Goal: Information Seeking & Learning: Learn about a topic

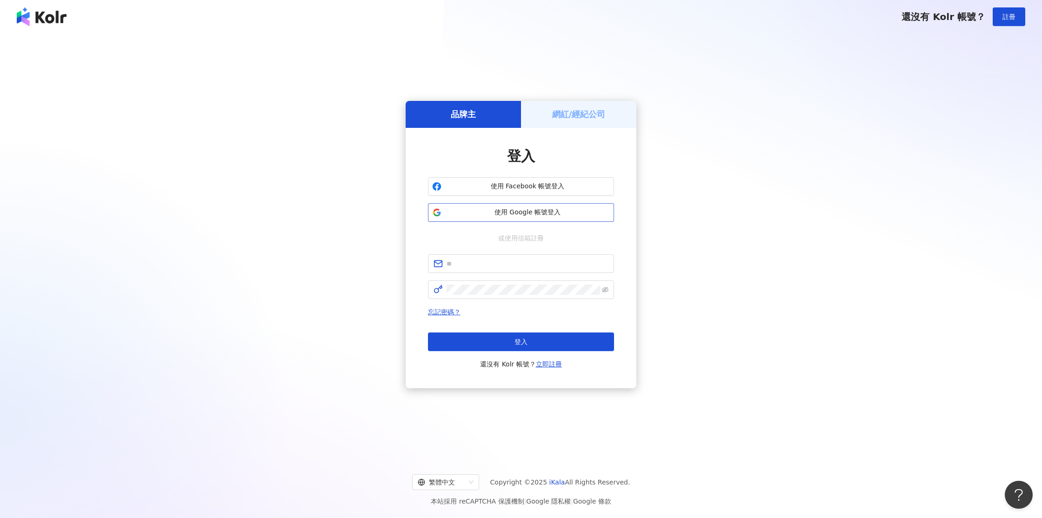
click at [494, 220] on button "使用 Google 帳號登入" at bounding box center [521, 212] width 186 height 19
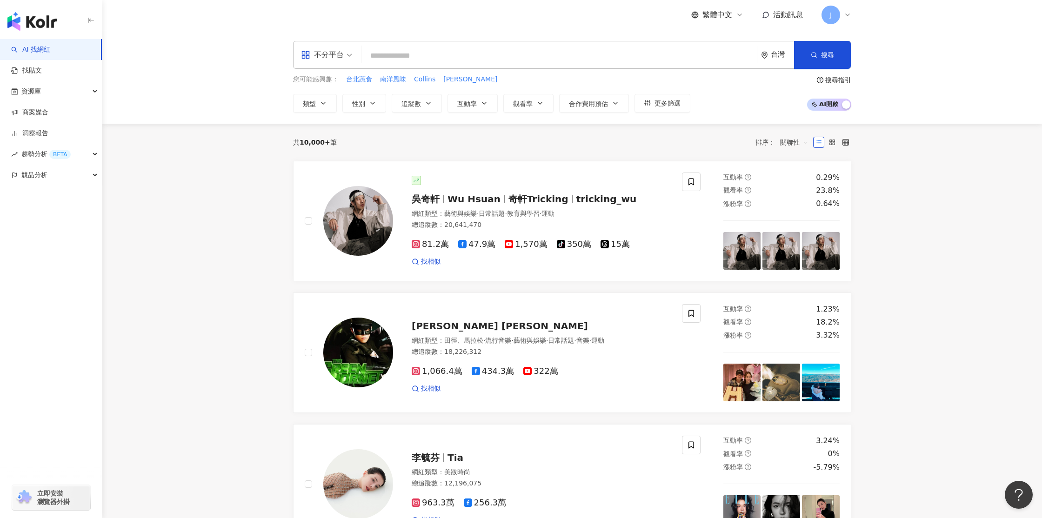
click at [425, 58] on input "search" at bounding box center [559, 56] width 388 height 18
paste input "**********"
type input "**********"
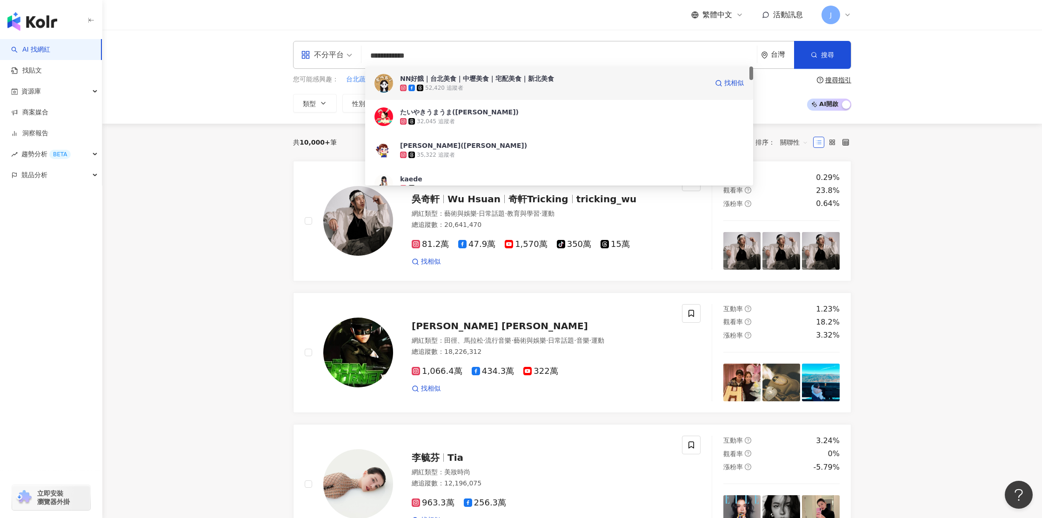
click at [395, 83] on div "NN好餓｜台北美食｜中壢美食｜宅配美食｜新北美食 52,420 追蹤者 找相似" at bounding box center [559, 83] width 388 height 33
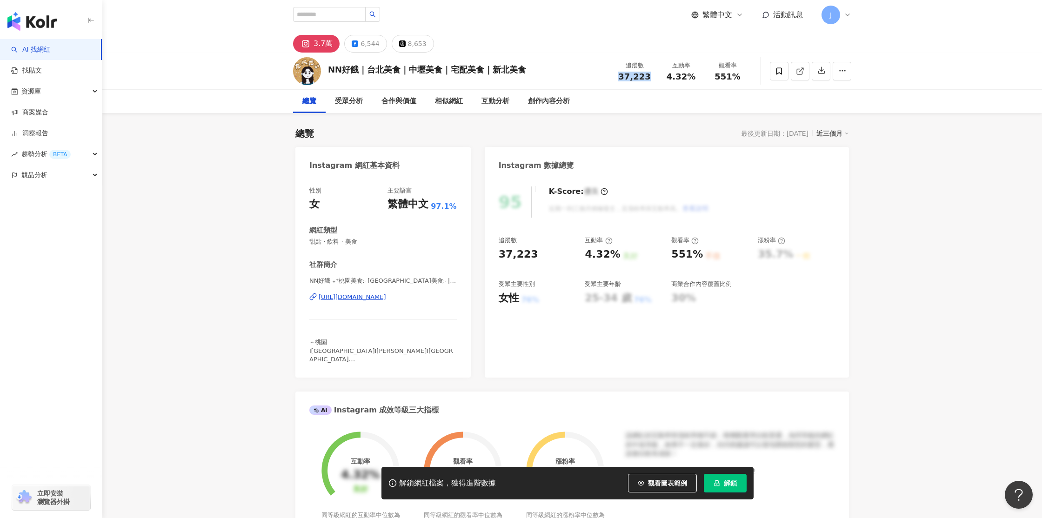
drag, startPoint x: 622, startPoint y: 75, endPoint x: 656, endPoint y: 75, distance: 34.9
click at [657, 75] on div "追蹤數 37,223" at bounding box center [634, 71] width 47 height 20
drag, startPoint x: 668, startPoint y: 485, endPoint x: 899, endPoint y: 270, distance: 315.7
click at [667, 485] on span "觀看圖表範例" at bounding box center [667, 483] width 39 height 7
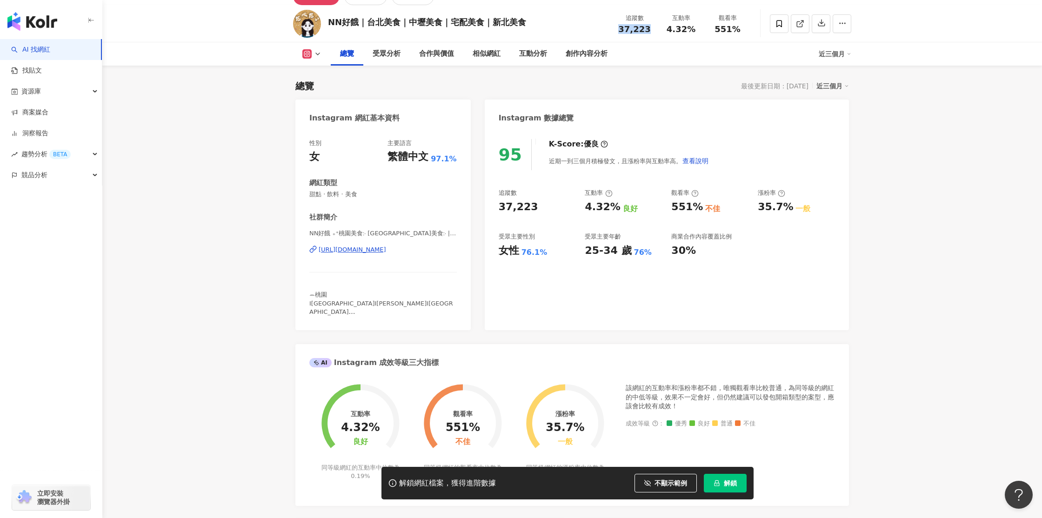
scroll to position [37, 0]
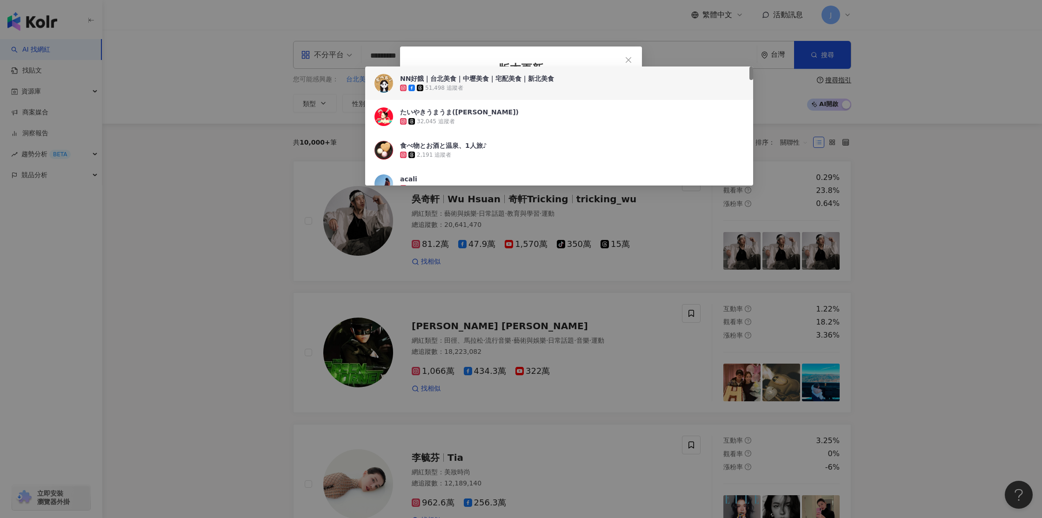
type input "*********"
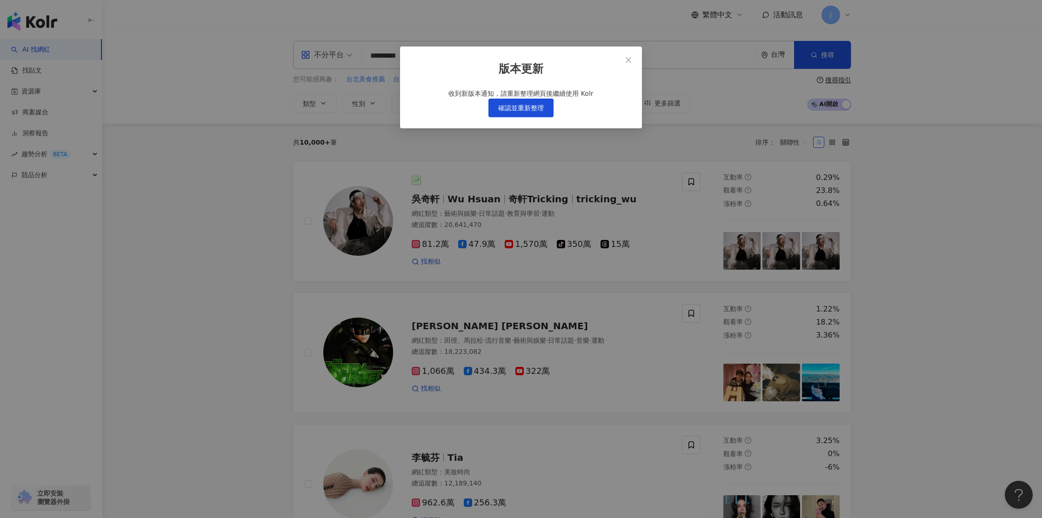
click at [531, 112] on span "確認並重新整理" at bounding box center [521, 107] width 46 height 7
click at [629, 61] on icon "close" at bounding box center [628, 59] width 7 height 7
click at [194, 207] on div "版本更新 收到新版本通知，請重新整理網頁後繼續使用 Kolr 確認並重新整理" at bounding box center [521, 259] width 1042 height 518
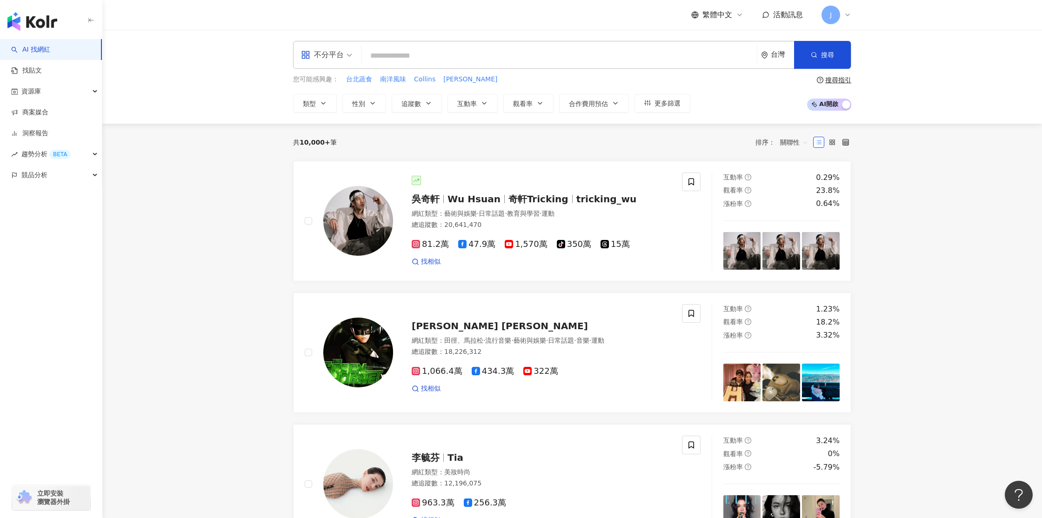
click at [414, 60] on input "search" at bounding box center [559, 56] width 388 height 18
click at [830, 57] on span "搜尋" at bounding box center [827, 54] width 13 height 7
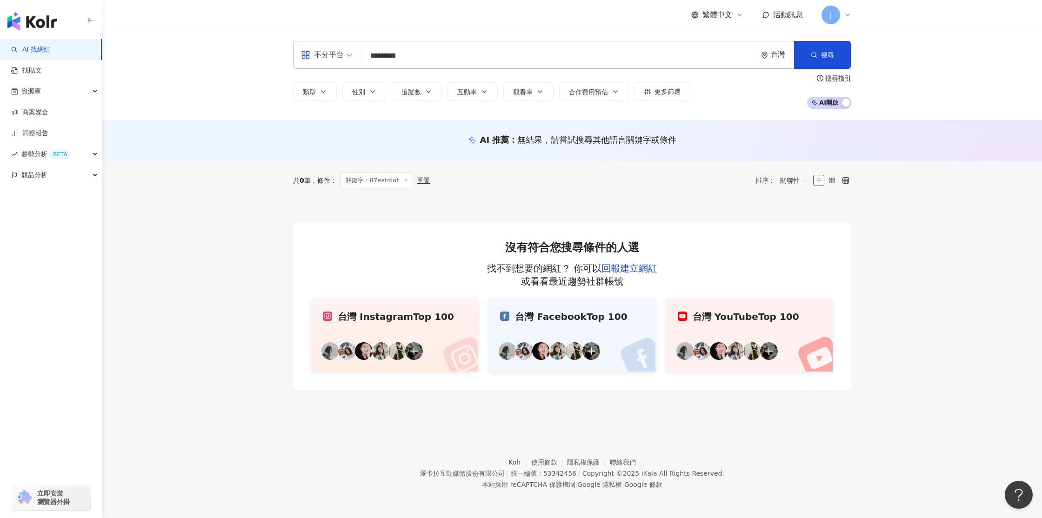
drag, startPoint x: 413, startPoint y: 54, endPoint x: 369, endPoint y: 57, distance: 44.3
click at [369, 57] on input "*********" at bounding box center [559, 56] width 388 height 18
paste input "search"
type input "*****"
click at [833, 55] on span "搜尋" at bounding box center [827, 54] width 13 height 7
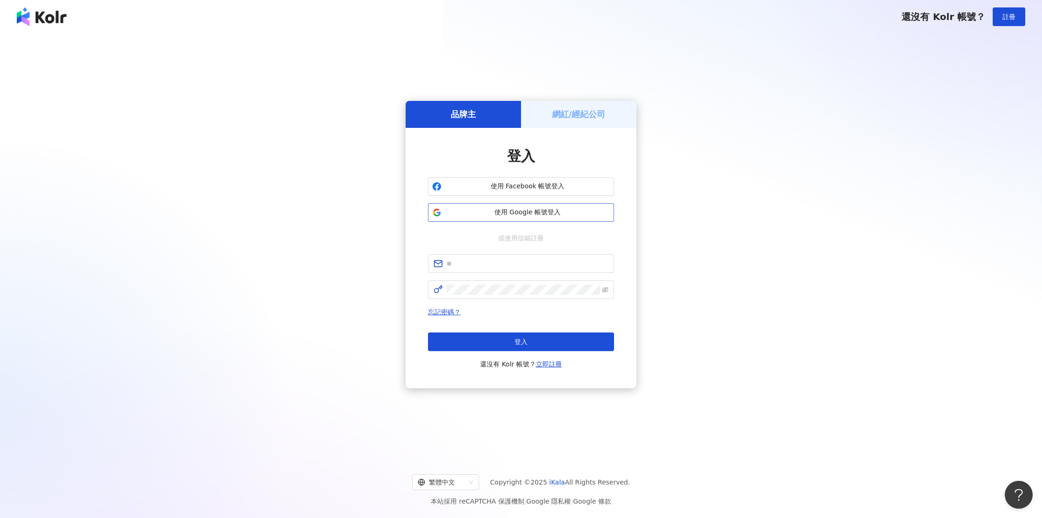
drag, startPoint x: 497, startPoint y: 210, endPoint x: 491, endPoint y: 211, distance: 5.6
click at [496, 211] on span "使用 Google 帳號登入" at bounding box center [527, 212] width 165 height 9
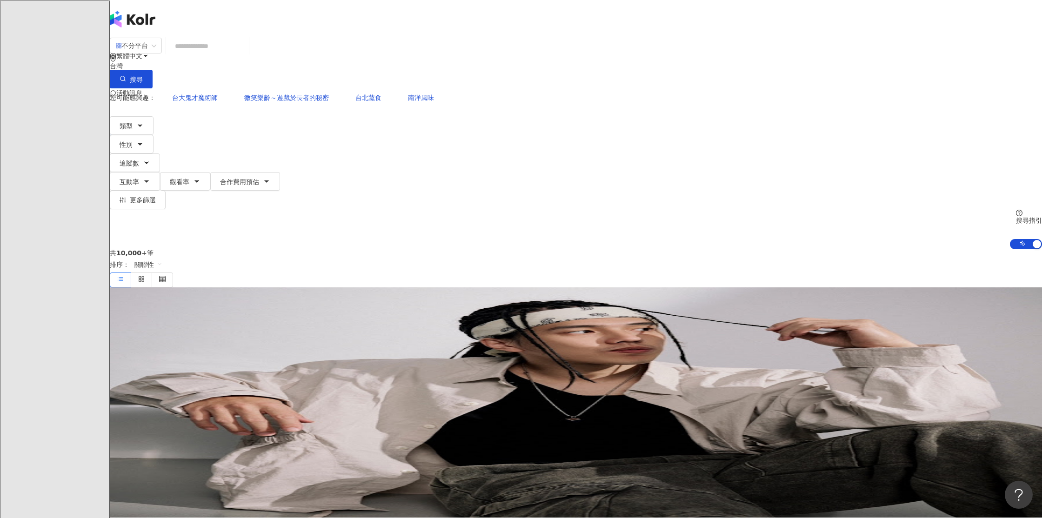
click at [245, 55] on input "search" at bounding box center [207, 46] width 75 height 18
type input "**********"
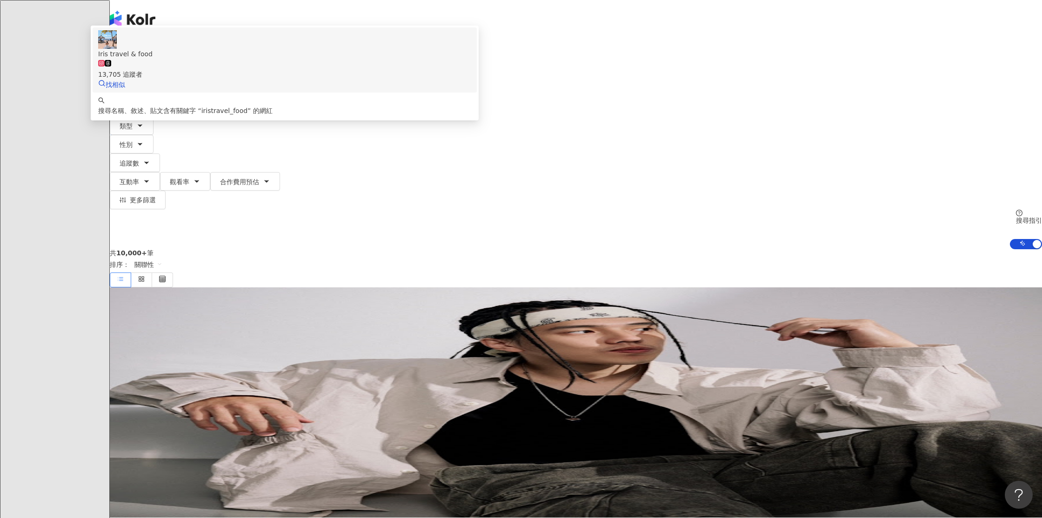
click at [117, 49] on img at bounding box center [107, 39] width 19 height 19
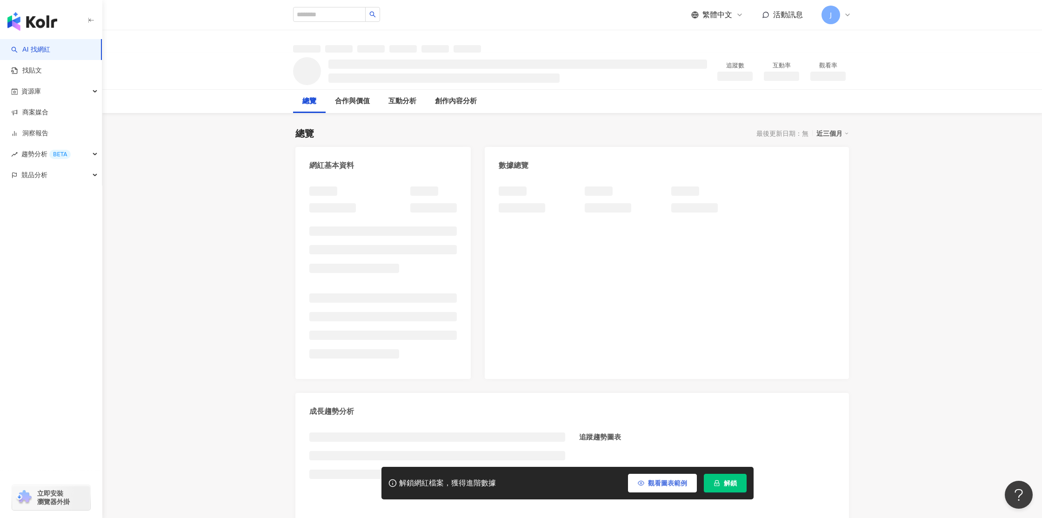
click at [657, 484] on span "觀看圖表範例" at bounding box center [667, 483] width 39 height 7
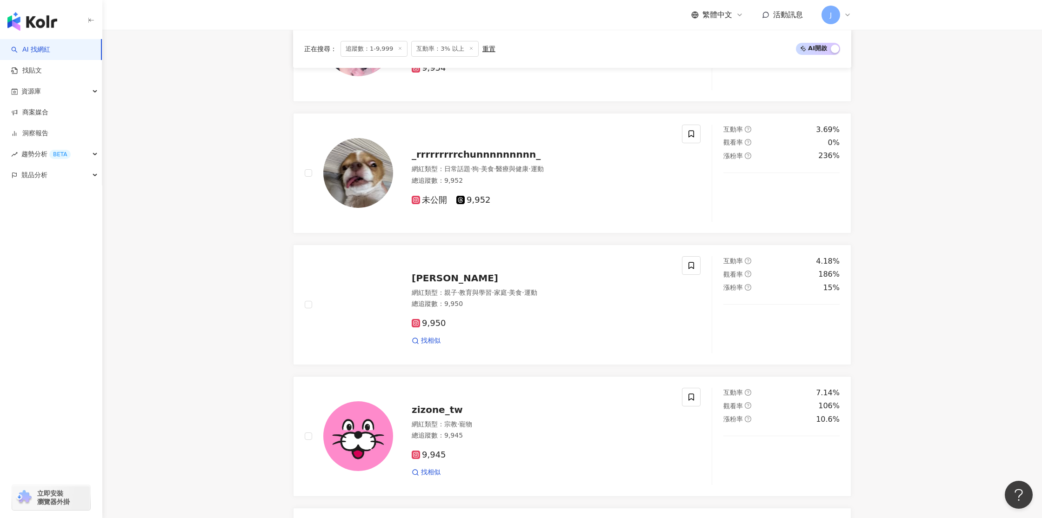
scroll to position [1473, 0]
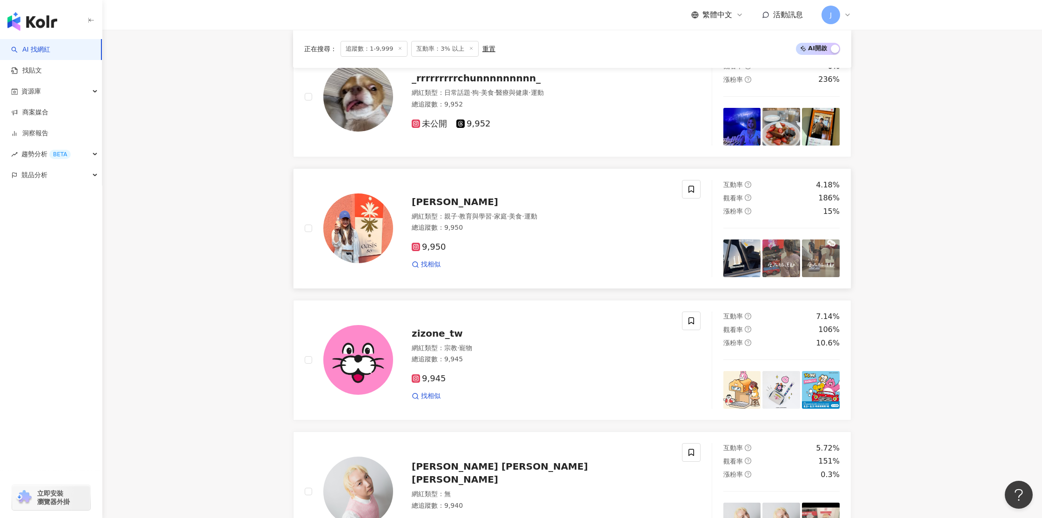
click at [369, 230] on img at bounding box center [358, 229] width 70 height 70
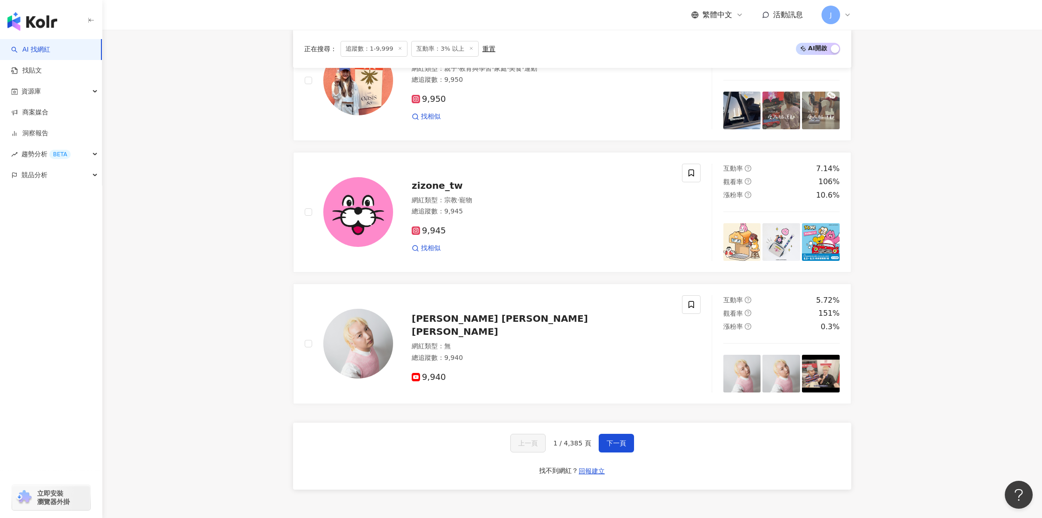
scroll to position [1719, 0]
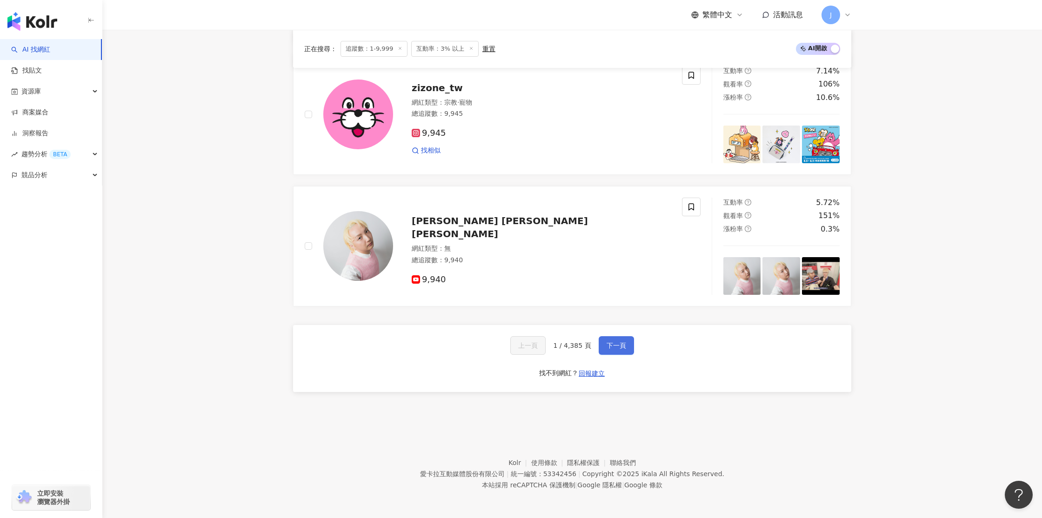
click at [617, 347] on span "下一頁" at bounding box center [617, 345] width 20 height 7
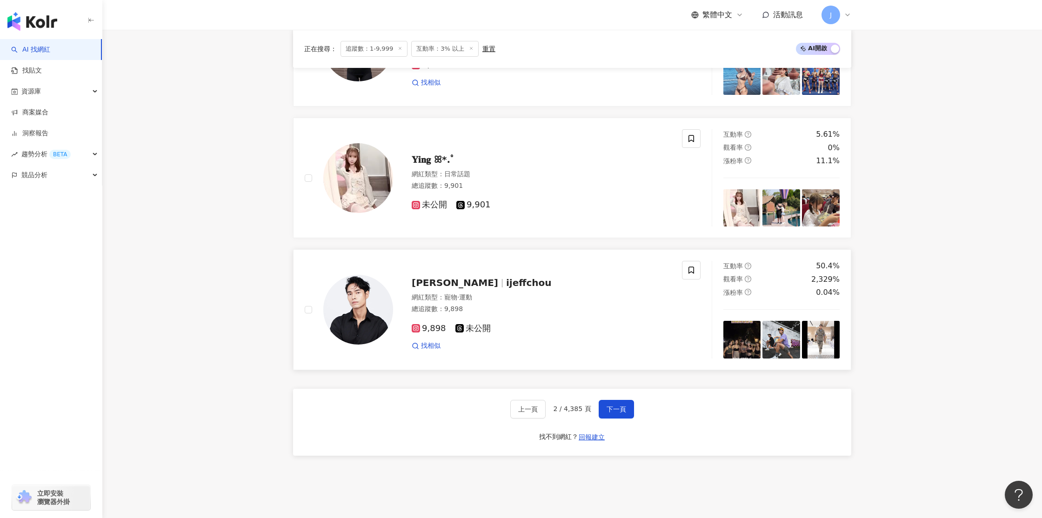
scroll to position [1798, 0]
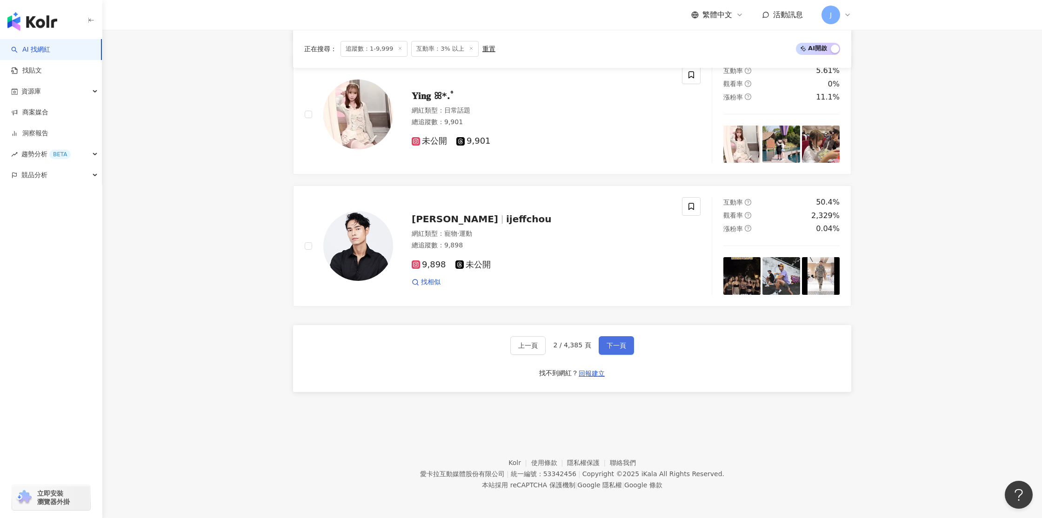
click at [609, 348] on span "下一頁" at bounding box center [617, 345] width 20 height 7
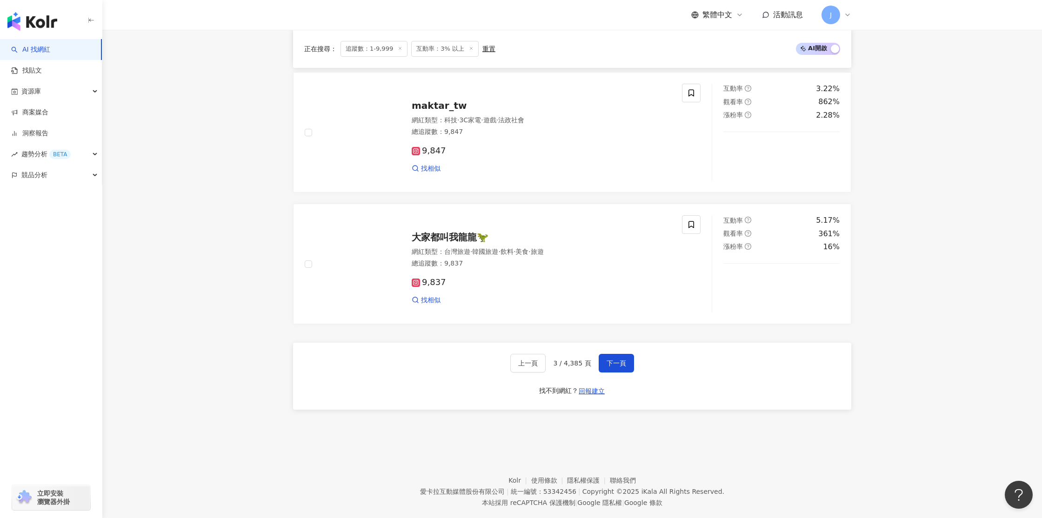
scroll to position [1619, 0]
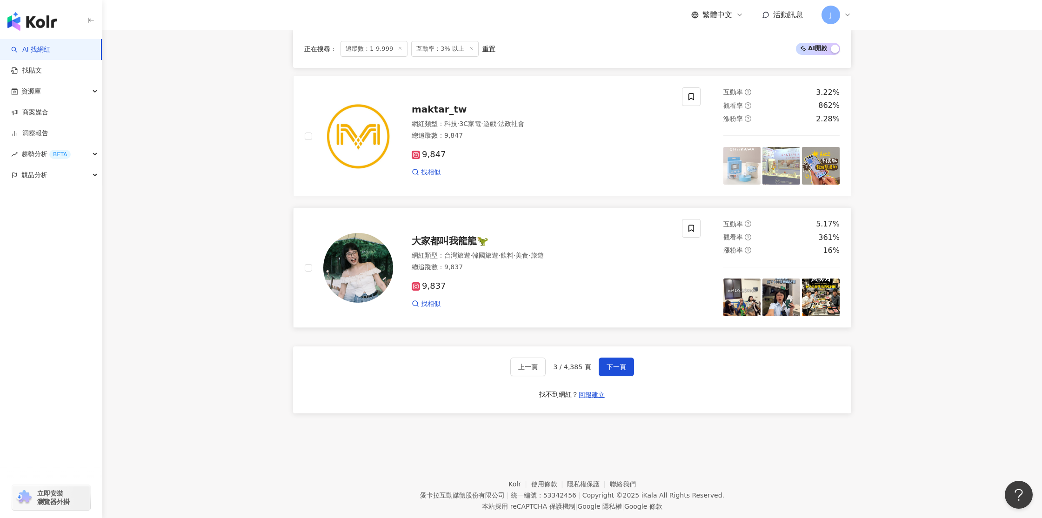
click at [434, 287] on span "9,837" at bounding box center [429, 286] width 34 height 10
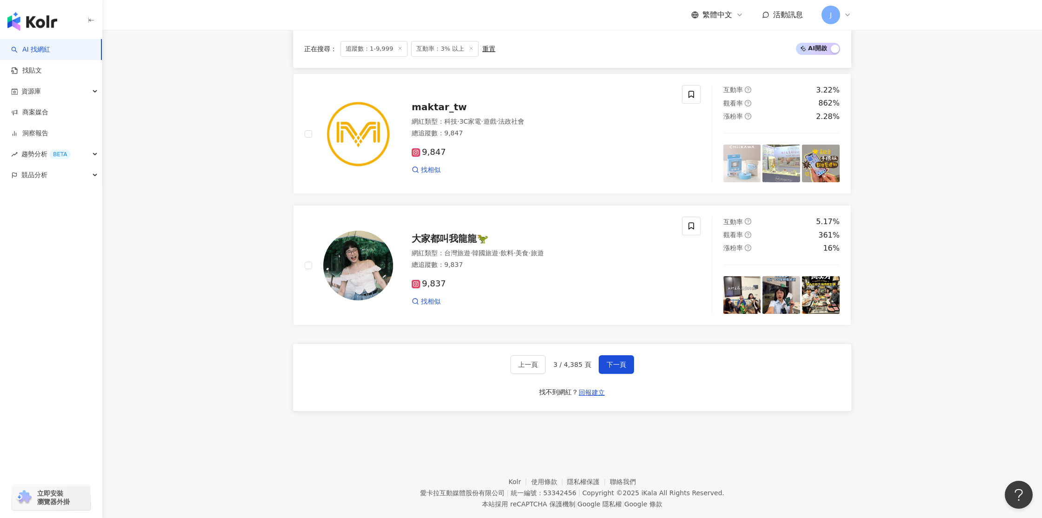
scroll to position [1621, 0]
drag, startPoint x: 614, startPoint y: 366, endPoint x: 595, endPoint y: 367, distance: 18.6
click at [614, 366] on span "下一頁" at bounding box center [617, 364] width 20 height 7
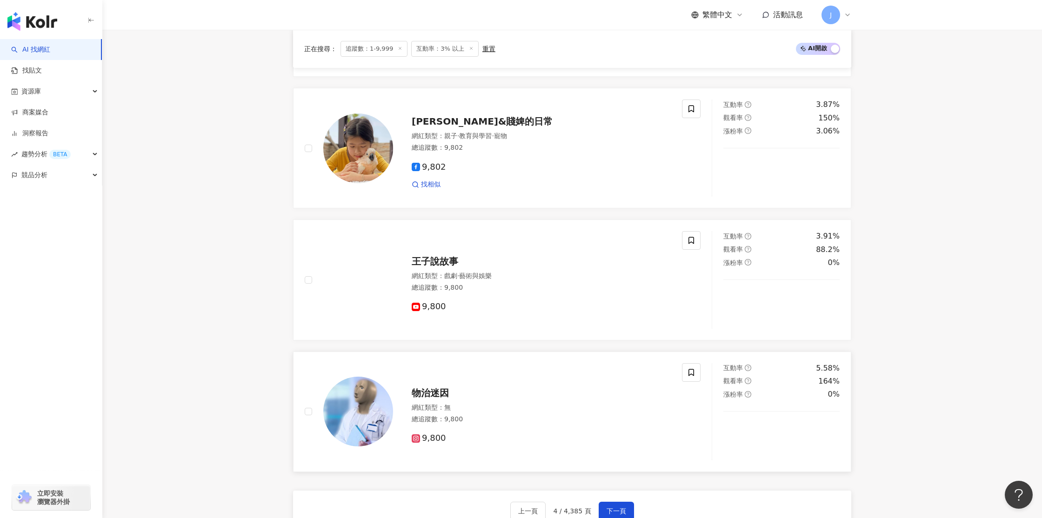
scroll to position [1660, 0]
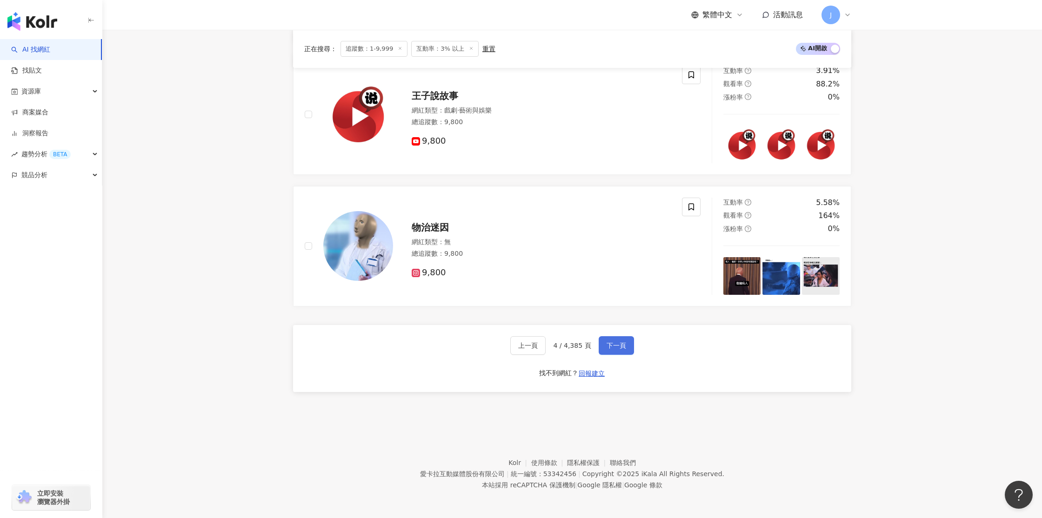
click at [620, 347] on span "下一頁" at bounding box center [617, 345] width 20 height 7
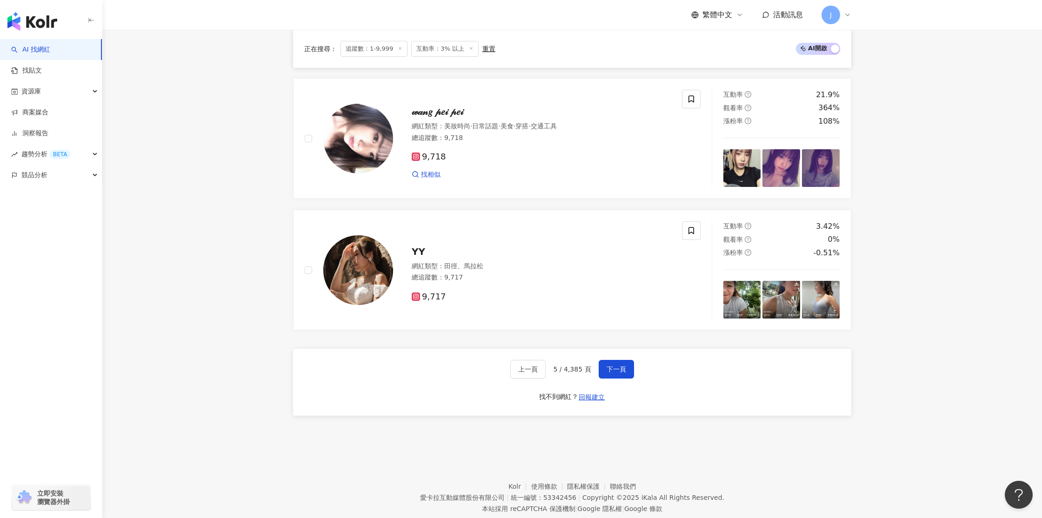
scroll to position [1509, 0]
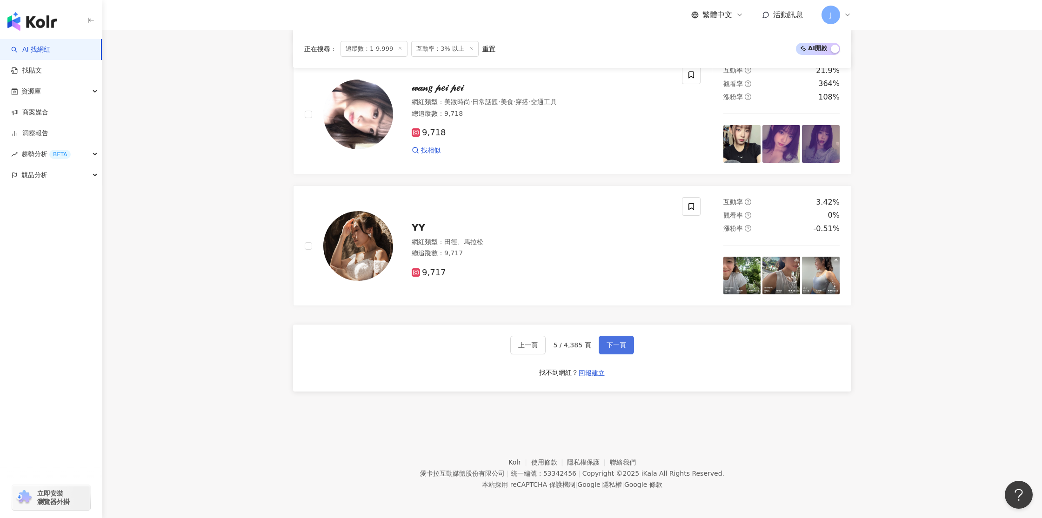
click at [622, 353] on button "下一頁" at bounding box center [616, 345] width 35 height 19
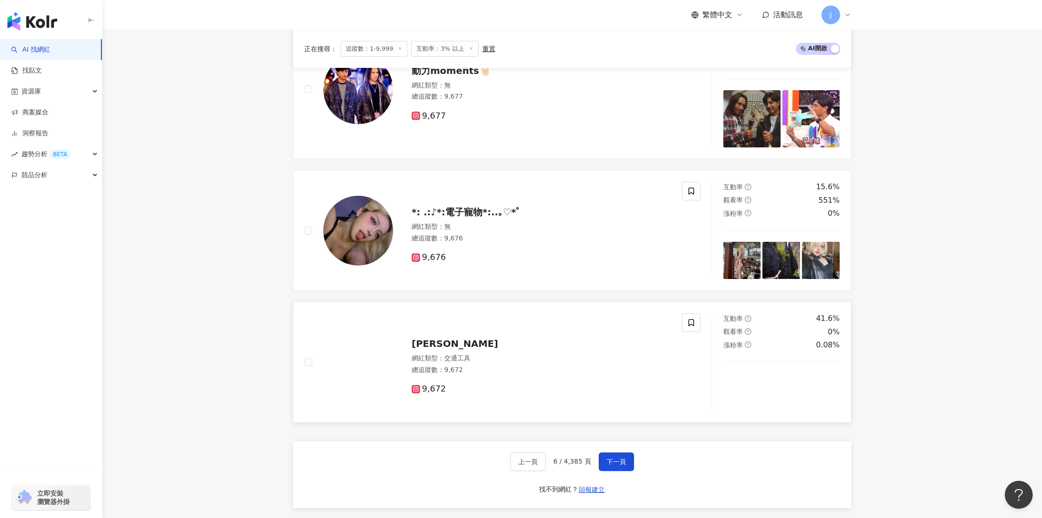
scroll to position [1528, 0]
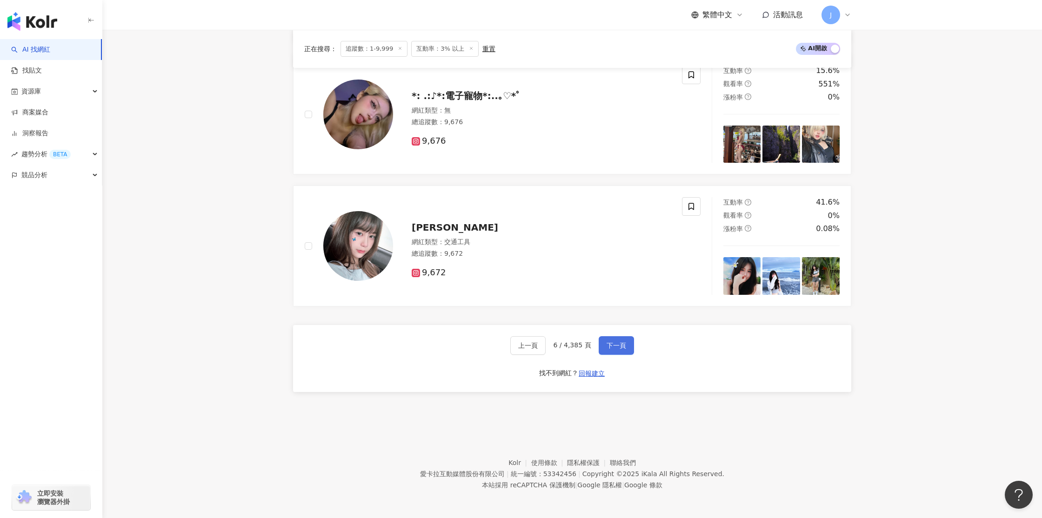
click at [607, 348] on span "下一頁" at bounding box center [617, 345] width 20 height 7
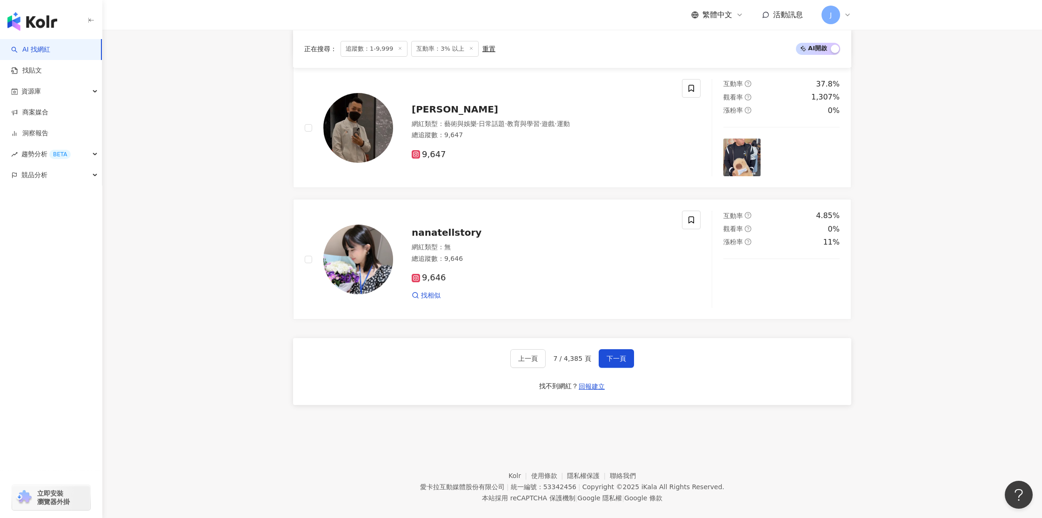
scroll to position [1640, 0]
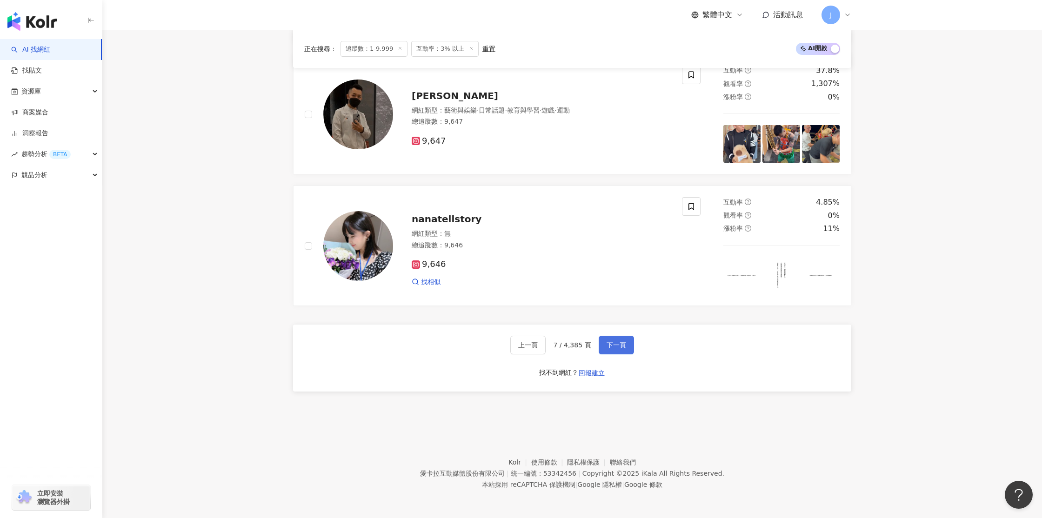
click at [612, 349] on span "下一頁" at bounding box center [617, 344] width 20 height 7
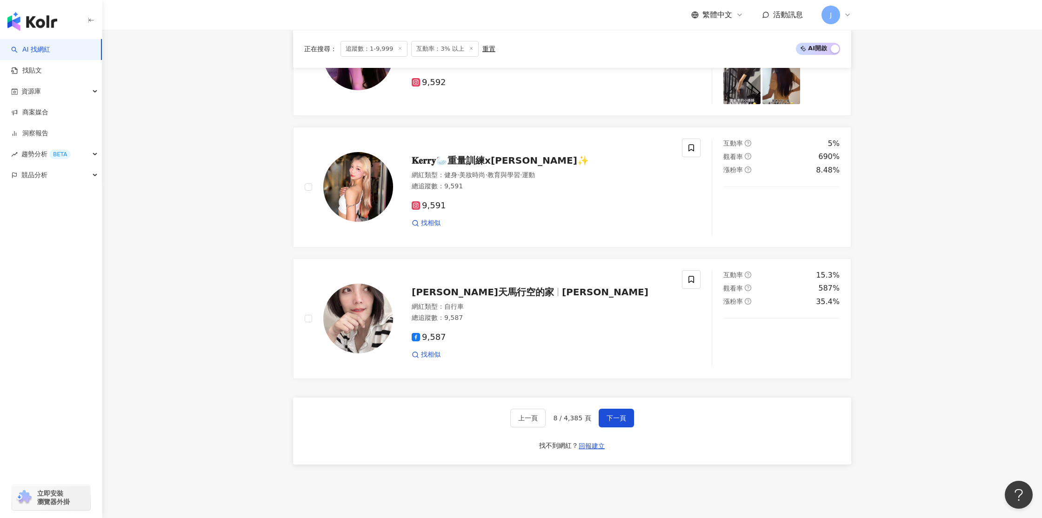
scroll to position [1548, 0]
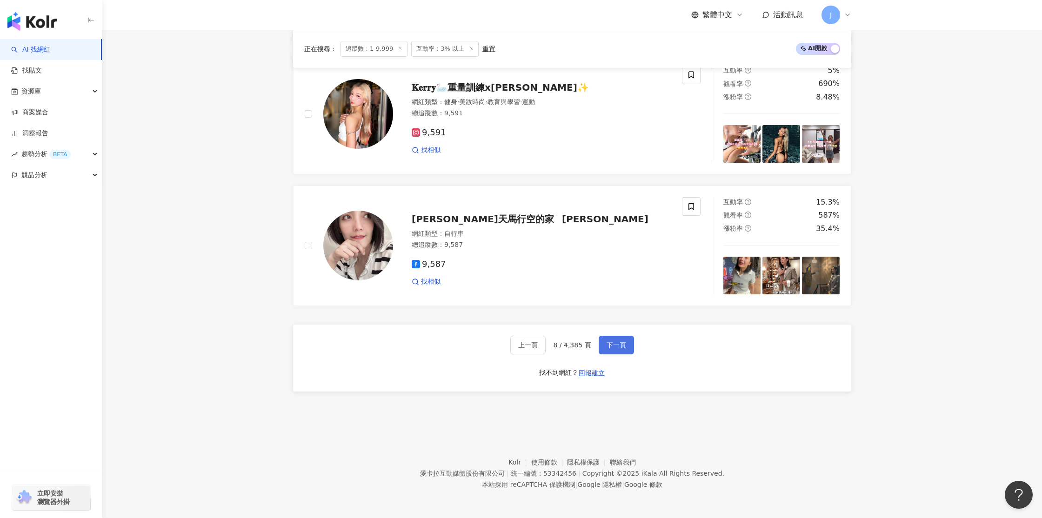
click at [607, 351] on button "下一頁" at bounding box center [616, 345] width 35 height 19
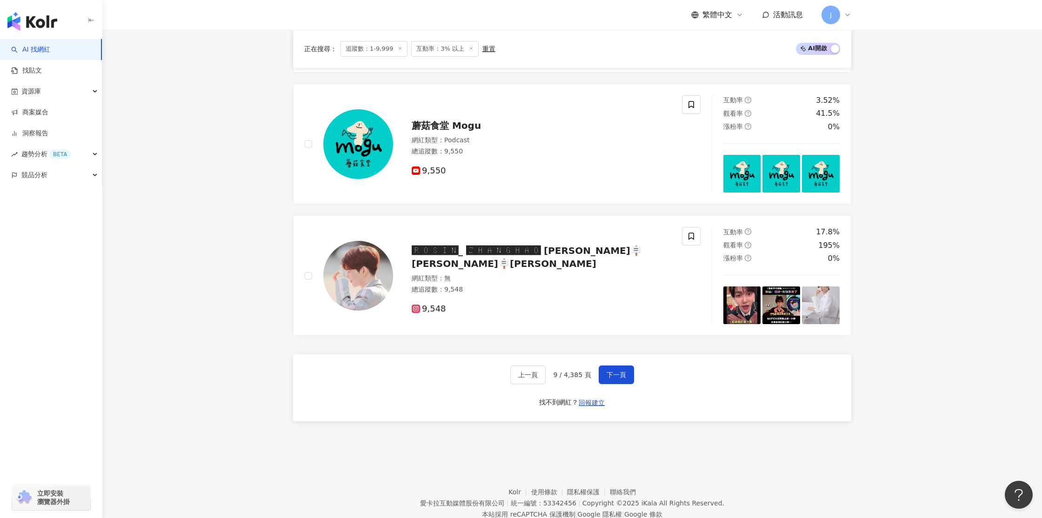
scroll to position [1640, 0]
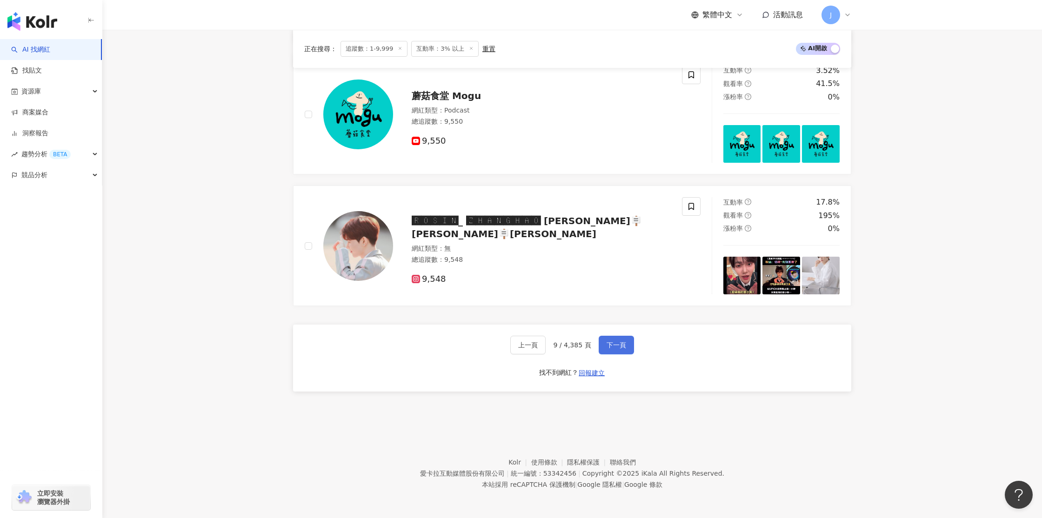
click at [619, 348] on span "下一頁" at bounding box center [617, 344] width 20 height 7
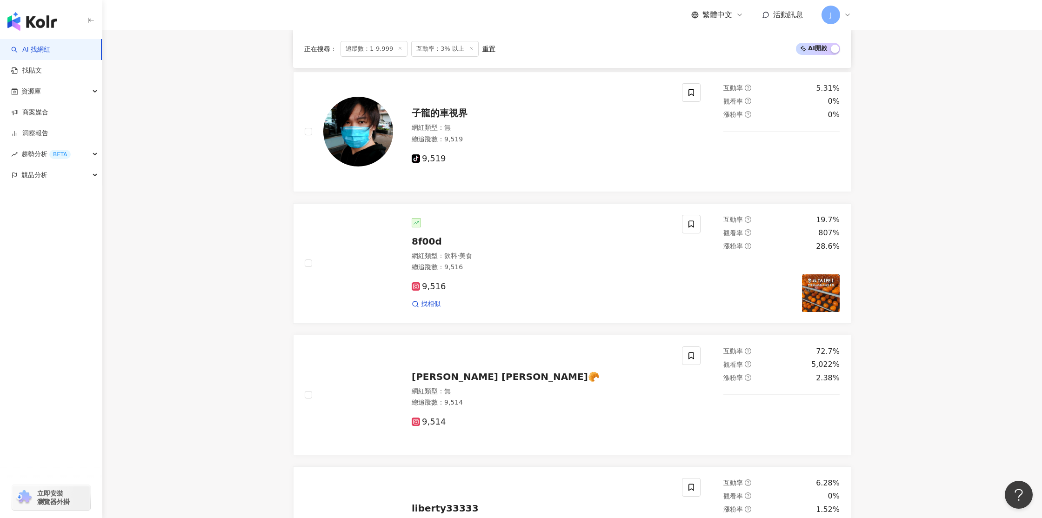
scroll to position [709, 0]
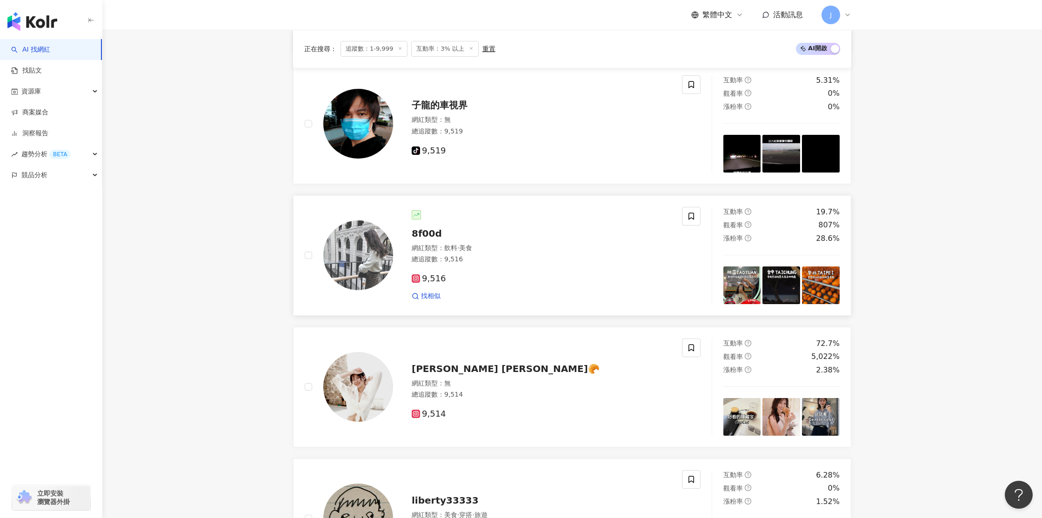
click at [374, 262] on img at bounding box center [358, 256] width 70 height 70
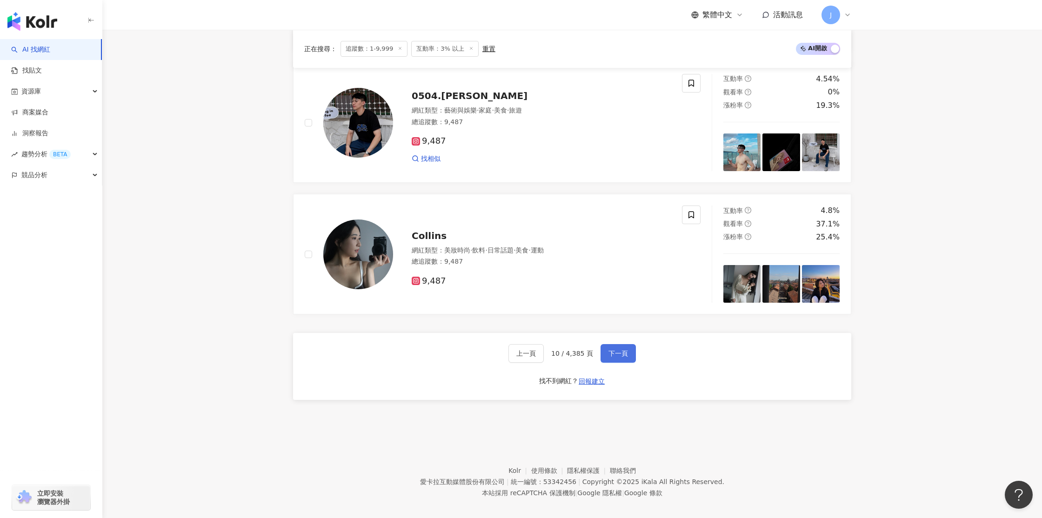
click at [617, 353] on span "下一頁" at bounding box center [619, 353] width 20 height 7
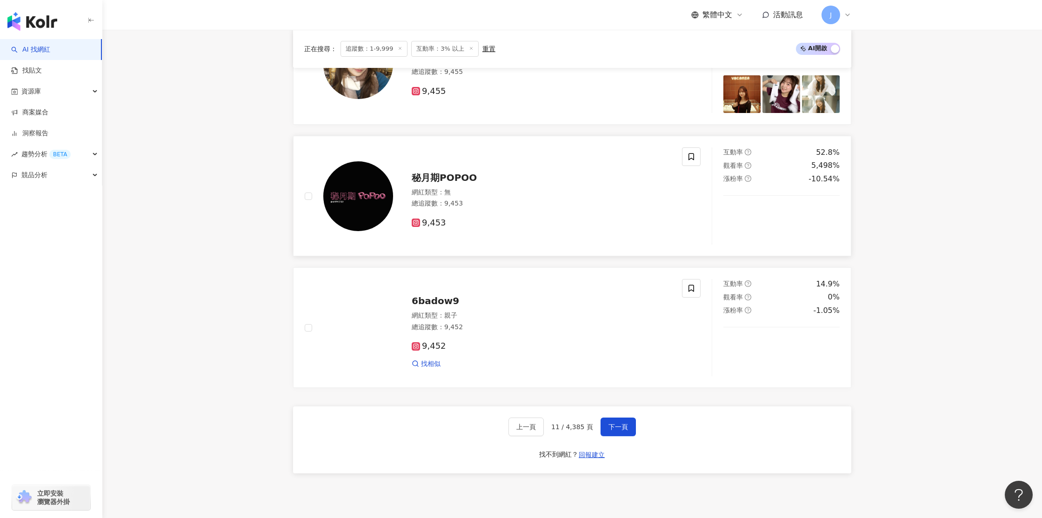
scroll to position [1509, 0]
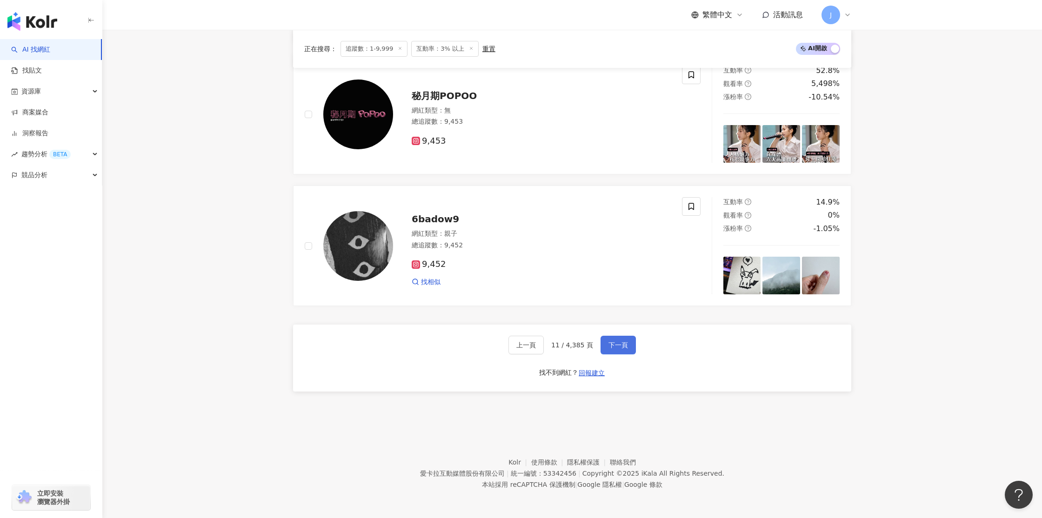
click at [627, 349] on button "下一頁" at bounding box center [618, 345] width 35 height 19
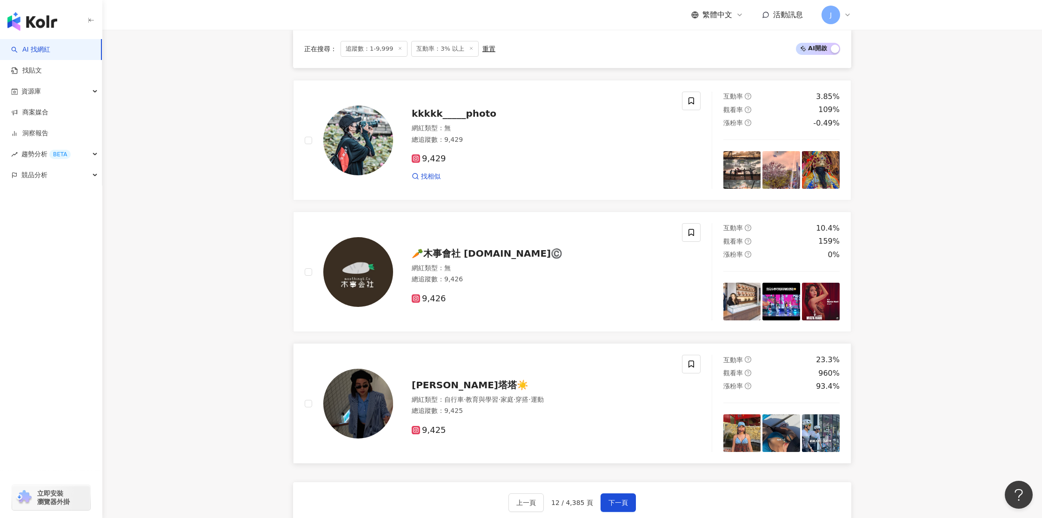
scroll to position [1640, 0]
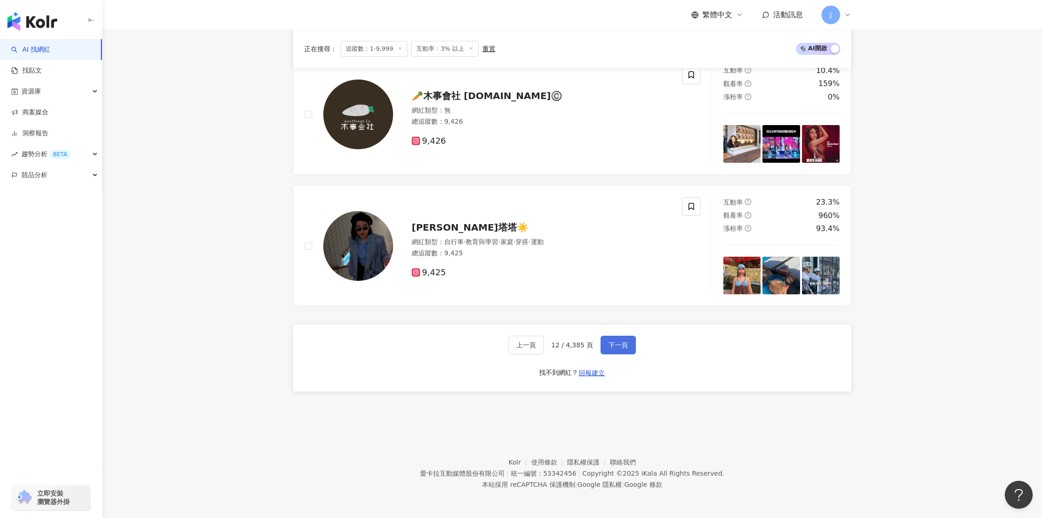
click at [613, 352] on button "下一頁" at bounding box center [618, 345] width 35 height 19
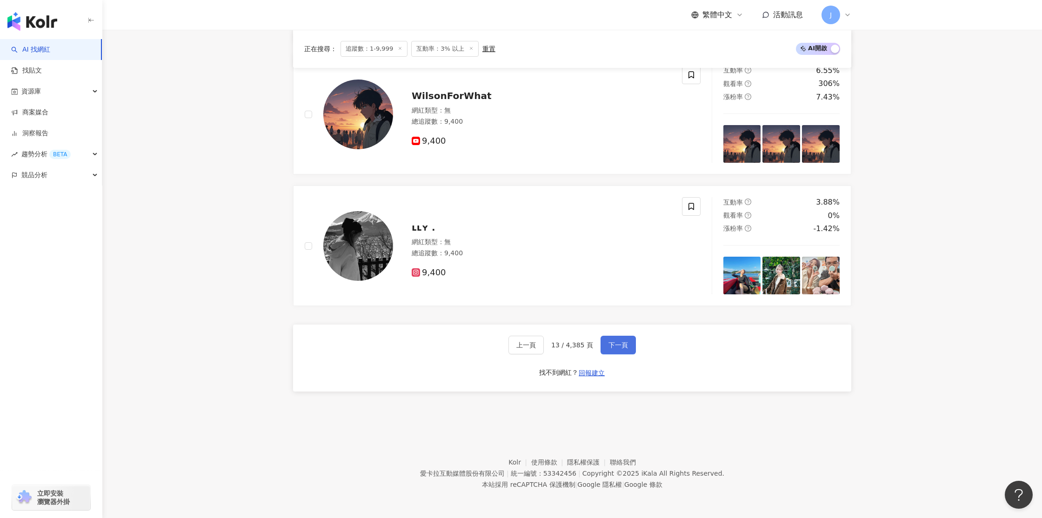
click at [617, 348] on span "下一頁" at bounding box center [619, 344] width 20 height 7
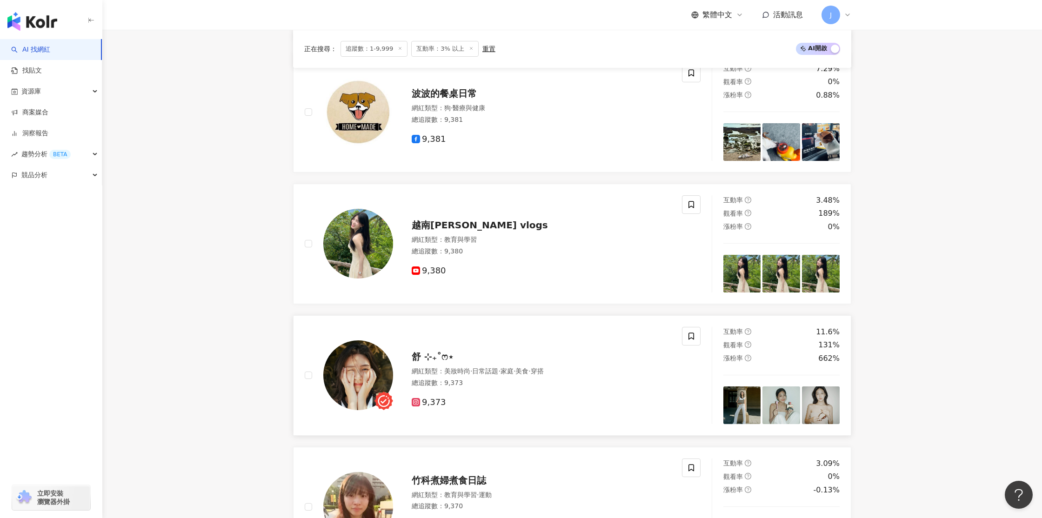
scroll to position [588, 0]
click at [366, 356] on img at bounding box center [358, 376] width 70 height 70
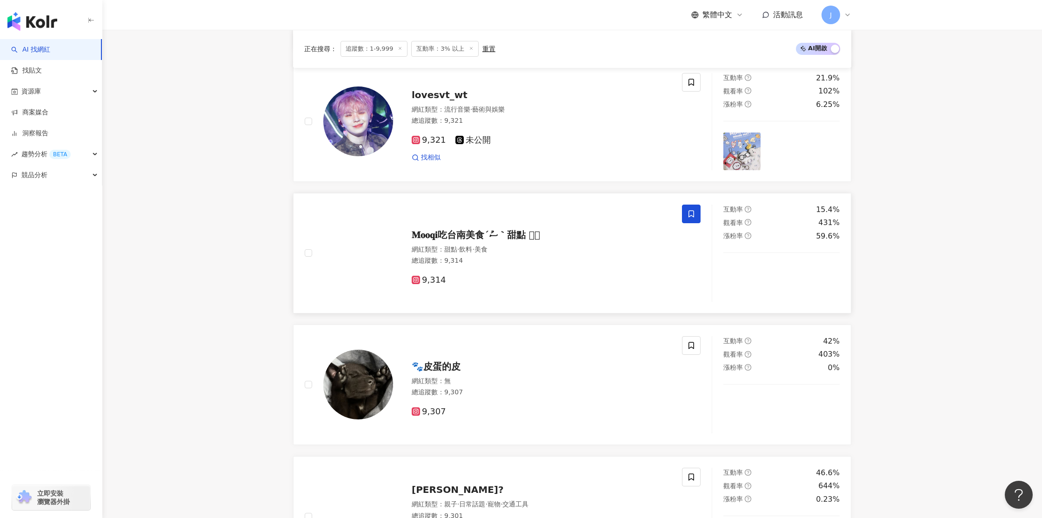
scroll to position [1105, 0]
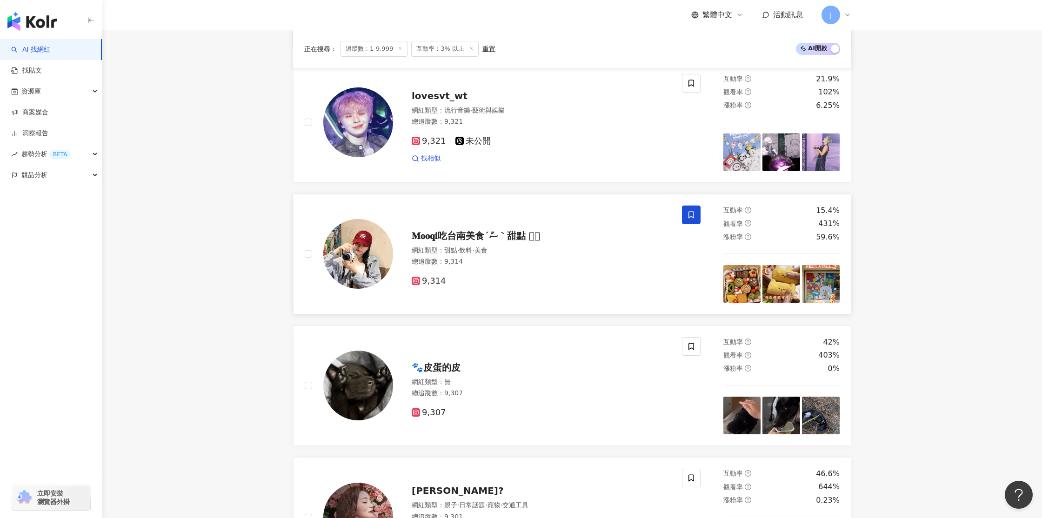
click at [361, 253] on img at bounding box center [358, 254] width 70 height 70
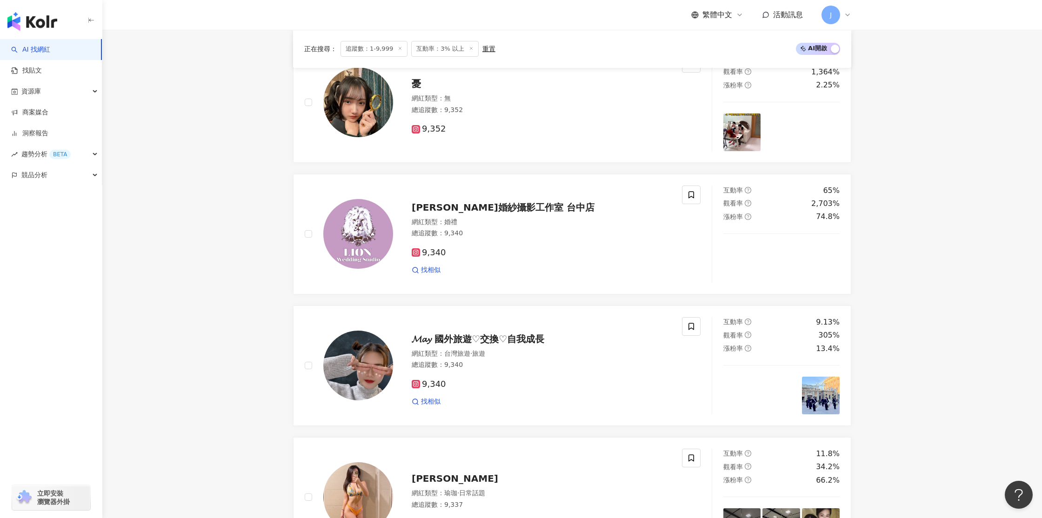
scroll to position [270, 0]
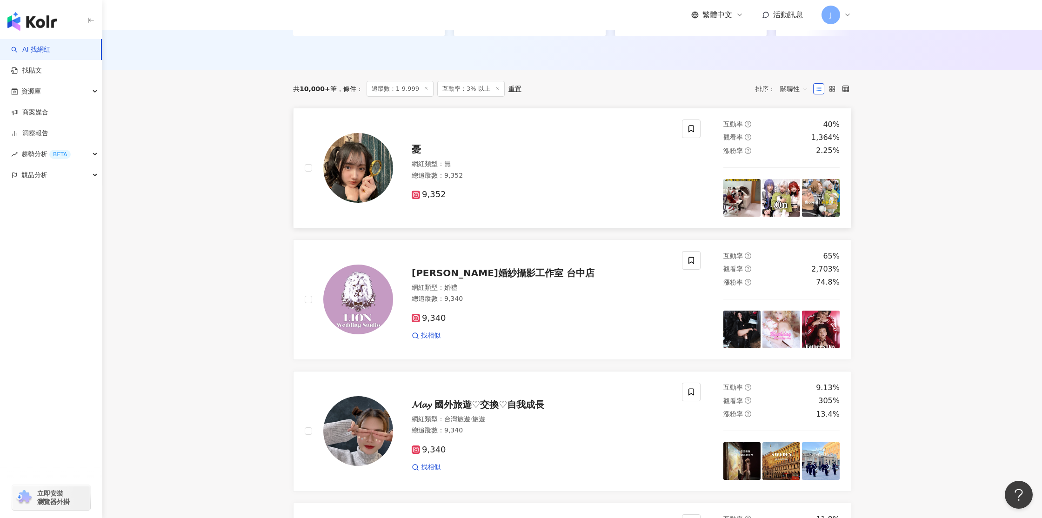
click at [620, 217] on div "憂 網紅類型 ： 無 總追蹤數 ： 9,352 9,352" at bounding box center [493, 168] width 377 height 97
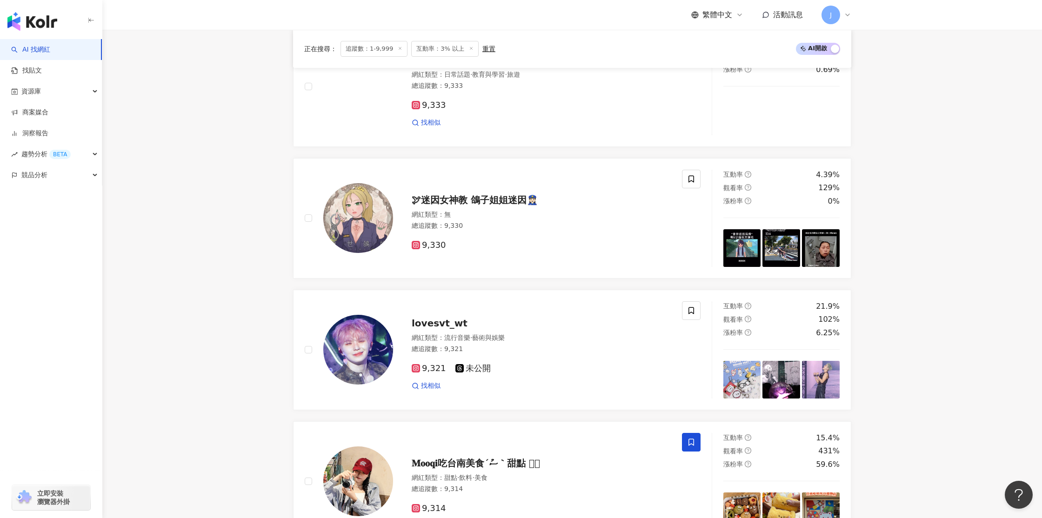
scroll to position [1640, 0]
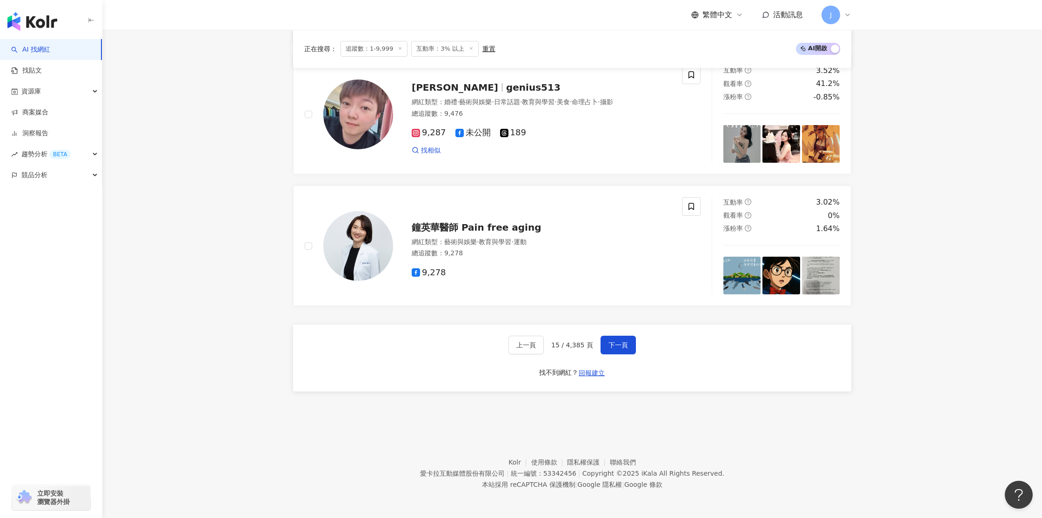
click at [609, 348] on span "下一頁" at bounding box center [619, 344] width 20 height 7
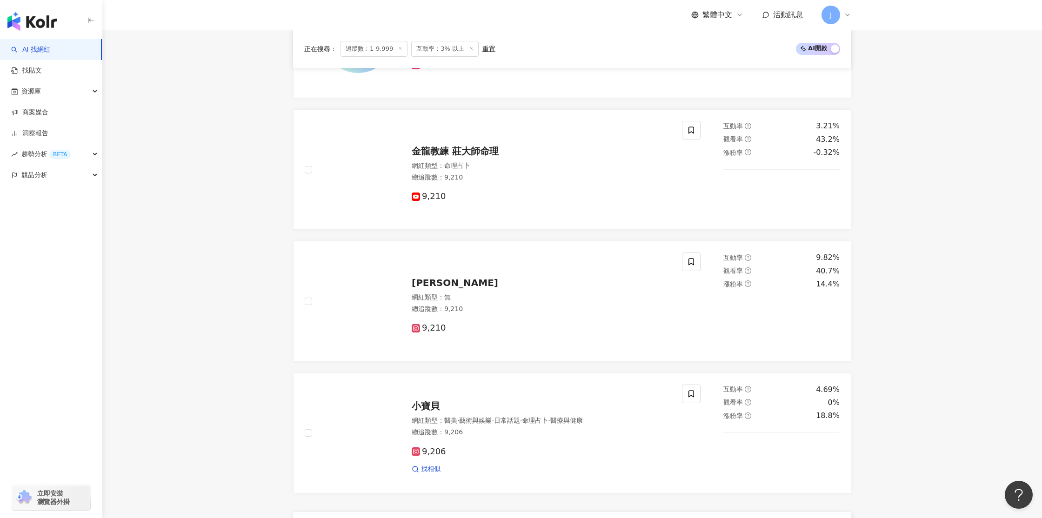
scroll to position [1660, 0]
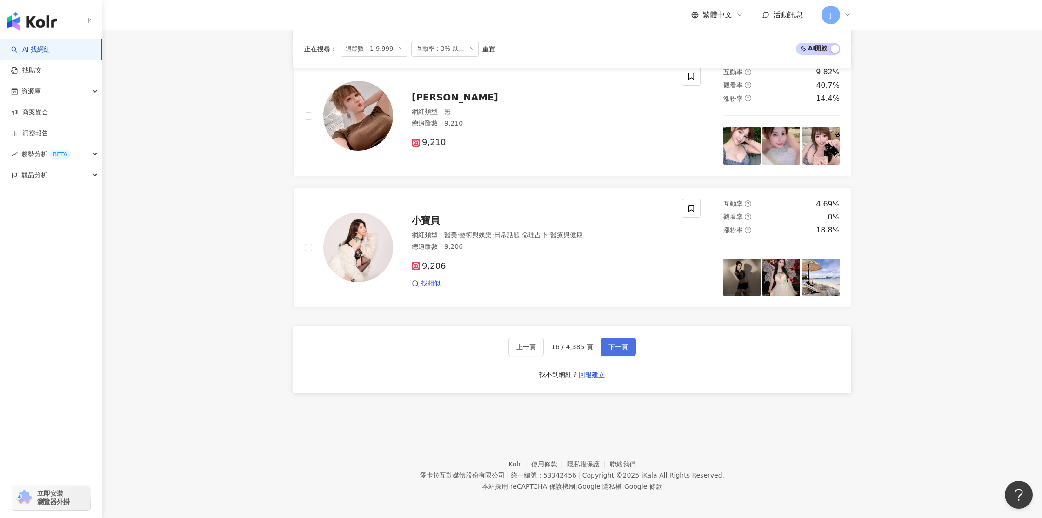
click at [621, 344] on span "下一頁" at bounding box center [619, 346] width 20 height 7
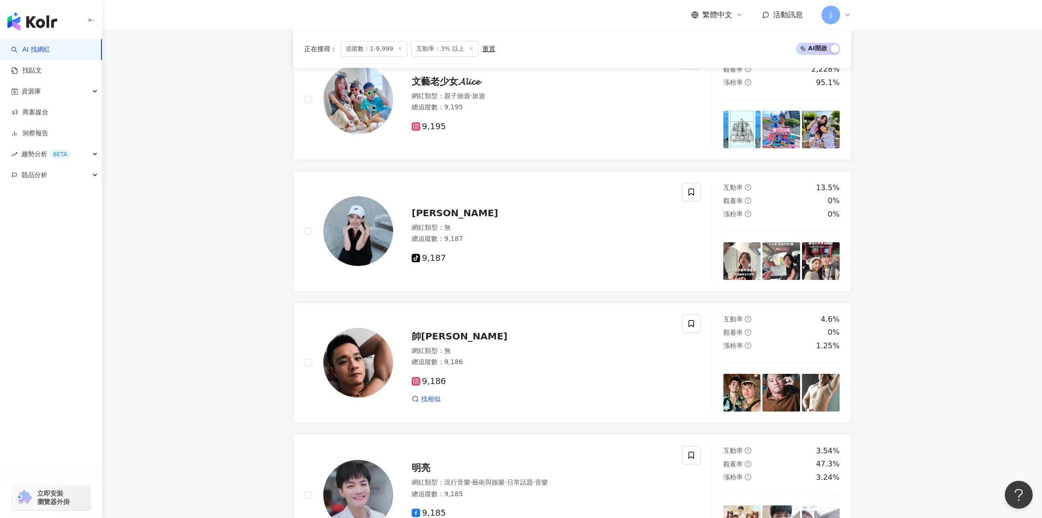
scroll to position [1127, 0]
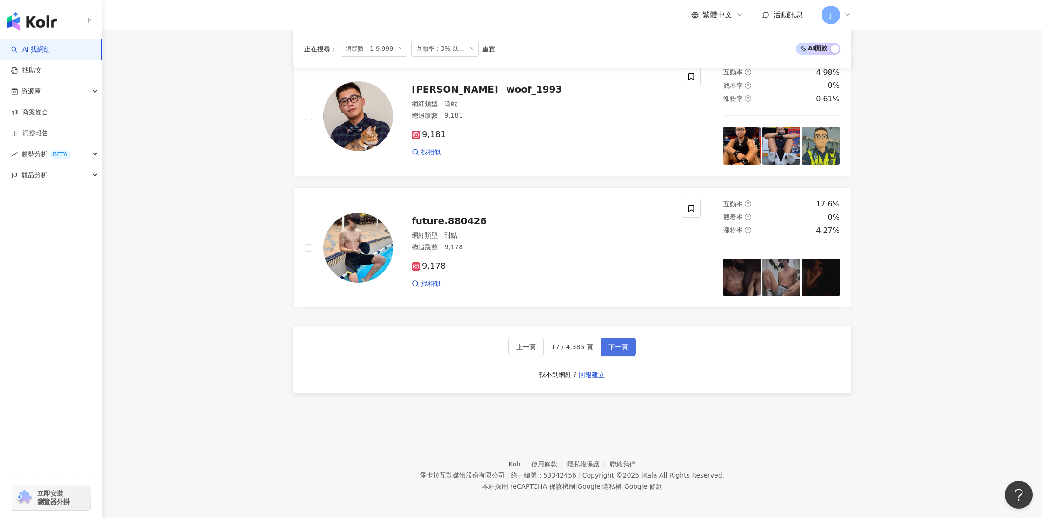
click at [612, 352] on button "下一頁" at bounding box center [618, 347] width 35 height 19
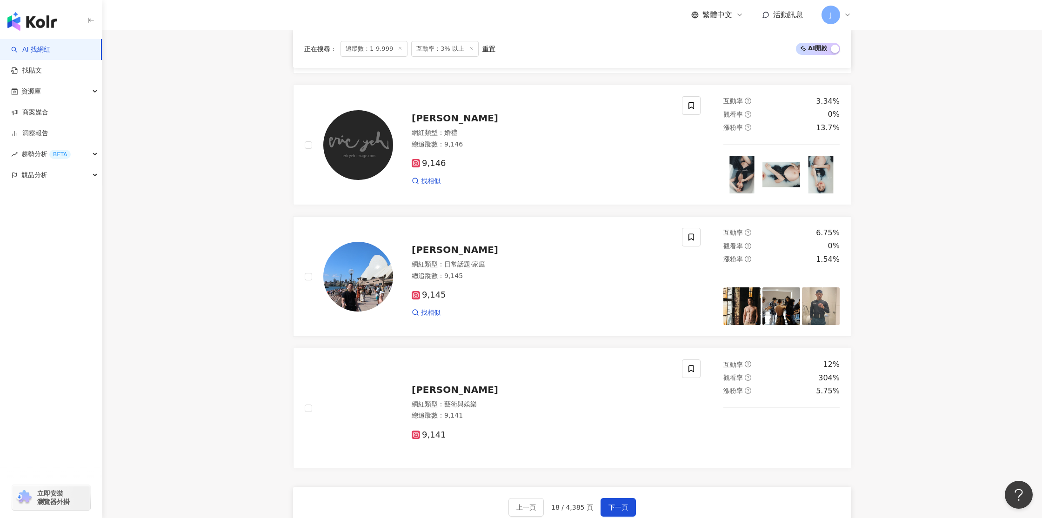
scroll to position [1640, 0]
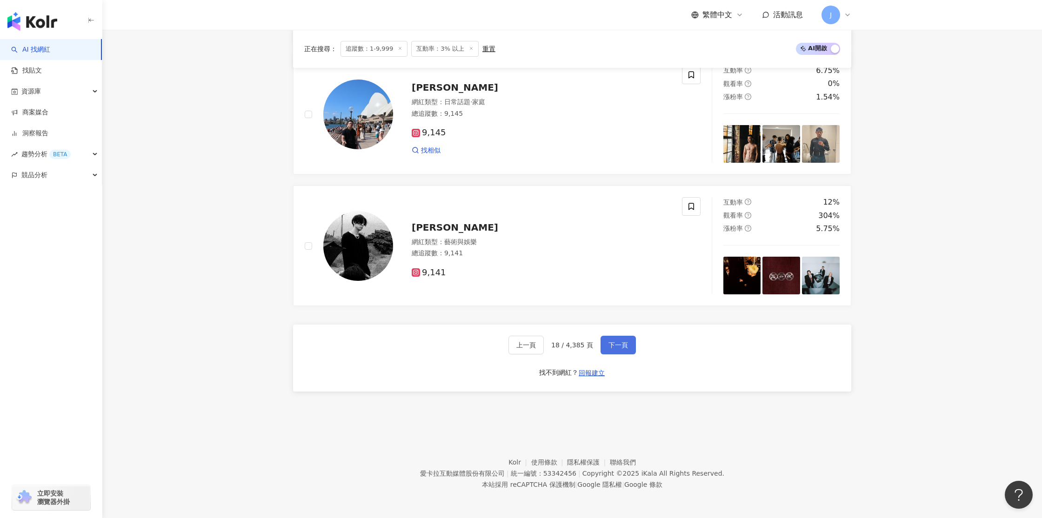
click at [609, 347] on span "下一頁" at bounding box center [619, 344] width 20 height 7
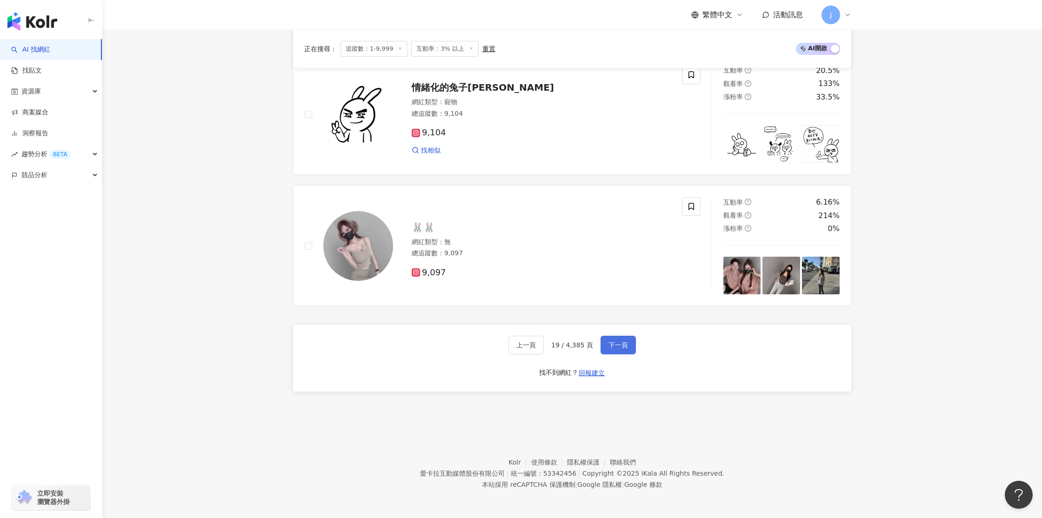
click at [602, 348] on button "下一頁" at bounding box center [618, 345] width 35 height 19
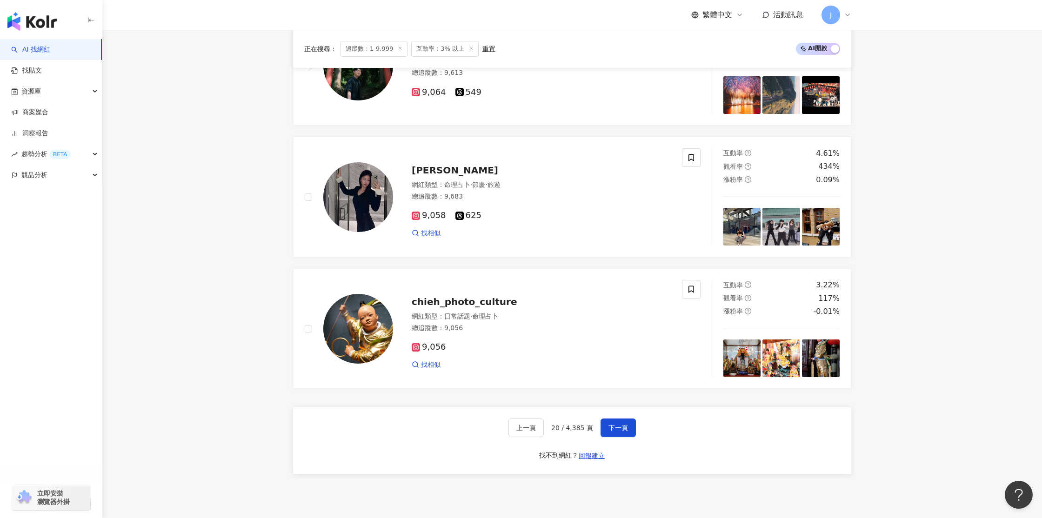
scroll to position [1646, 0]
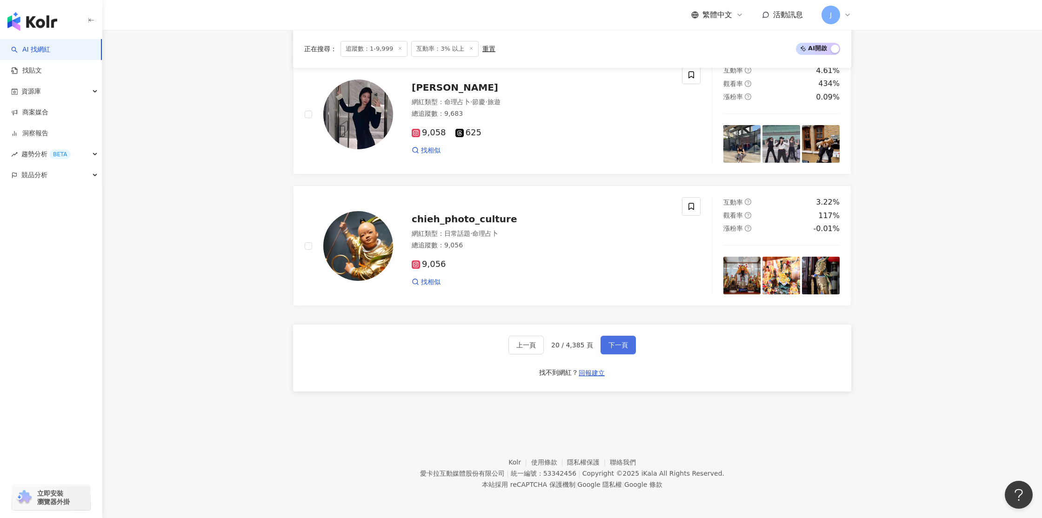
click at [615, 348] on span "下一頁" at bounding box center [619, 344] width 20 height 7
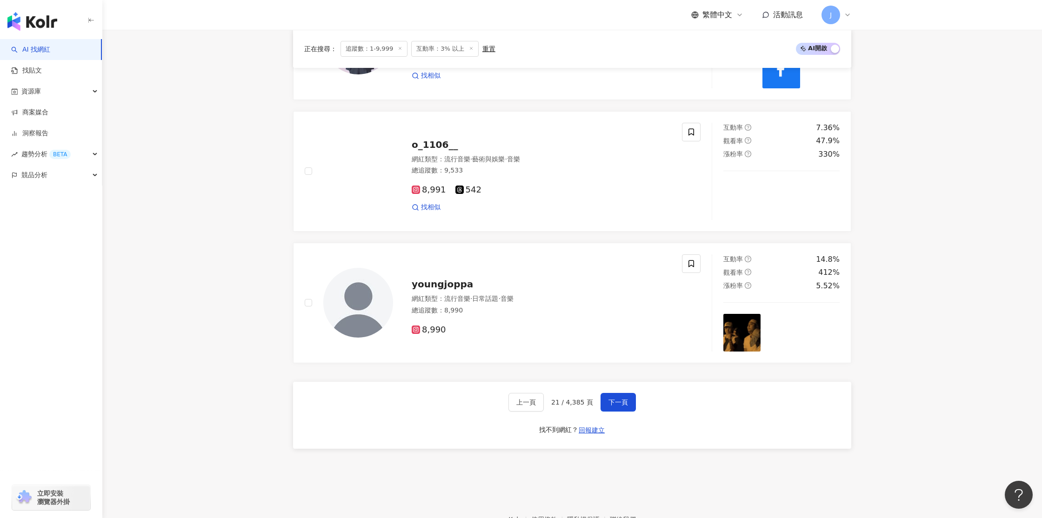
scroll to position [1719, 0]
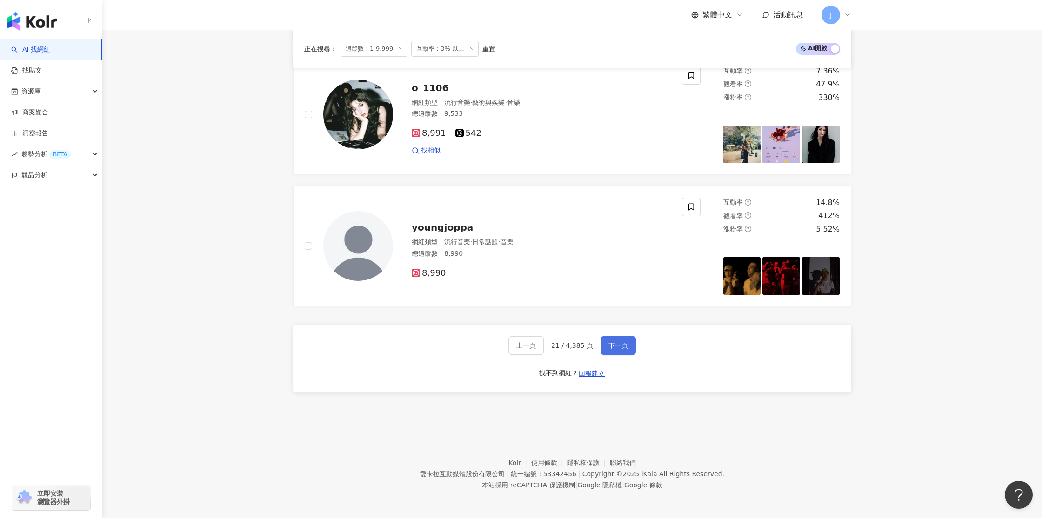
click at [614, 348] on span "下一頁" at bounding box center [619, 345] width 20 height 7
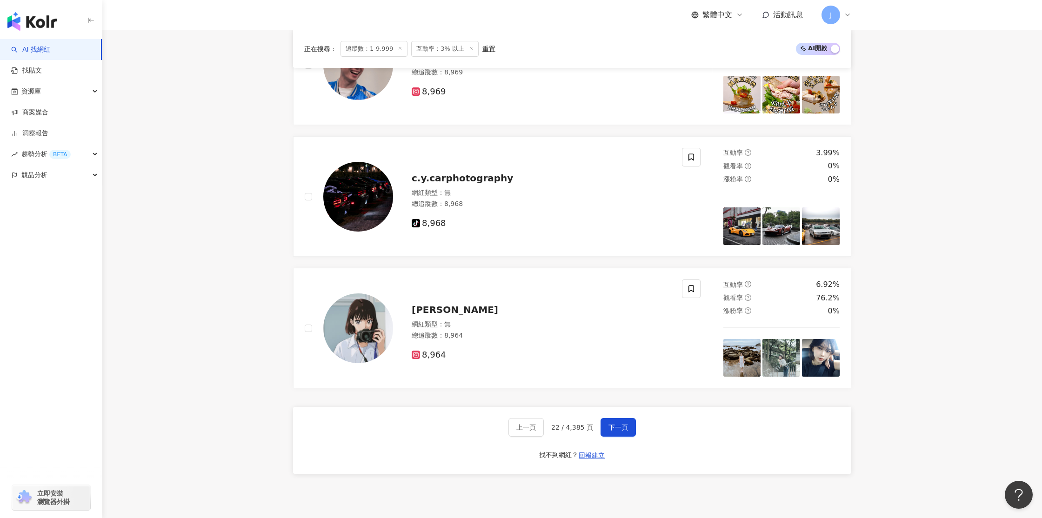
scroll to position [1640, 0]
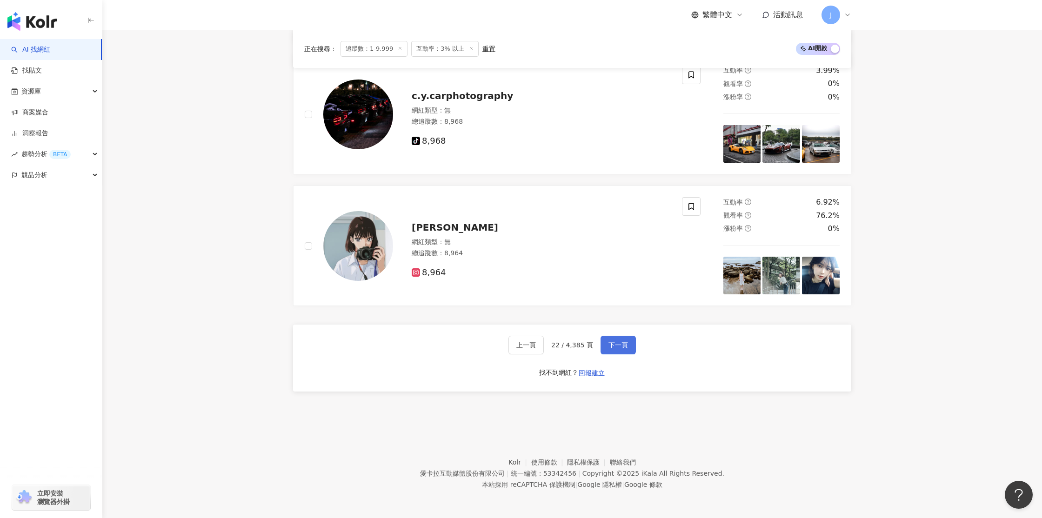
click at [613, 345] on span "下一頁" at bounding box center [619, 344] width 20 height 7
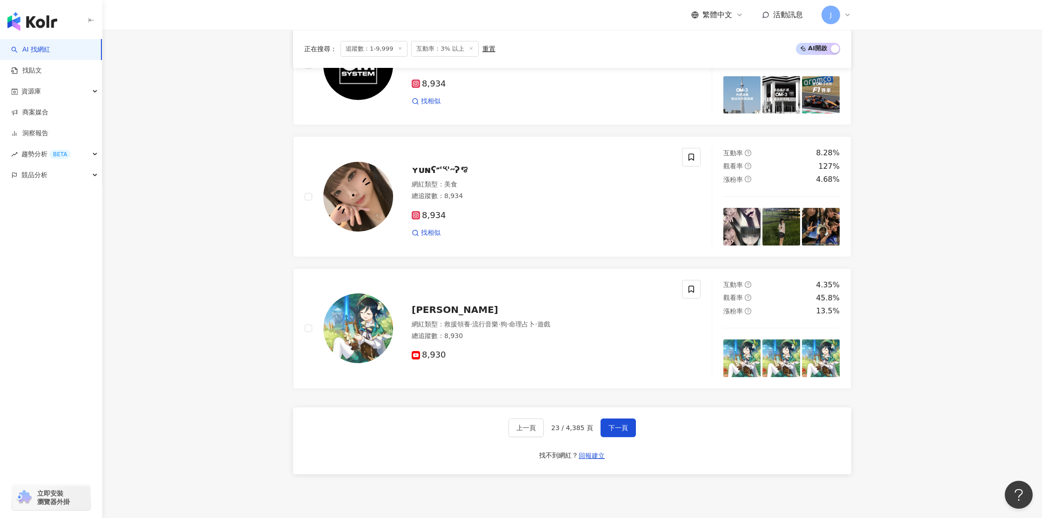
scroll to position [1660, 0]
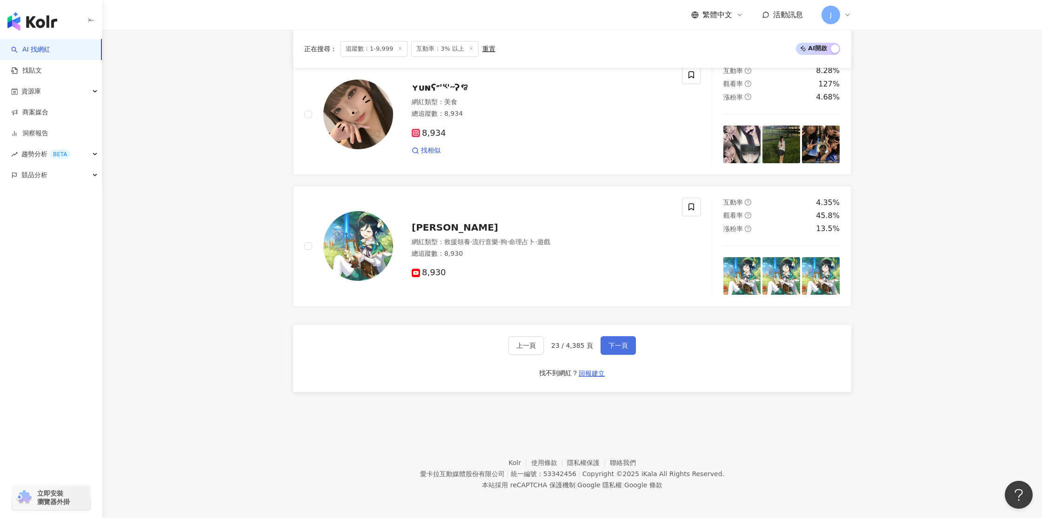
click at [609, 347] on span "下一頁" at bounding box center [619, 345] width 20 height 7
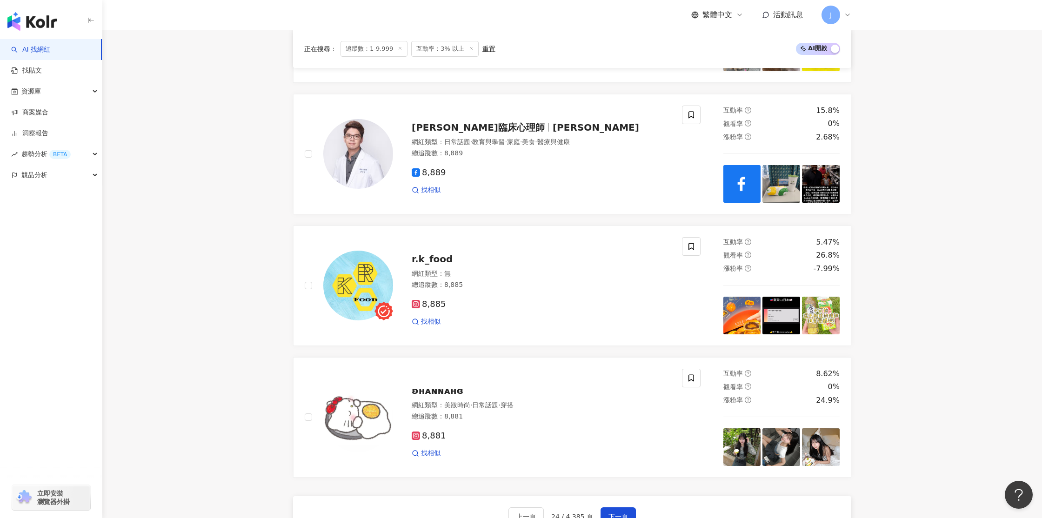
scroll to position [1719, 0]
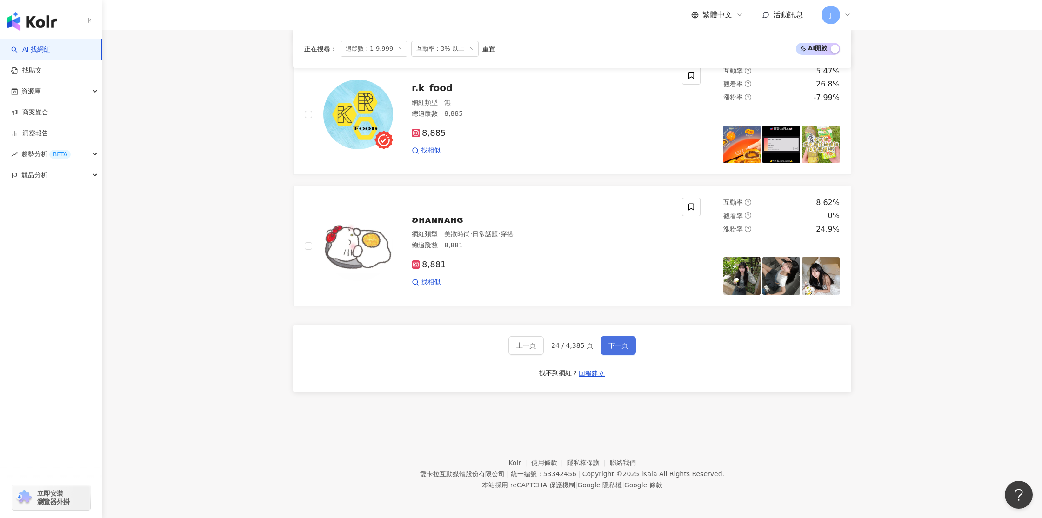
click at [610, 348] on span "下一頁" at bounding box center [619, 345] width 20 height 7
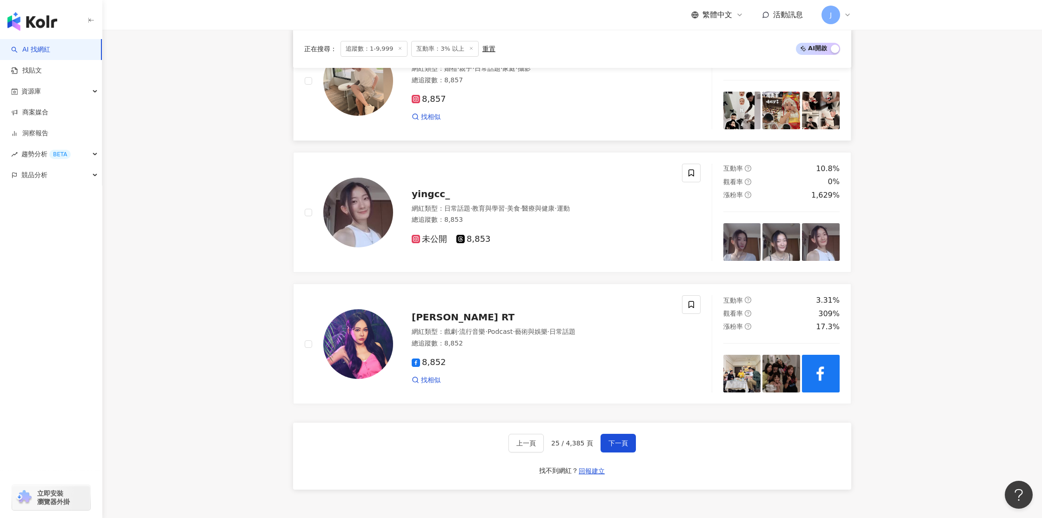
scroll to position [1640, 0]
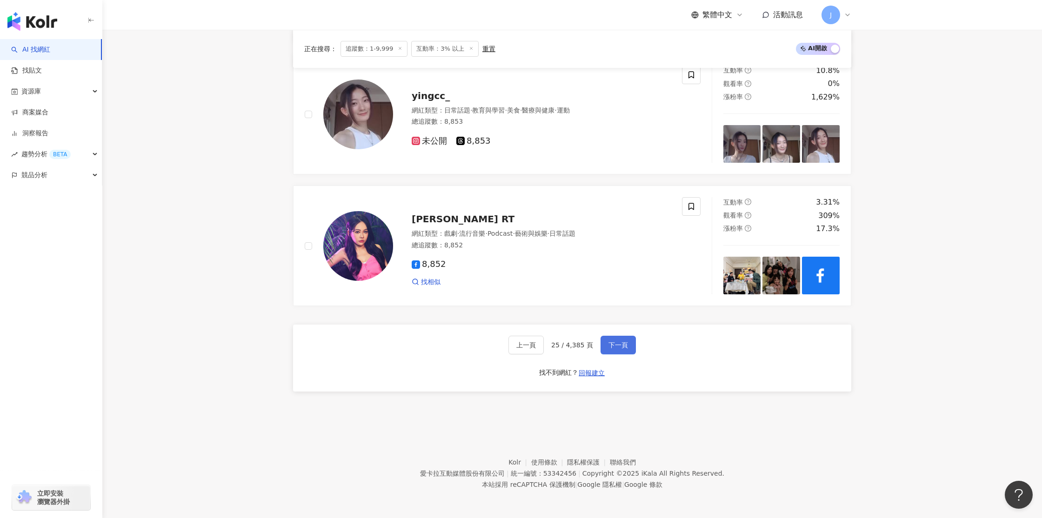
click at [603, 353] on button "下一頁" at bounding box center [618, 345] width 35 height 19
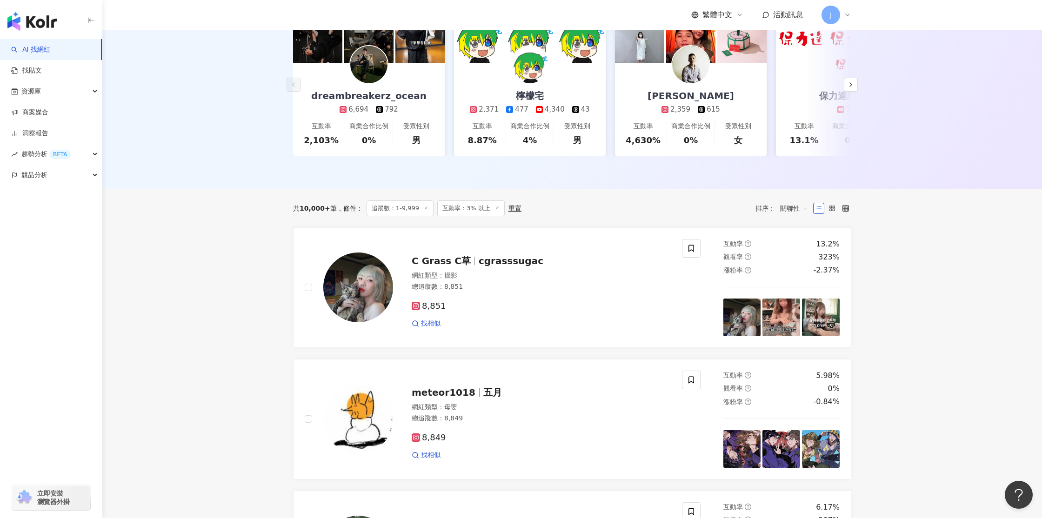
scroll to position [452, 0]
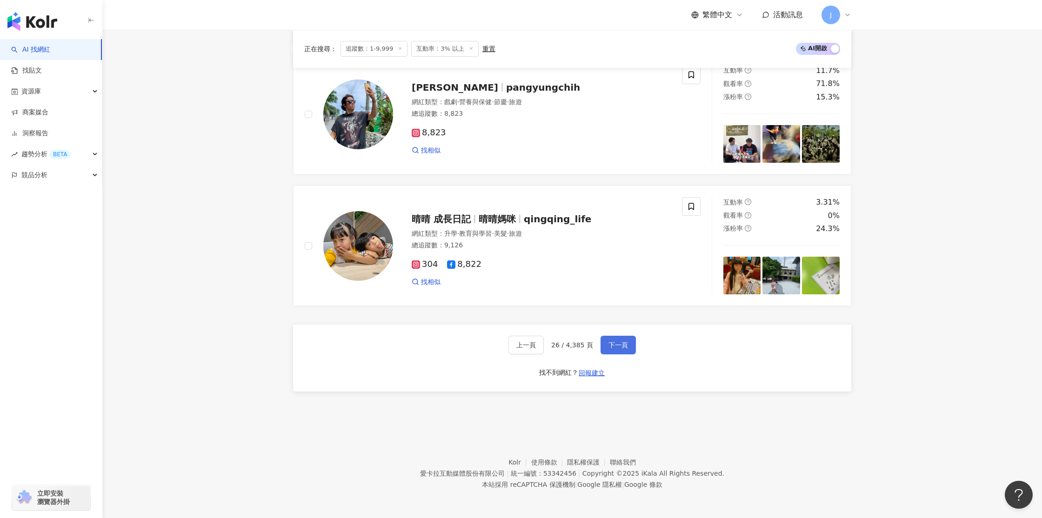
click at [613, 343] on span "下一頁" at bounding box center [619, 344] width 20 height 7
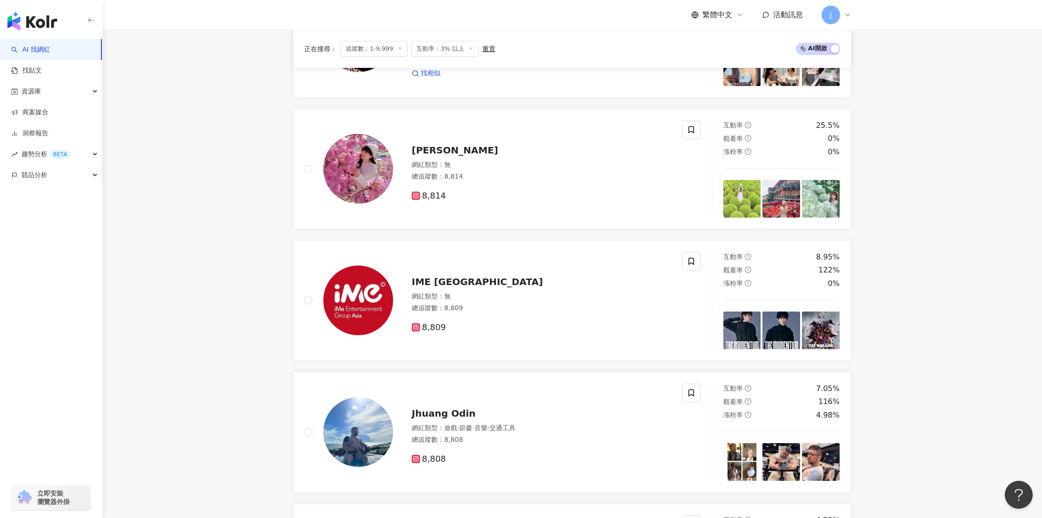
scroll to position [530, 0]
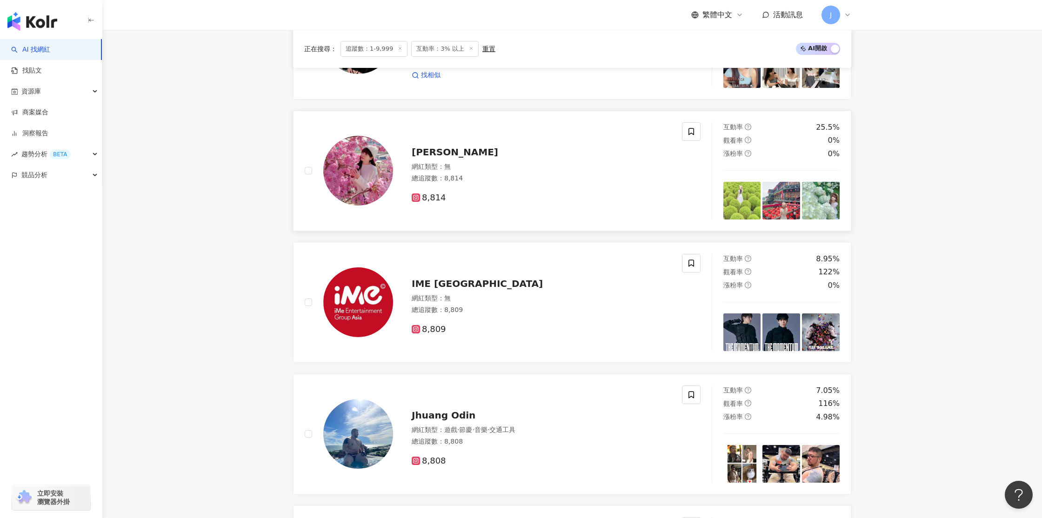
click at [356, 165] on img at bounding box center [358, 171] width 70 height 70
click at [611, 345] on div "IME TAIWAN 網紅類型 ： 無 總追蹤數 ： 8,809 8,809" at bounding box center [493, 302] width 377 height 97
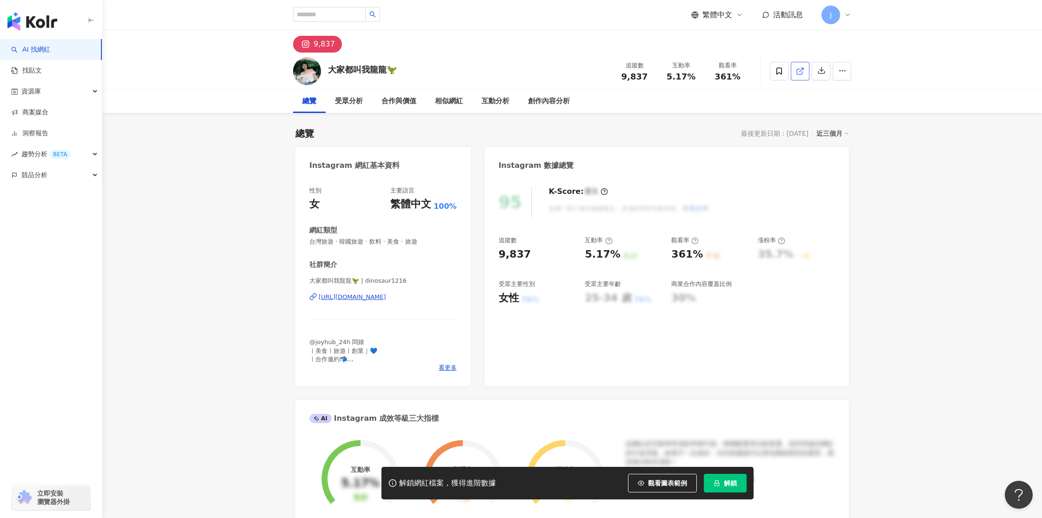
click at [801, 71] on icon at bounding box center [800, 71] width 8 height 8
drag, startPoint x: 651, startPoint y: 488, endPoint x: 703, endPoint y: 397, distance: 105.0
click at [647, 489] on button "觀看圖表範例" at bounding box center [662, 483] width 69 height 19
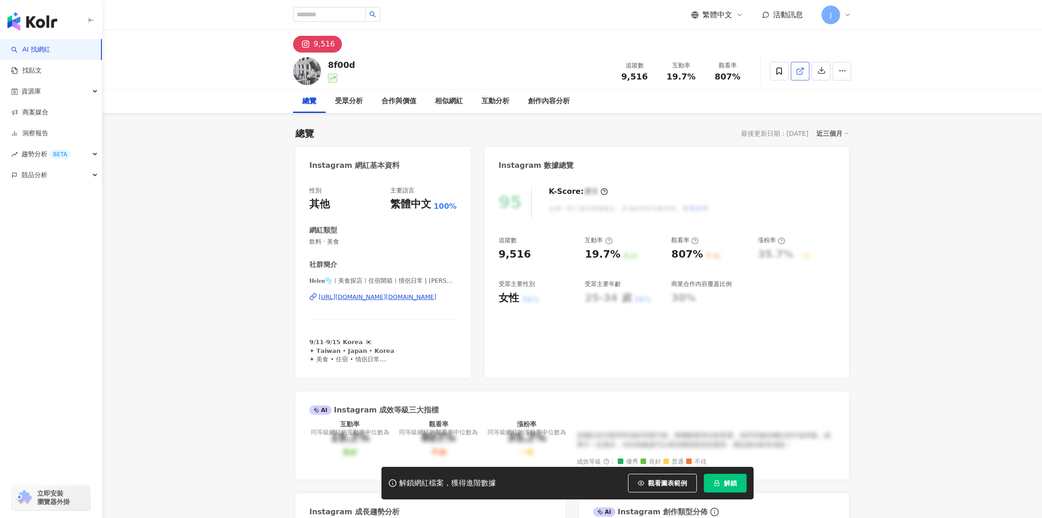
click at [802, 75] on icon at bounding box center [800, 71] width 8 height 8
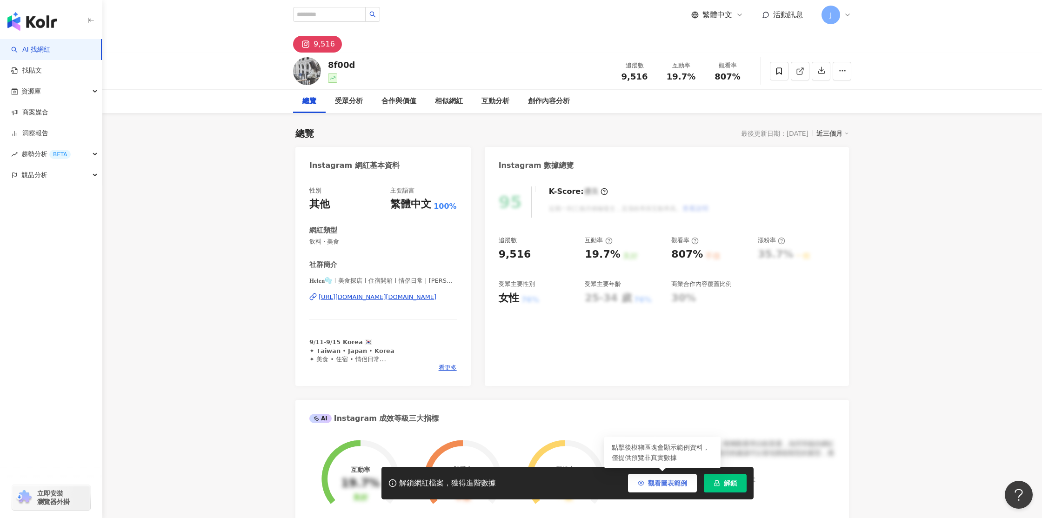
click at [664, 490] on button "觀看圖表範例" at bounding box center [662, 483] width 69 height 19
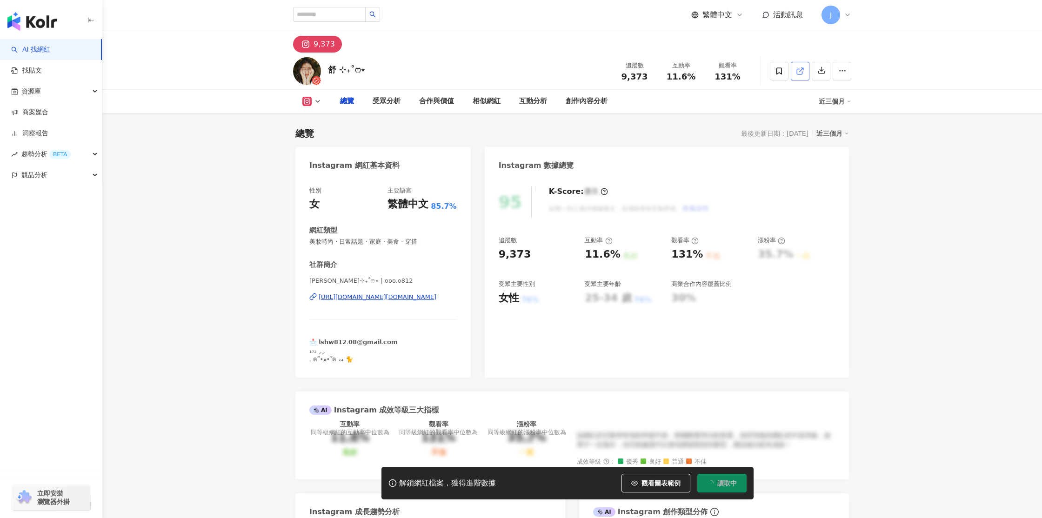
click at [649, 482] on span "觀看圖表範例" at bounding box center [661, 483] width 39 height 7
click at [802, 70] on icon at bounding box center [800, 71] width 8 height 8
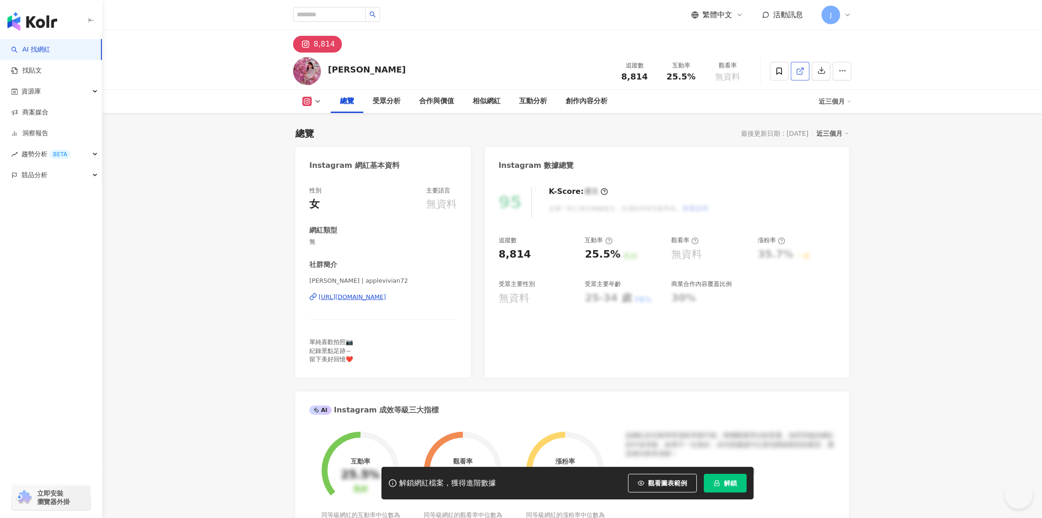
click at [801, 72] on icon at bounding box center [800, 71] width 8 height 8
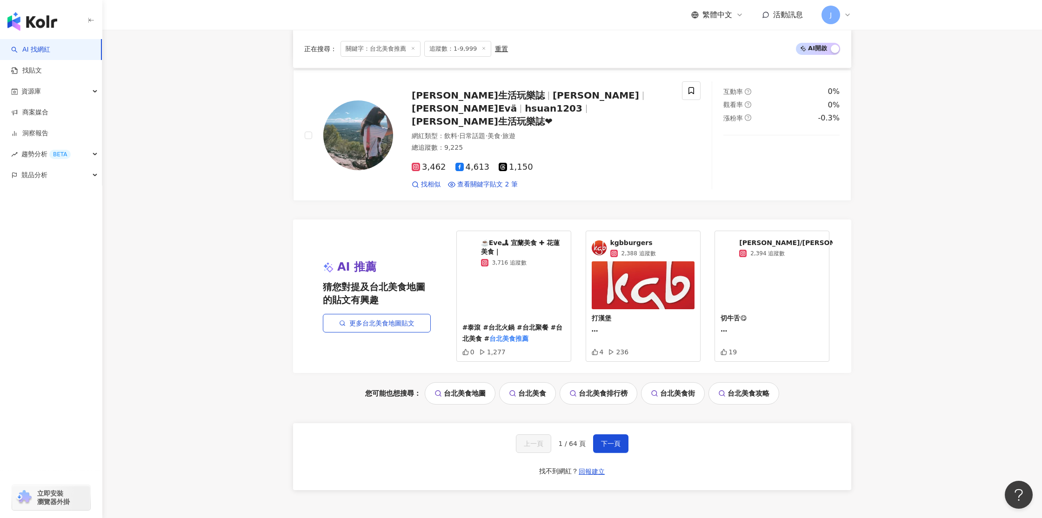
scroll to position [1670, 0]
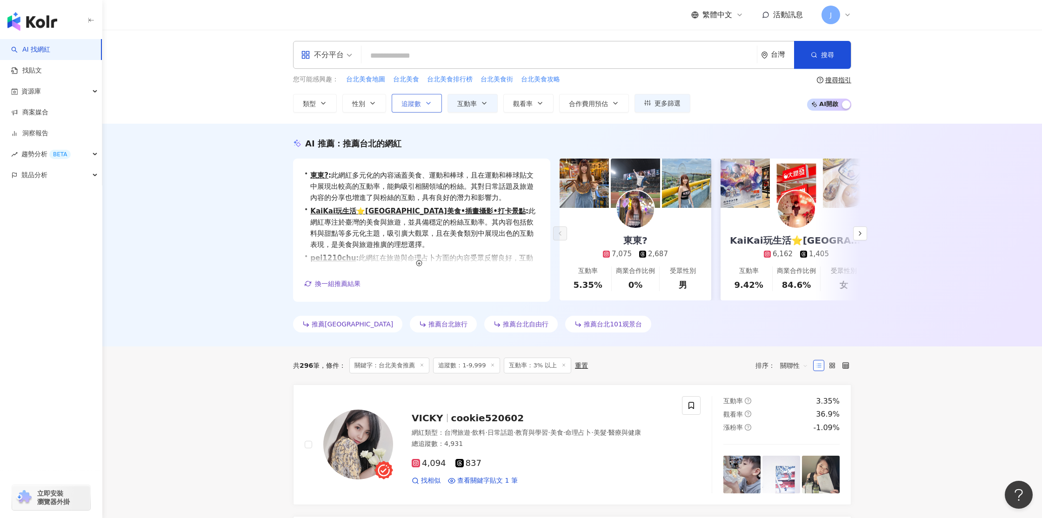
click at [424, 108] on button "追蹤數" at bounding box center [417, 103] width 50 height 19
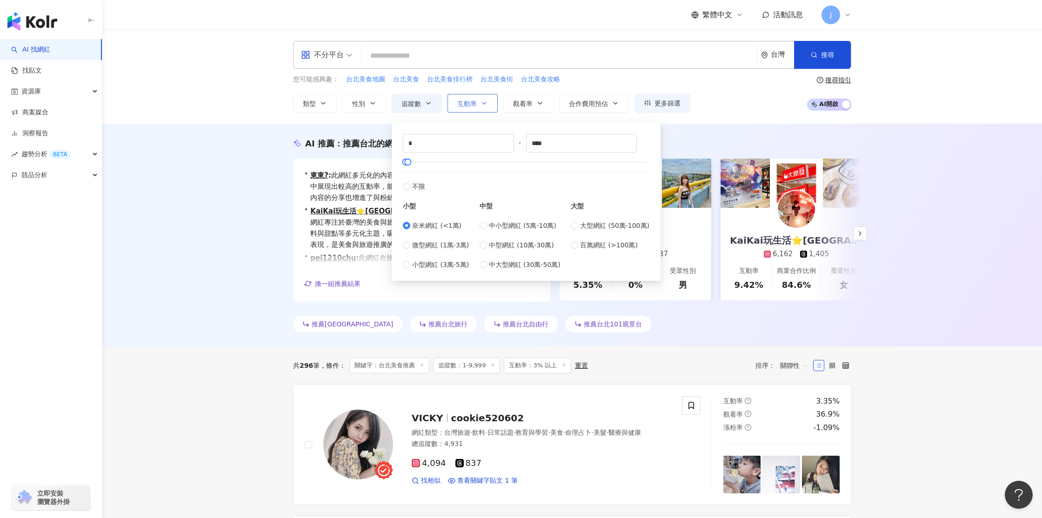
click at [488, 105] on button "互動率" at bounding box center [473, 103] width 50 height 19
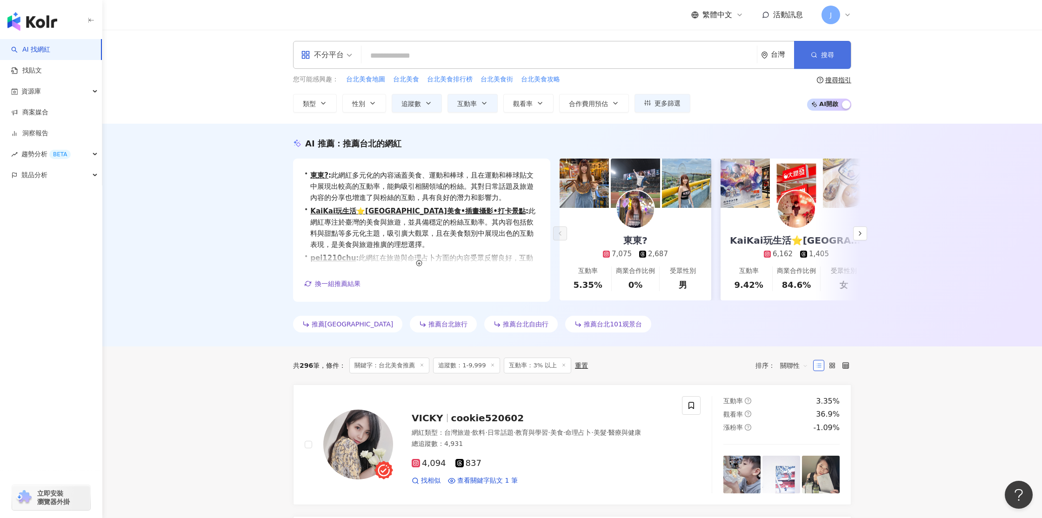
click at [813, 55] on icon "button" at bounding box center [814, 55] width 7 height 7
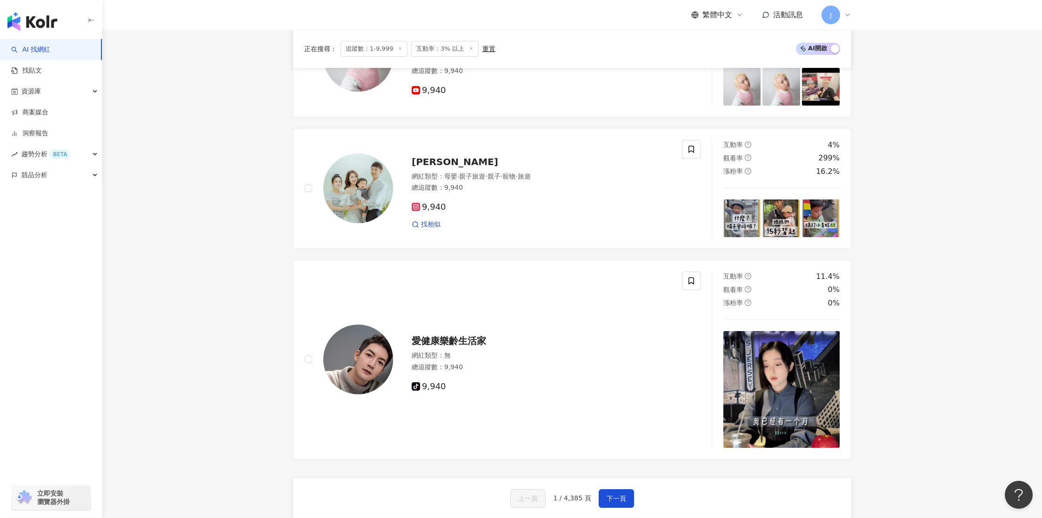
scroll to position [1798, 0]
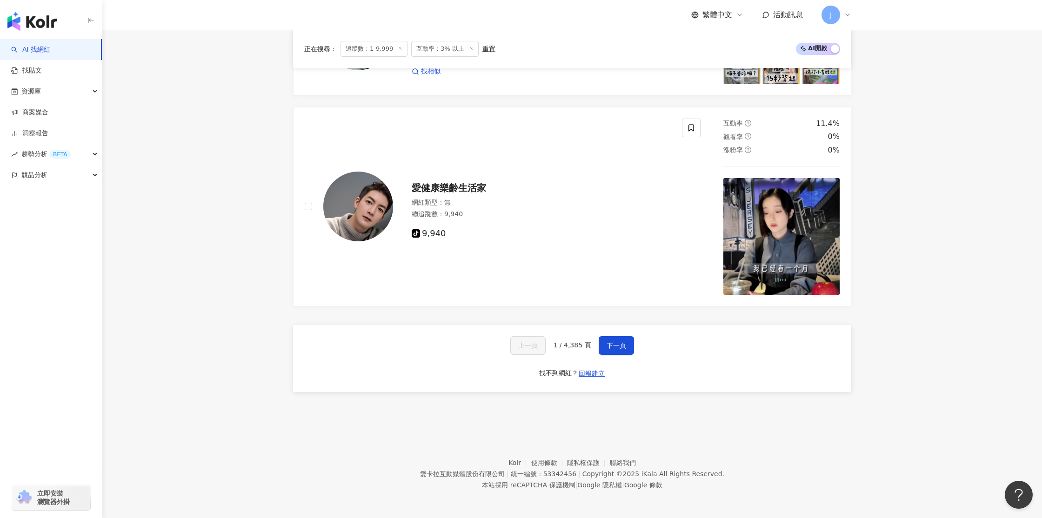
drag, startPoint x: 574, startPoint y: 345, endPoint x: 593, endPoint y: 347, distance: 19.1
click at [574, 345] on span "1 / 4,385 頁" at bounding box center [572, 344] width 38 height 7
click at [614, 346] on span "下一頁" at bounding box center [617, 345] width 20 height 7
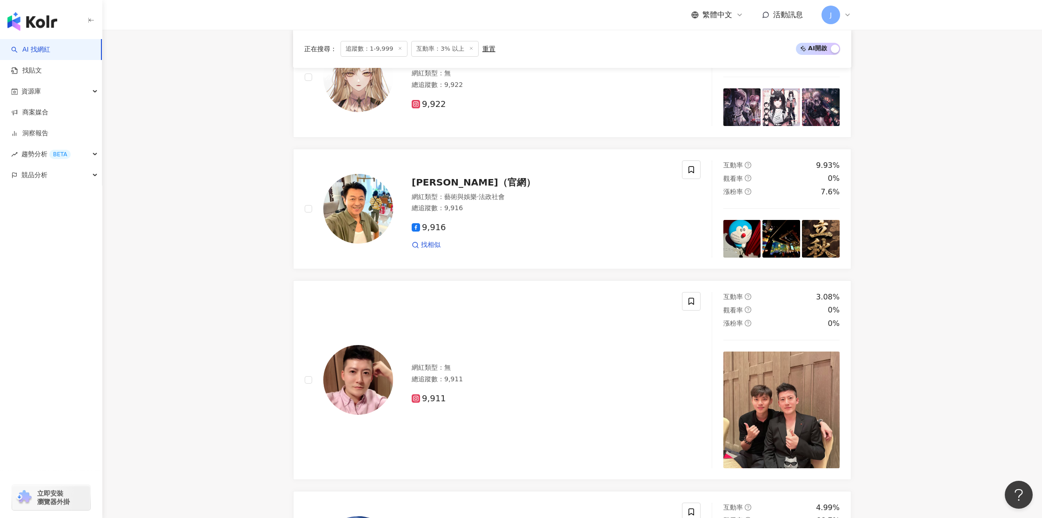
scroll to position [1719, 0]
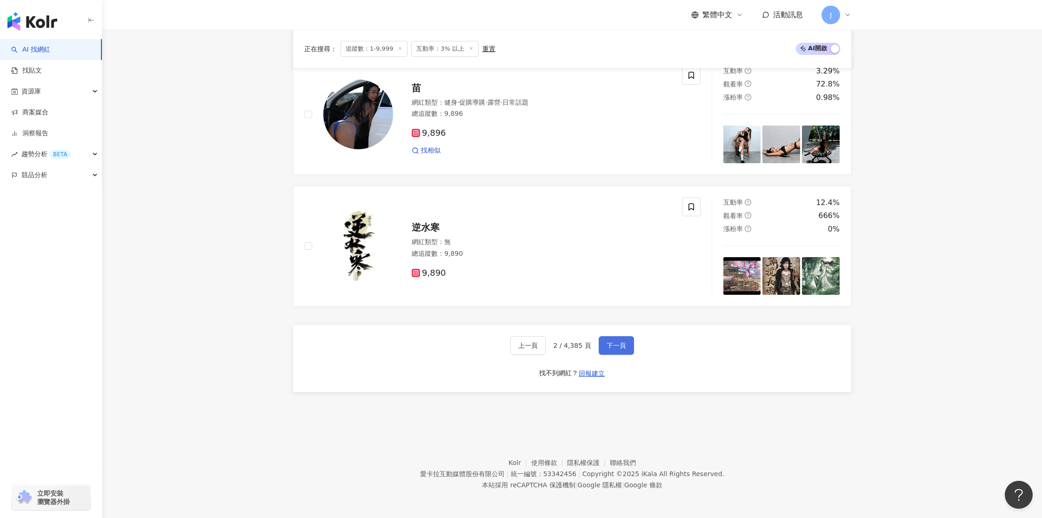
click at [617, 347] on span "下一頁" at bounding box center [617, 345] width 20 height 7
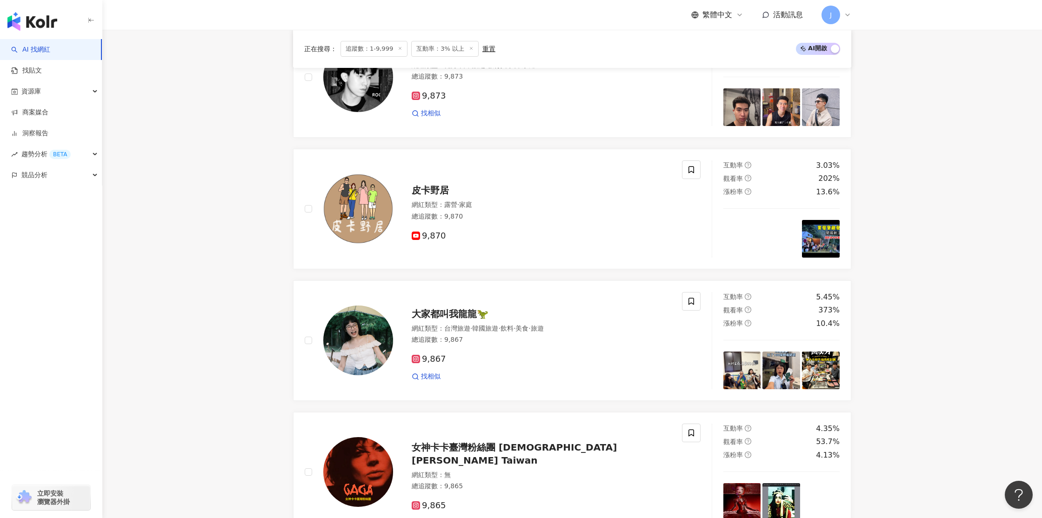
scroll to position [1640, 0]
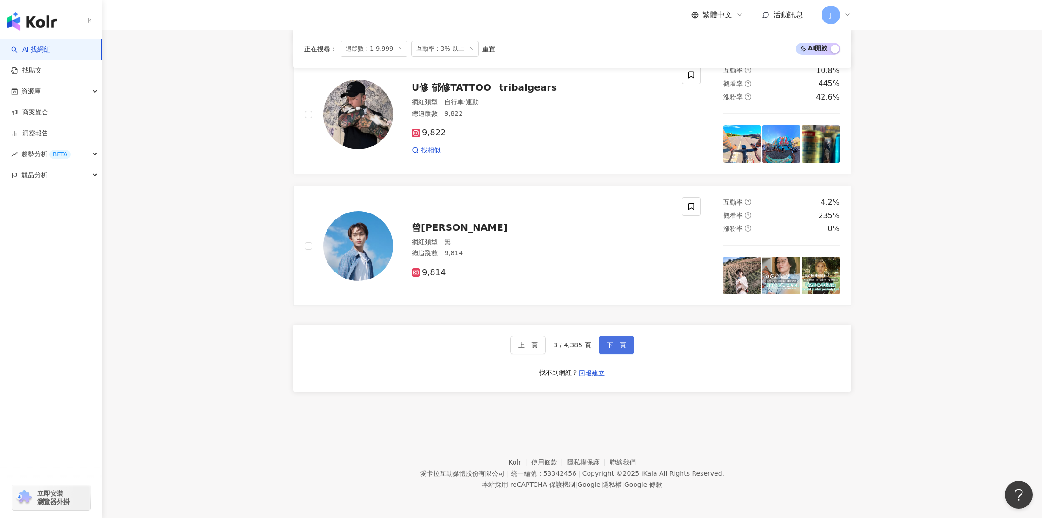
click at [610, 345] on span "下一頁" at bounding box center [617, 344] width 20 height 7
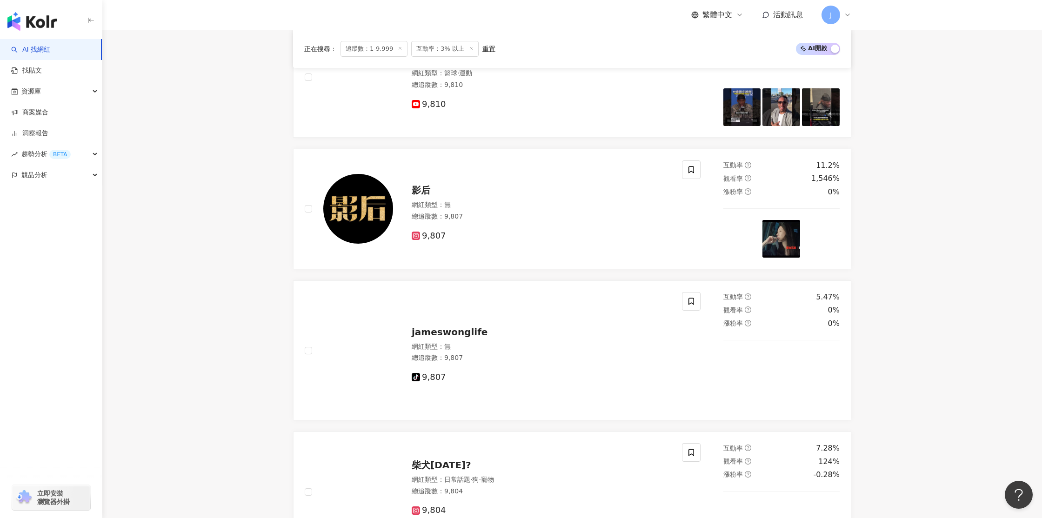
scroll to position [1660, 0]
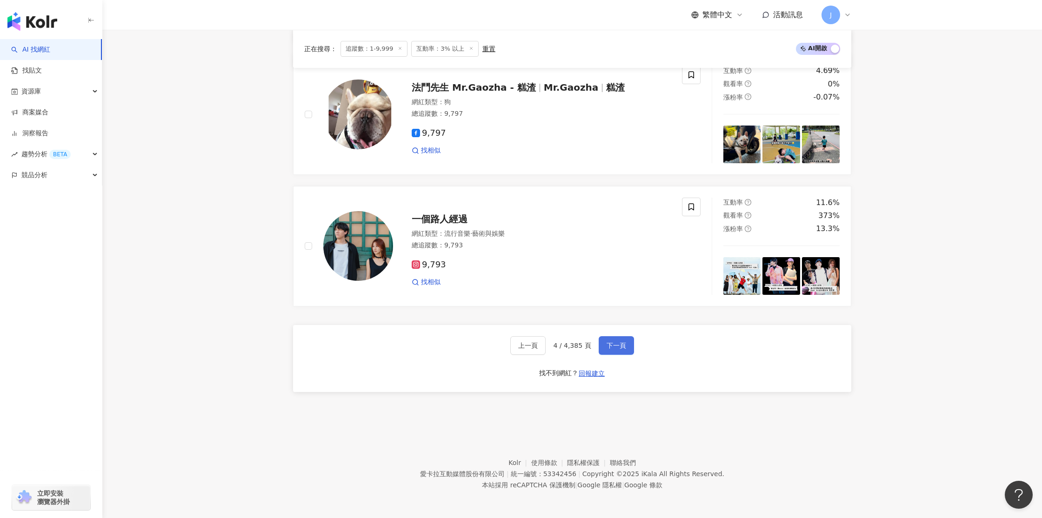
click at [610, 345] on span "下一頁" at bounding box center [617, 345] width 20 height 7
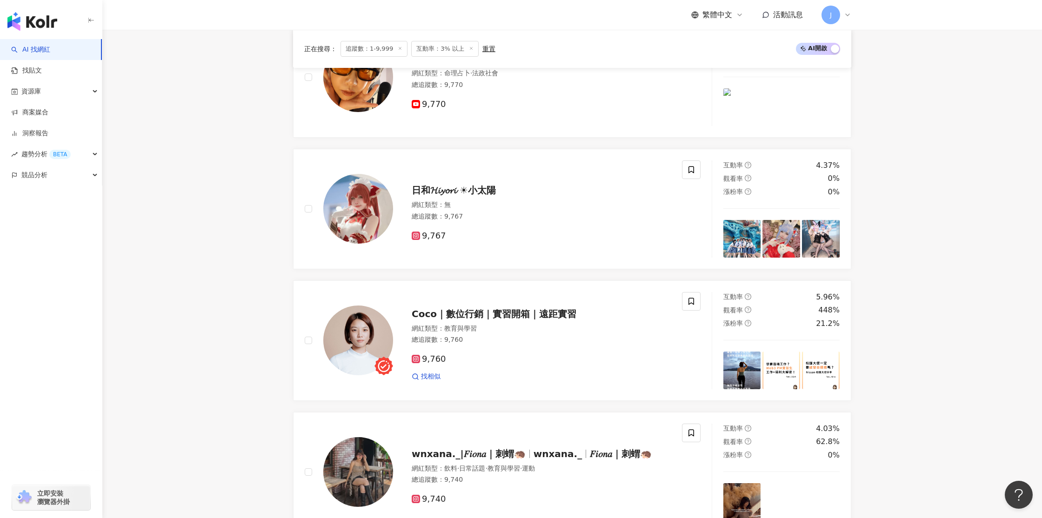
scroll to position [1640, 0]
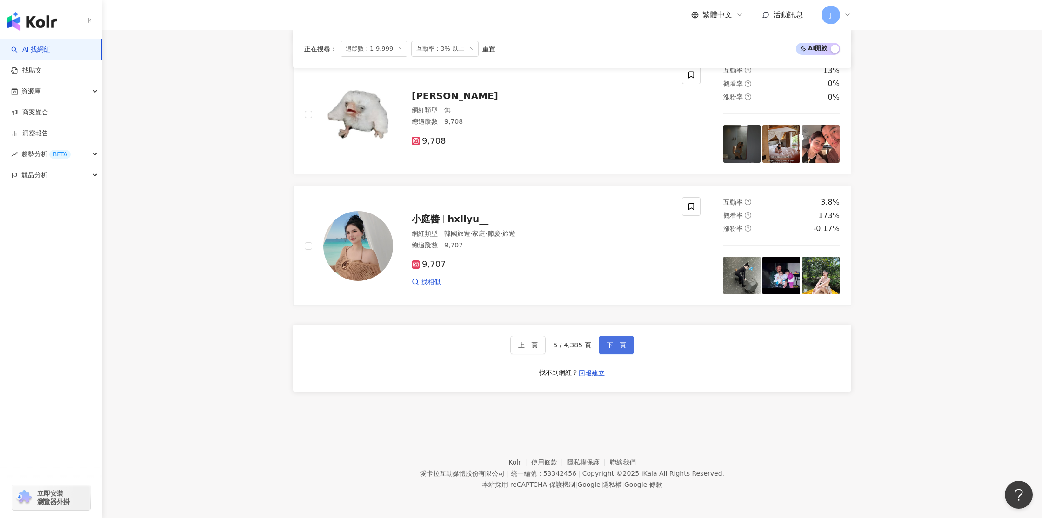
click at [610, 345] on span "下一頁" at bounding box center [617, 344] width 20 height 7
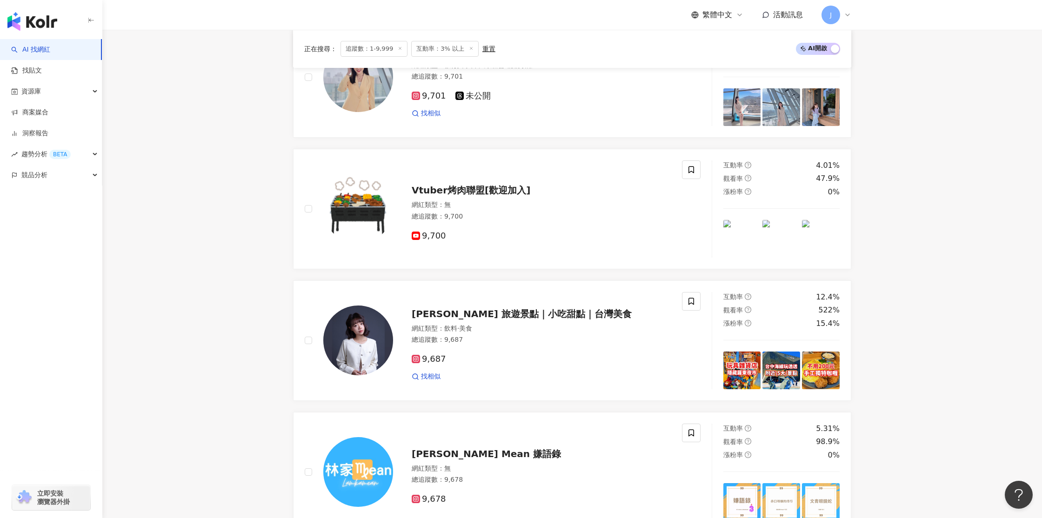
scroll to position [1660, 0]
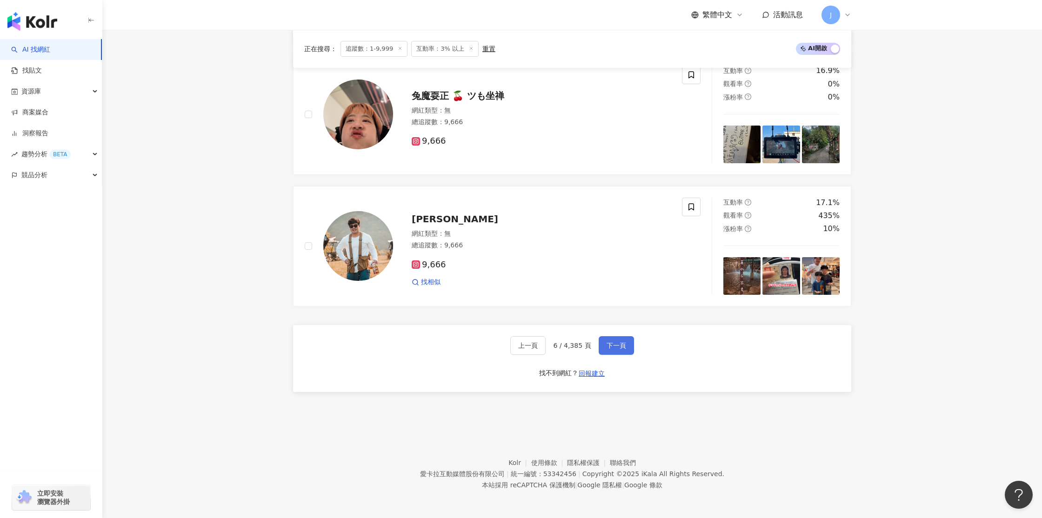
click at [622, 348] on span "下一頁" at bounding box center [617, 345] width 20 height 7
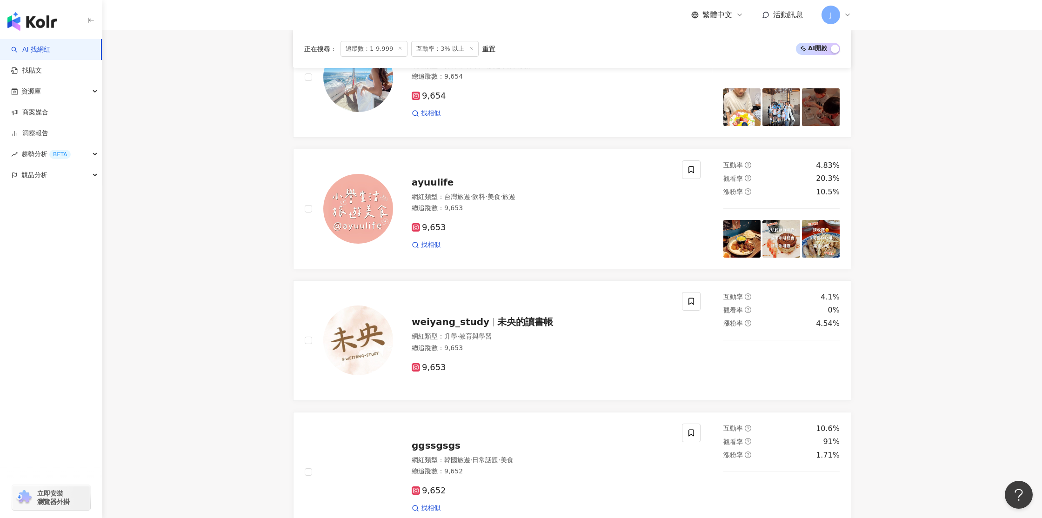
scroll to position [1719, 0]
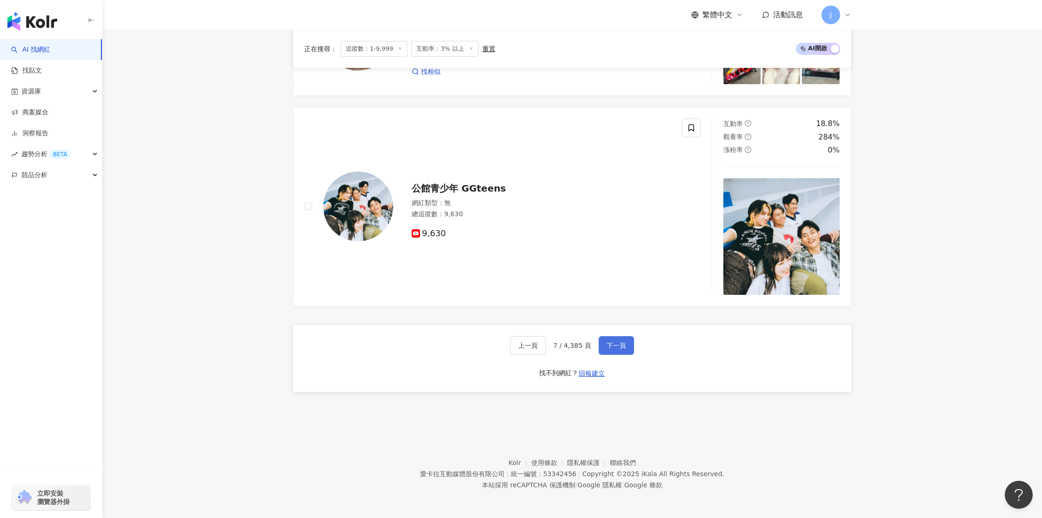
click at [610, 343] on span "下一頁" at bounding box center [617, 345] width 20 height 7
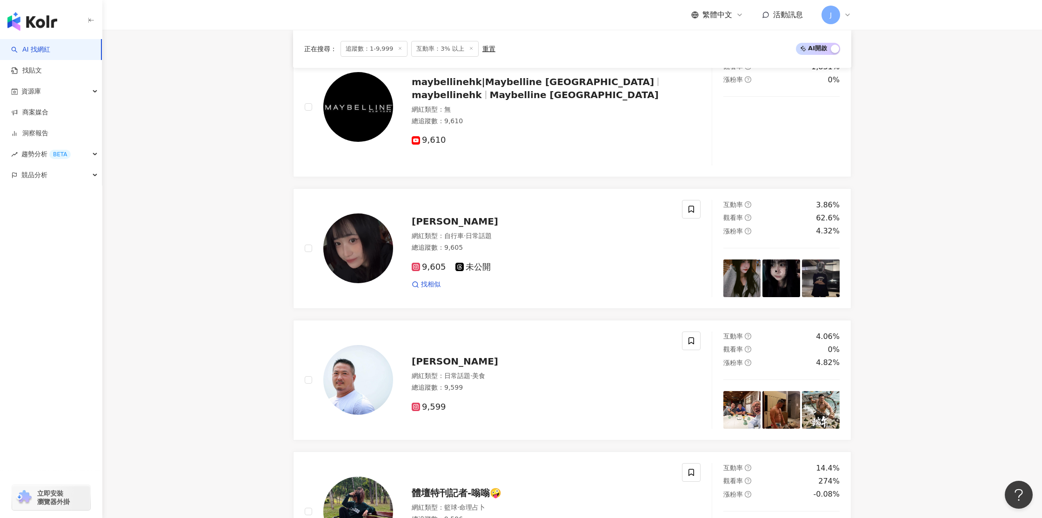
scroll to position [1680, 0]
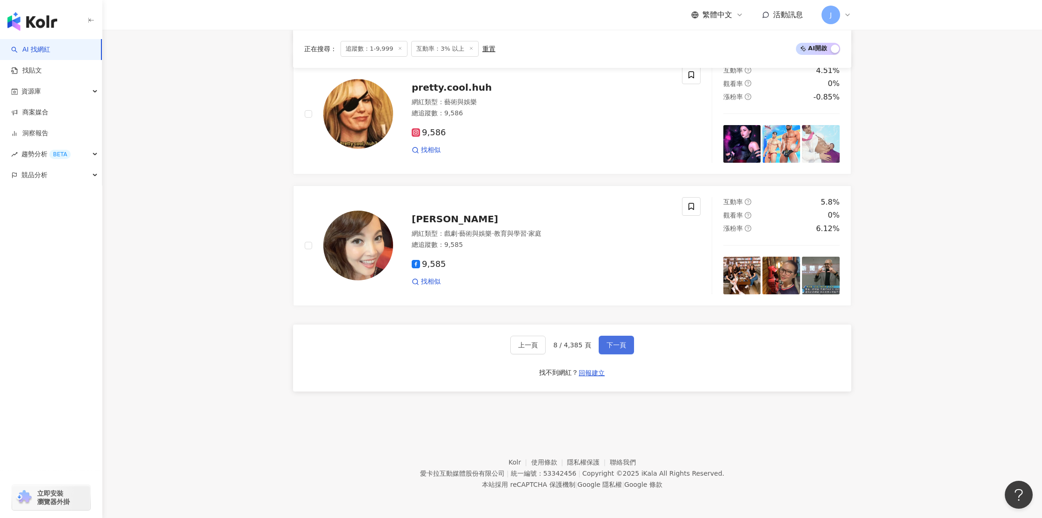
click at [612, 346] on span "下一頁" at bounding box center [617, 344] width 20 height 7
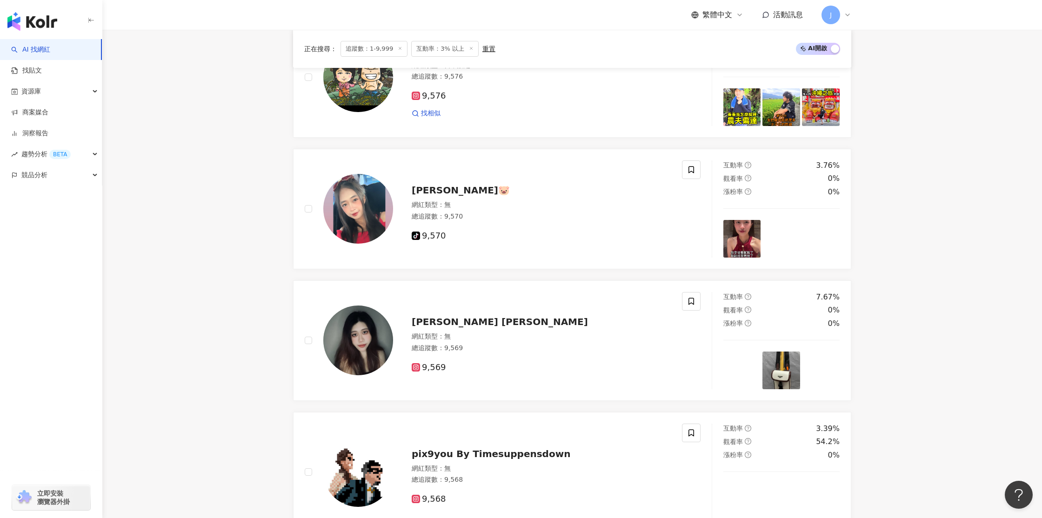
scroll to position [1640, 0]
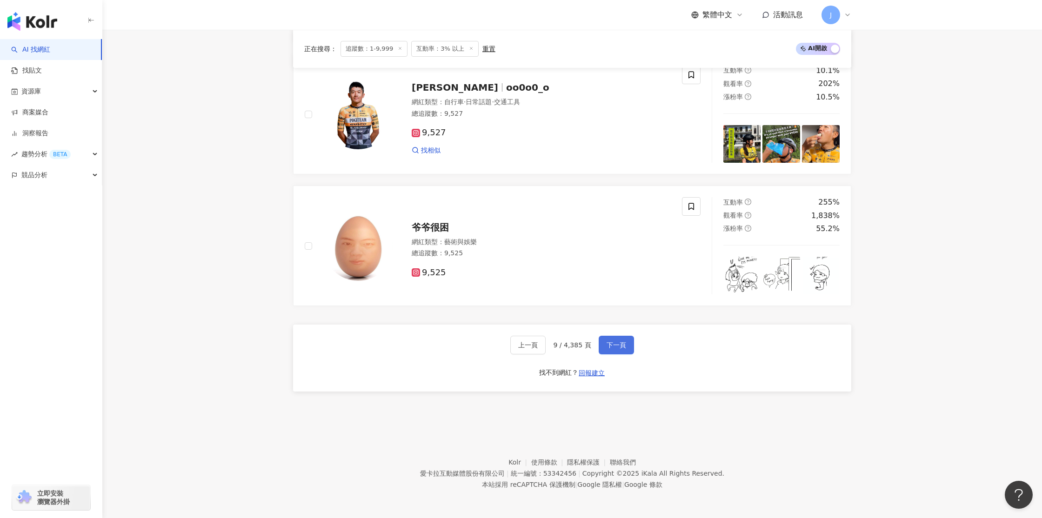
click at [616, 344] on span "下一頁" at bounding box center [617, 344] width 20 height 7
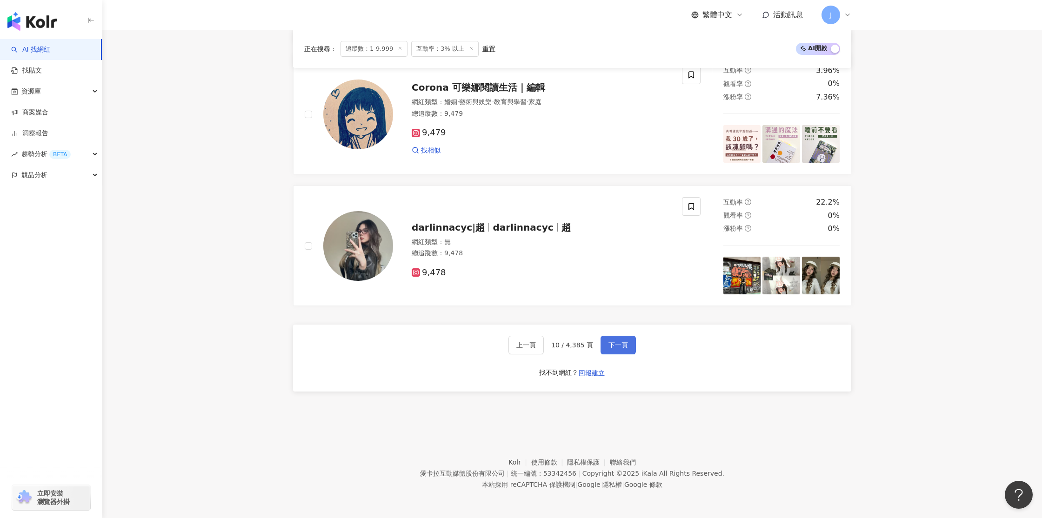
click at [626, 347] on button "下一頁" at bounding box center [618, 345] width 35 height 19
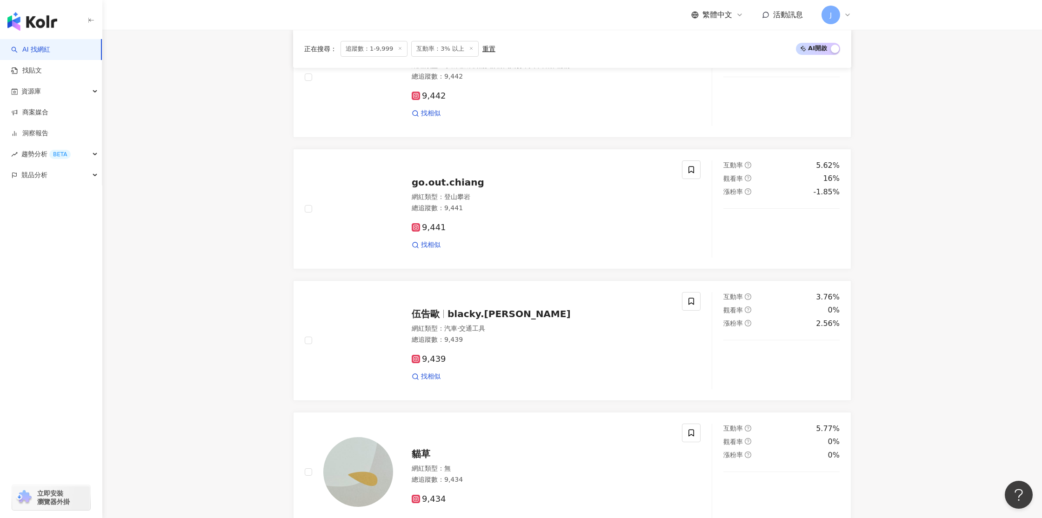
scroll to position [1640, 0]
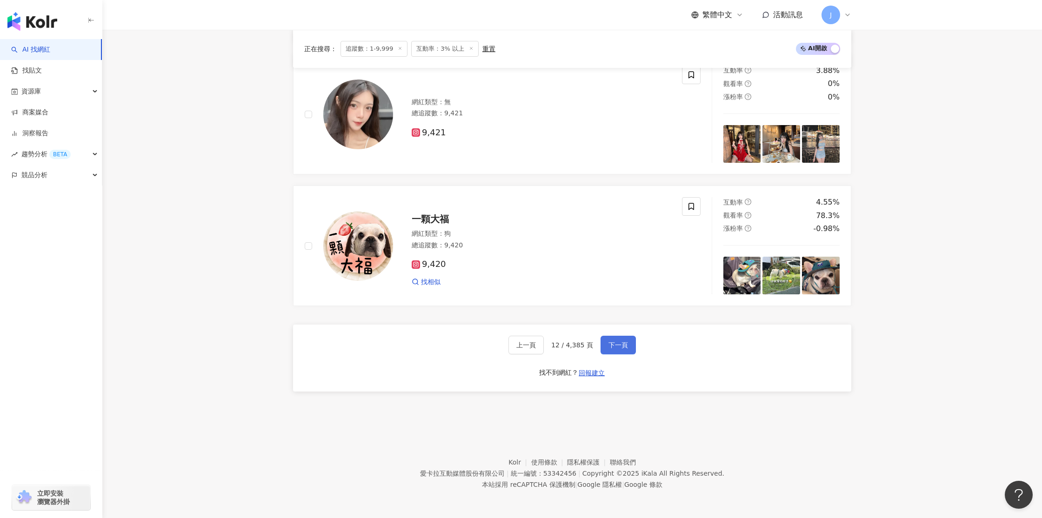
click at [620, 347] on span "下一頁" at bounding box center [619, 344] width 20 height 7
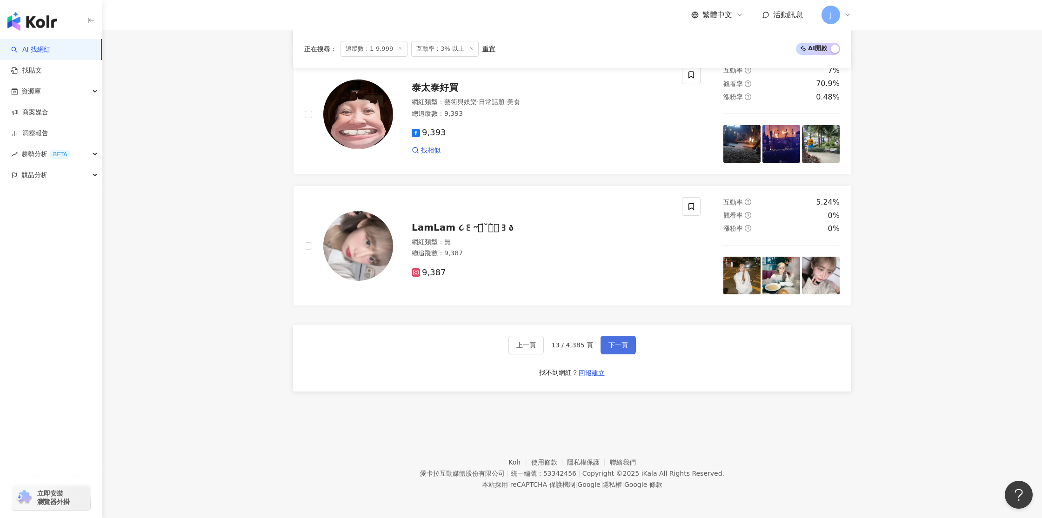
click at [618, 347] on span "下一頁" at bounding box center [619, 344] width 20 height 7
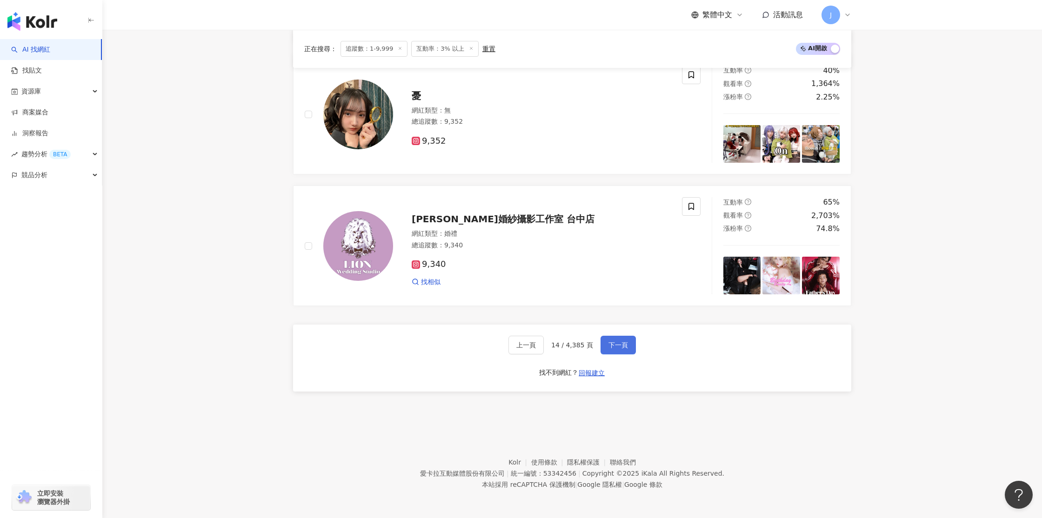
click at [618, 347] on span "下一頁" at bounding box center [619, 344] width 20 height 7
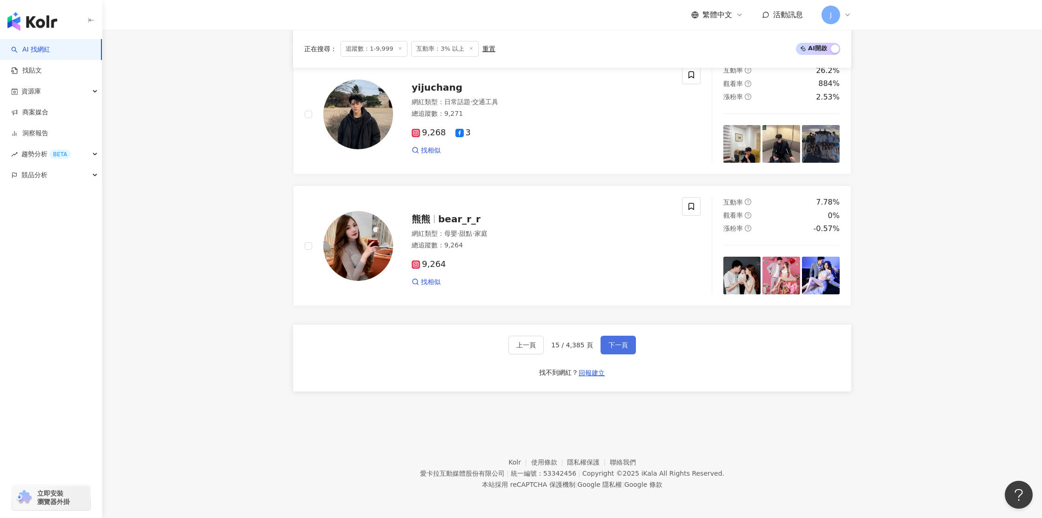
click at [618, 347] on span "下一頁" at bounding box center [619, 344] width 20 height 7
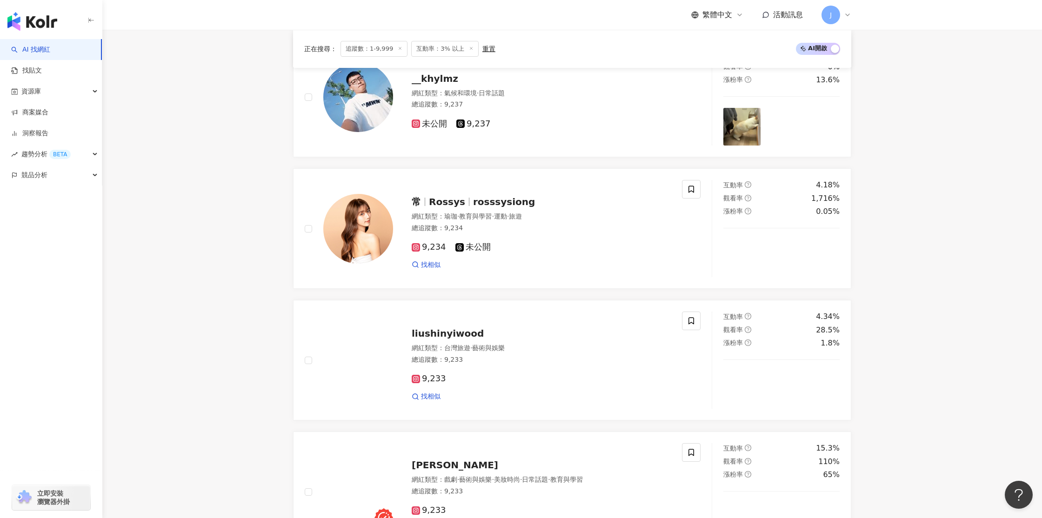
scroll to position [1660, 0]
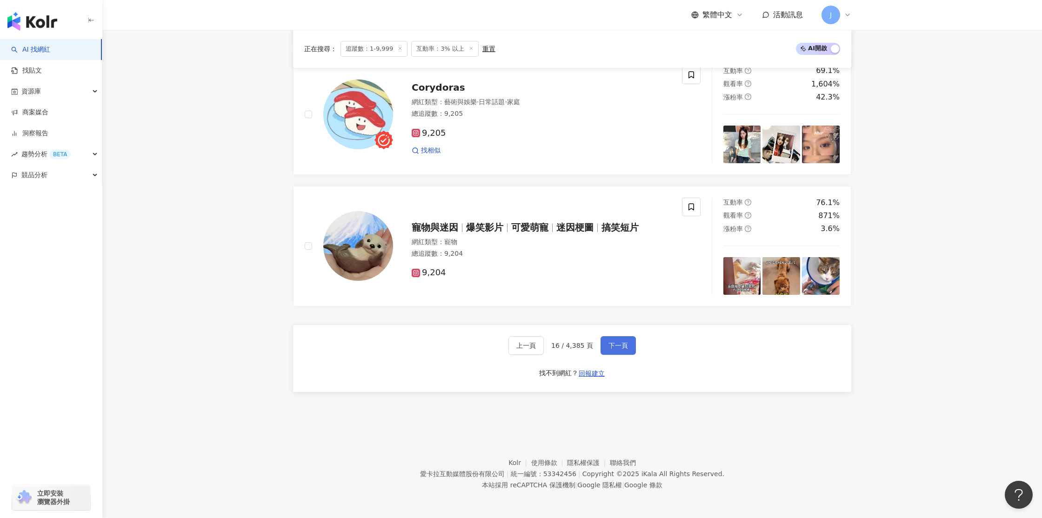
click at [618, 347] on span "下一頁" at bounding box center [619, 345] width 20 height 7
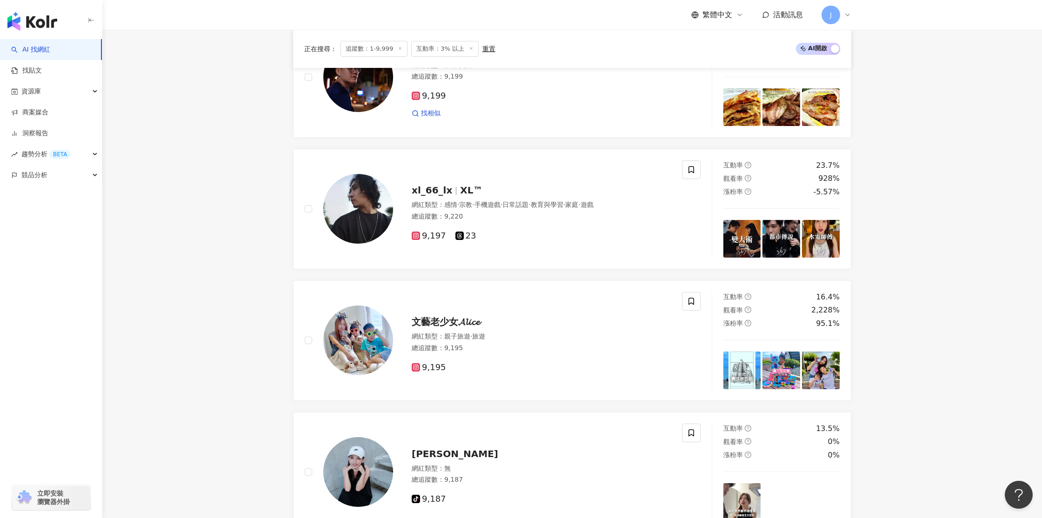
scroll to position [1640, 0]
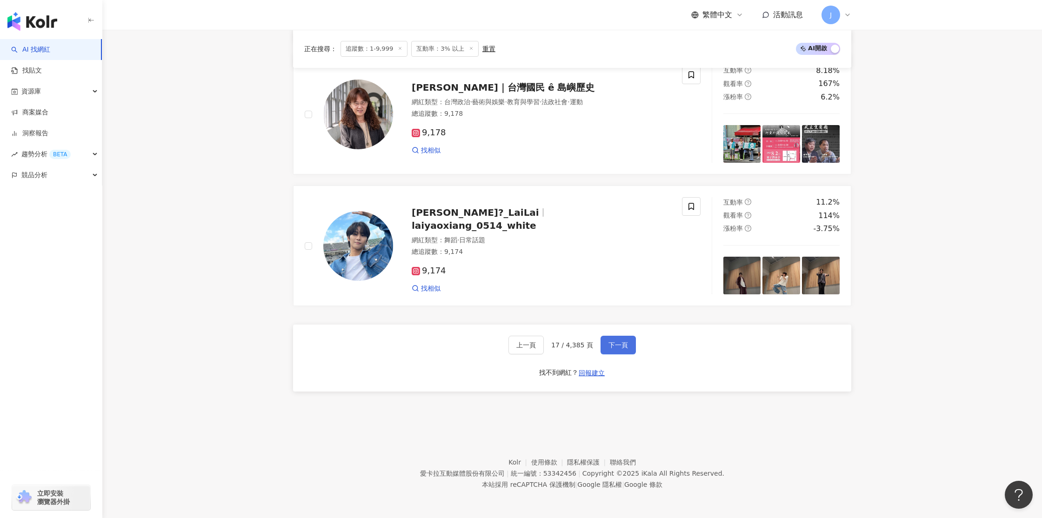
click at [619, 346] on span "下一頁" at bounding box center [619, 344] width 20 height 7
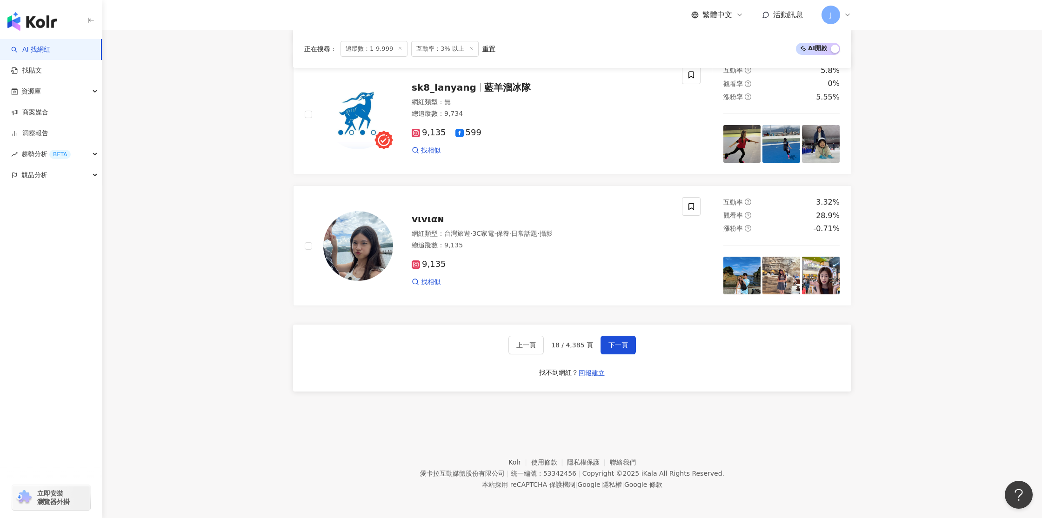
click at [635, 356] on div "上一頁 18 / 4,385 頁 下一頁 找不到網紅？ 回報建立" at bounding box center [572, 358] width 558 height 67
click at [615, 343] on span "下一頁" at bounding box center [619, 344] width 20 height 7
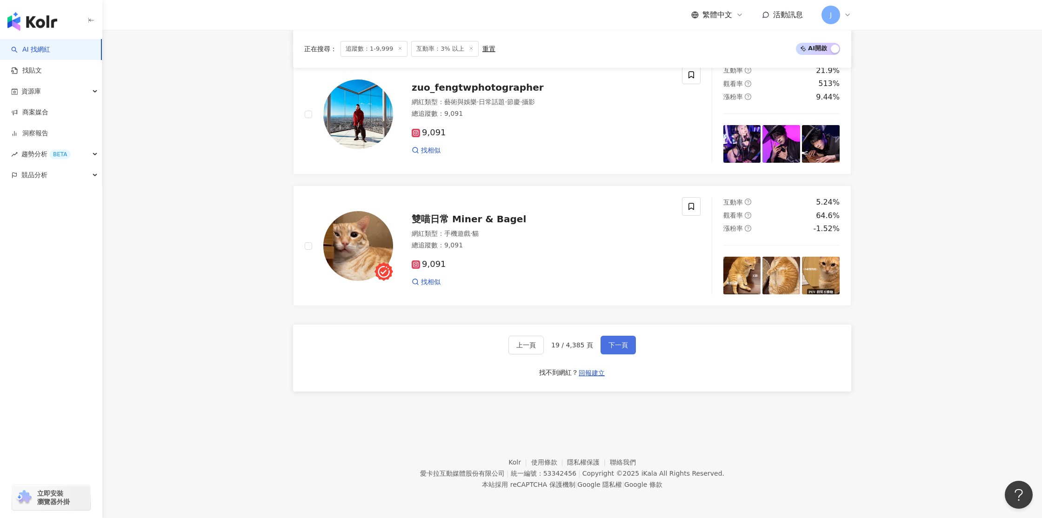
click at [617, 348] on span "下一頁" at bounding box center [619, 344] width 20 height 7
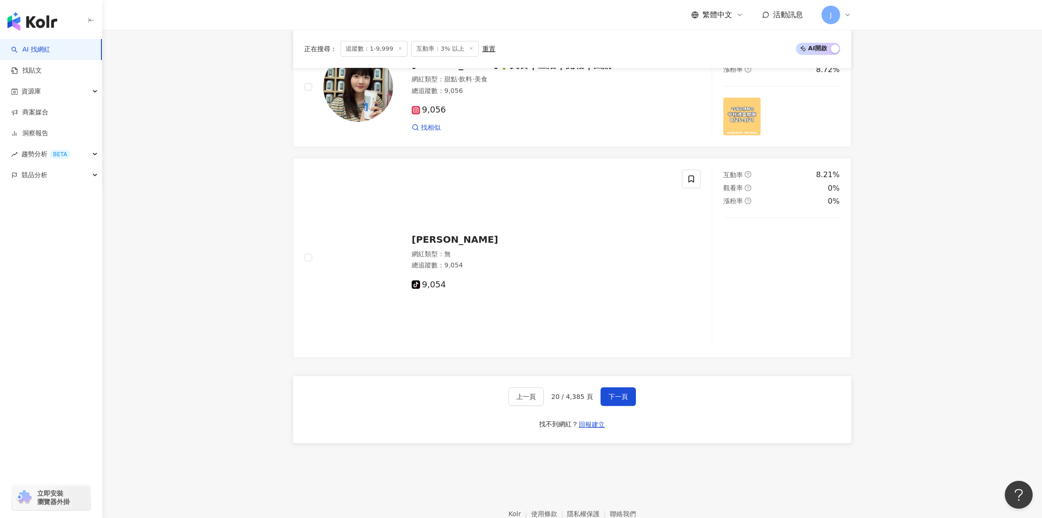
scroll to position [1725, 0]
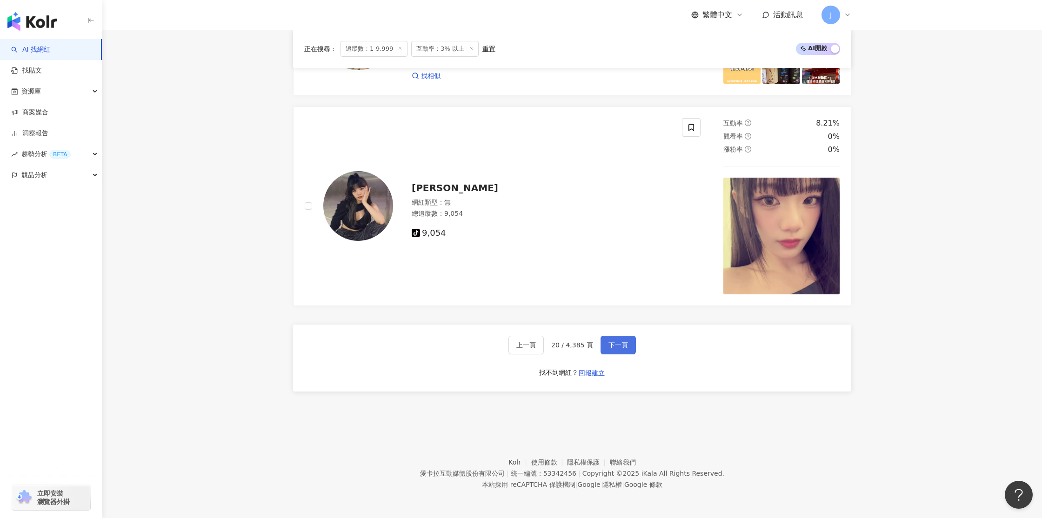
click at [613, 348] on span "下一頁" at bounding box center [619, 344] width 20 height 7
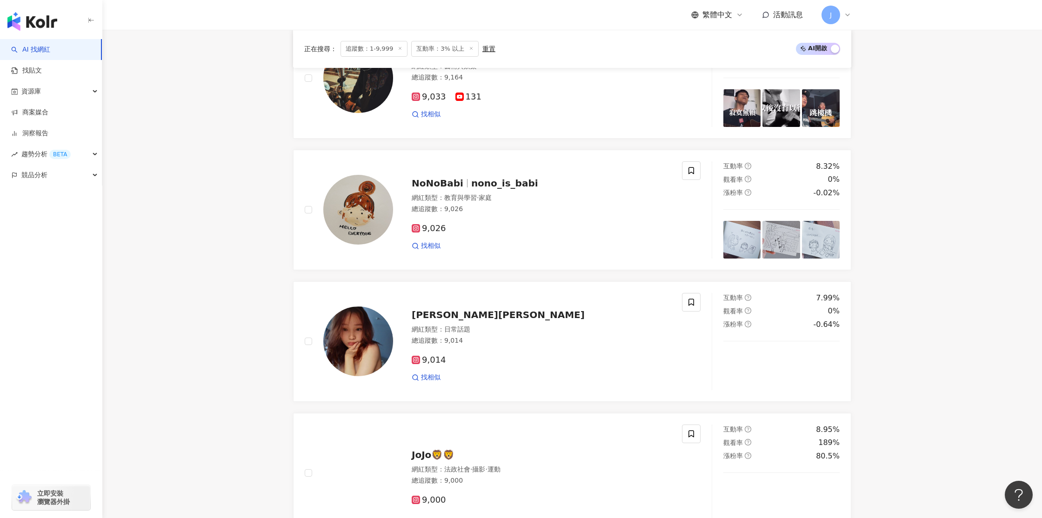
scroll to position [1639, 0]
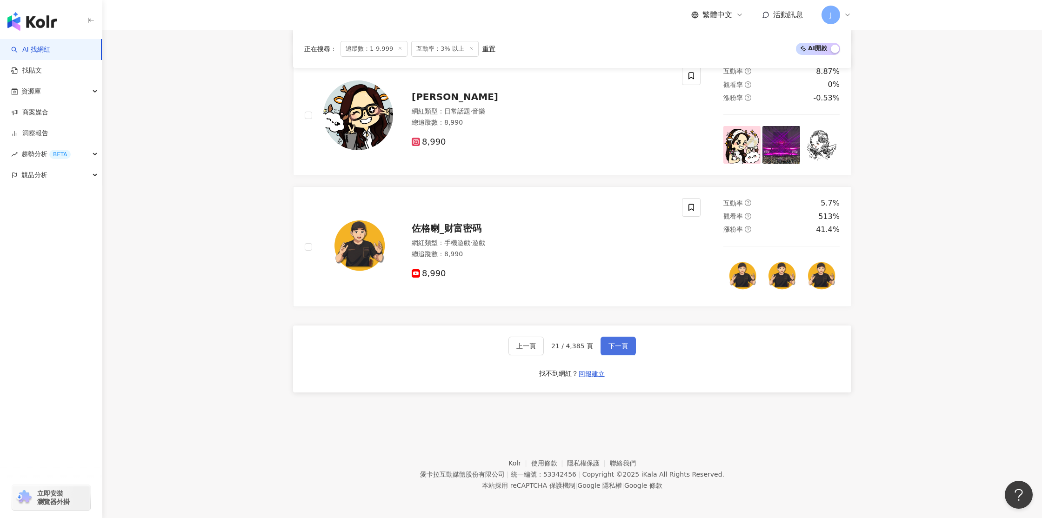
click at [619, 349] on span "下一頁" at bounding box center [619, 345] width 20 height 7
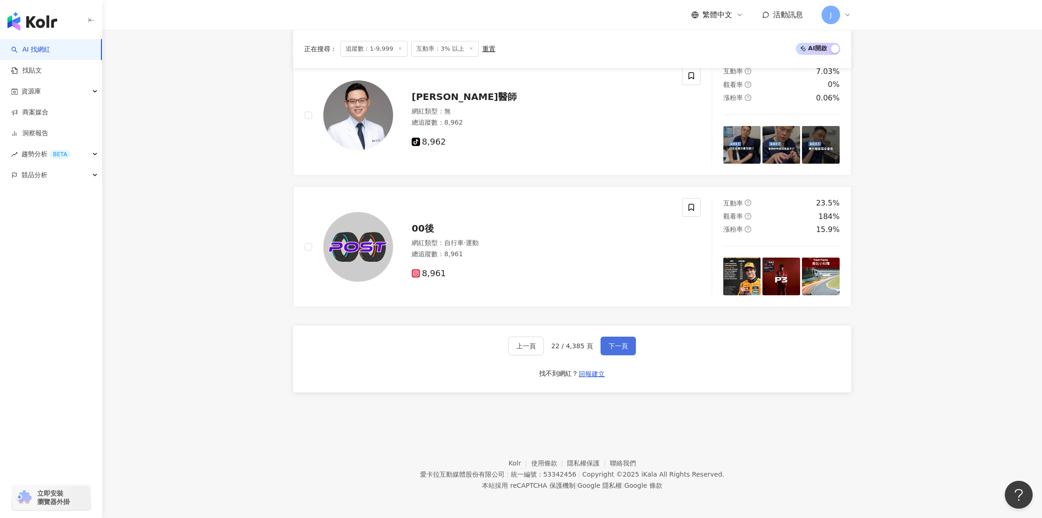
click at [619, 348] on span "下一頁" at bounding box center [619, 345] width 20 height 7
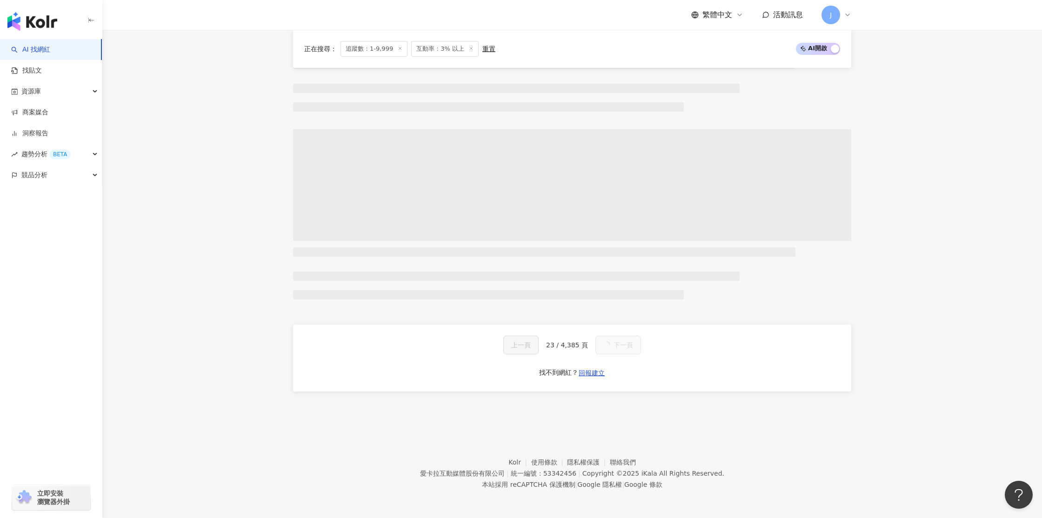
scroll to position [1738, 0]
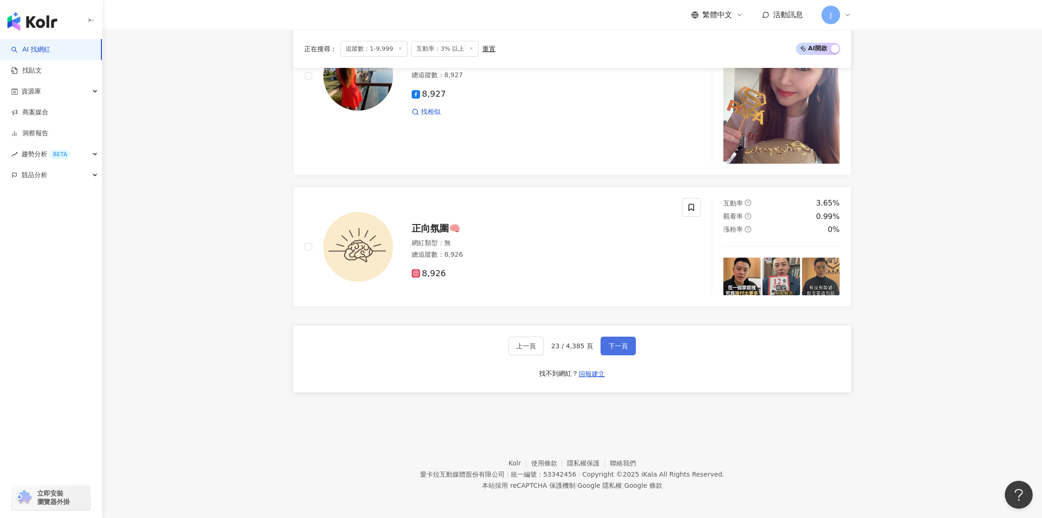
click at [609, 348] on span "下一頁" at bounding box center [619, 345] width 20 height 7
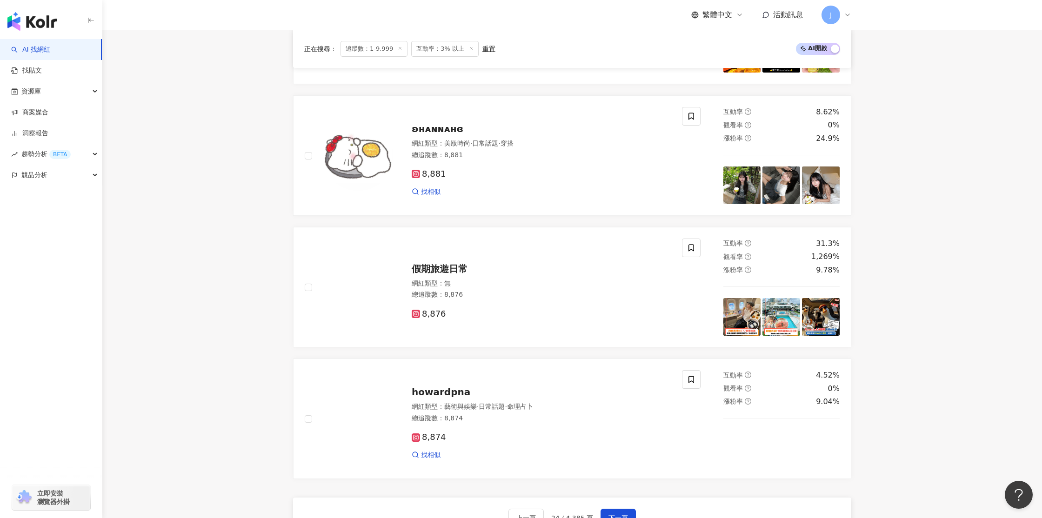
scroll to position [1640, 0]
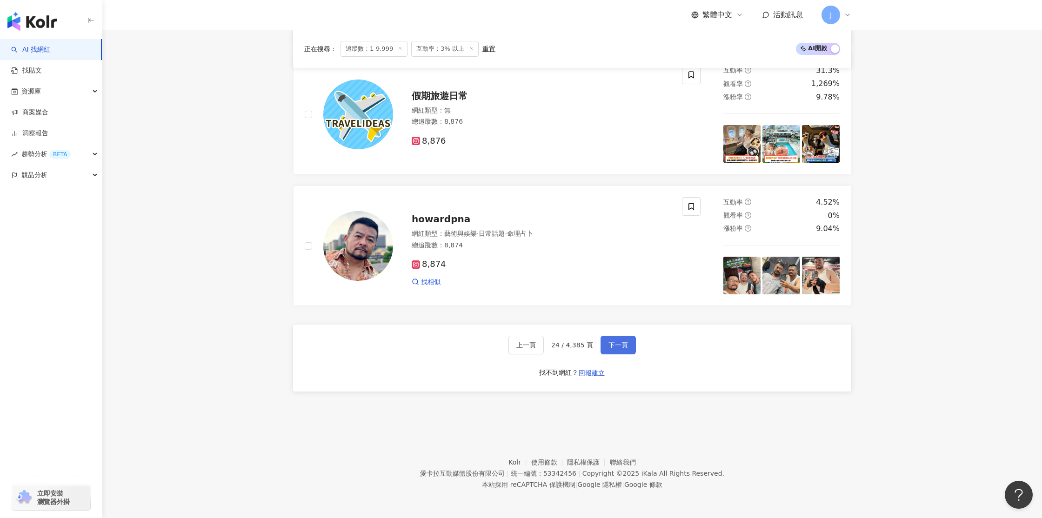
click at [610, 351] on button "下一頁" at bounding box center [618, 345] width 35 height 19
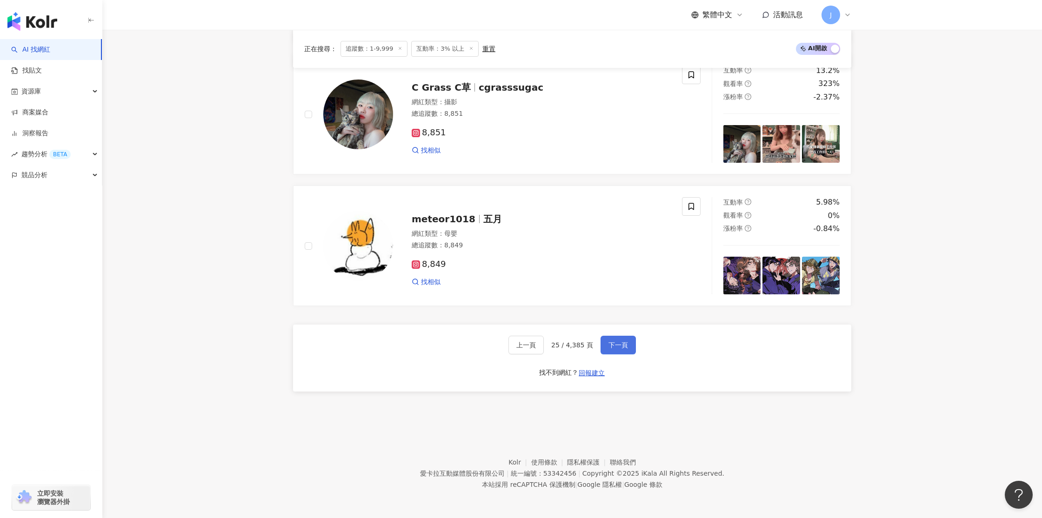
click at [611, 352] on button "下一頁" at bounding box center [618, 345] width 35 height 19
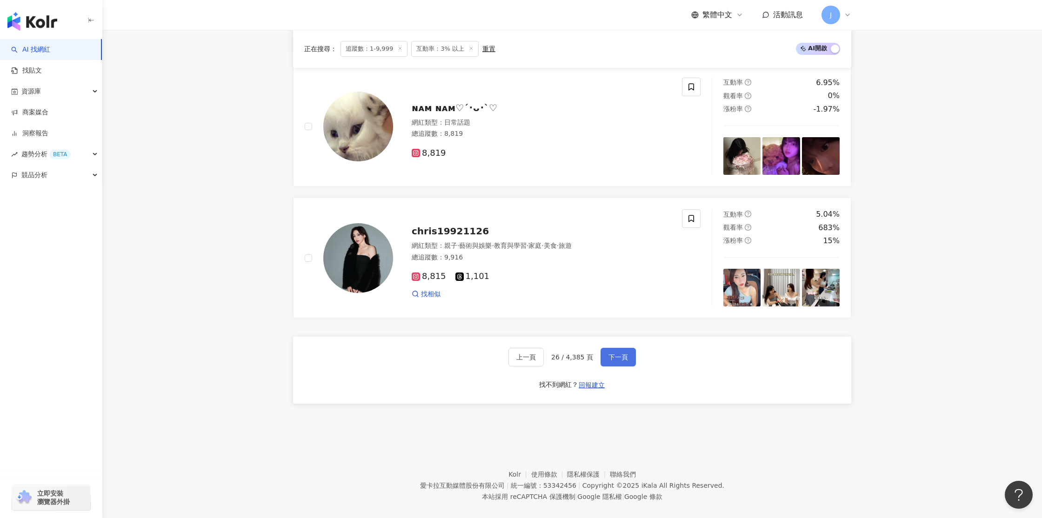
click at [614, 356] on span "下一頁" at bounding box center [619, 357] width 20 height 7
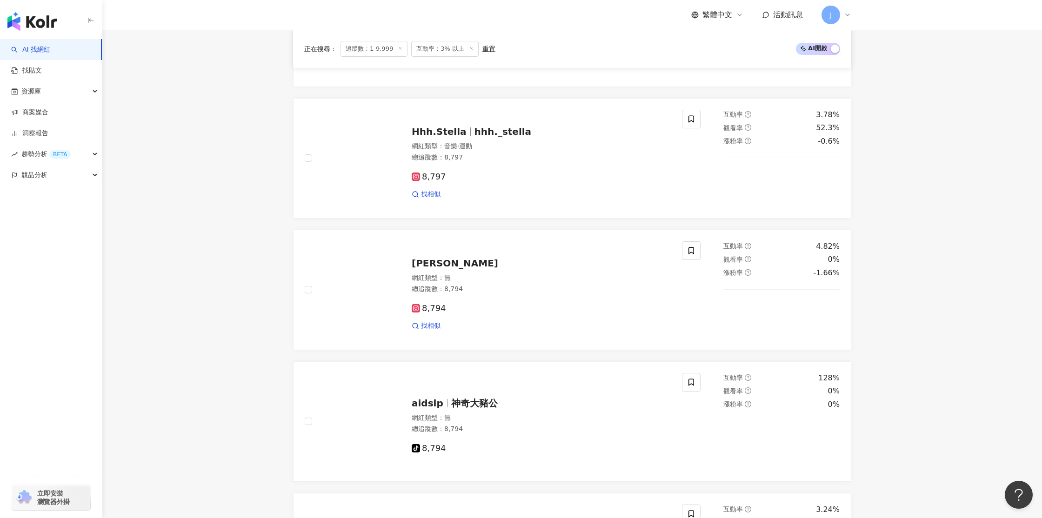
scroll to position [805, 0]
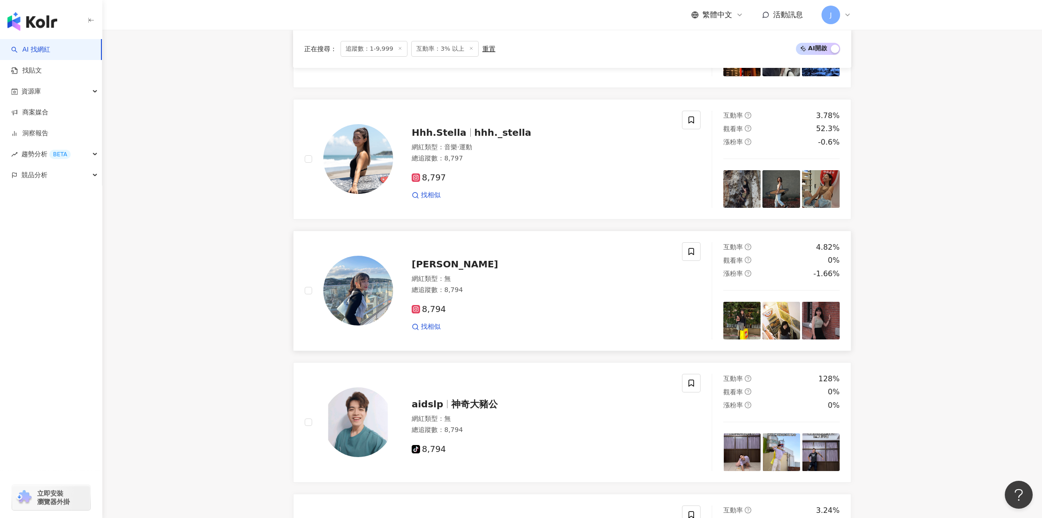
click at [354, 286] on img at bounding box center [358, 291] width 70 height 70
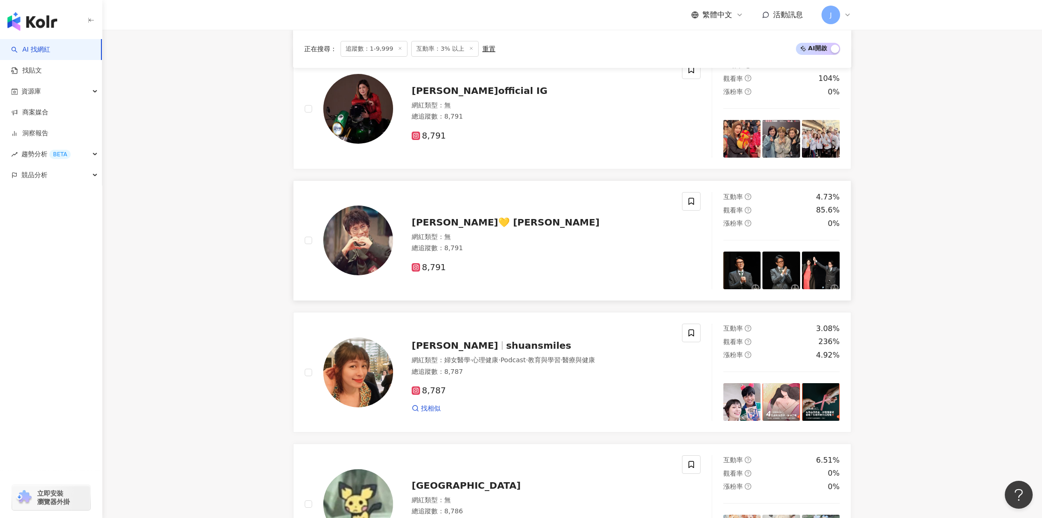
scroll to position [1640, 0]
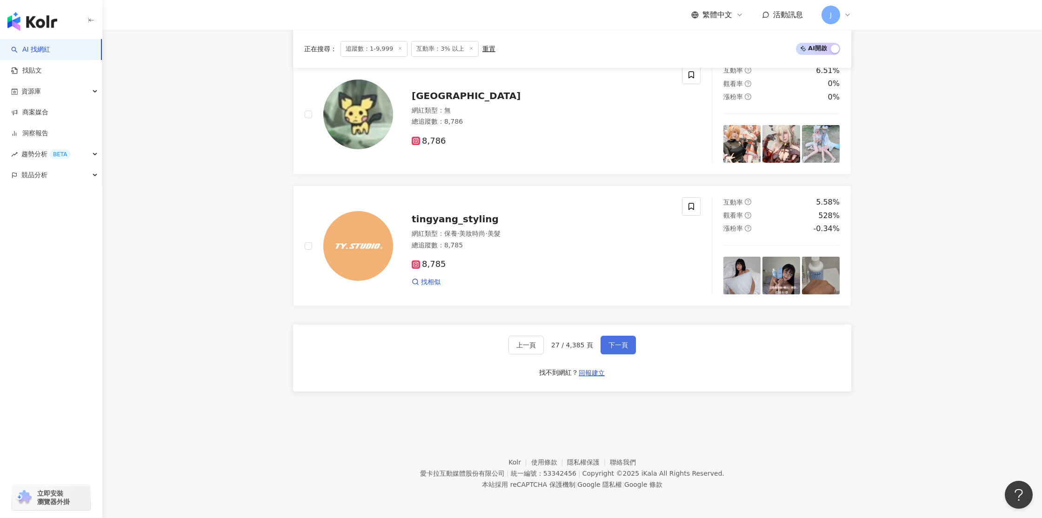
click at [610, 349] on span "下一頁" at bounding box center [619, 344] width 20 height 7
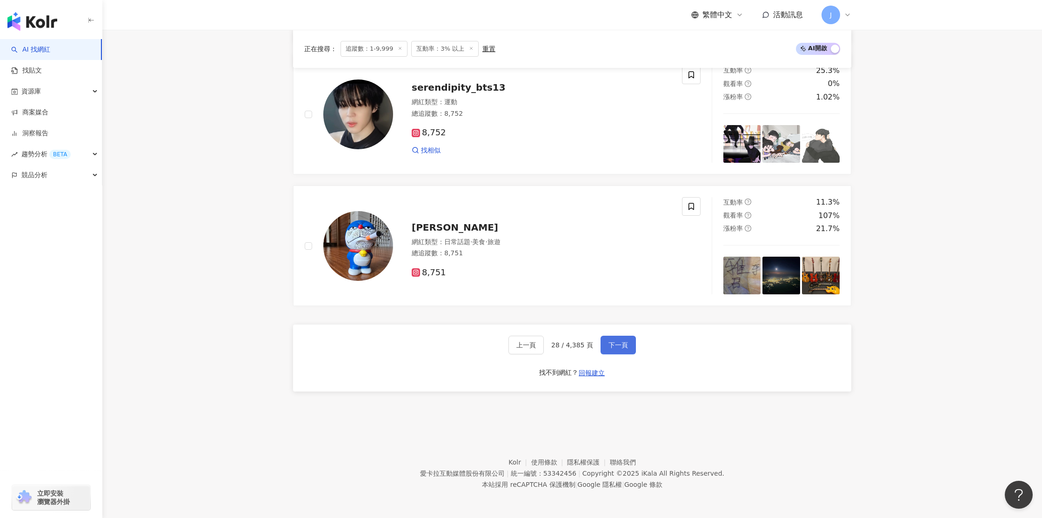
click at [612, 348] on span "下一頁" at bounding box center [619, 344] width 20 height 7
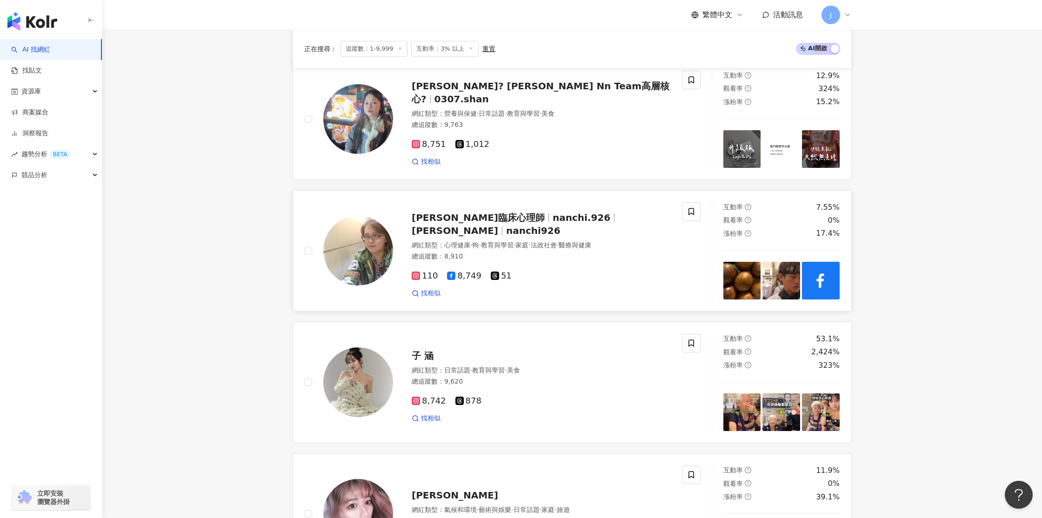
scroll to position [254, 0]
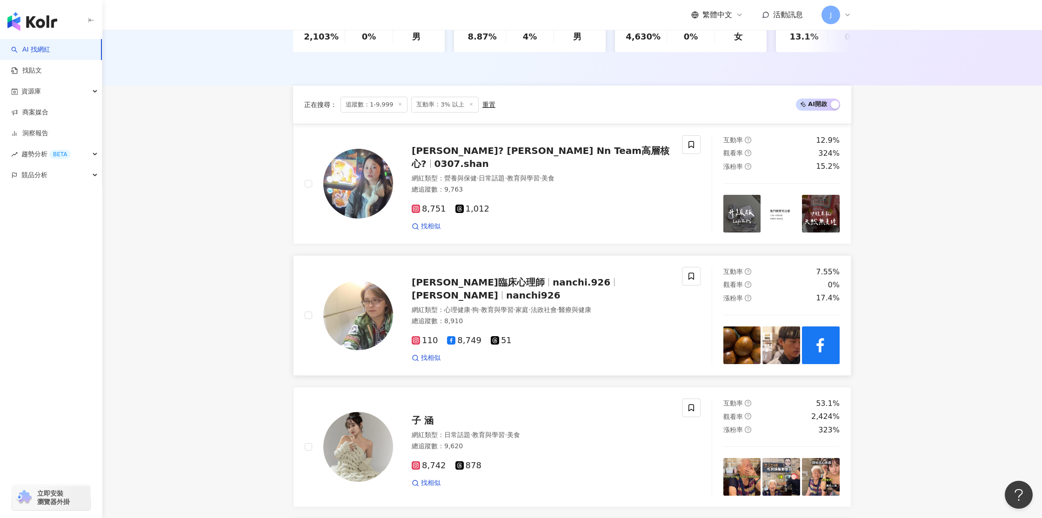
click at [615, 328] on div "網紅類型 ： 心理健康 · 狗 · 教育與學習 · 家庭 · 法政社會 · 醫療與健康 總追蹤數 ： 8,910" at bounding box center [541, 317] width 259 height 23
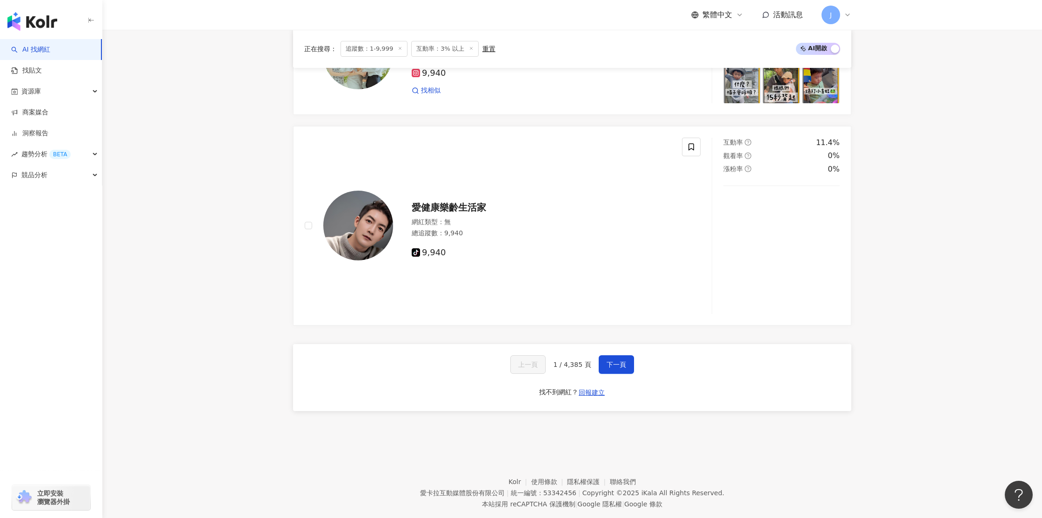
scroll to position [1510, 0]
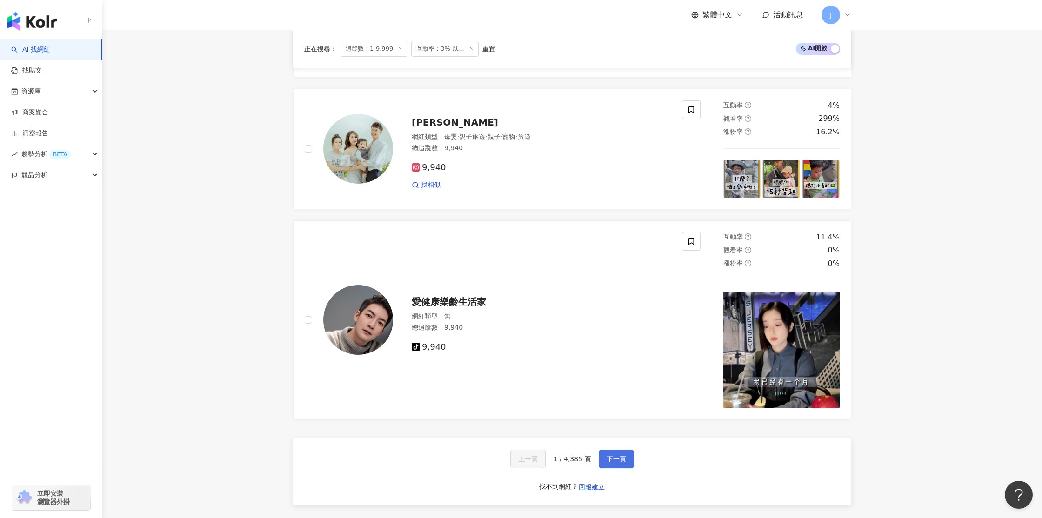
click at [622, 458] on span "下一頁" at bounding box center [617, 458] width 20 height 7
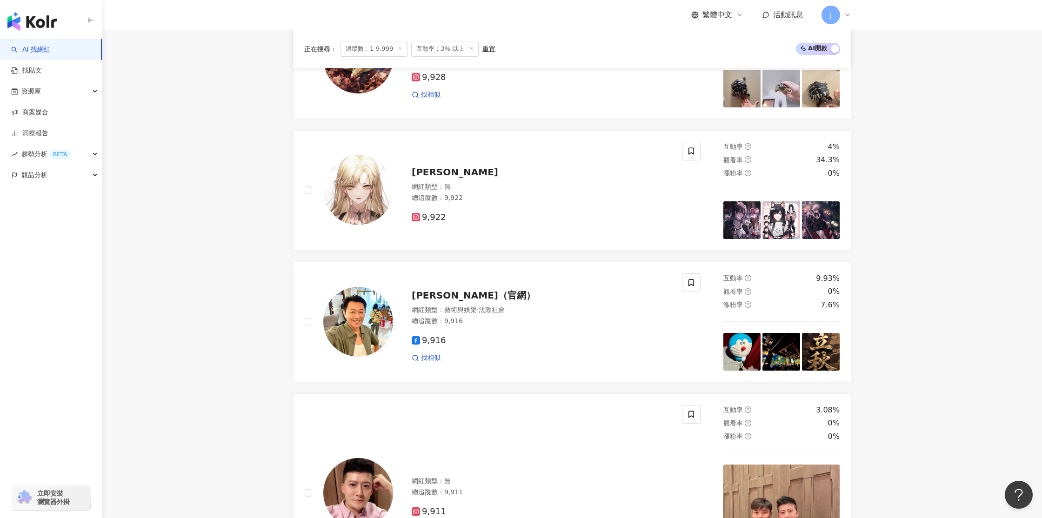
scroll to position [1431, 0]
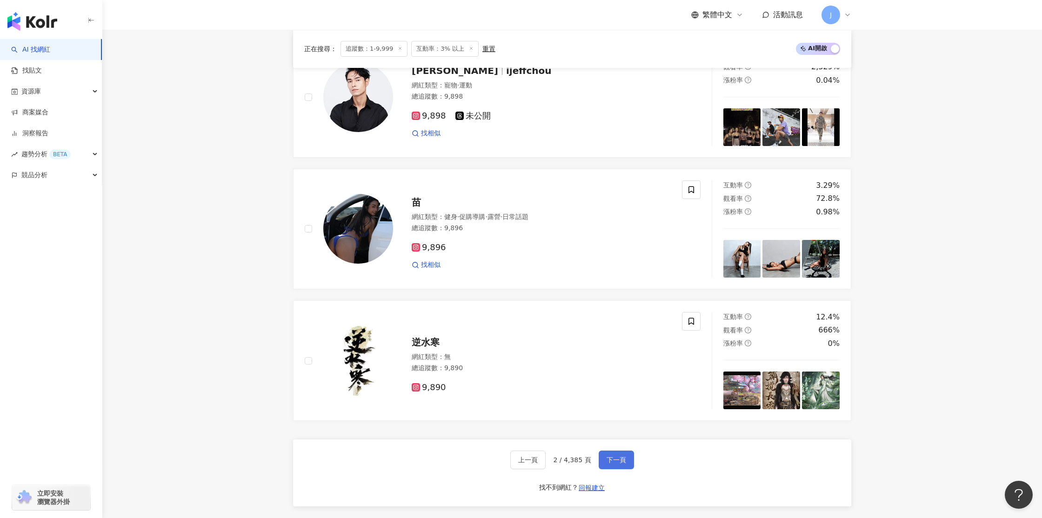
click at [614, 459] on span "下一頁" at bounding box center [617, 459] width 20 height 7
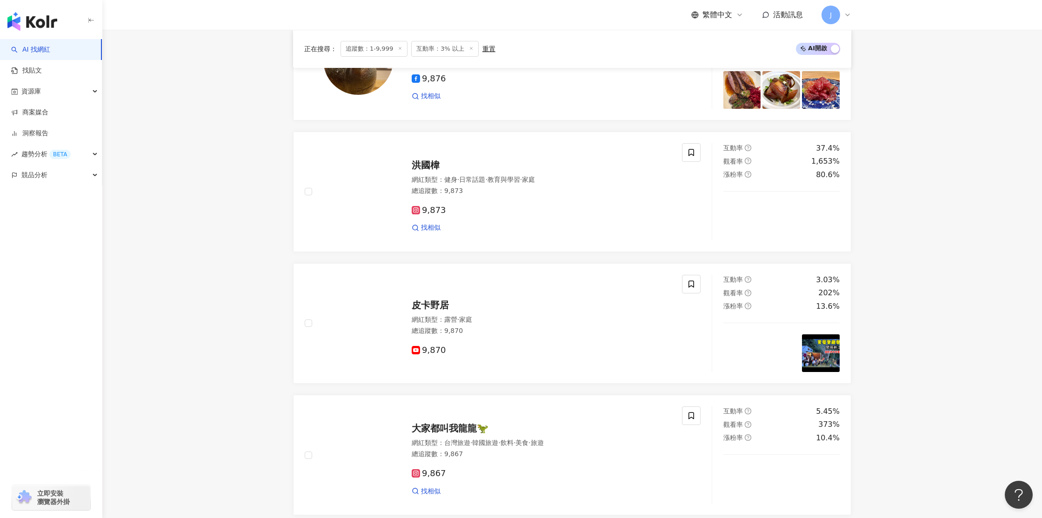
scroll to position [1351, 0]
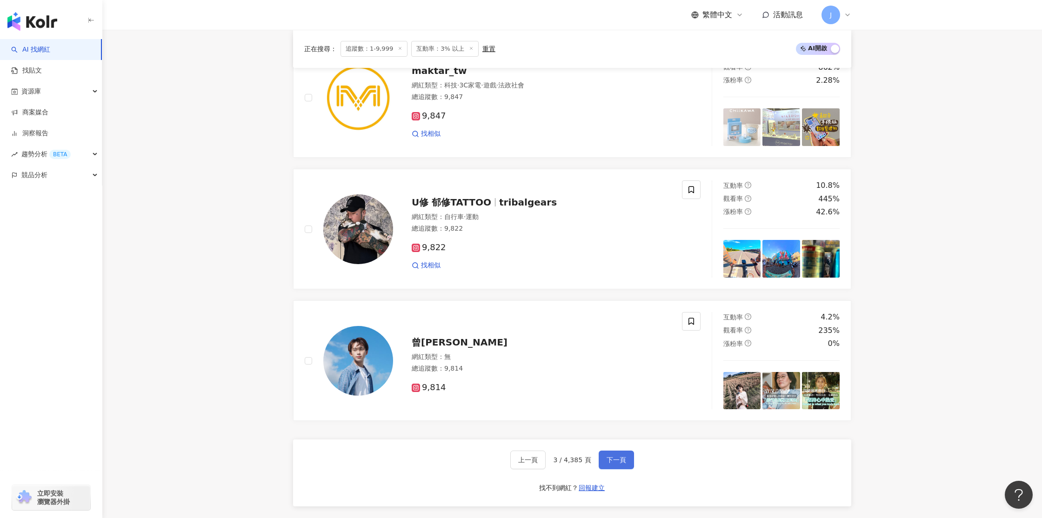
click at [620, 460] on span "下一頁" at bounding box center [617, 459] width 20 height 7
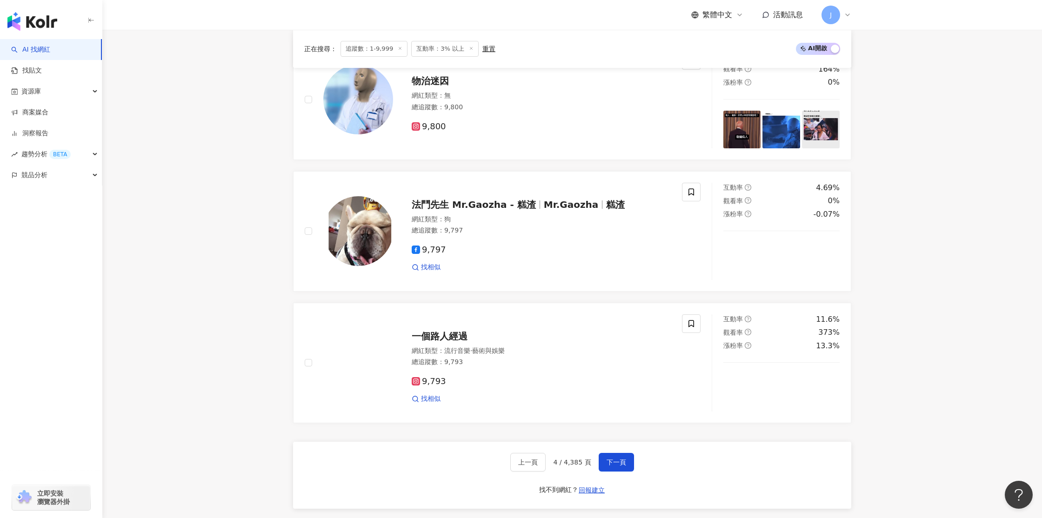
scroll to position [1368, 0]
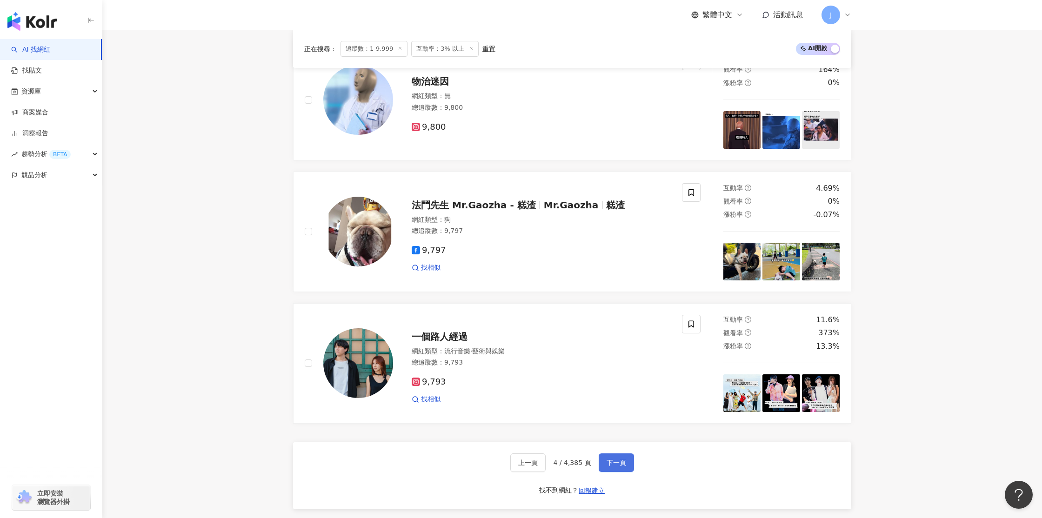
click at [624, 464] on button "下一頁" at bounding box center [616, 463] width 35 height 19
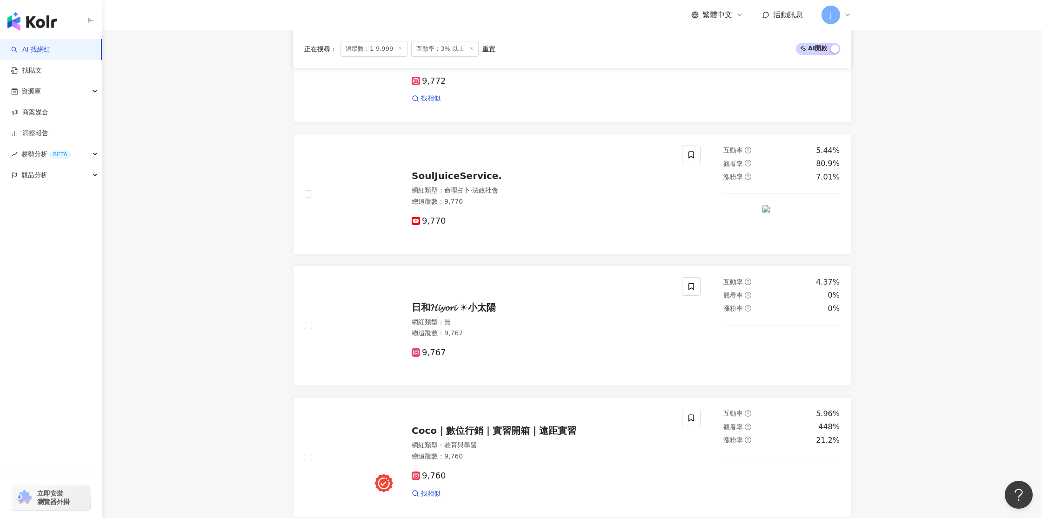
scroll to position [1349, 0]
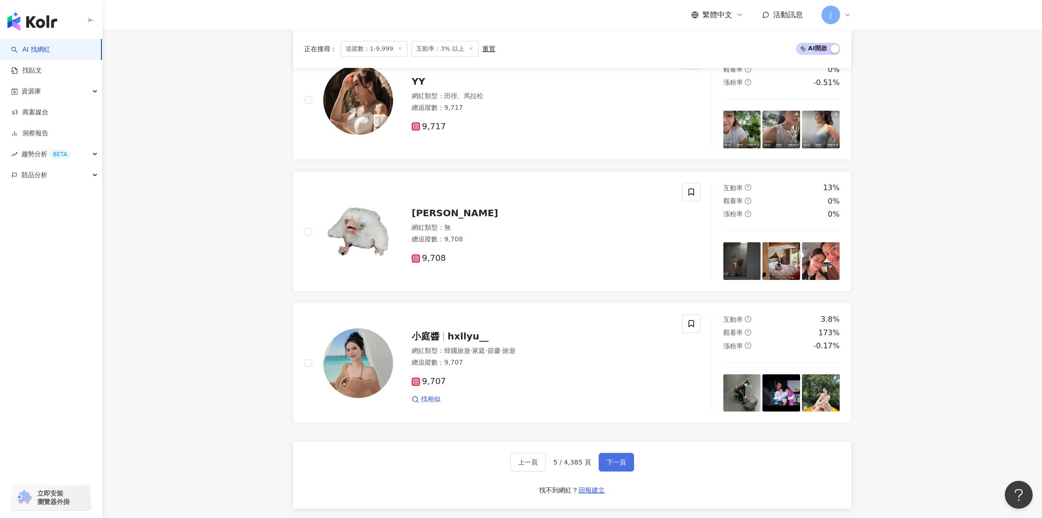
click at [622, 463] on span "下一頁" at bounding box center [617, 462] width 20 height 7
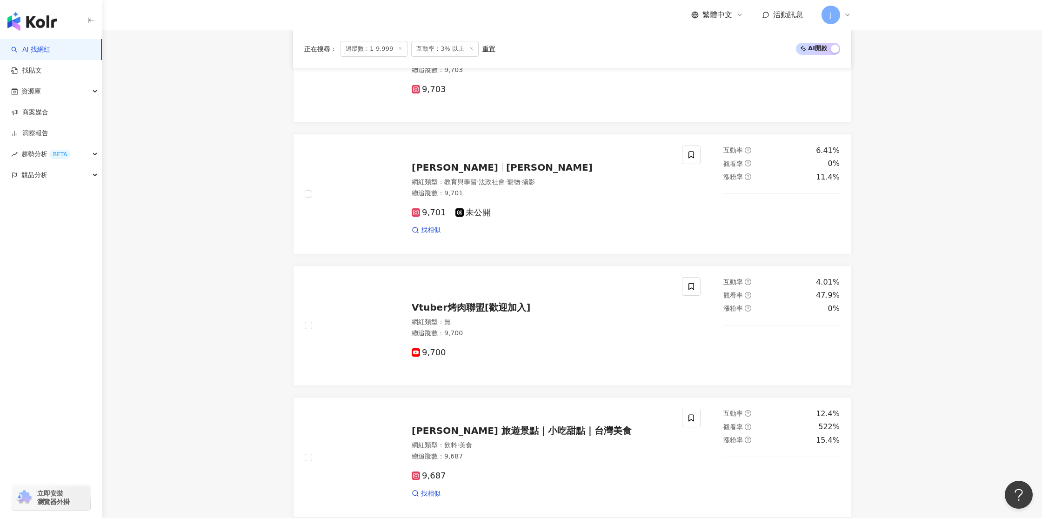
scroll to position [1368, 0]
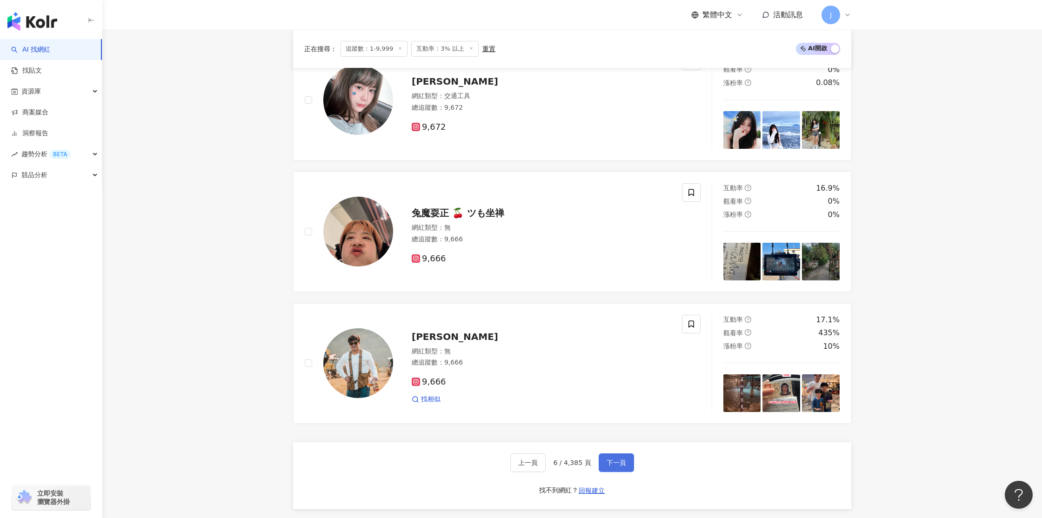
click at [620, 462] on span "下一頁" at bounding box center [617, 462] width 20 height 7
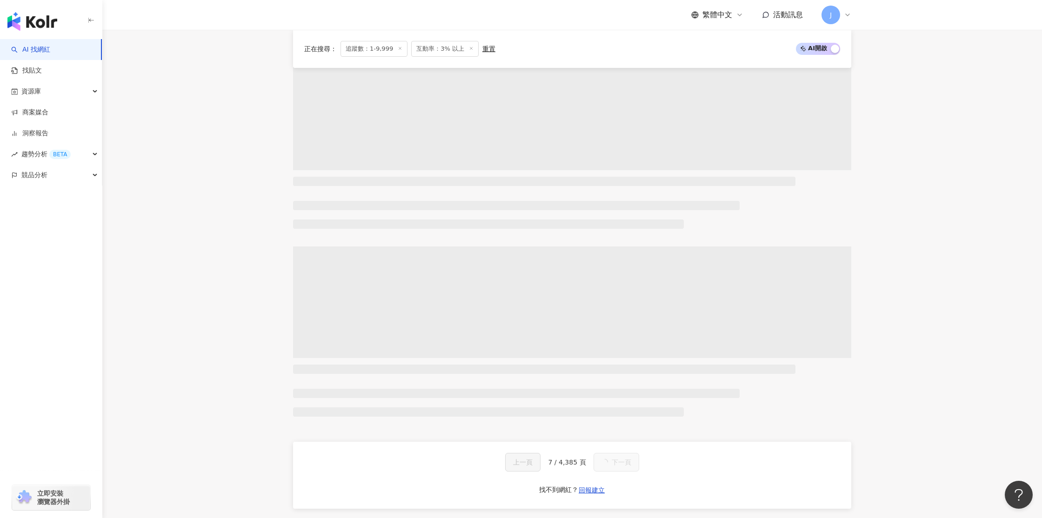
scroll to position [1428, 0]
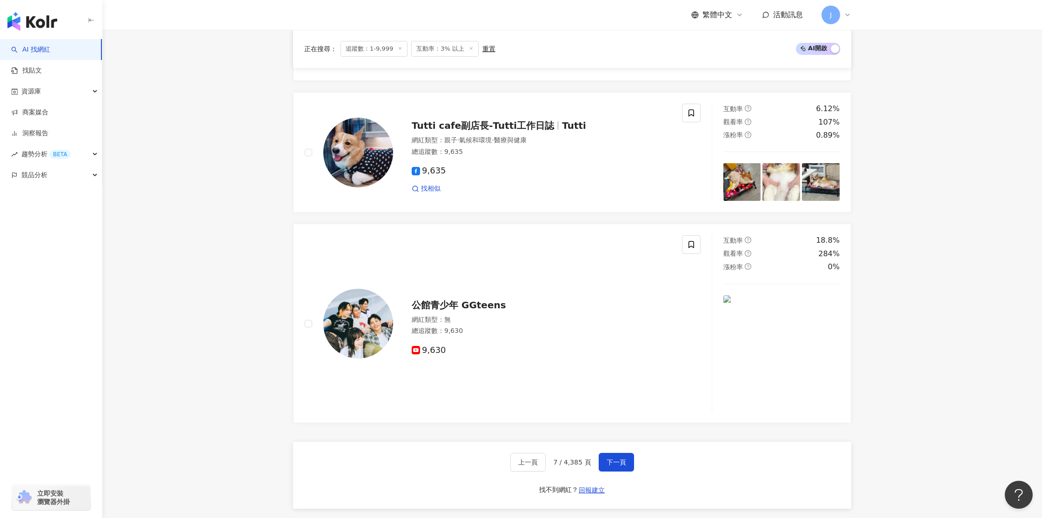
click at [612, 465] on span "下一頁" at bounding box center [617, 462] width 20 height 7
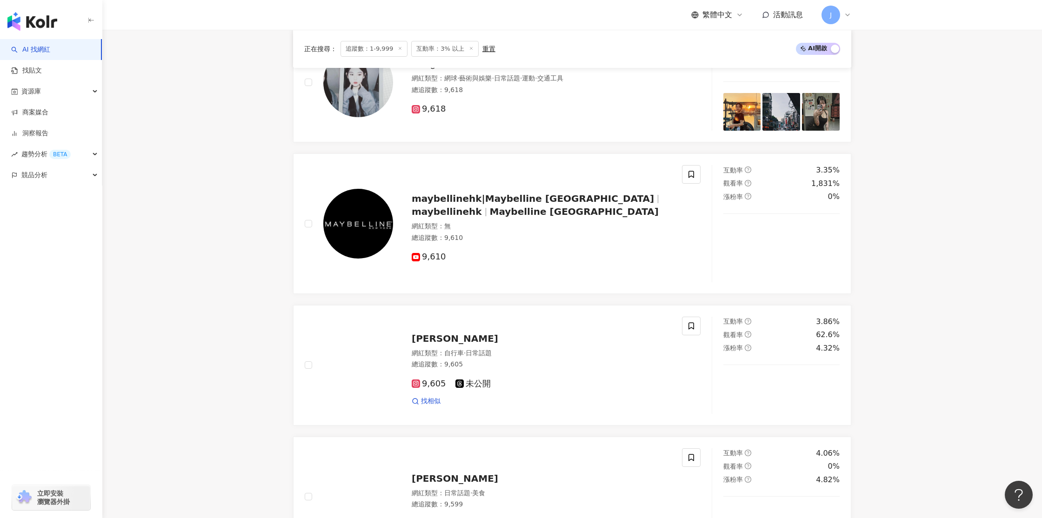
scroll to position [1388, 0]
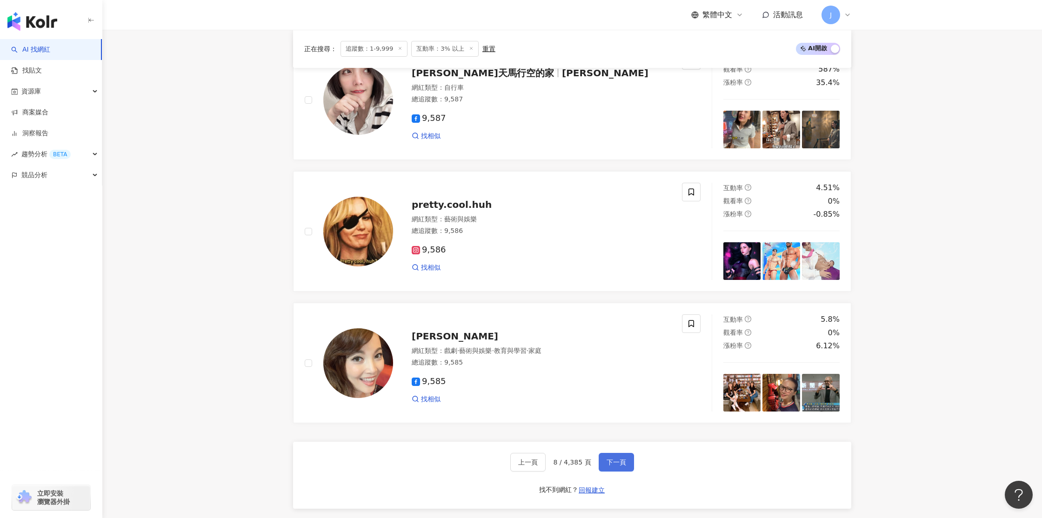
click at [615, 466] on span "下一頁" at bounding box center [617, 462] width 20 height 7
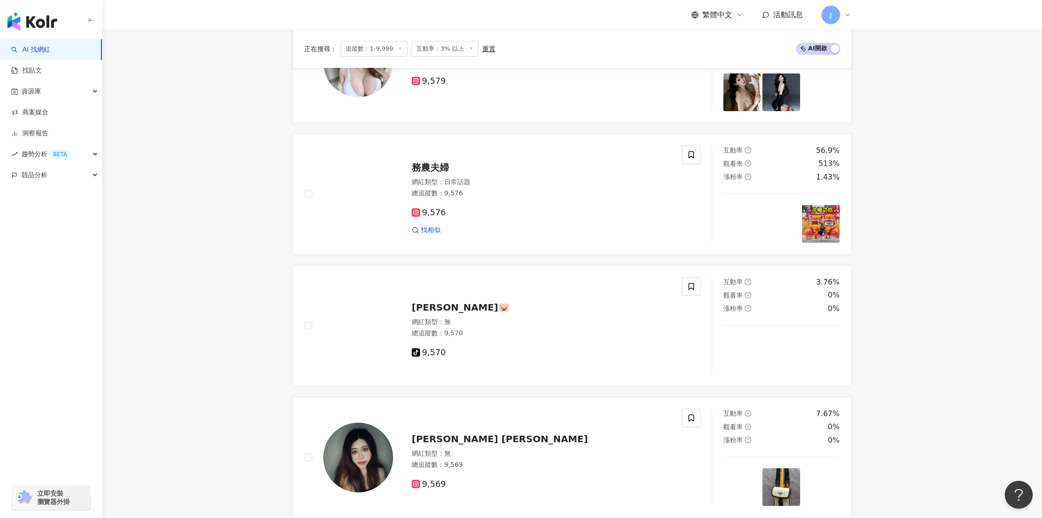
scroll to position [1349, 0]
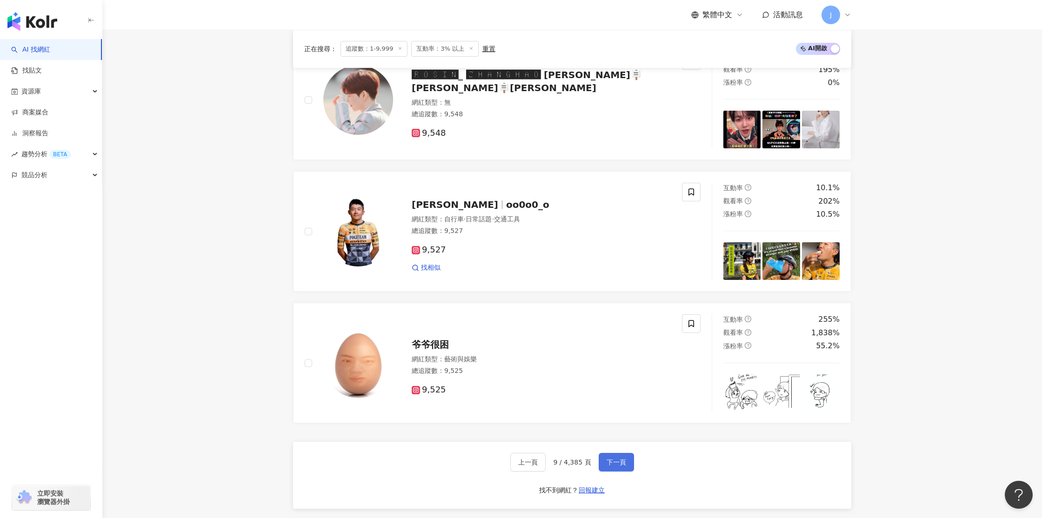
click at [610, 466] on span "下一頁" at bounding box center [617, 462] width 20 height 7
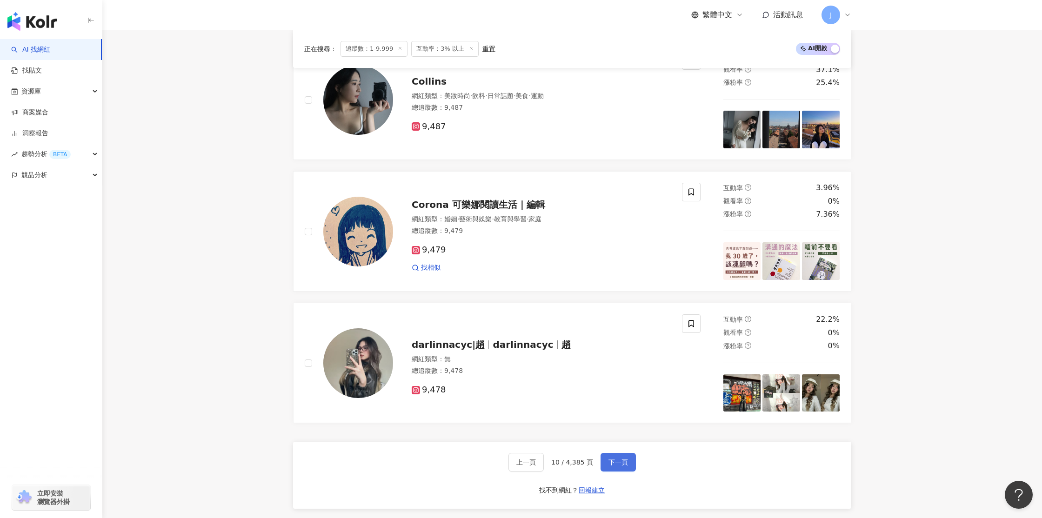
click at [609, 465] on span "下一頁" at bounding box center [619, 462] width 20 height 7
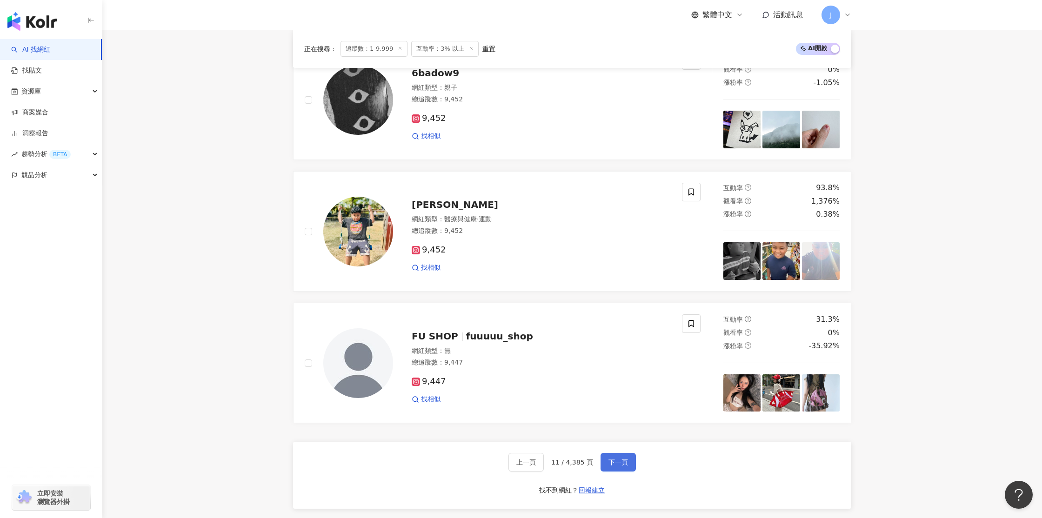
click at [605, 464] on button "下一頁" at bounding box center [618, 462] width 35 height 19
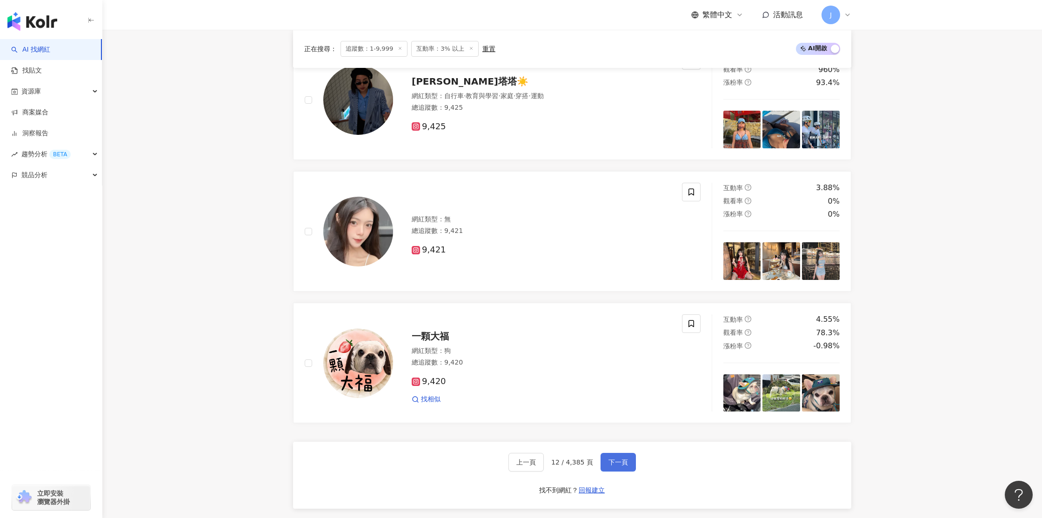
click at [615, 463] on span "下一頁" at bounding box center [619, 462] width 20 height 7
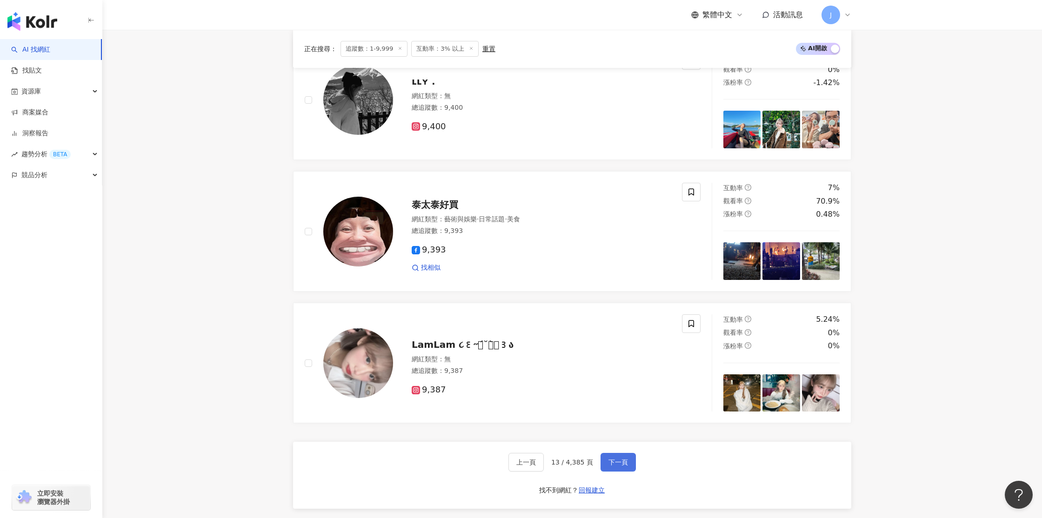
click at [616, 463] on span "下一頁" at bounding box center [619, 462] width 20 height 7
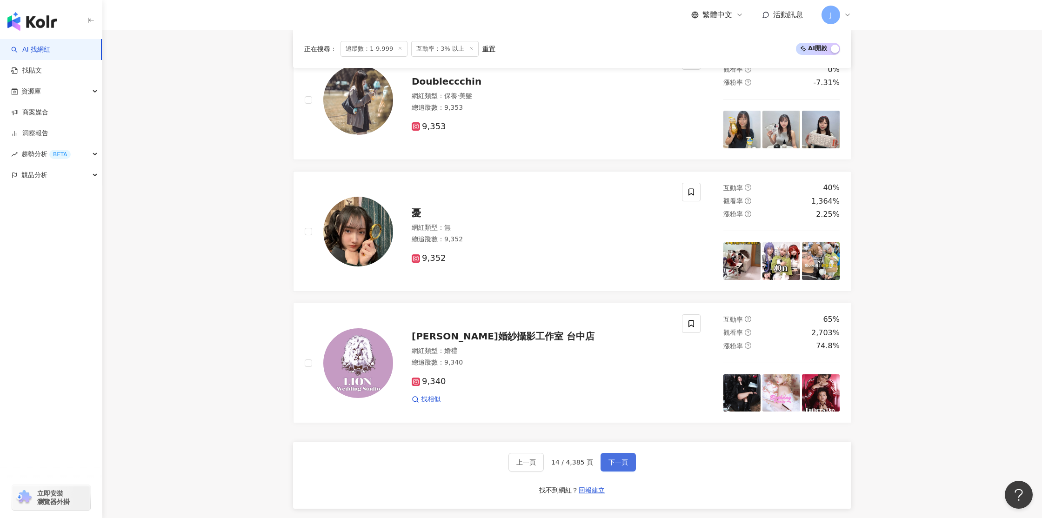
click at [616, 465] on span "下一頁" at bounding box center [619, 462] width 20 height 7
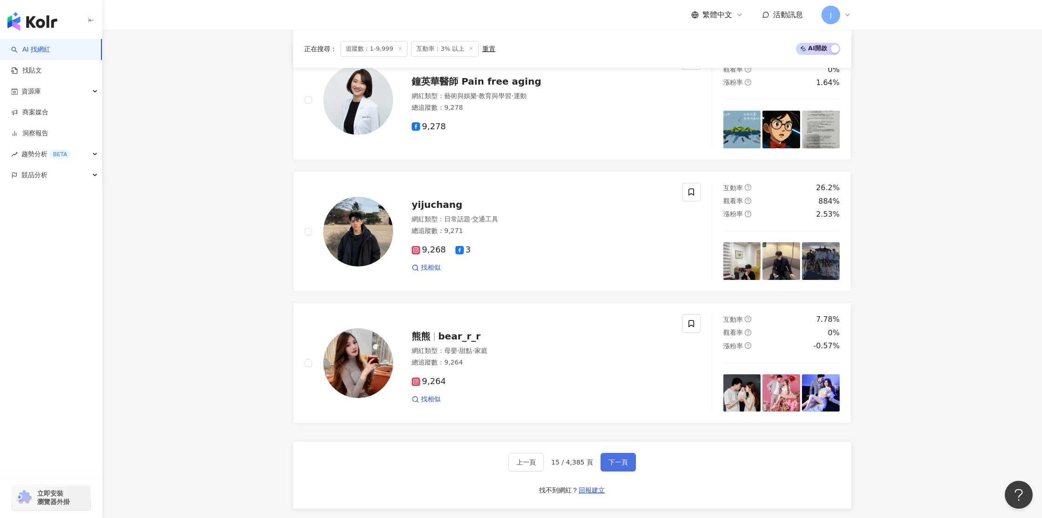
click at [616, 463] on span "下一頁" at bounding box center [619, 462] width 20 height 7
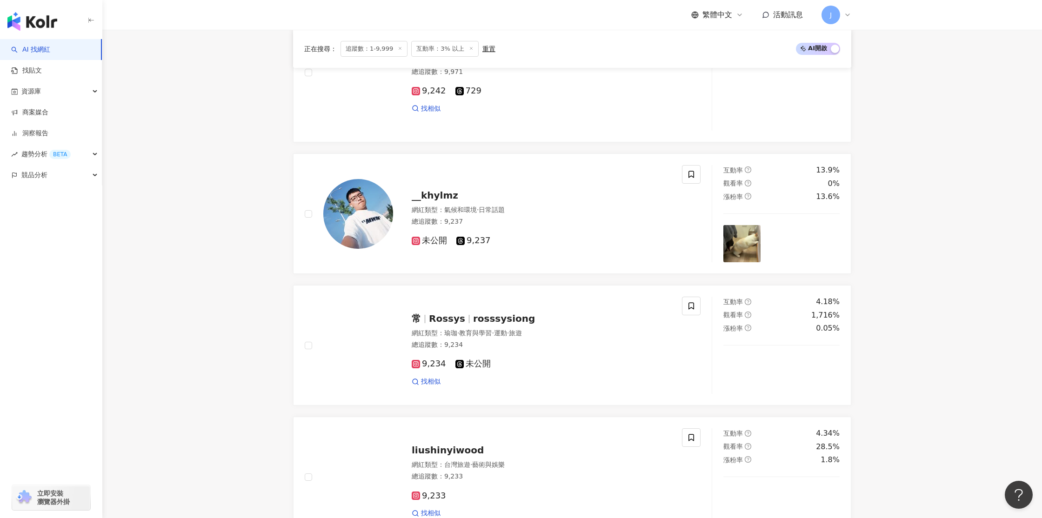
scroll to position [1368, 0]
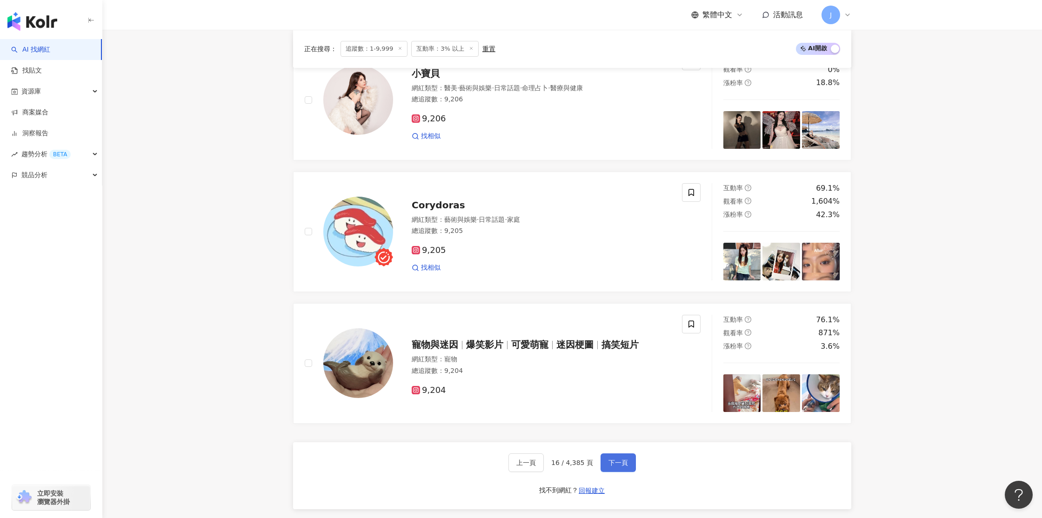
click at [619, 464] on span "下一頁" at bounding box center [619, 462] width 20 height 7
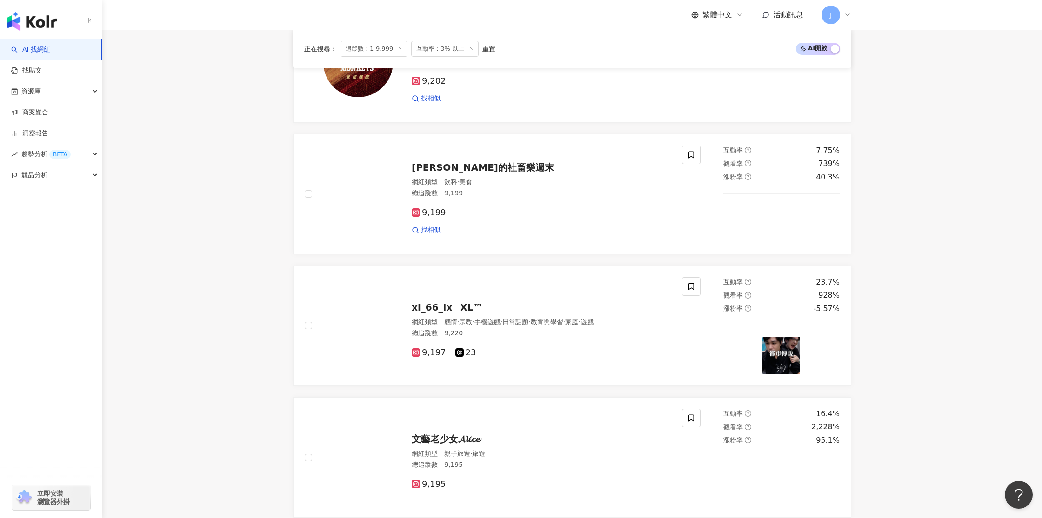
scroll to position [1349, 0]
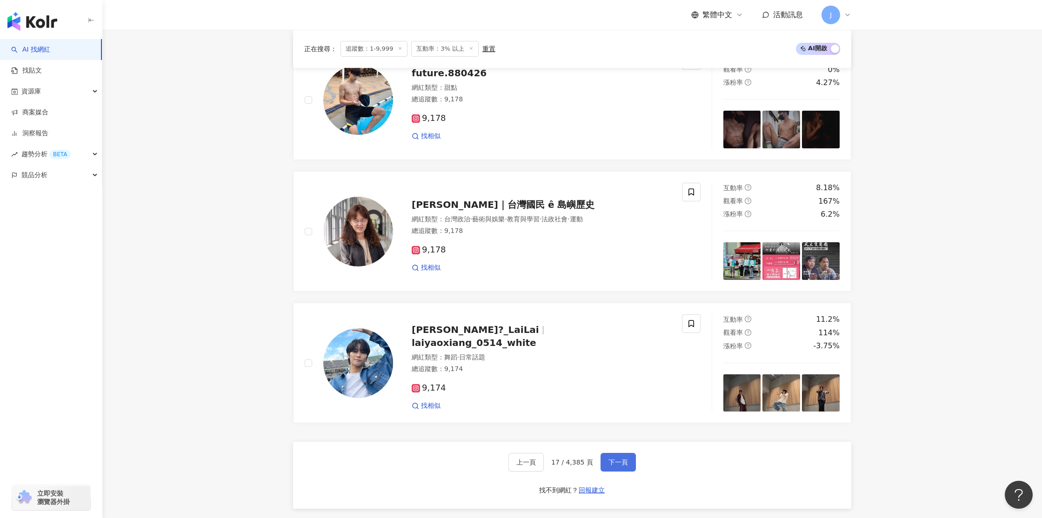
click at [616, 468] on button "下一頁" at bounding box center [618, 462] width 35 height 19
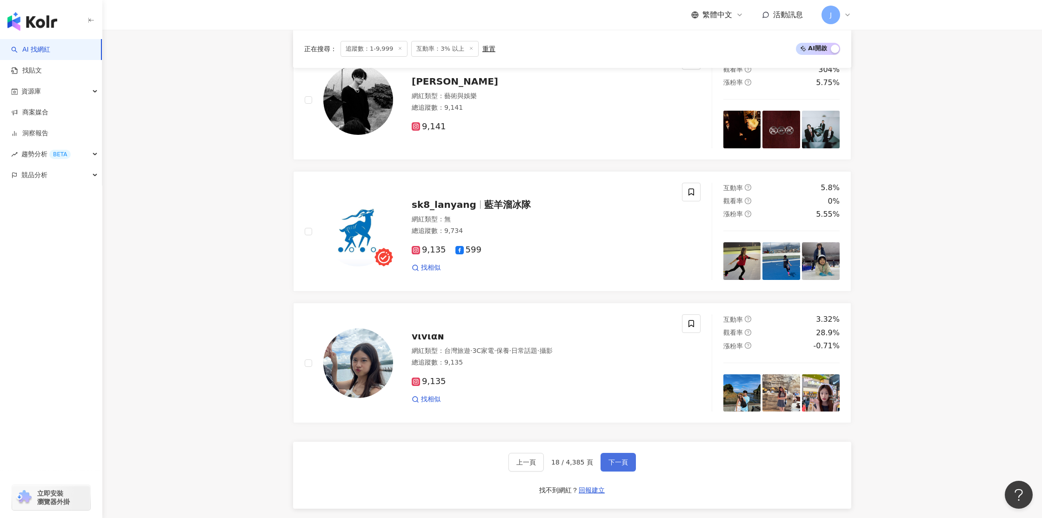
click at [626, 461] on button "下一頁" at bounding box center [618, 462] width 35 height 19
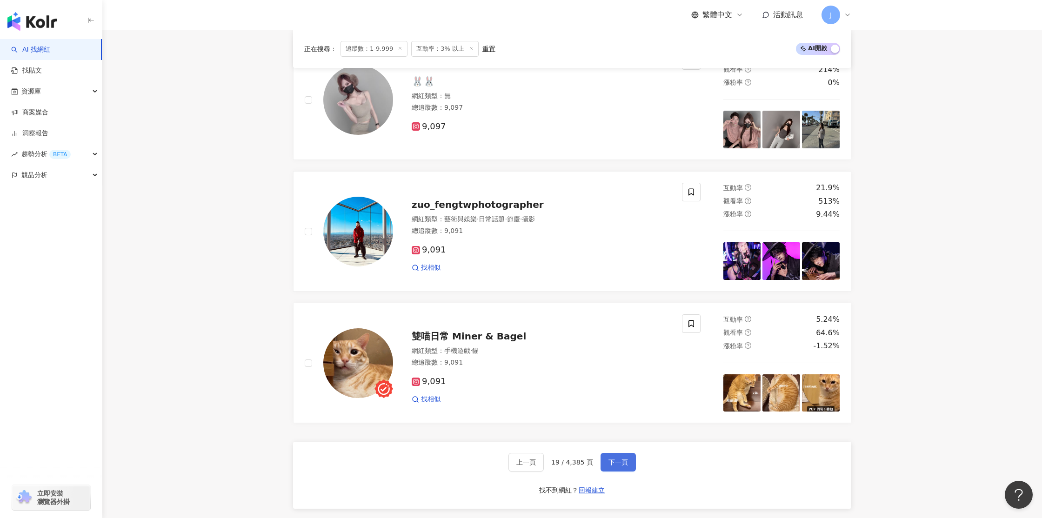
click at [626, 462] on button "下一頁" at bounding box center [618, 462] width 35 height 19
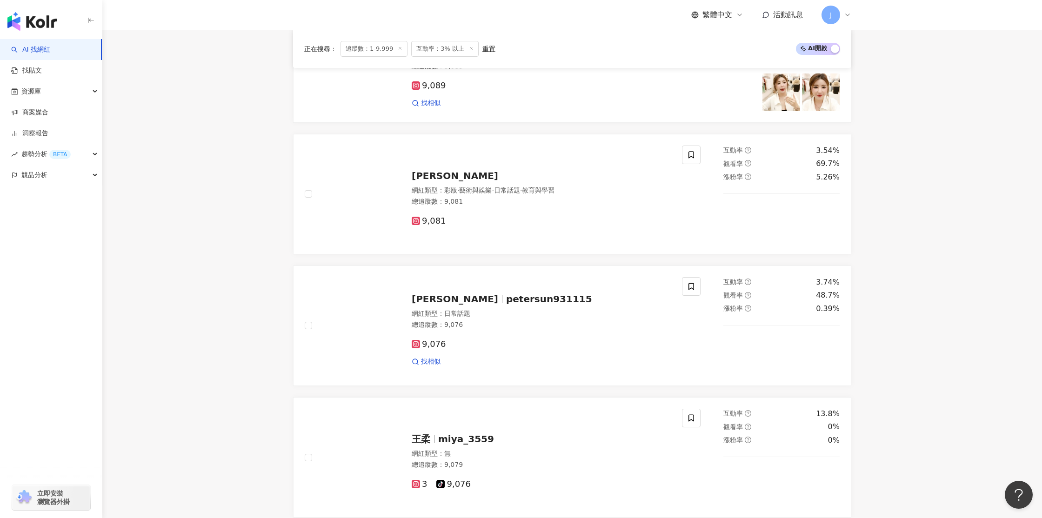
scroll to position [1433, 0]
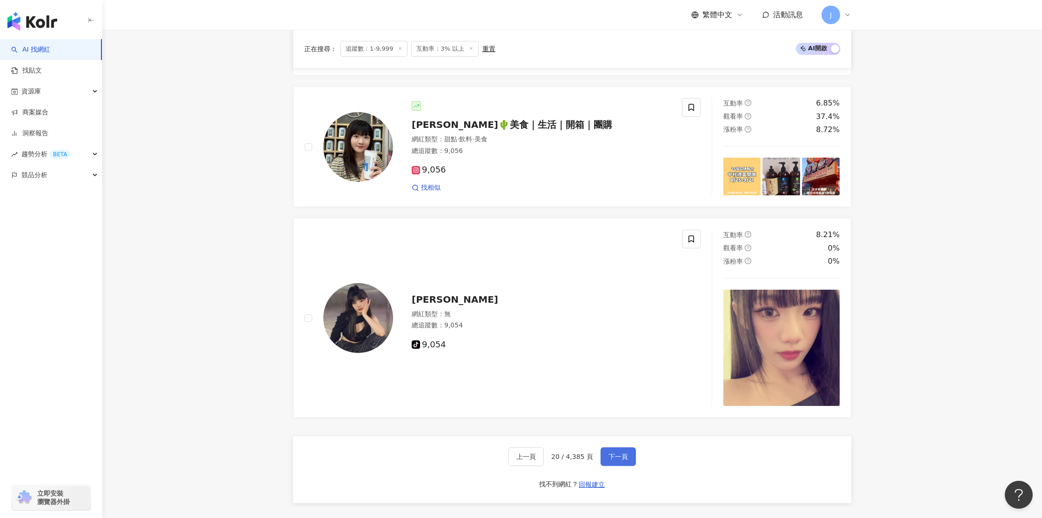
click at [621, 461] on span "下一頁" at bounding box center [619, 456] width 20 height 7
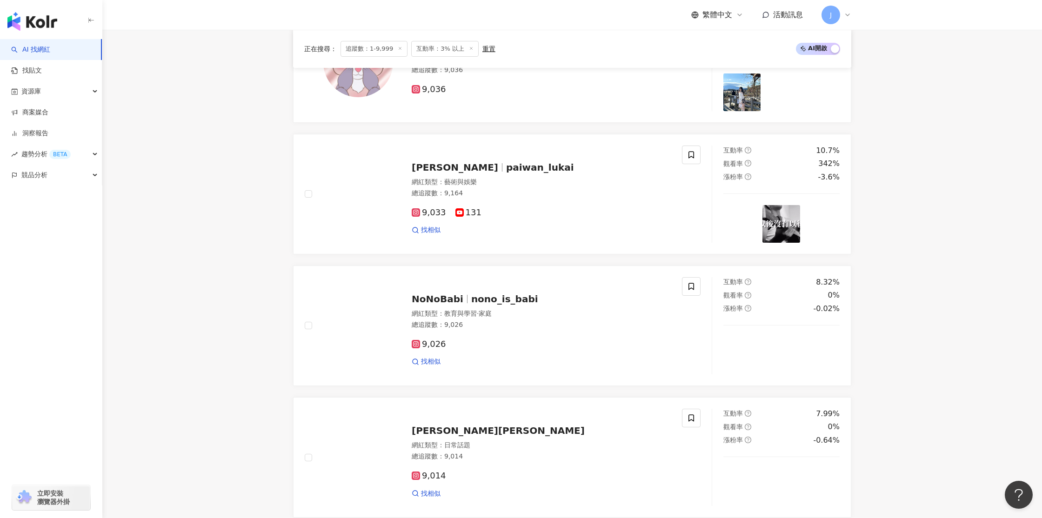
scroll to position [1349, 0]
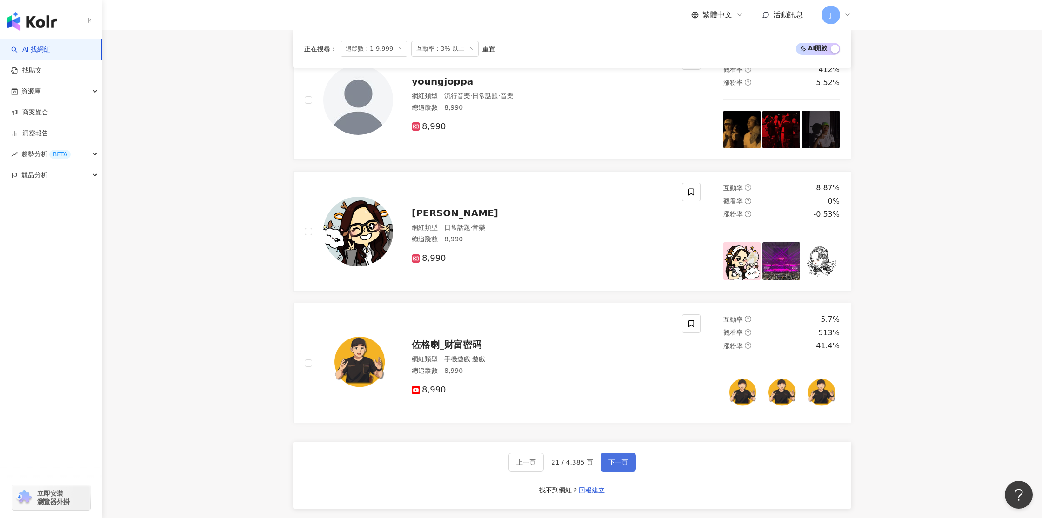
click at [622, 464] on span "下一頁" at bounding box center [619, 462] width 20 height 7
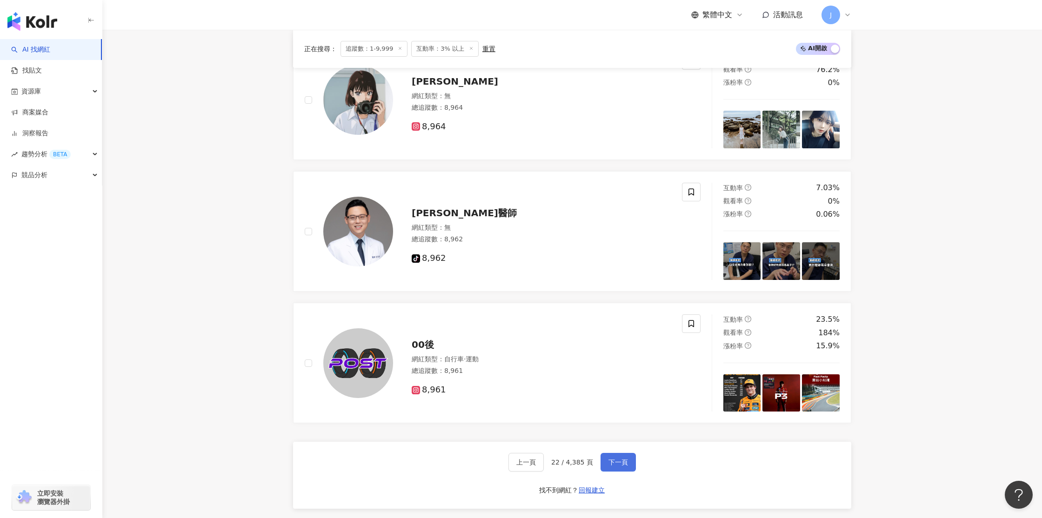
click at [613, 466] on span "下一頁" at bounding box center [619, 462] width 20 height 7
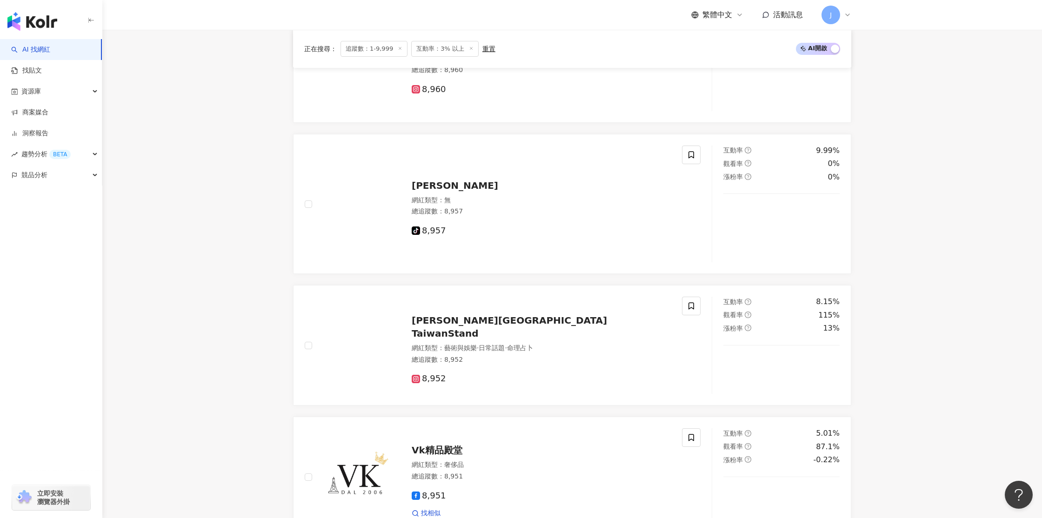
scroll to position [1447, 0]
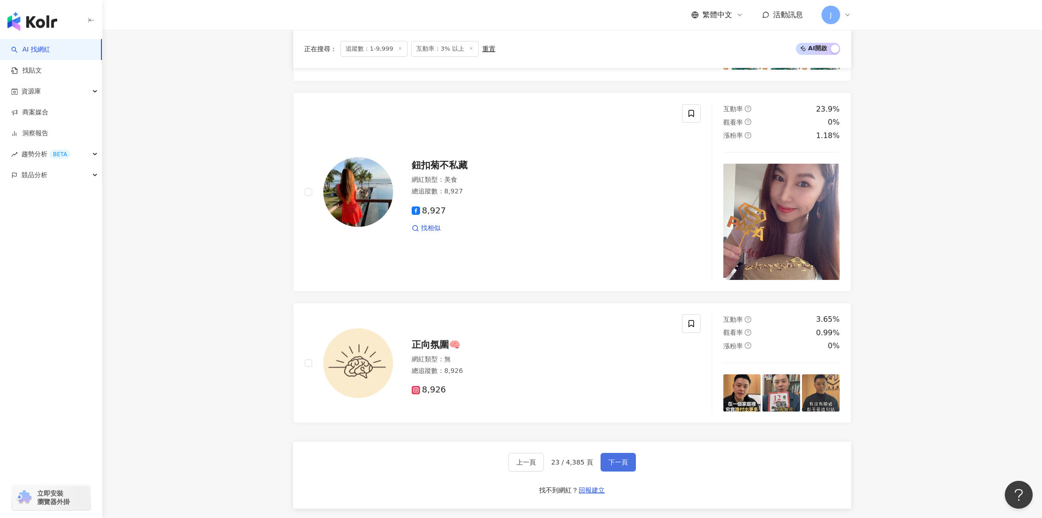
click at [616, 466] on span "下一頁" at bounding box center [619, 462] width 20 height 7
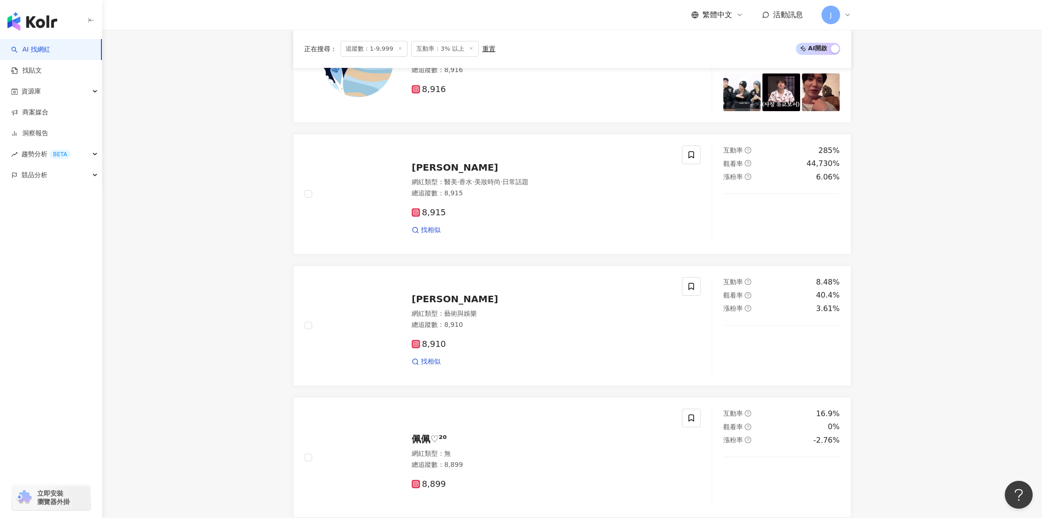
scroll to position [1349, 0]
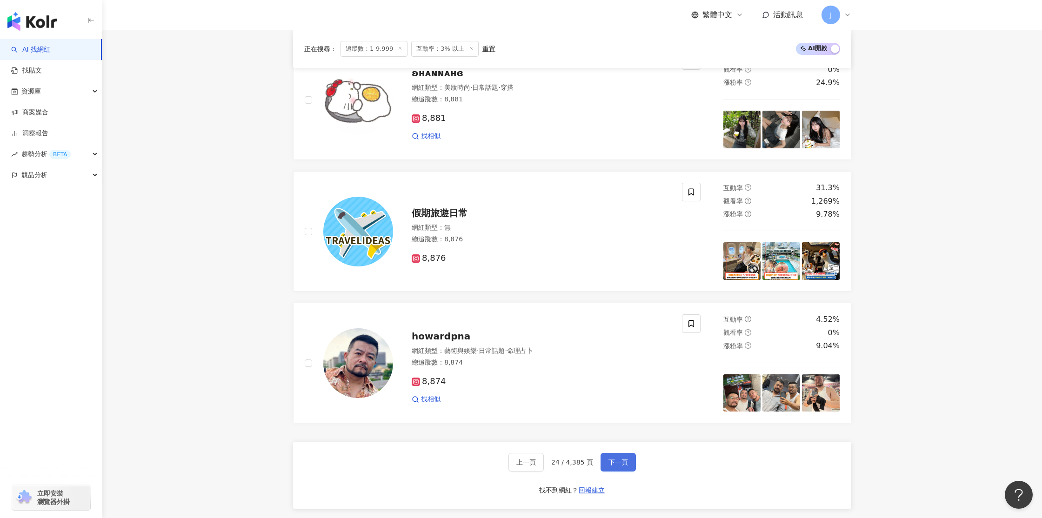
click at [616, 466] on span "下一頁" at bounding box center [619, 462] width 20 height 7
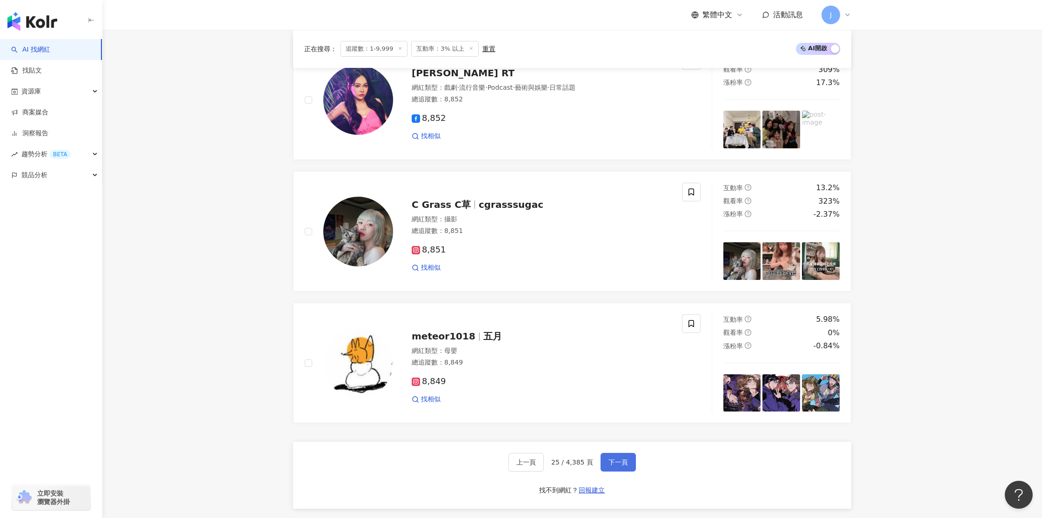
click at [616, 466] on span "下一頁" at bounding box center [619, 462] width 20 height 7
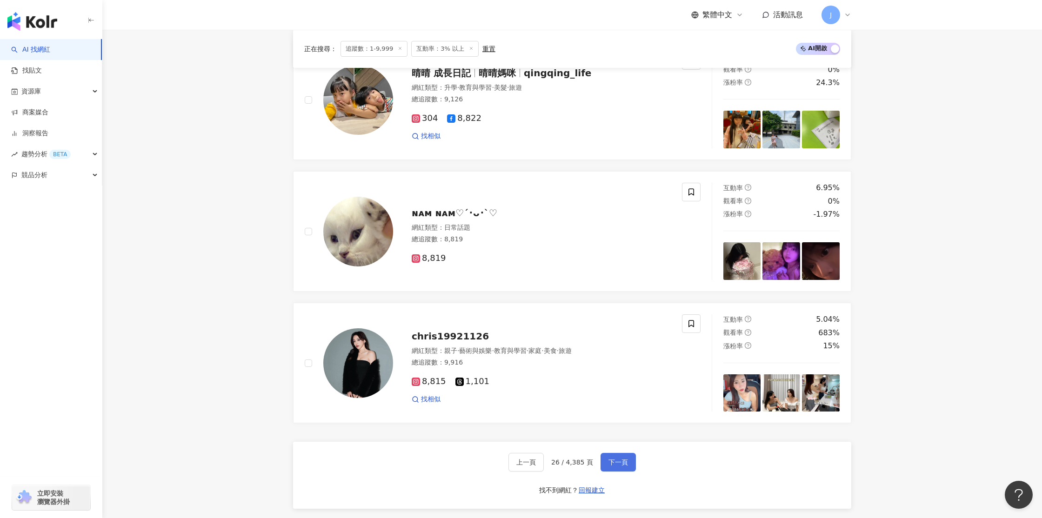
click at [617, 468] on button "下一頁" at bounding box center [618, 462] width 35 height 19
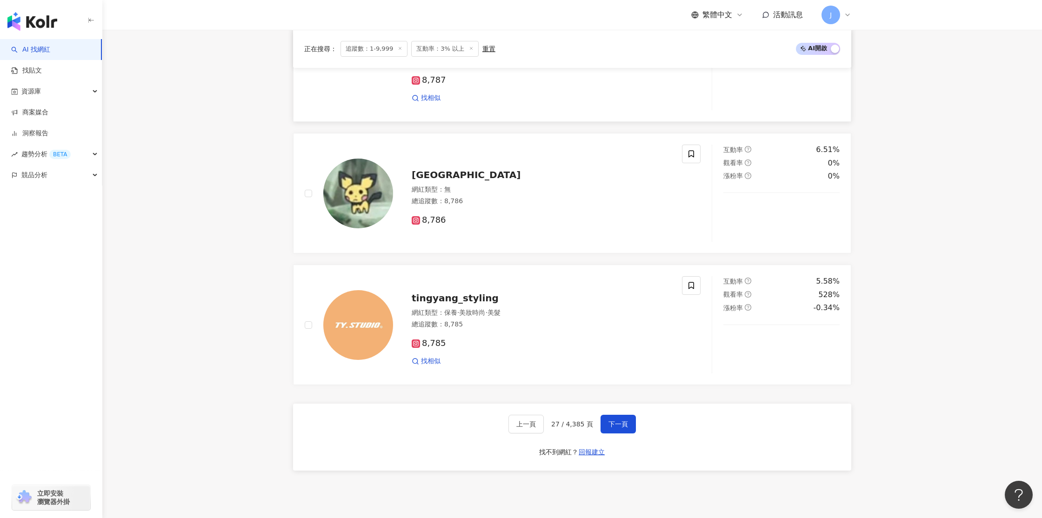
scroll to position [1466, 0]
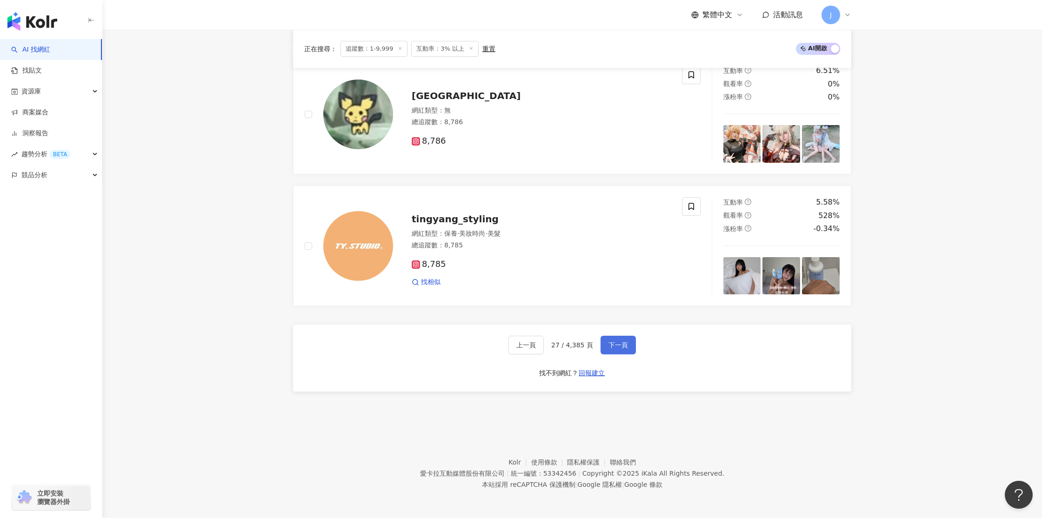
click at [611, 346] on span "下一頁" at bounding box center [619, 344] width 20 height 7
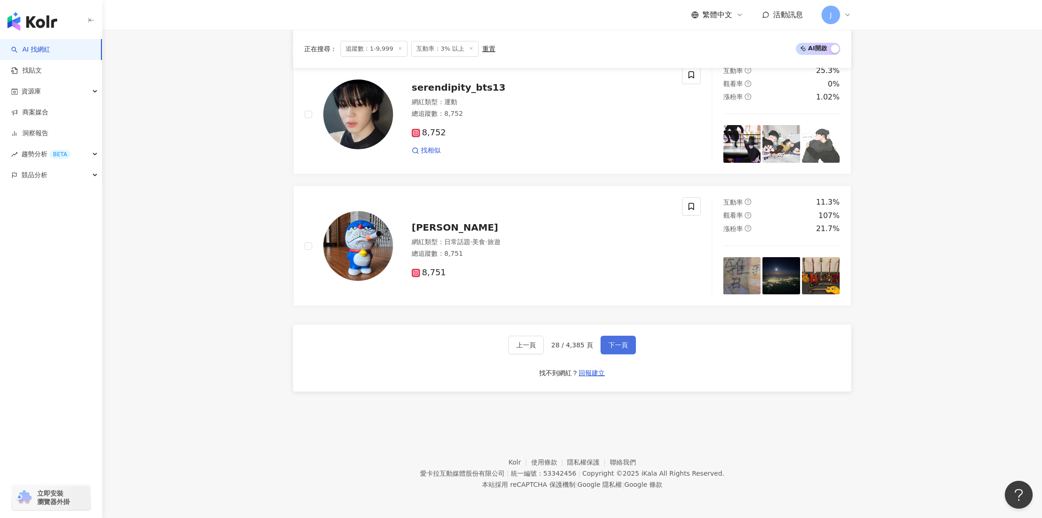
click at [619, 348] on span "下一頁" at bounding box center [619, 344] width 20 height 7
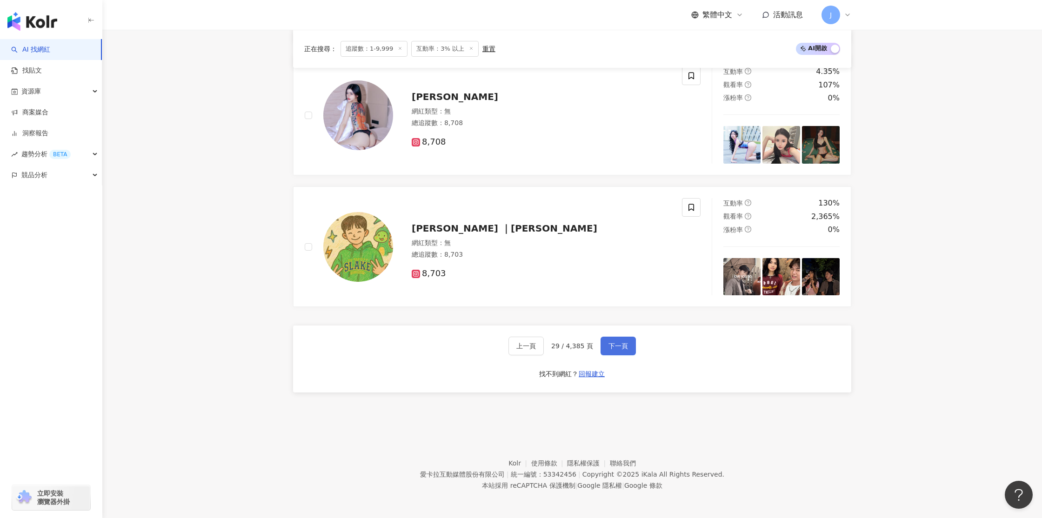
click at [609, 350] on span "下一頁" at bounding box center [619, 345] width 20 height 7
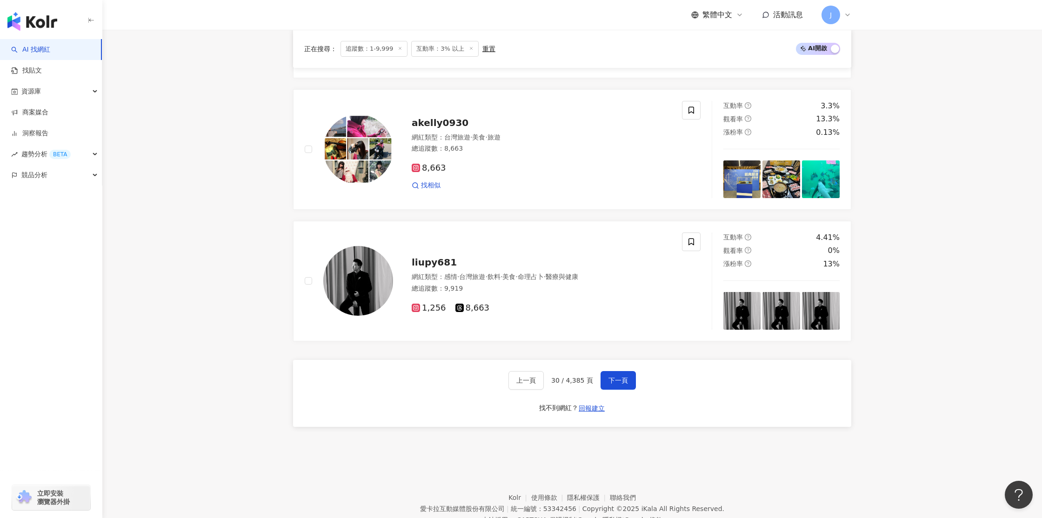
scroll to position [1485, 0]
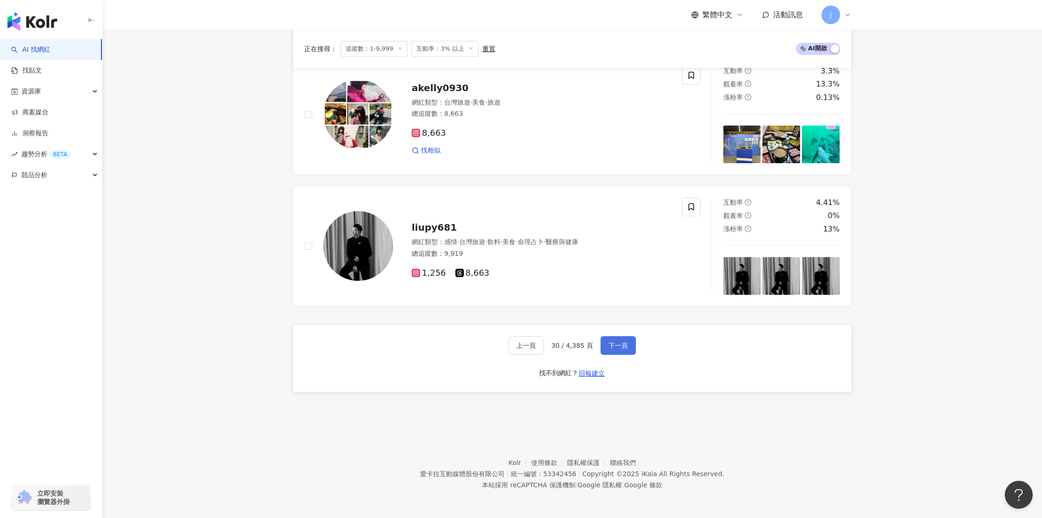
click at [609, 350] on button "下一頁" at bounding box center [618, 345] width 35 height 19
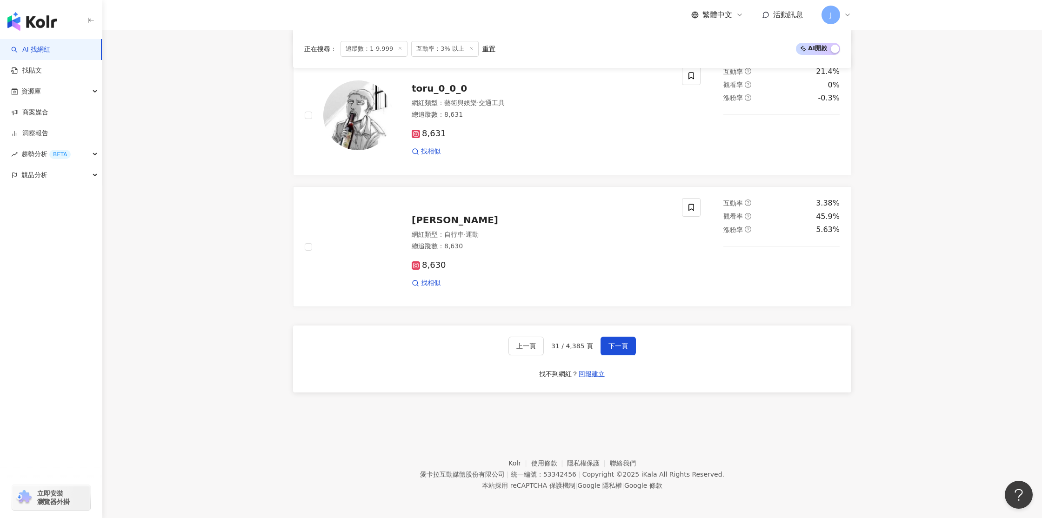
scroll to position [1466, 0]
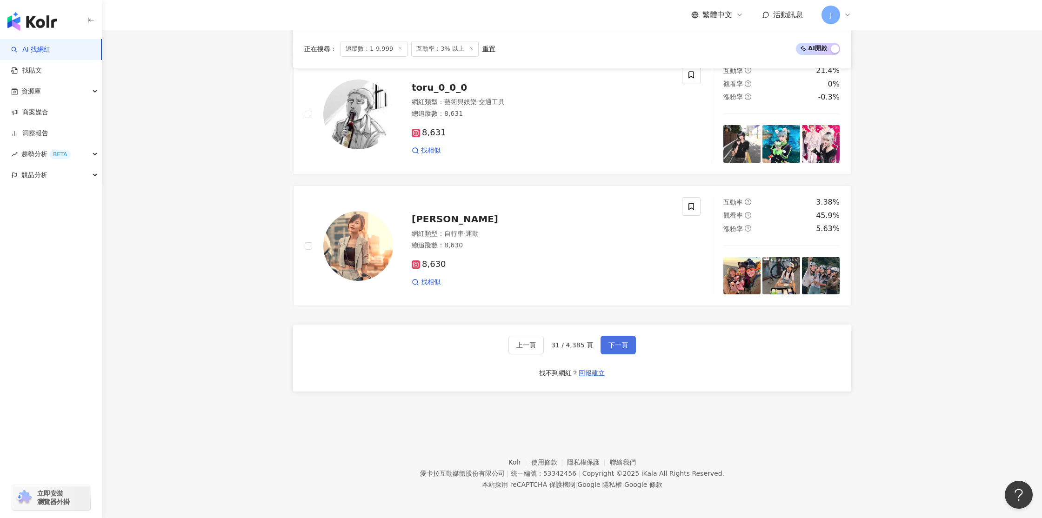
click at [609, 351] on button "下一頁" at bounding box center [618, 345] width 35 height 19
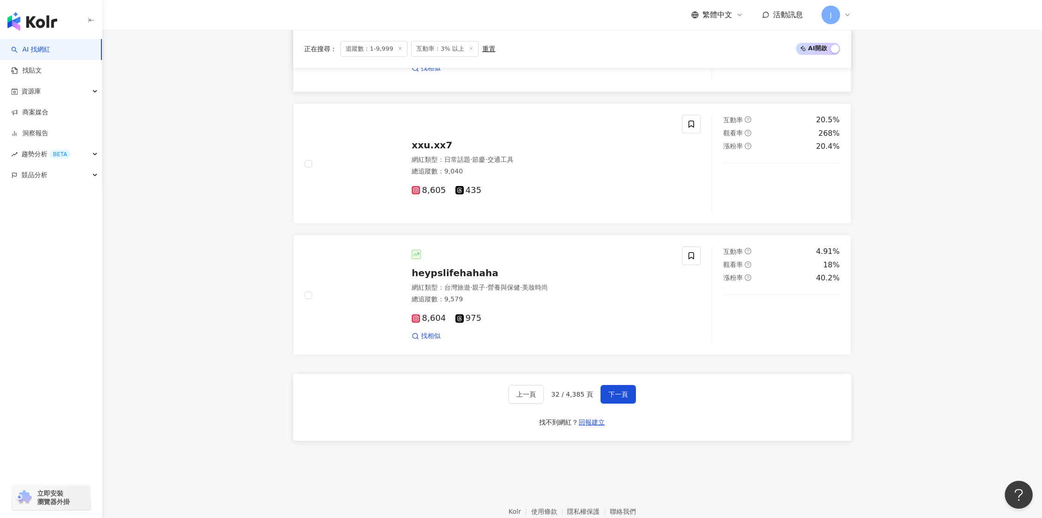
scroll to position [1334, 0]
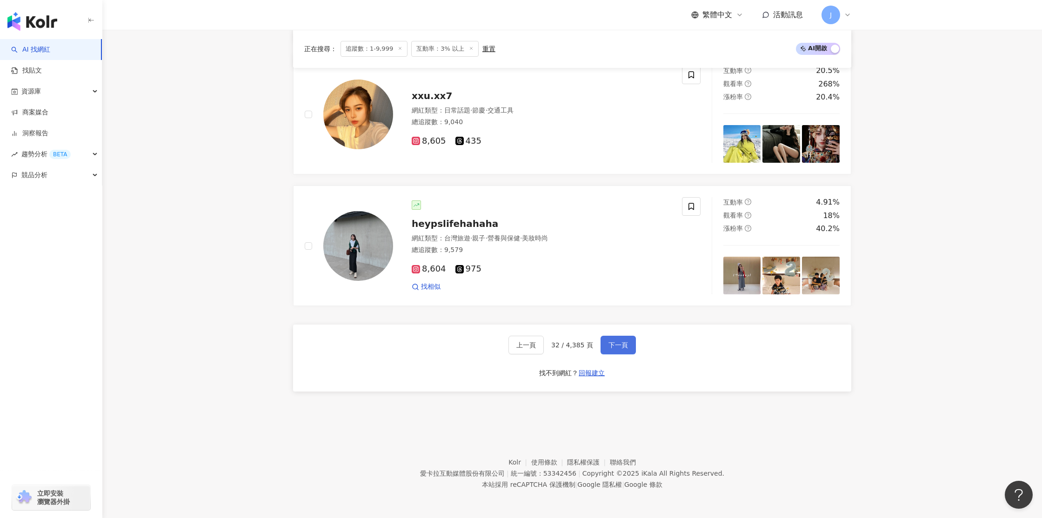
click at [613, 348] on span "下一頁" at bounding box center [619, 344] width 20 height 7
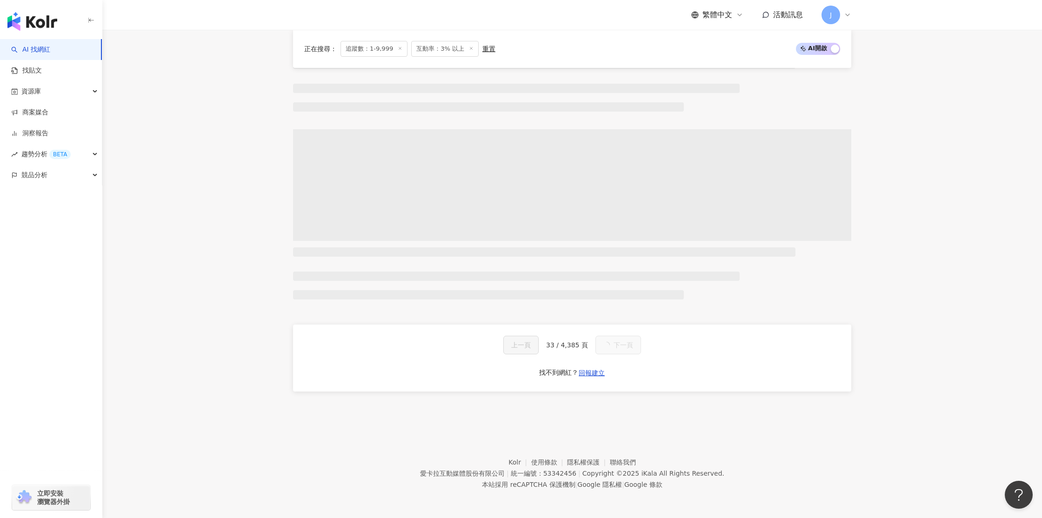
scroll to position [450, 0]
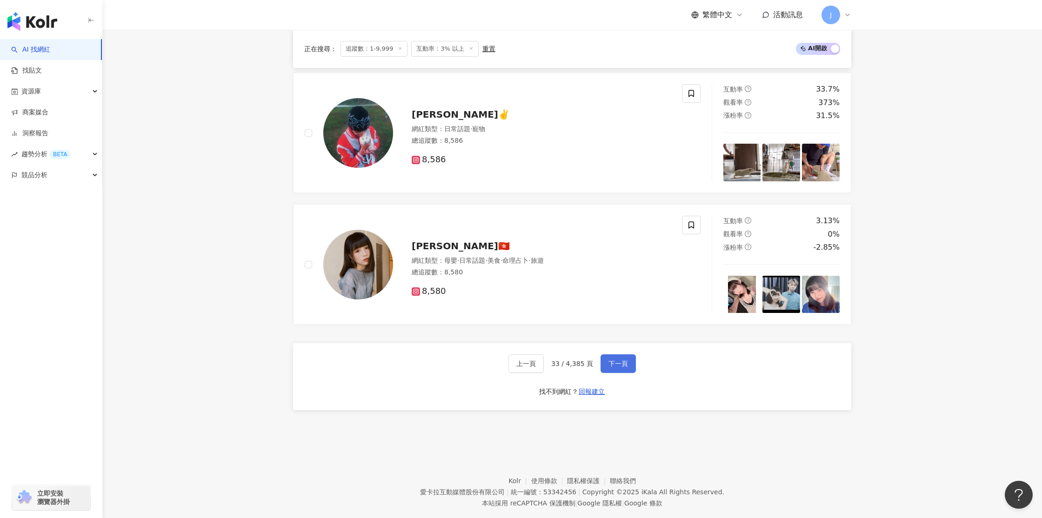
click at [618, 364] on span "下一頁" at bounding box center [619, 363] width 20 height 7
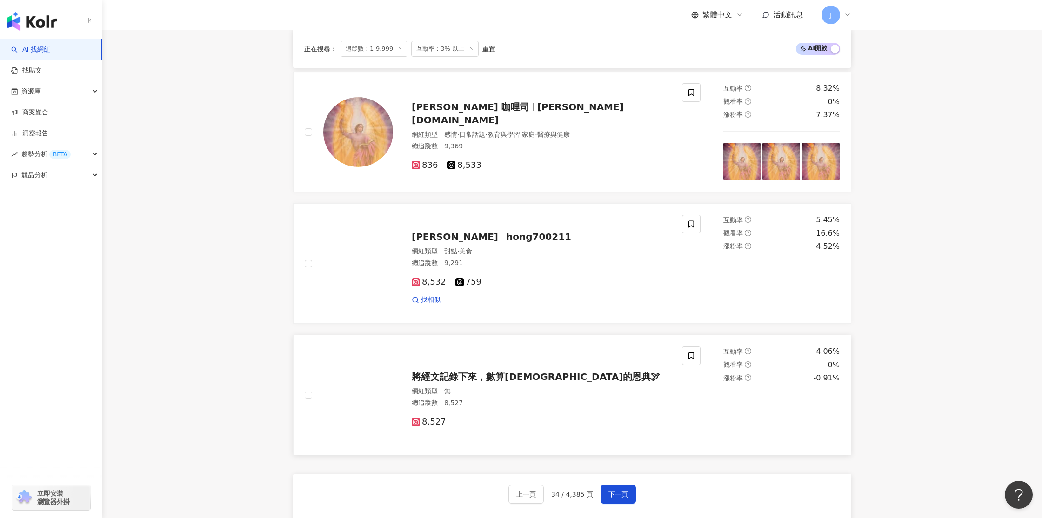
scroll to position [1466, 0]
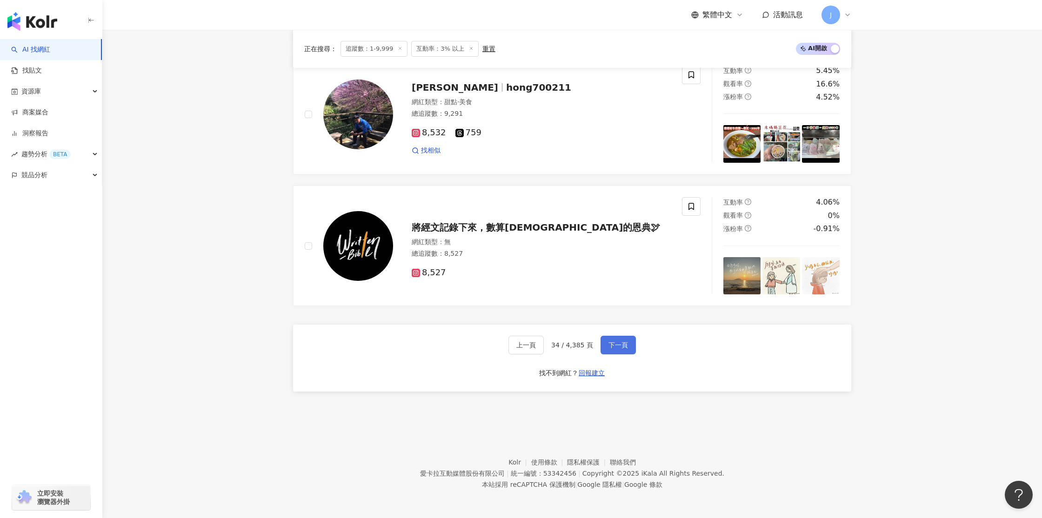
click at [608, 352] on button "下一頁" at bounding box center [618, 345] width 35 height 19
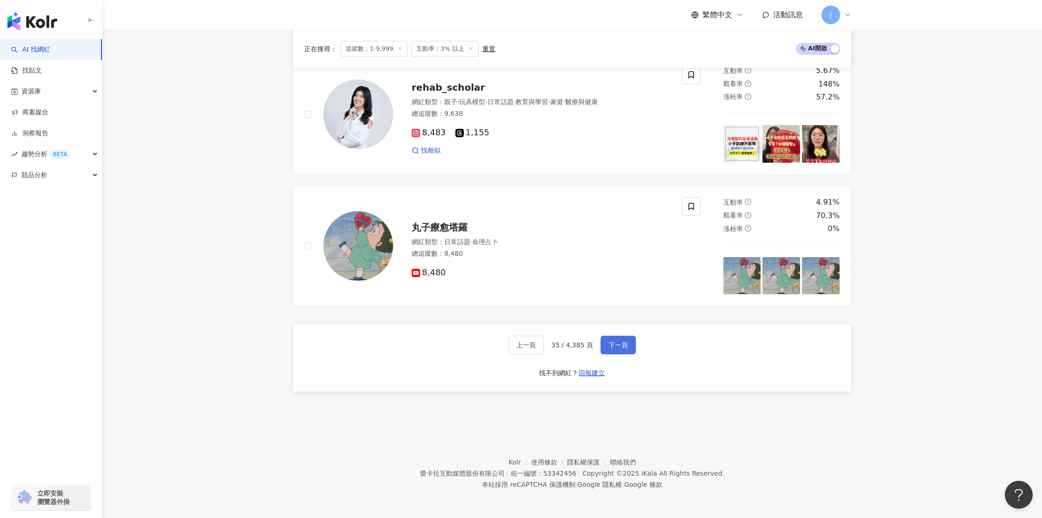
click at [609, 349] on span "下一頁" at bounding box center [619, 344] width 20 height 7
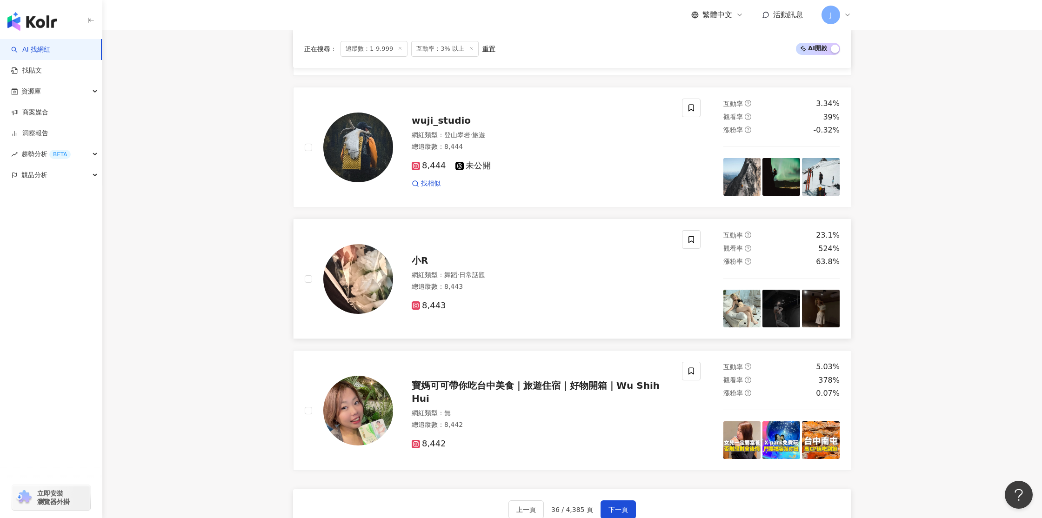
scroll to position [1334, 0]
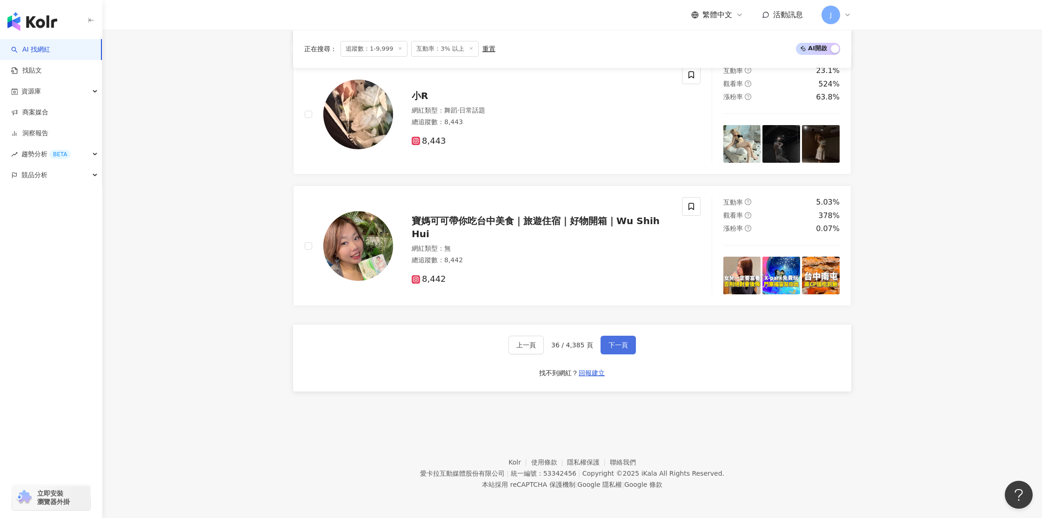
click at [610, 351] on button "下一頁" at bounding box center [618, 345] width 35 height 19
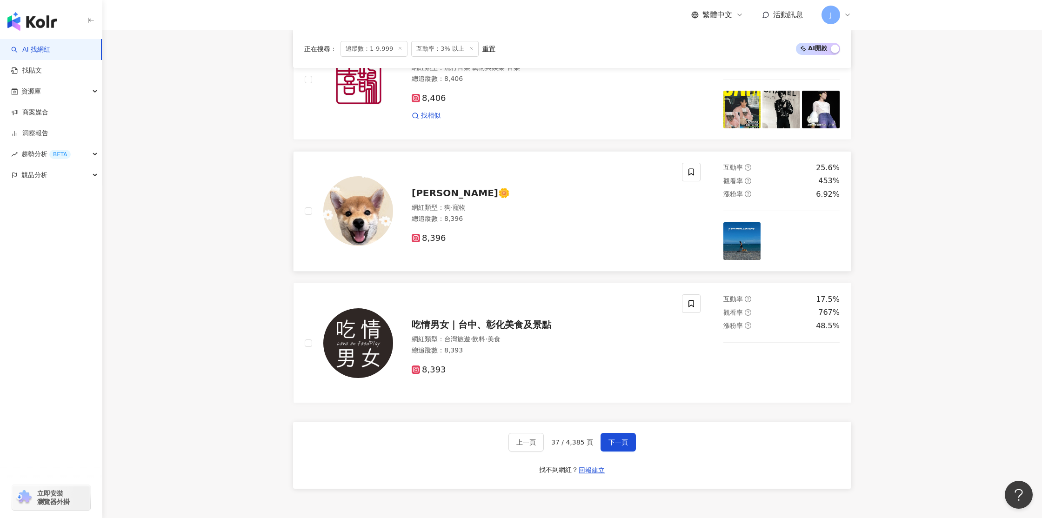
scroll to position [1545, 0]
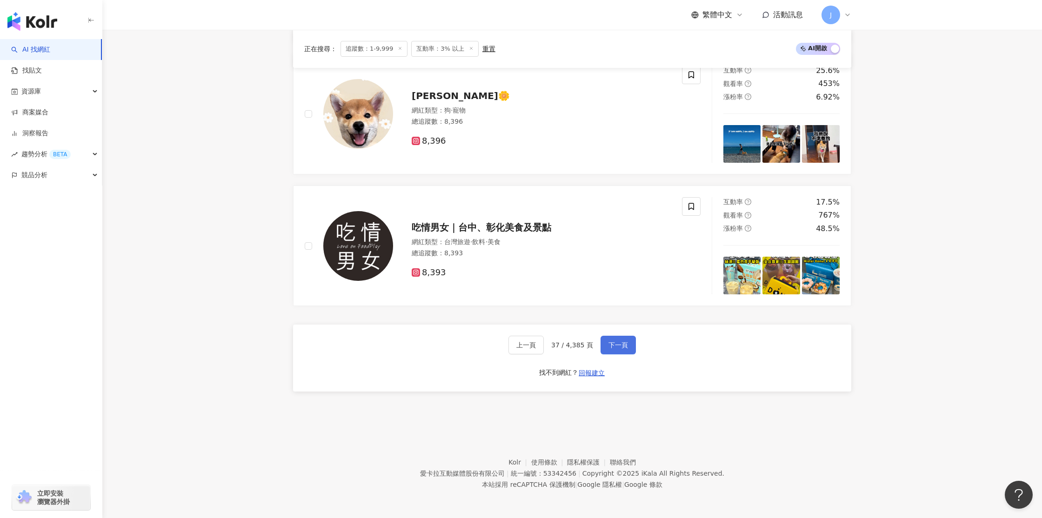
click at [612, 349] on span "下一頁" at bounding box center [619, 344] width 20 height 7
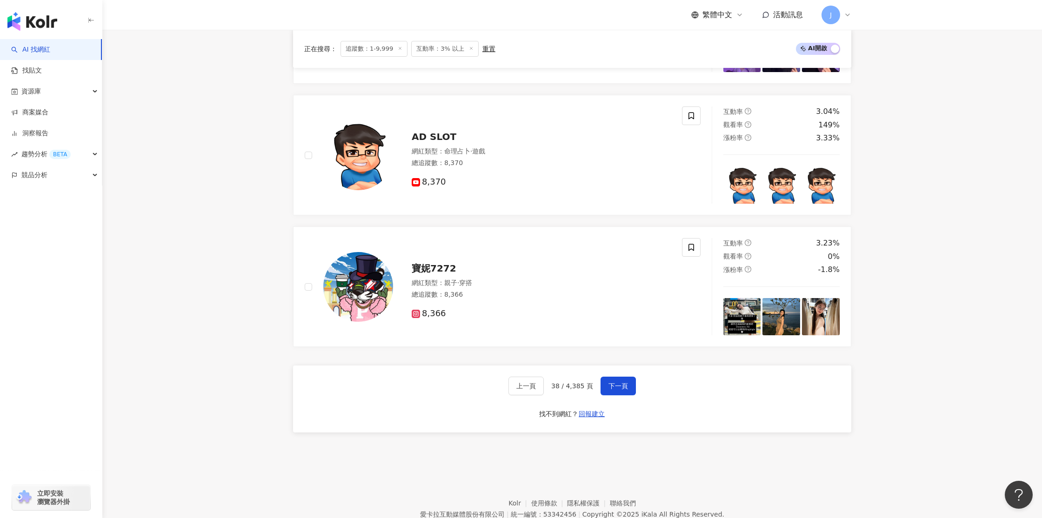
scroll to position [1466, 0]
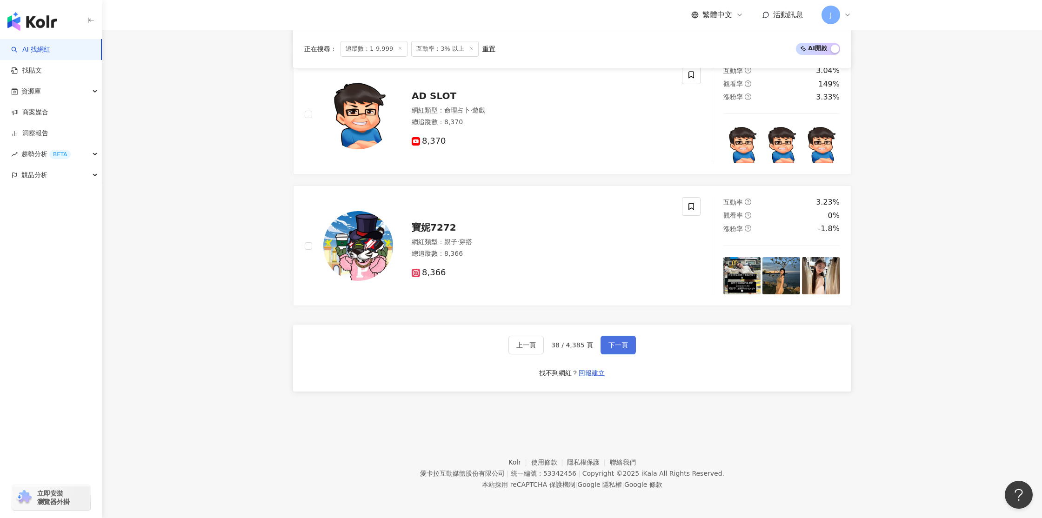
click at [610, 348] on span "下一頁" at bounding box center [619, 344] width 20 height 7
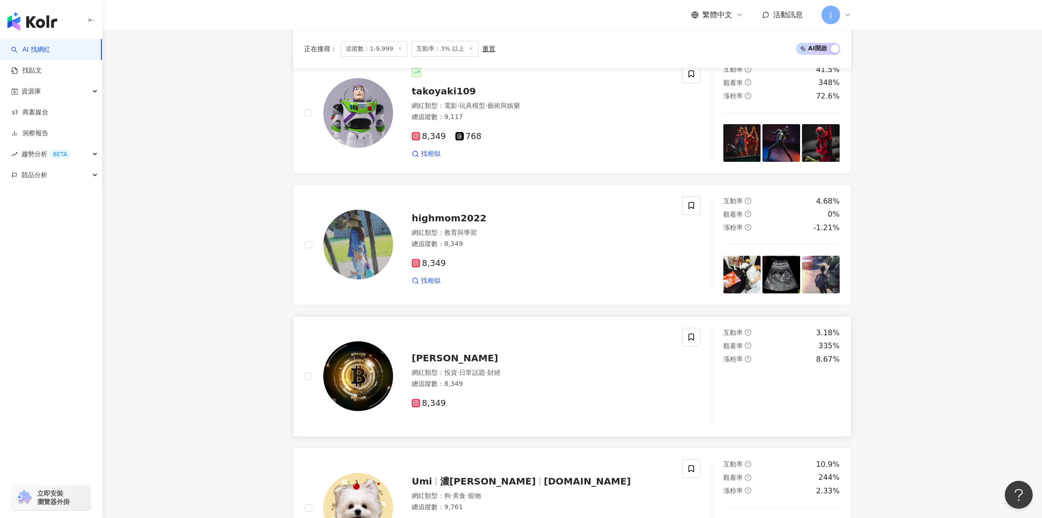
scroll to position [1545, 0]
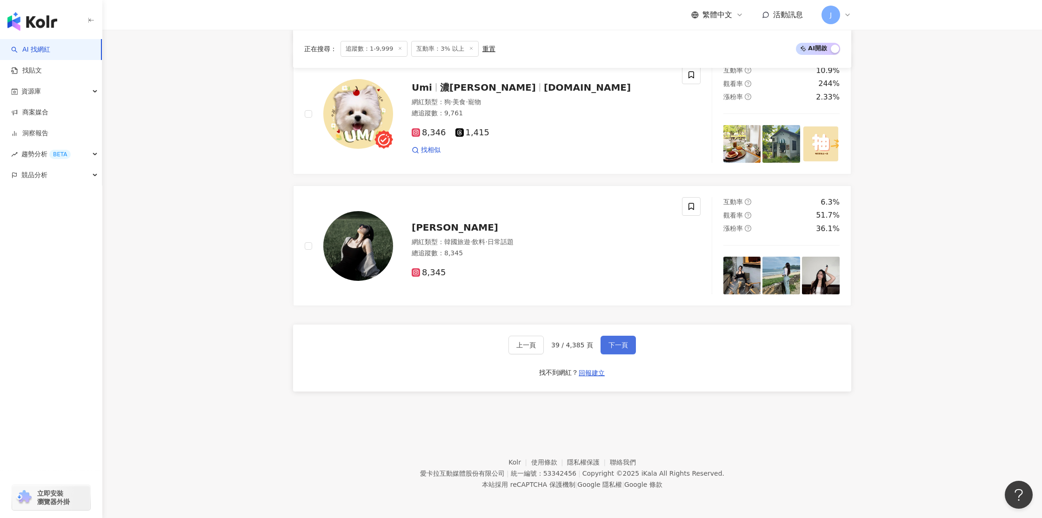
click at [609, 347] on span "下一頁" at bounding box center [619, 344] width 20 height 7
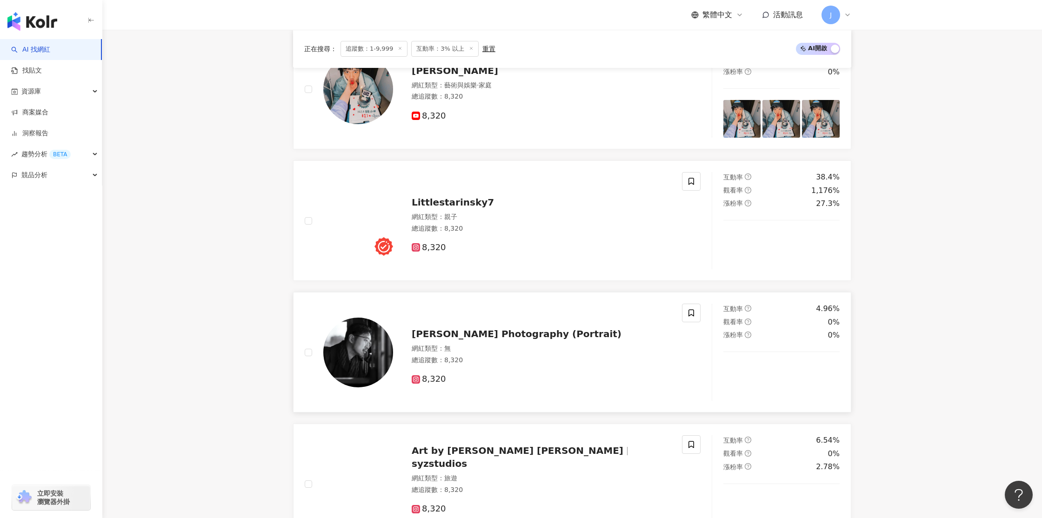
scroll to position [1466, 0]
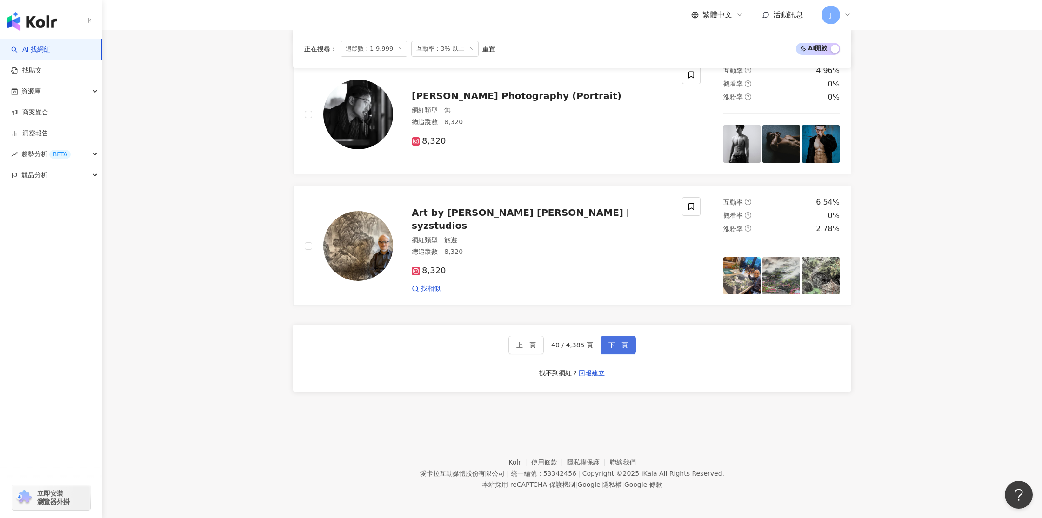
click at [614, 348] on span "下一頁" at bounding box center [619, 344] width 20 height 7
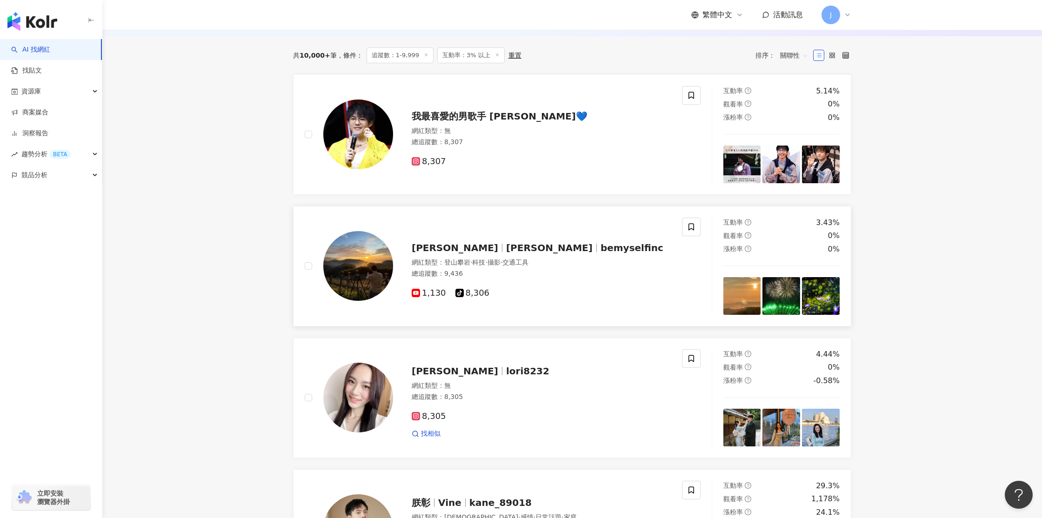
scroll to position [55, 0]
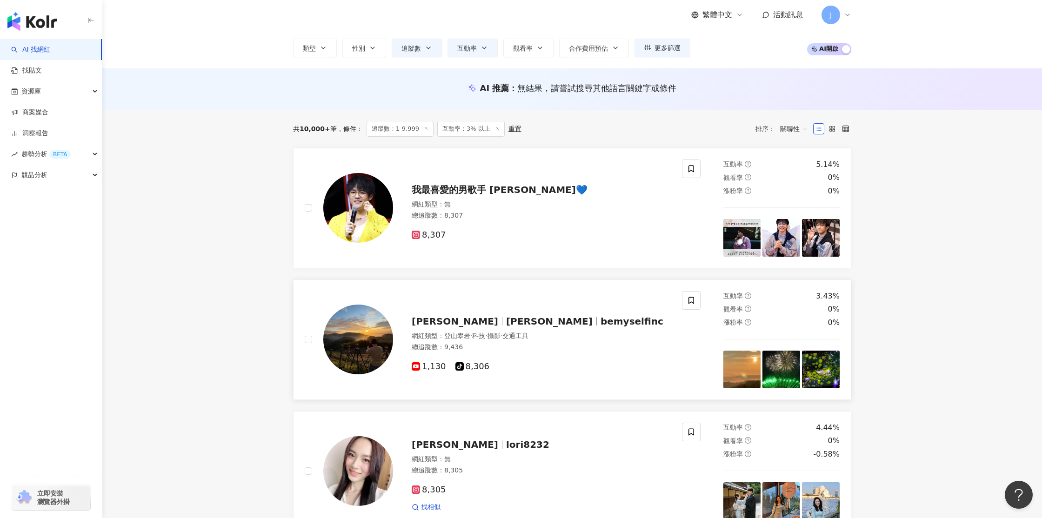
click at [618, 348] on div "總追蹤數 ： 9,436" at bounding box center [541, 347] width 259 height 9
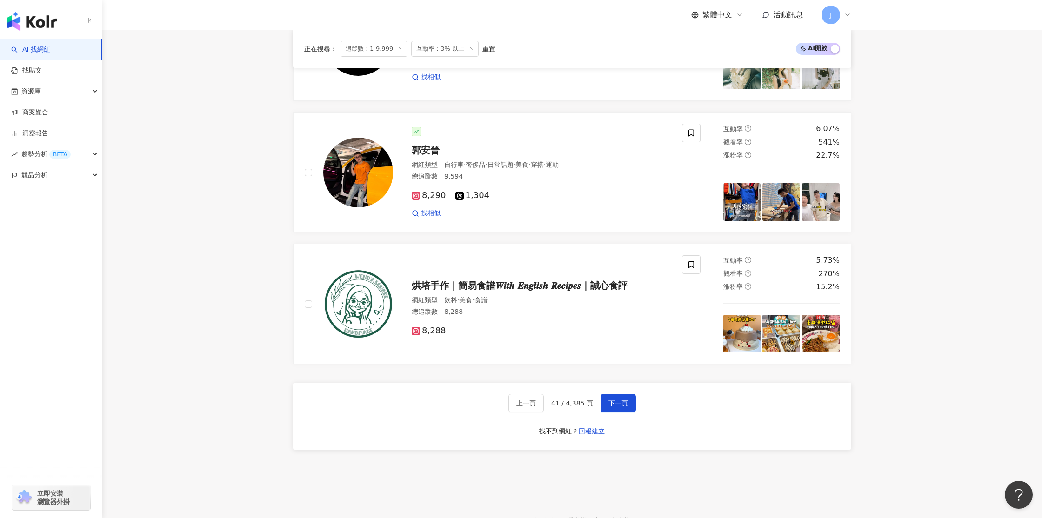
scroll to position [1334, 0]
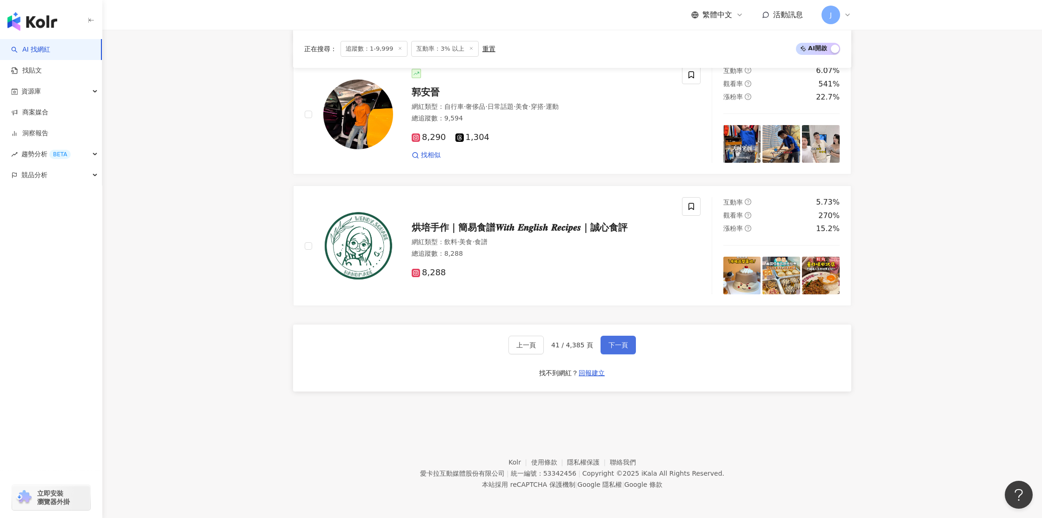
click at [614, 347] on span "下一頁" at bounding box center [619, 344] width 20 height 7
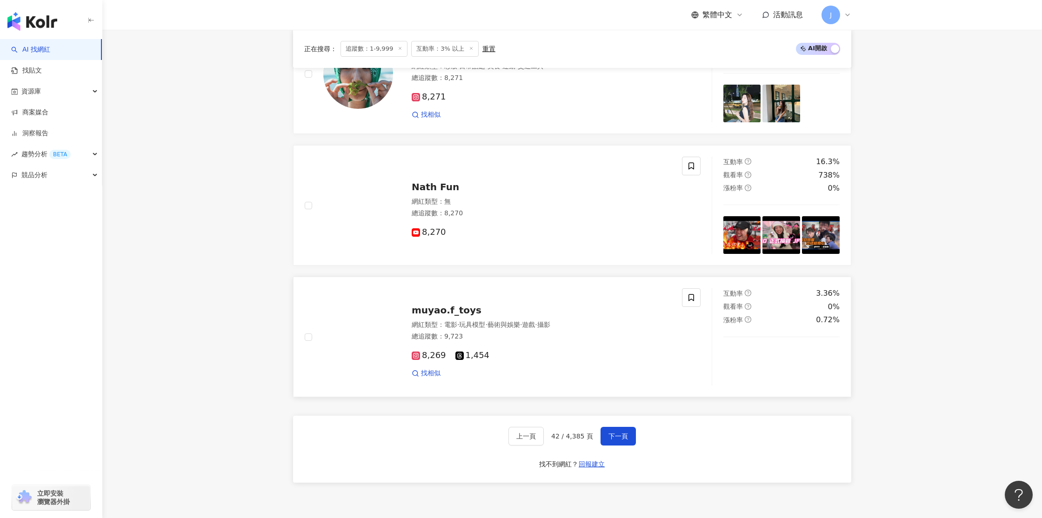
scroll to position [1466, 0]
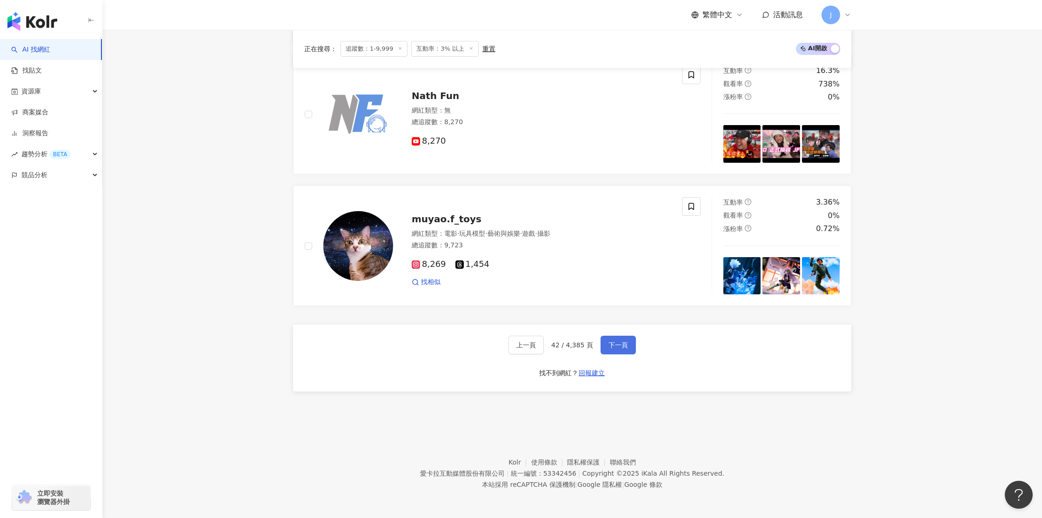
click at [609, 349] on span "下一頁" at bounding box center [619, 344] width 20 height 7
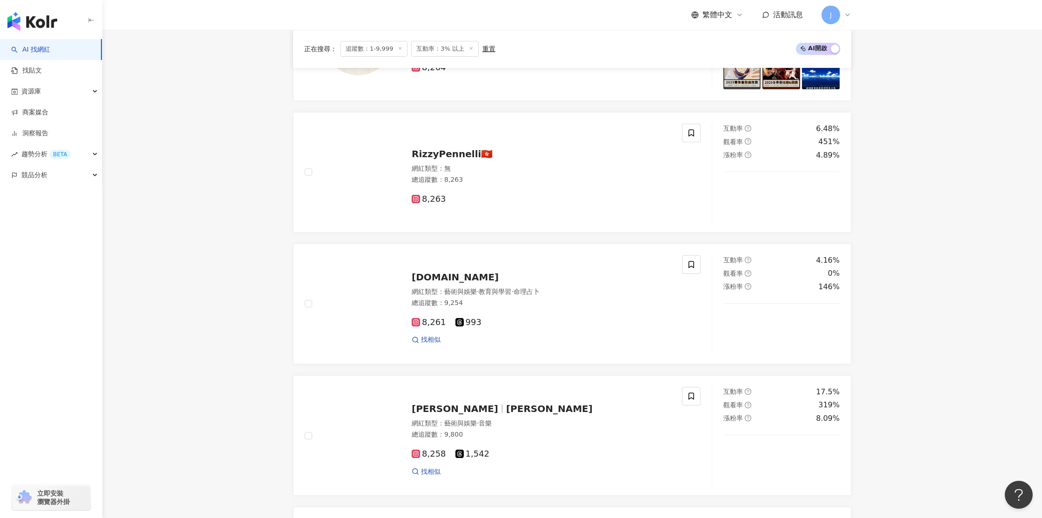
scroll to position [347, 0]
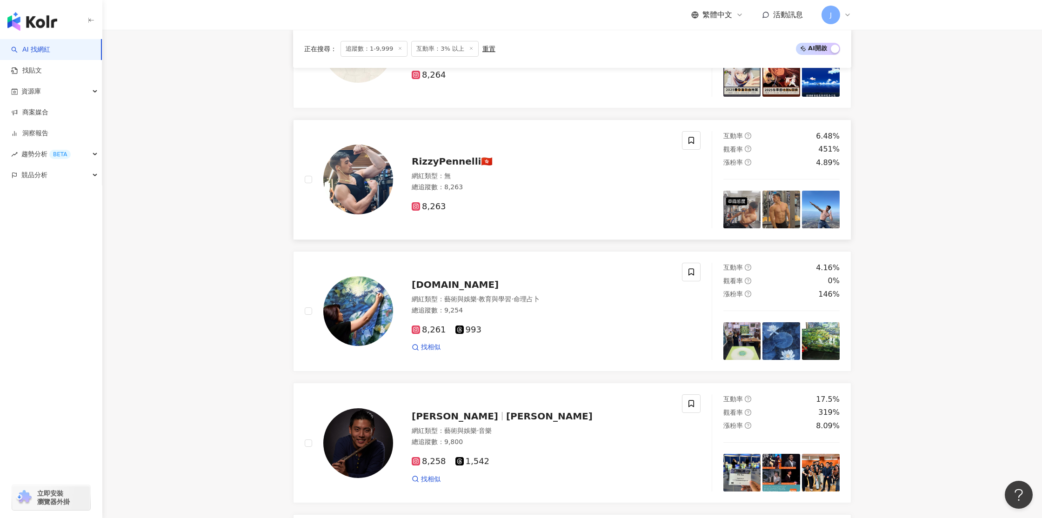
click at [608, 228] on div "RizzyPennelli🇭🇰 網紅類型 ： 無 總追蹤數 ： 8,263 8,263" at bounding box center [493, 179] width 377 height 97
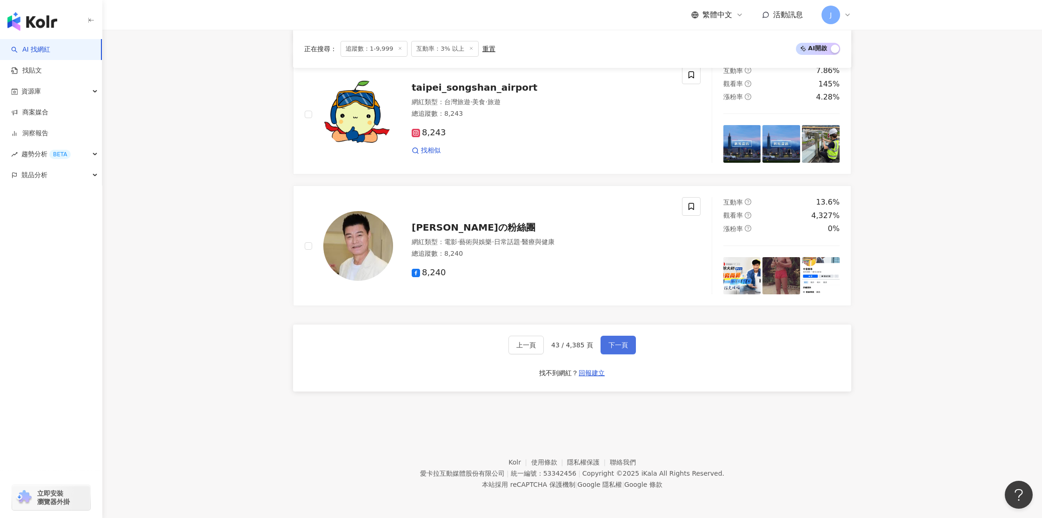
click at [616, 348] on span "下一頁" at bounding box center [619, 344] width 20 height 7
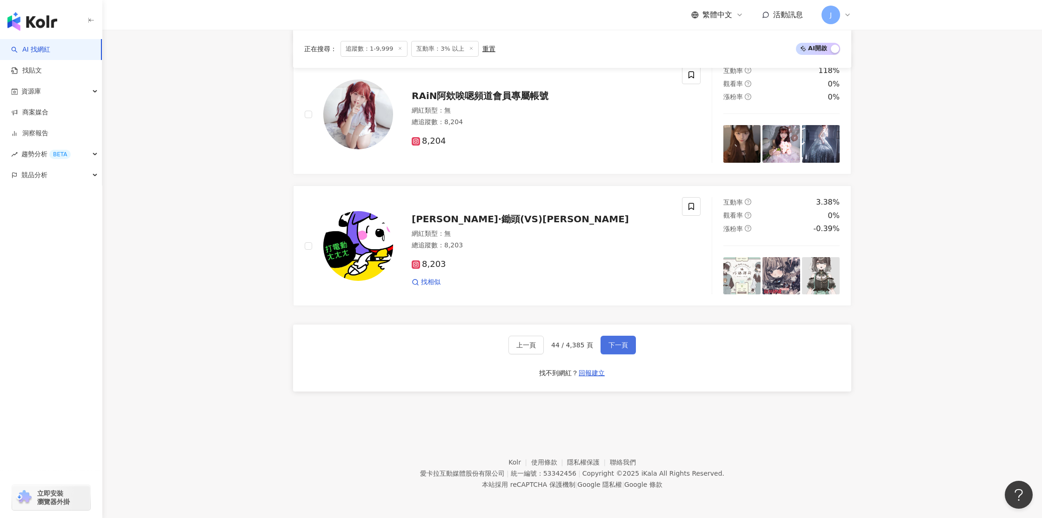
click at [615, 348] on span "下一頁" at bounding box center [619, 344] width 20 height 7
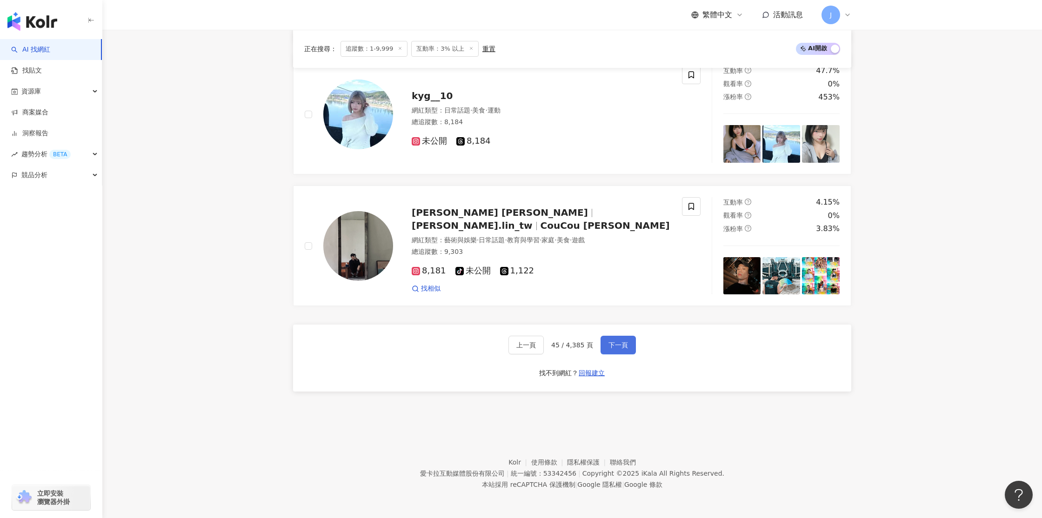
click at [610, 350] on button "下一頁" at bounding box center [618, 345] width 35 height 19
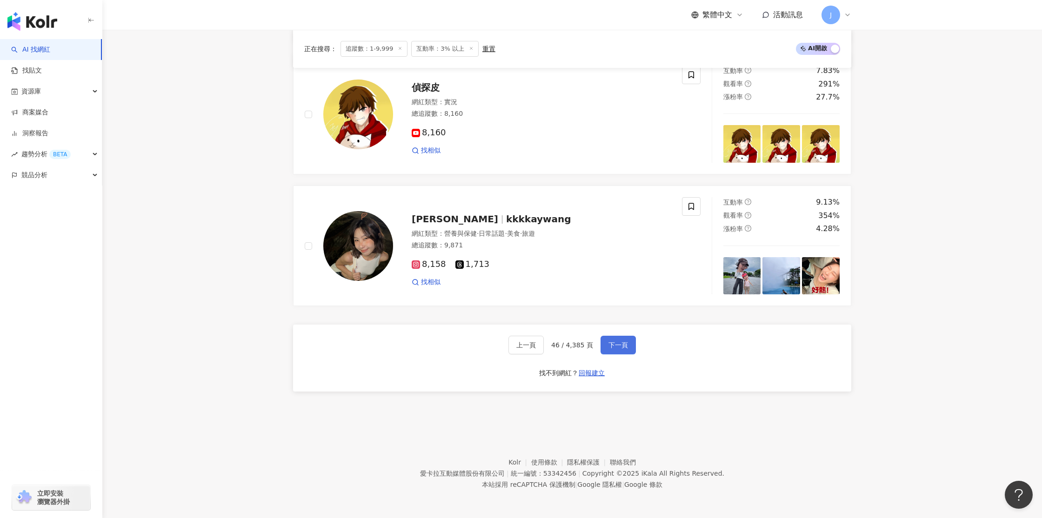
click at [610, 350] on button "下一頁" at bounding box center [618, 345] width 35 height 19
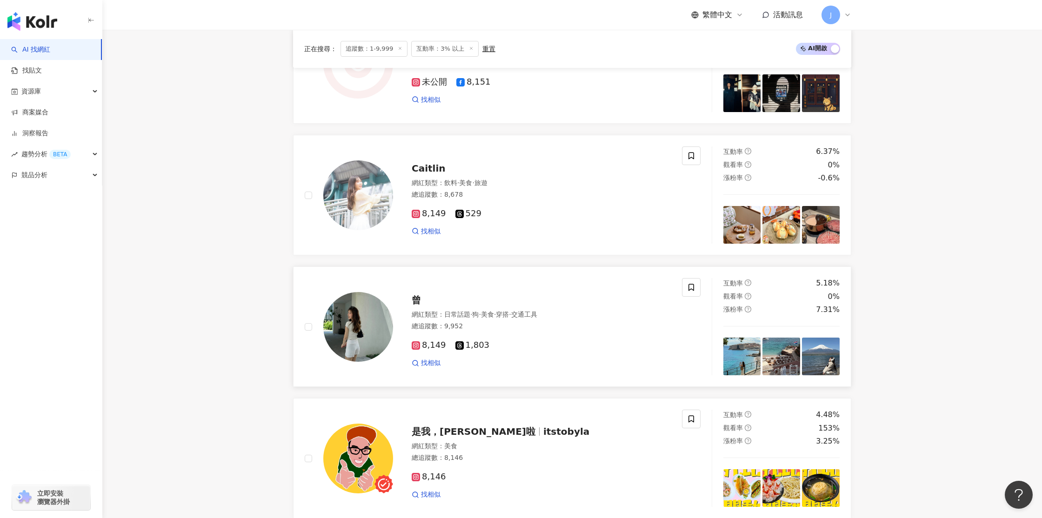
scroll to position [621, 0]
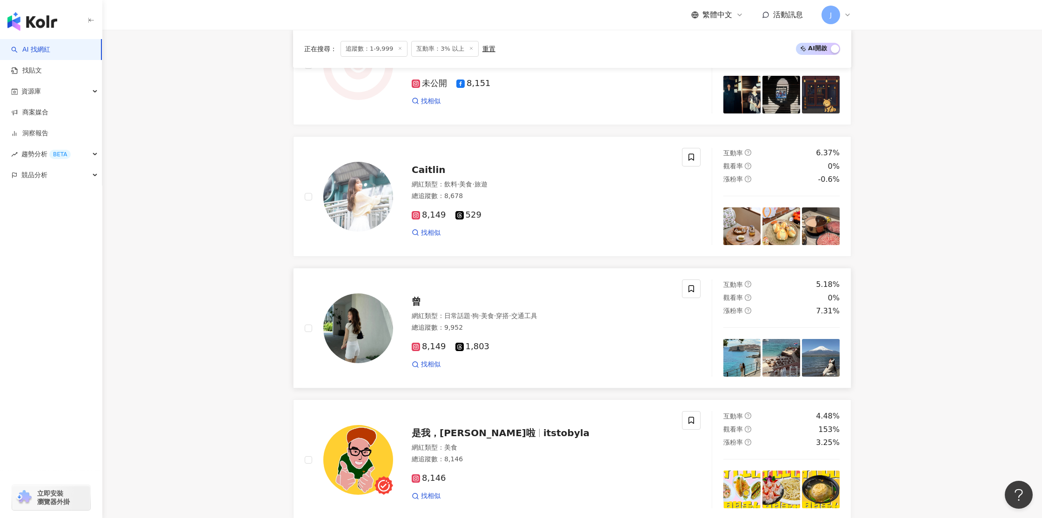
click at [369, 328] on img at bounding box center [358, 329] width 70 height 70
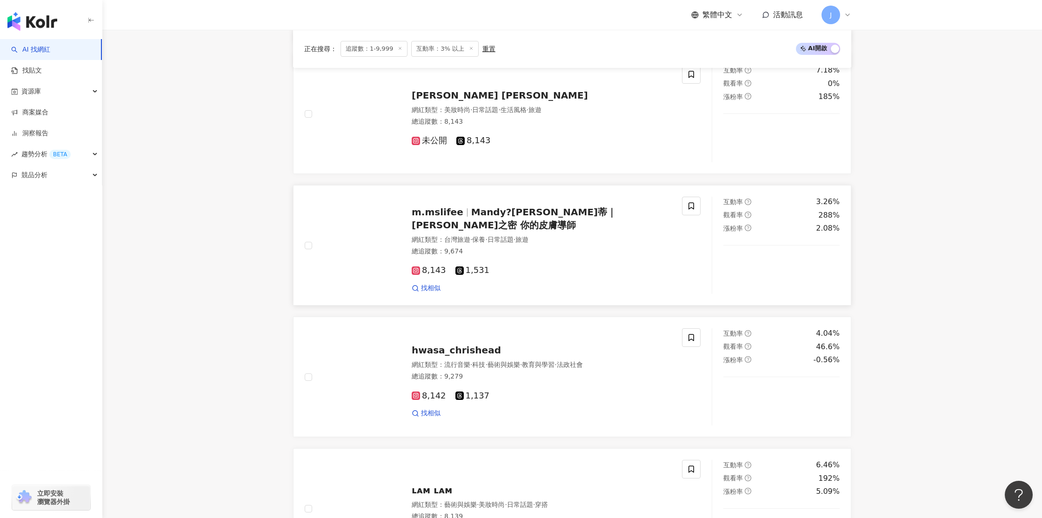
scroll to position [1493, 0]
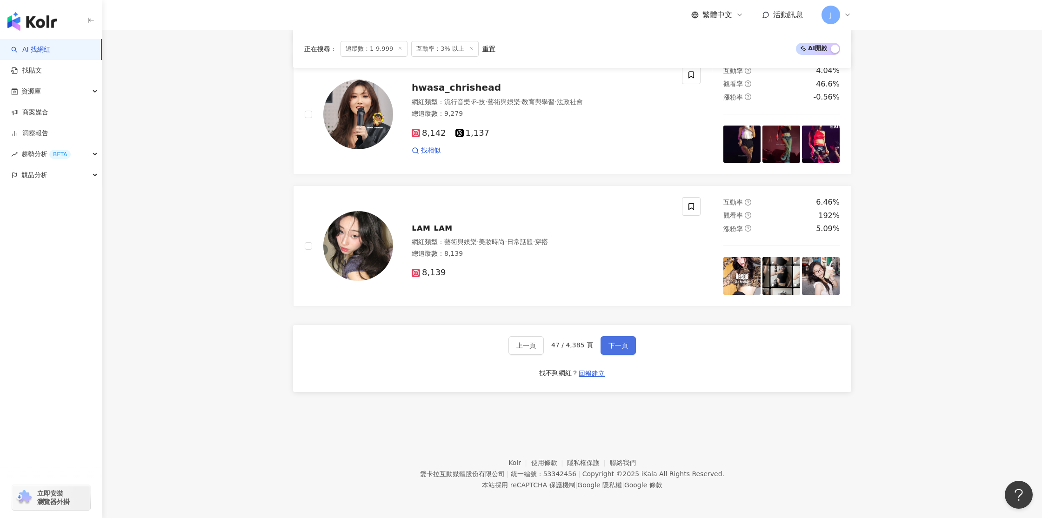
click at [609, 350] on button "下一頁" at bounding box center [618, 345] width 35 height 19
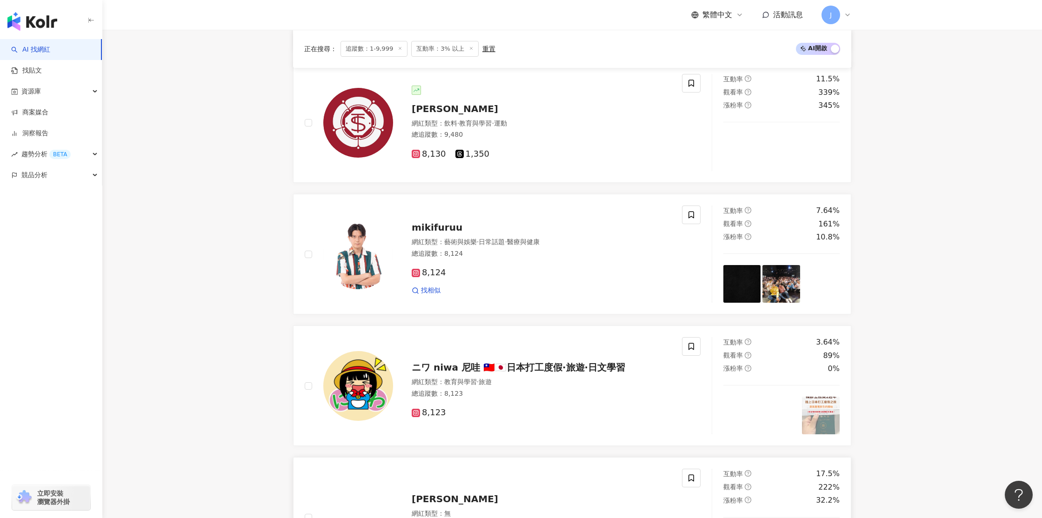
scroll to position [1466, 0]
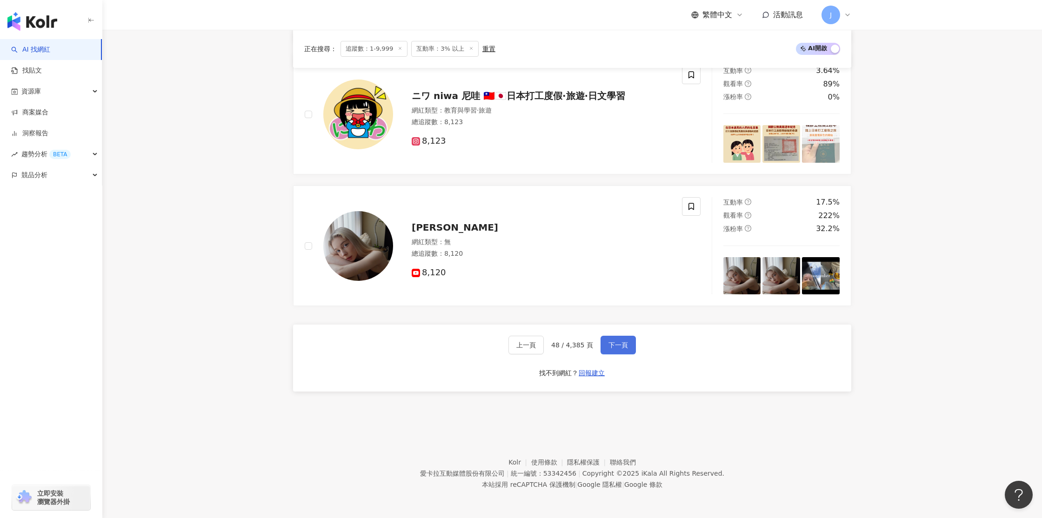
click at [616, 347] on span "下一頁" at bounding box center [619, 344] width 20 height 7
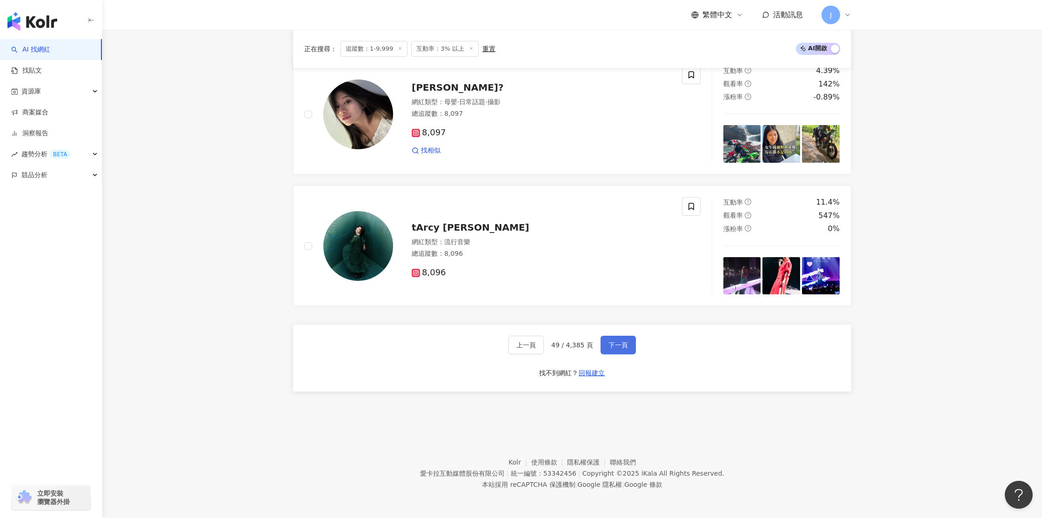
click at [610, 350] on button "下一頁" at bounding box center [618, 345] width 35 height 19
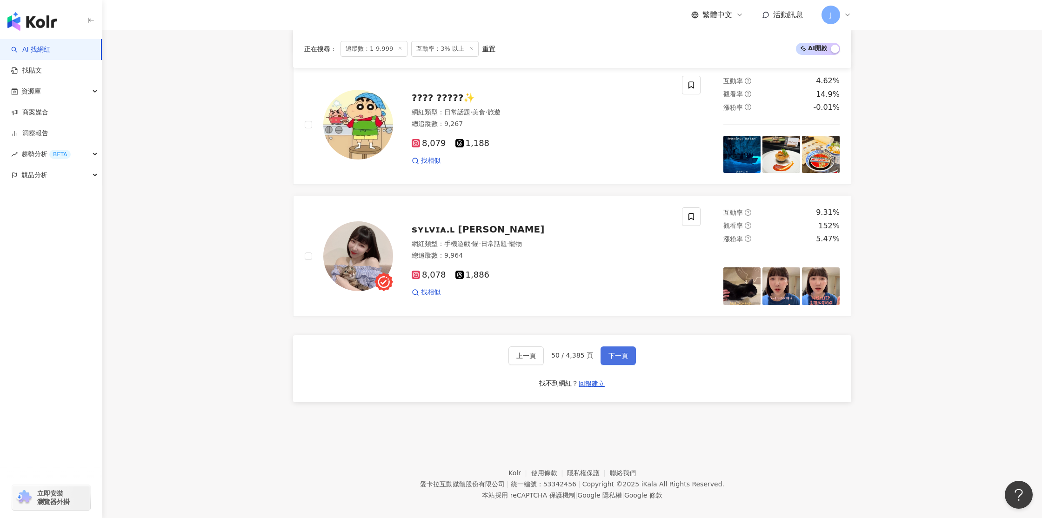
click at [617, 344] on span "下一頁" at bounding box center [619, 344] width 20 height 7
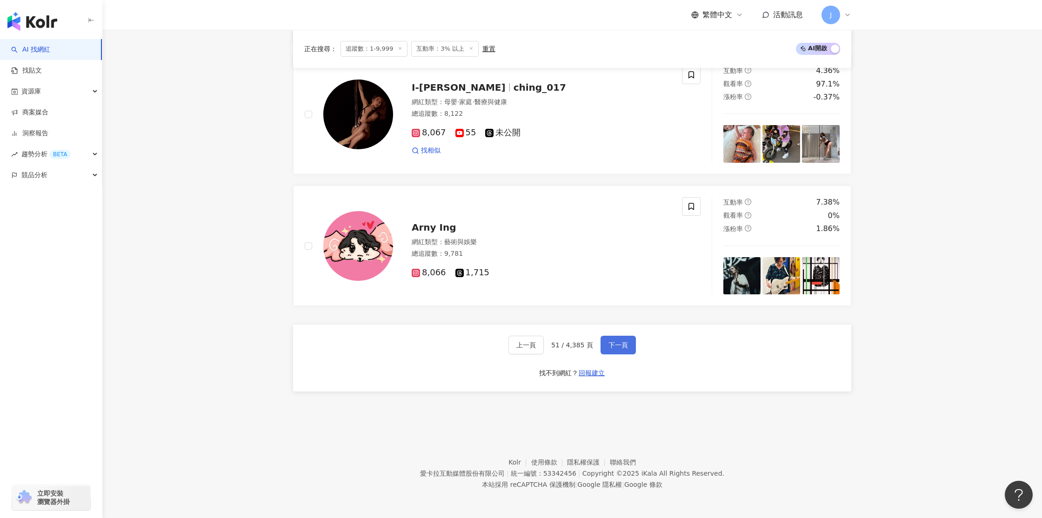
click at [613, 348] on span "下一頁" at bounding box center [619, 344] width 20 height 7
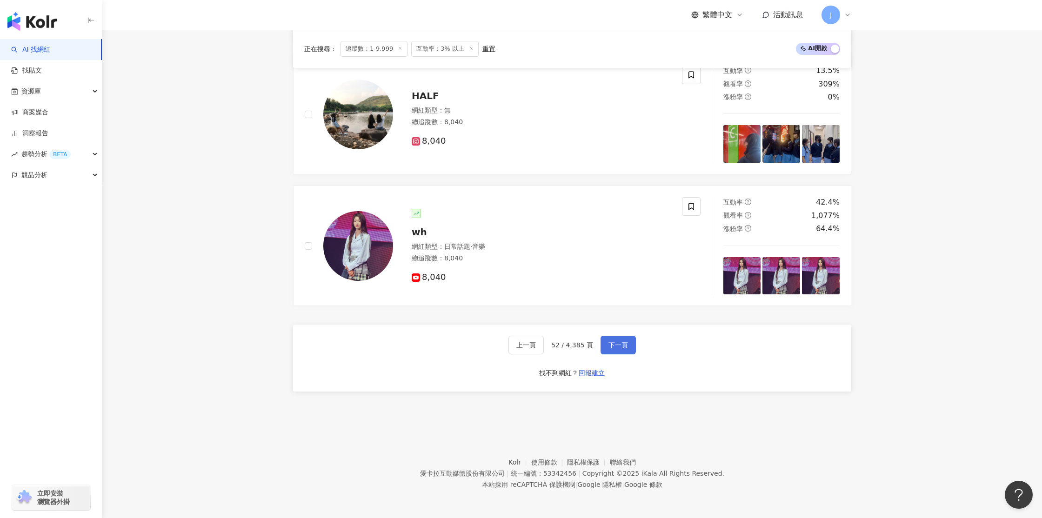
click at [615, 346] on span "下一頁" at bounding box center [619, 344] width 20 height 7
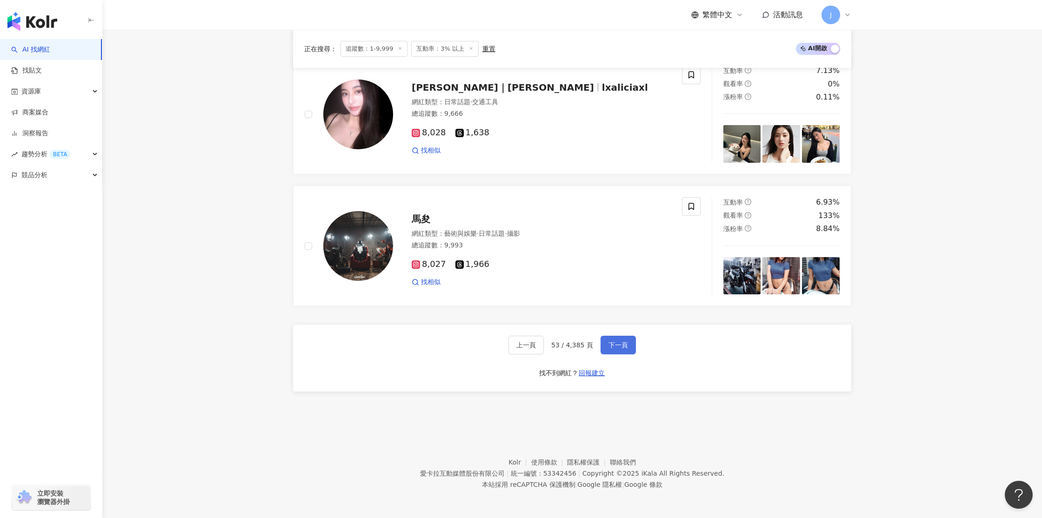
click at [621, 349] on span "下一頁" at bounding box center [619, 344] width 20 height 7
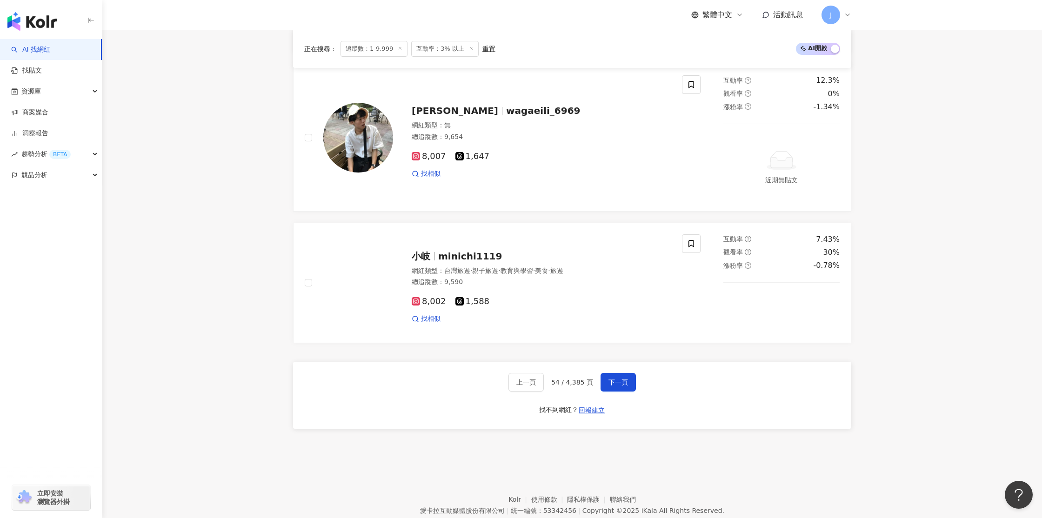
scroll to position [1388, 0]
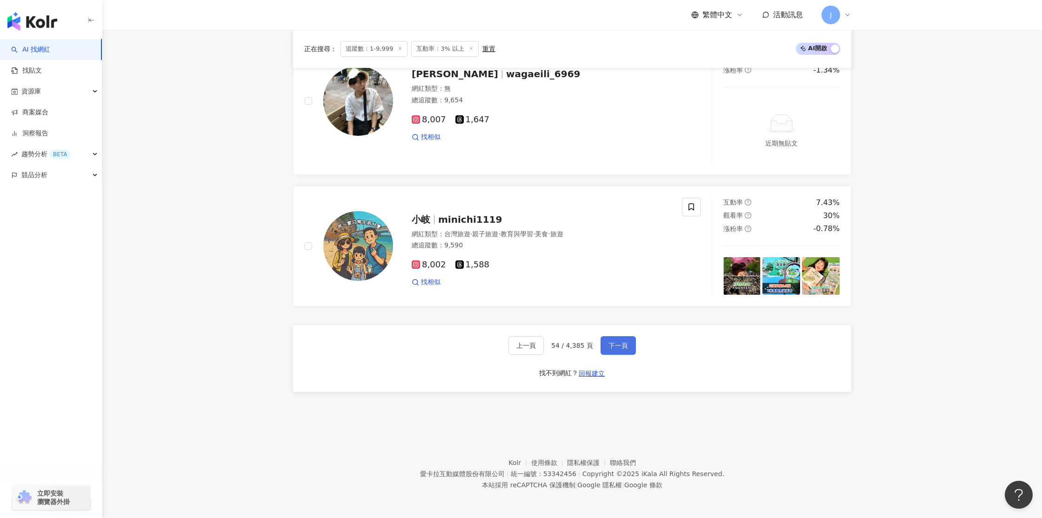
click at [610, 347] on span "下一頁" at bounding box center [619, 345] width 20 height 7
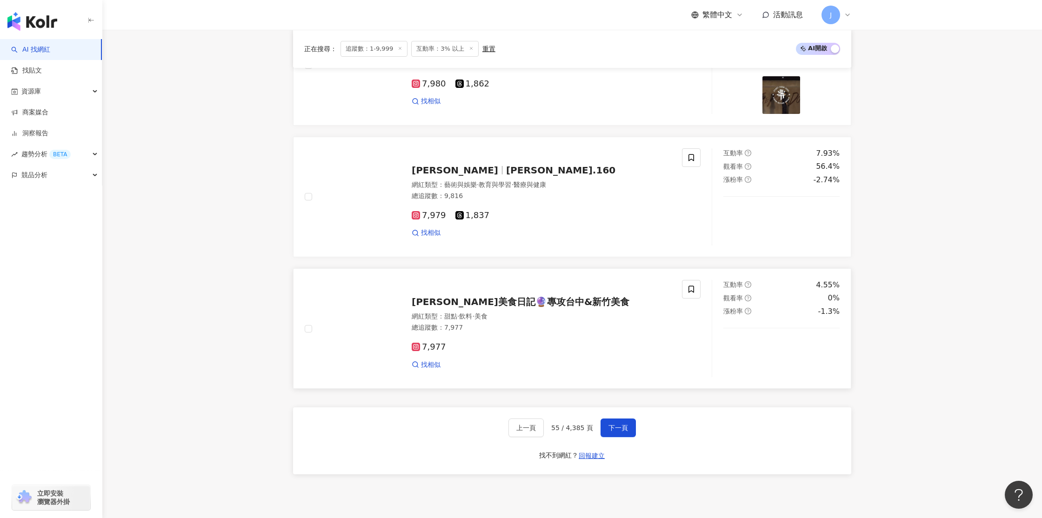
scroll to position [1545, 0]
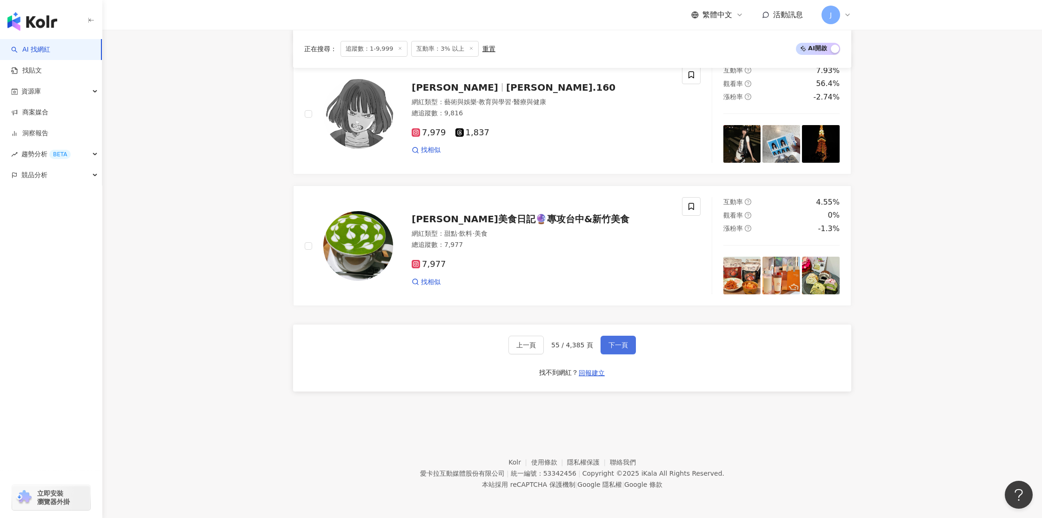
click at [615, 350] on button "下一頁" at bounding box center [618, 345] width 35 height 19
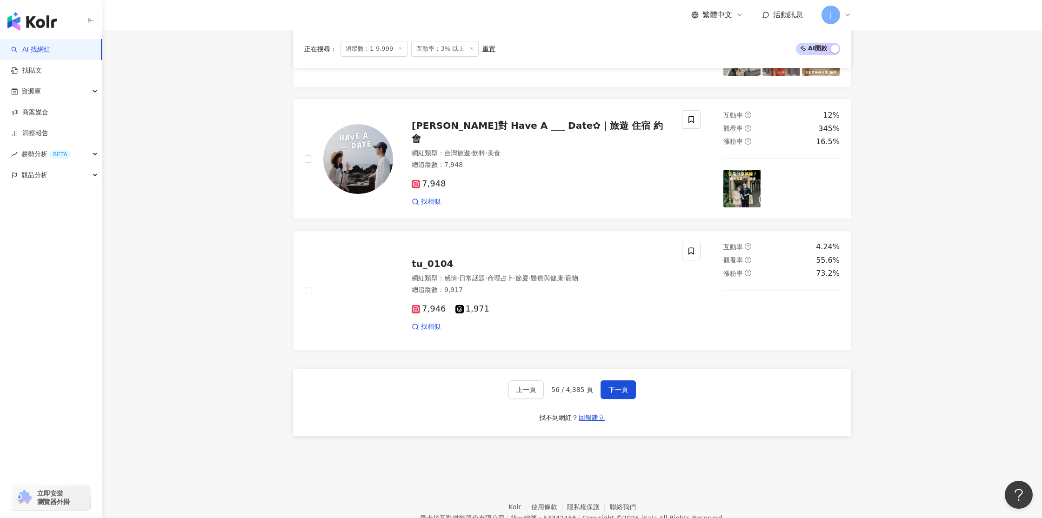
scroll to position [1466, 0]
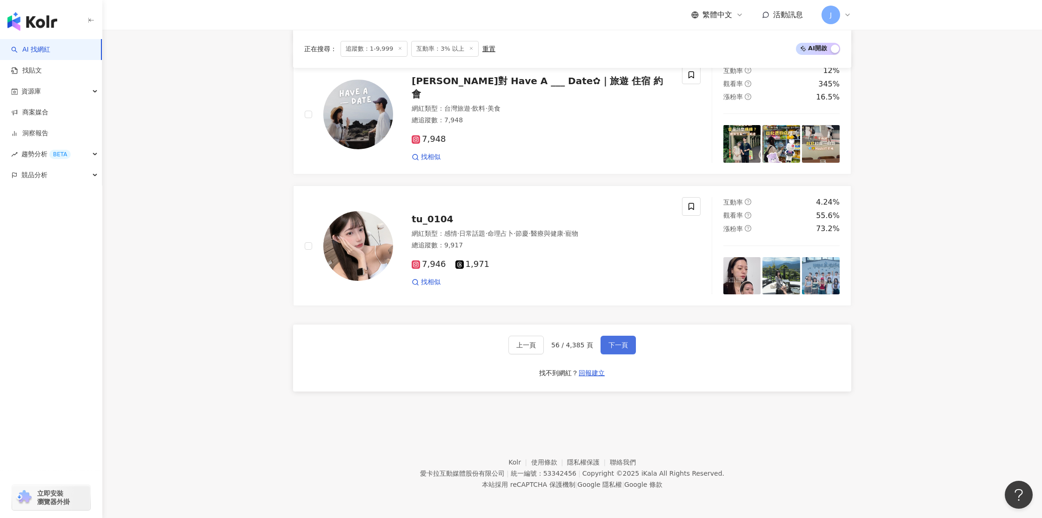
click at [609, 347] on span "下一頁" at bounding box center [619, 344] width 20 height 7
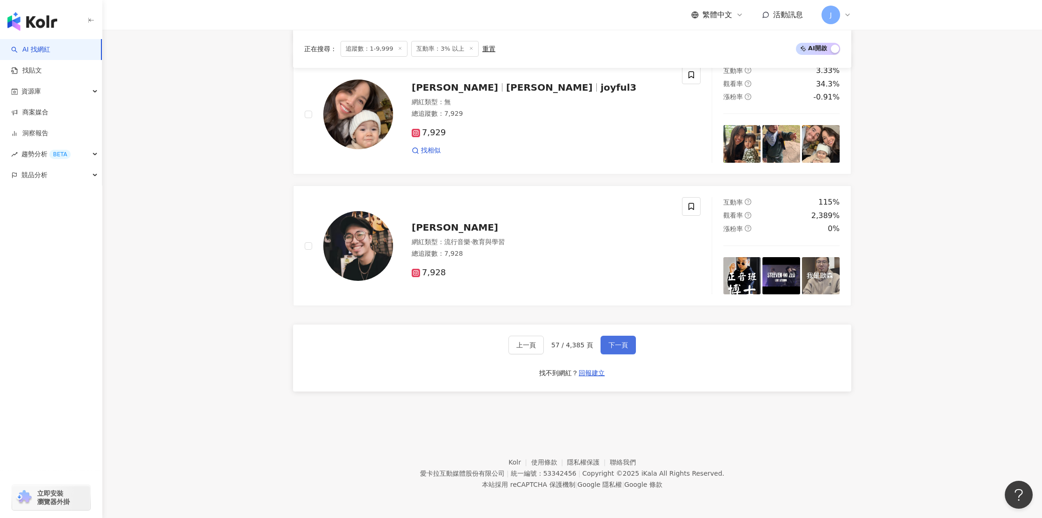
click at [618, 343] on span "下一頁" at bounding box center [619, 344] width 20 height 7
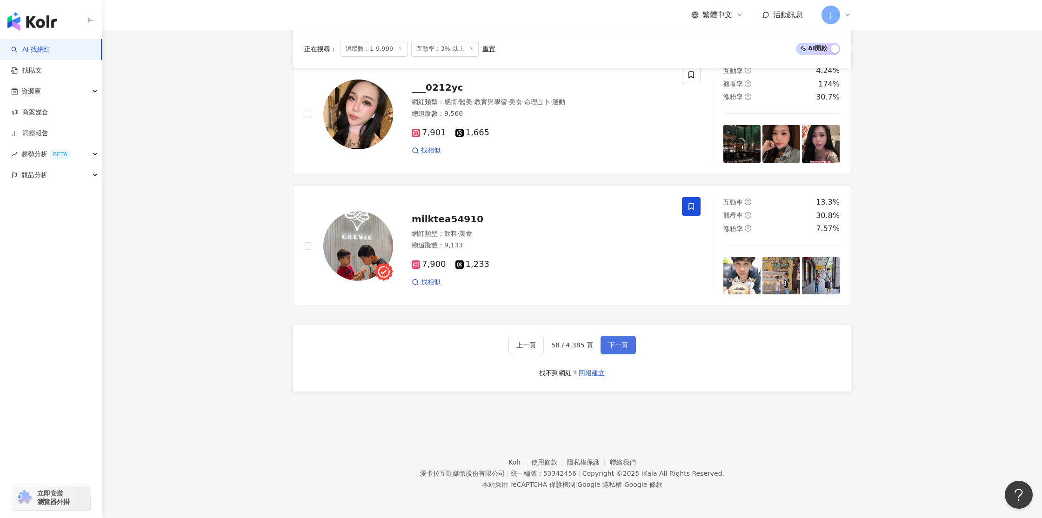
click at [617, 349] on span "下一頁" at bounding box center [619, 344] width 20 height 7
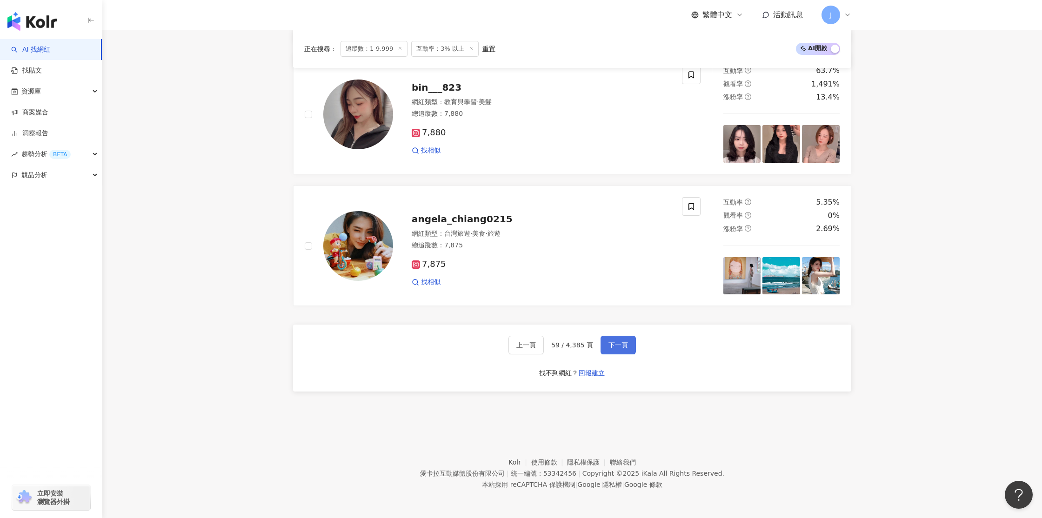
click at [612, 351] on button "下一頁" at bounding box center [618, 345] width 35 height 19
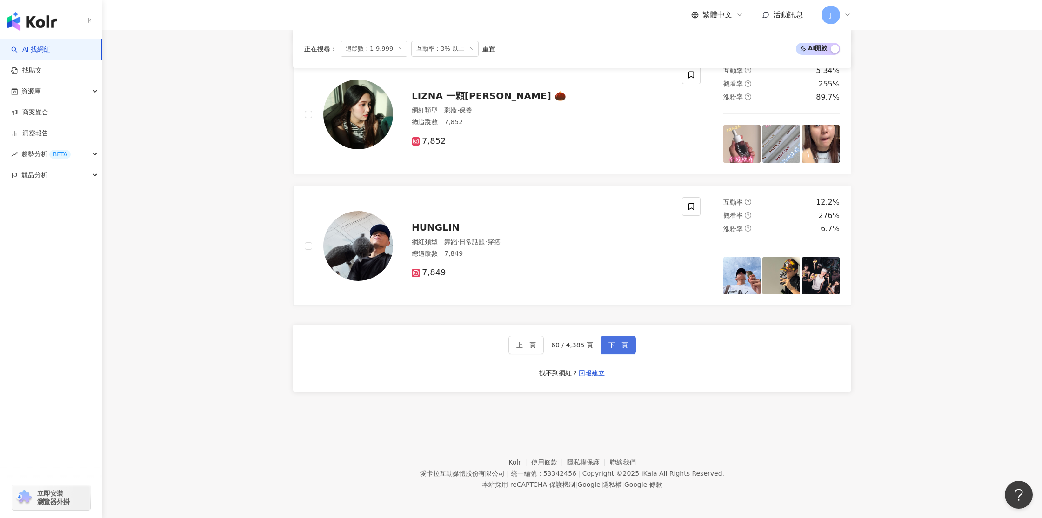
click at [621, 348] on span "下一頁" at bounding box center [619, 344] width 20 height 7
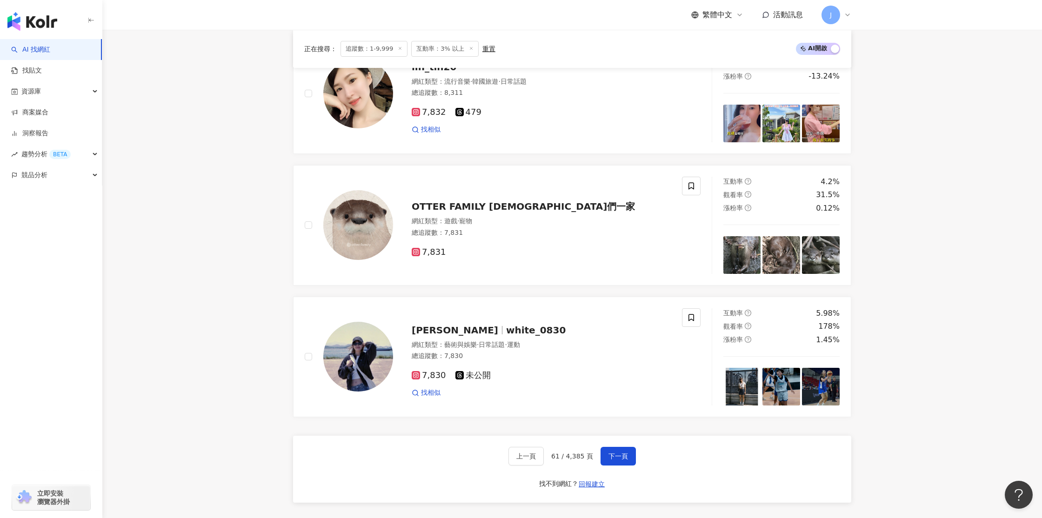
scroll to position [1485, 0]
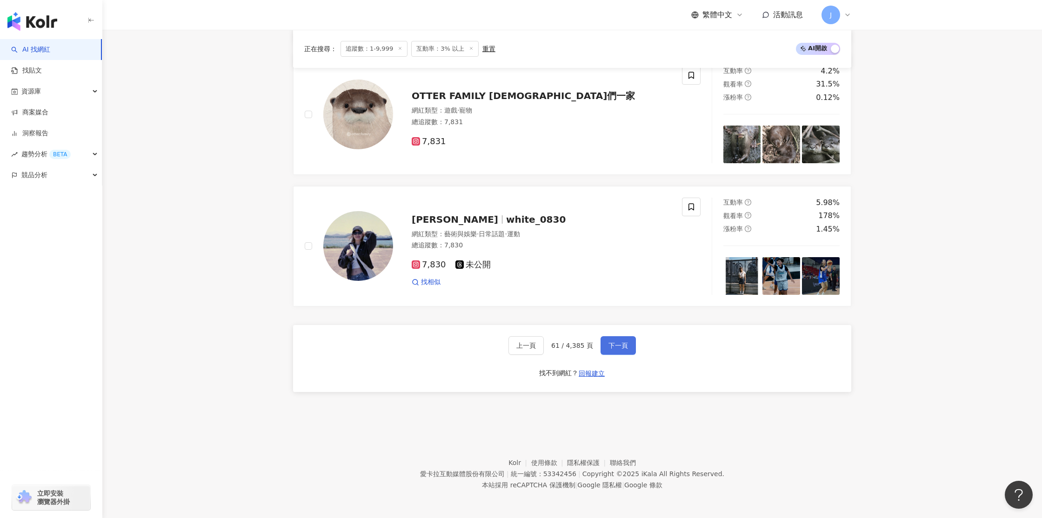
click at [615, 347] on span "下一頁" at bounding box center [619, 345] width 20 height 7
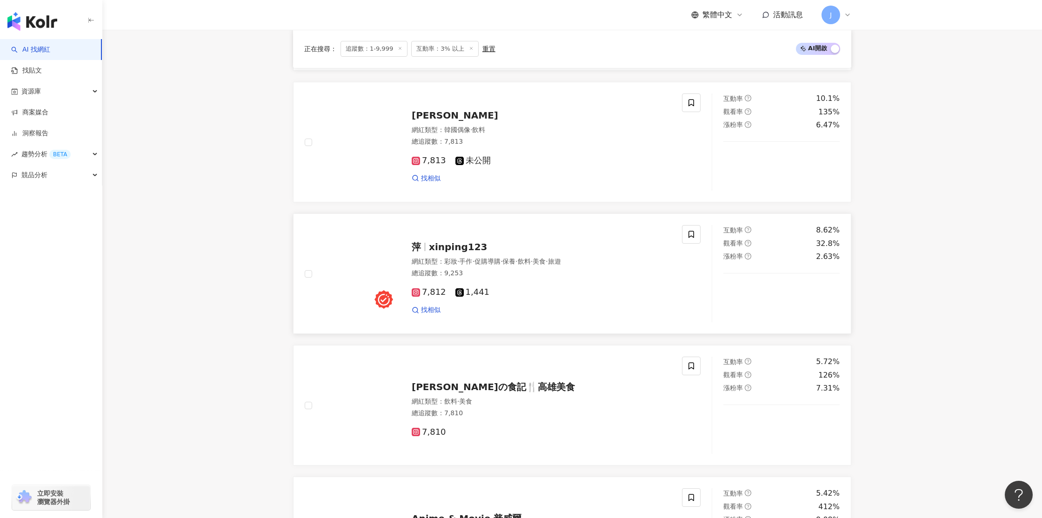
scroll to position [1043, 0]
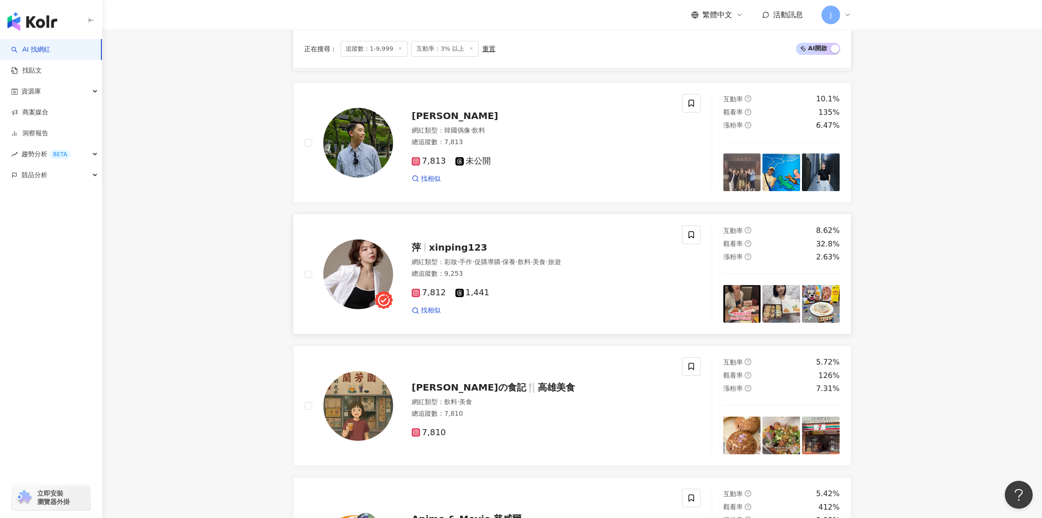
click at [374, 268] on img at bounding box center [358, 275] width 70 height 70
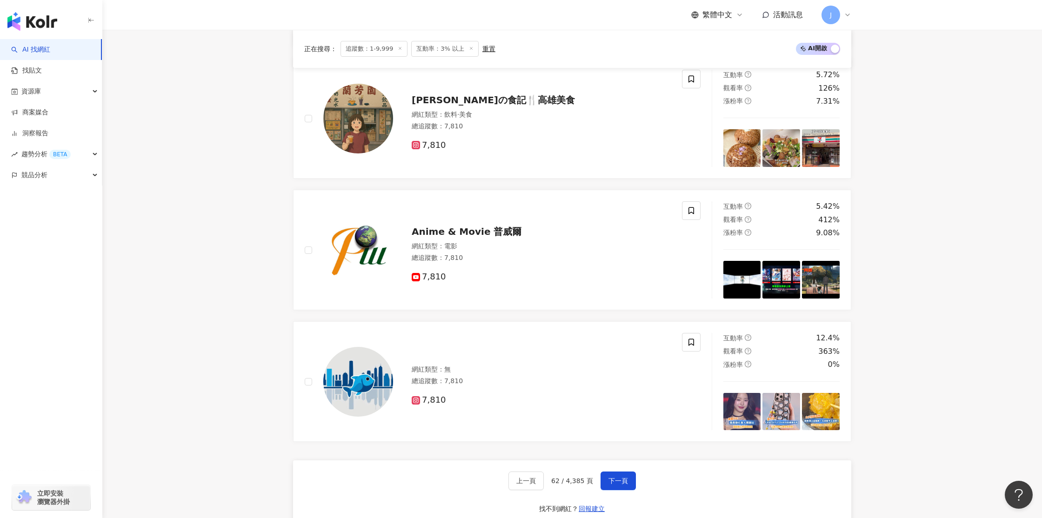
scroll to position [1466, 0]
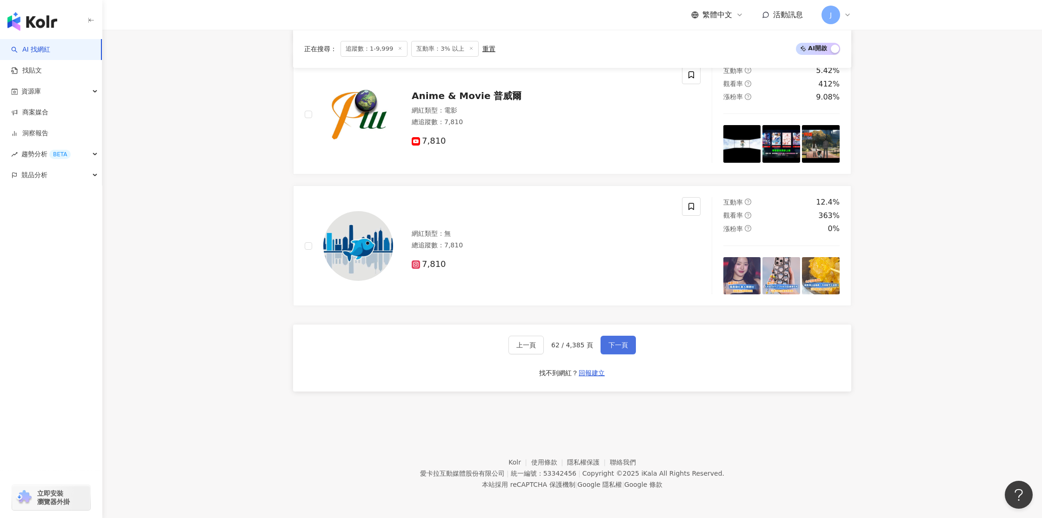
click at [622, 349] on span "下一頁" at bounding box center [619, 344] width 20 height 7
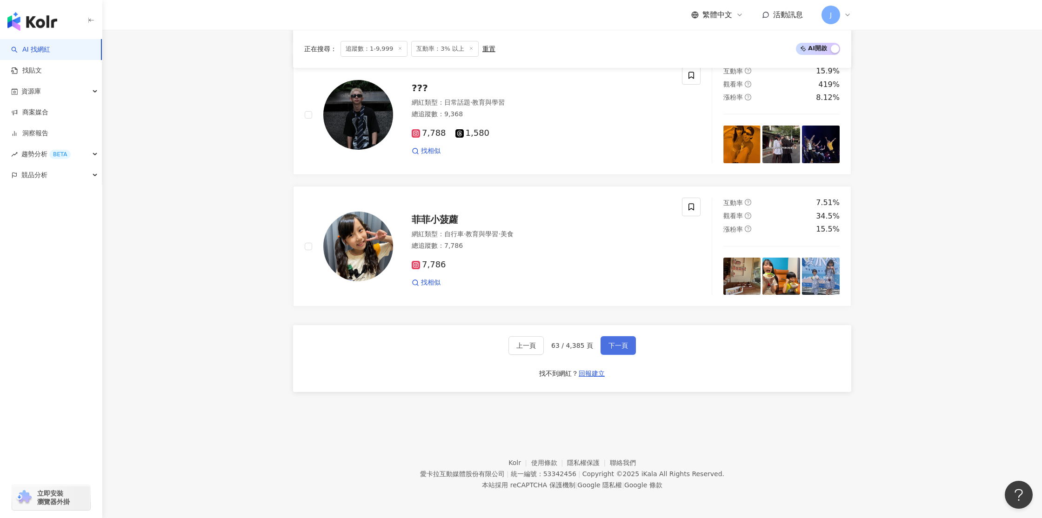
click at [609, 349] on span "下一頁" at bounding box center [619, 345] width 20 height 7
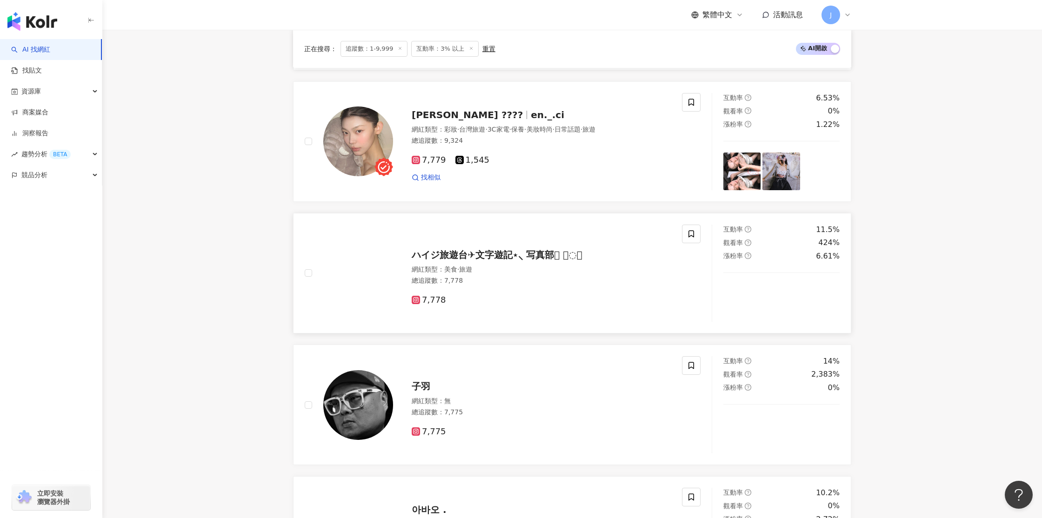
scroll to position [390, 0]
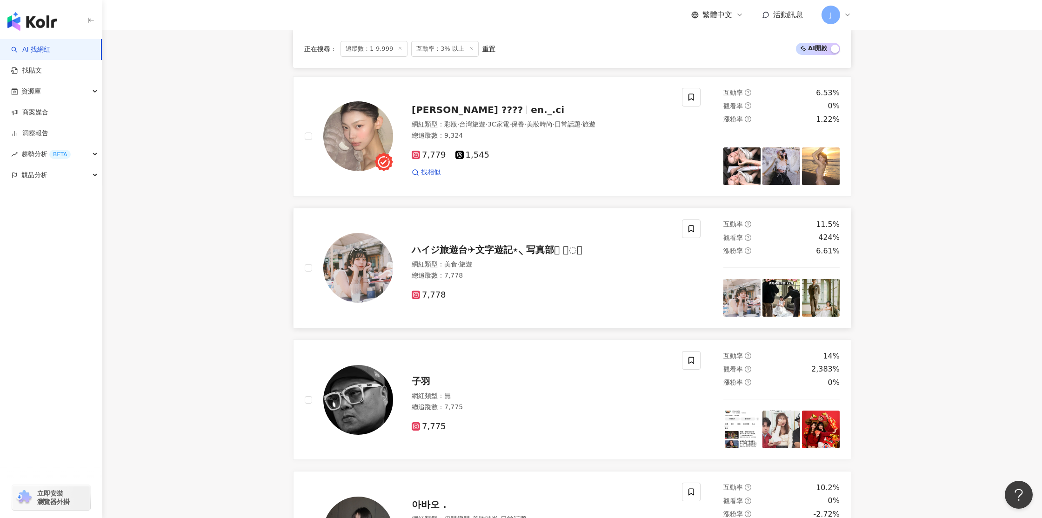
click at [360, 272] on img at bounding box center [358, 268] width 70 height 70
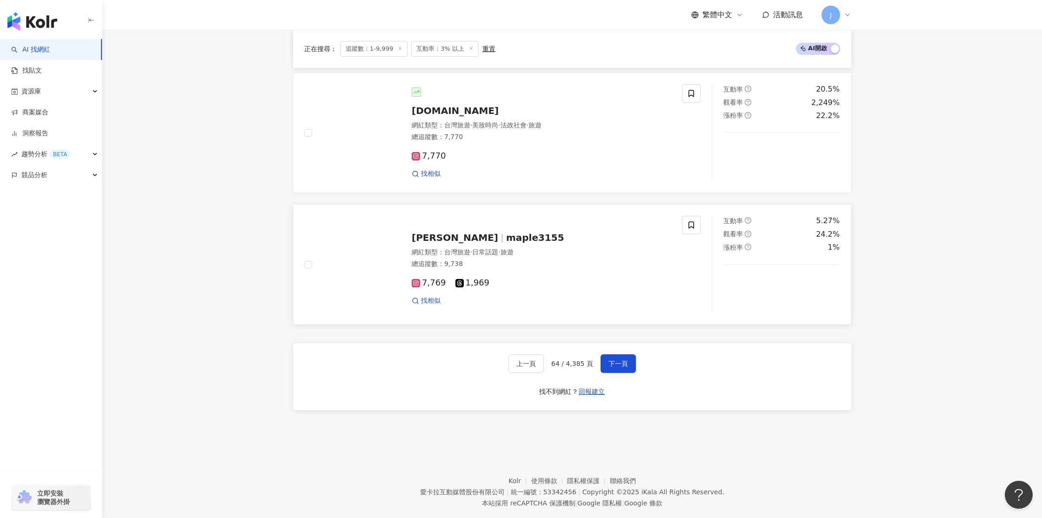
scroll to position [1466, 0]
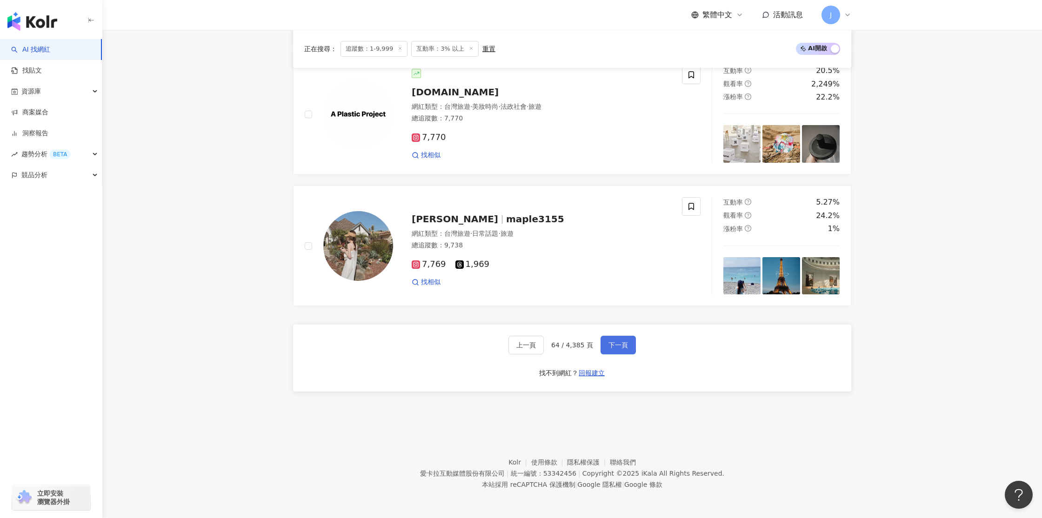
click at [609, 351] on button "下一頁" at bounding box center [618, 345] width 35 height 19
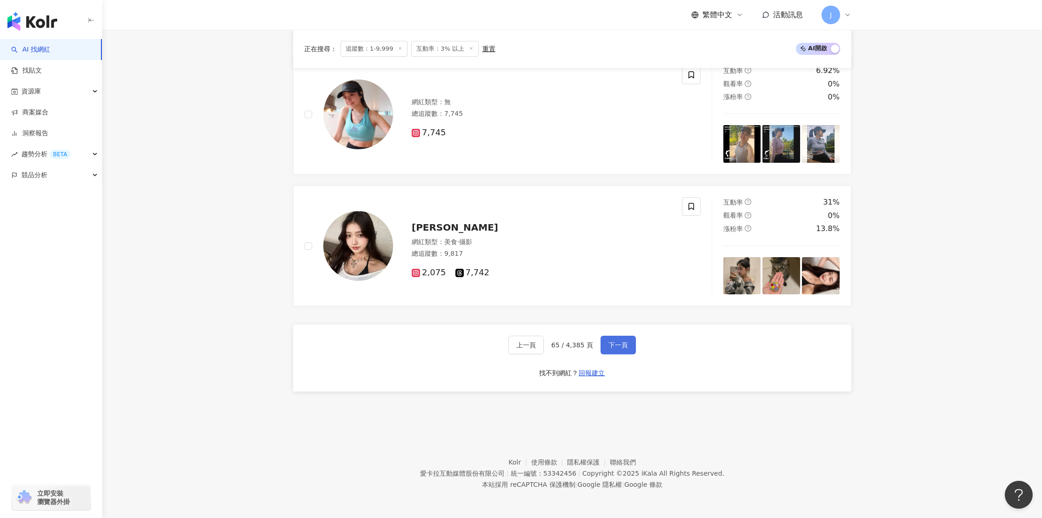
click at [610, 352] on button "下一頁" at bounding box center [618, 345] width 35 height 19
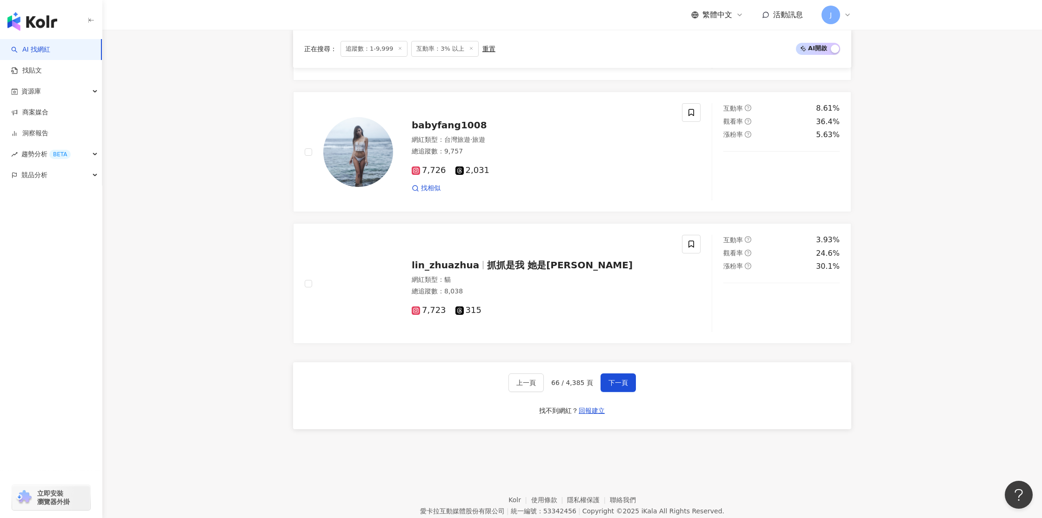
scroll to position [1334, 0]
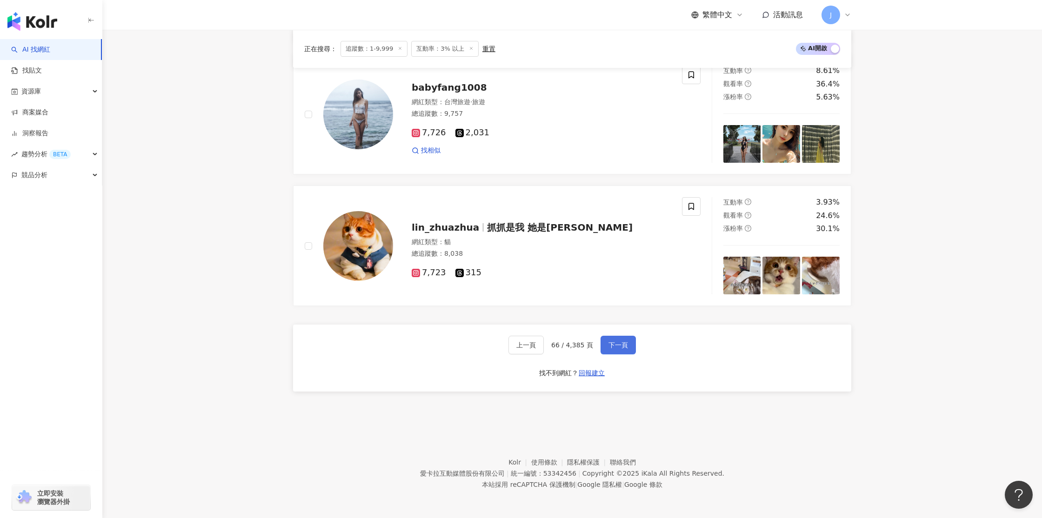
click at [604, 348] on button "下一頁" at bounding box center [618, 345] width 35 height 19
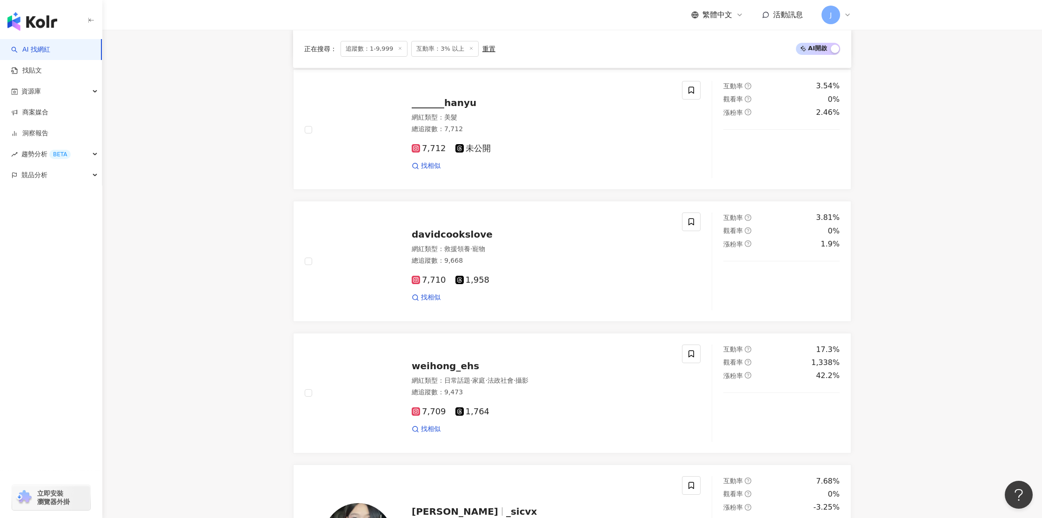
scroll to position [1513, 0]
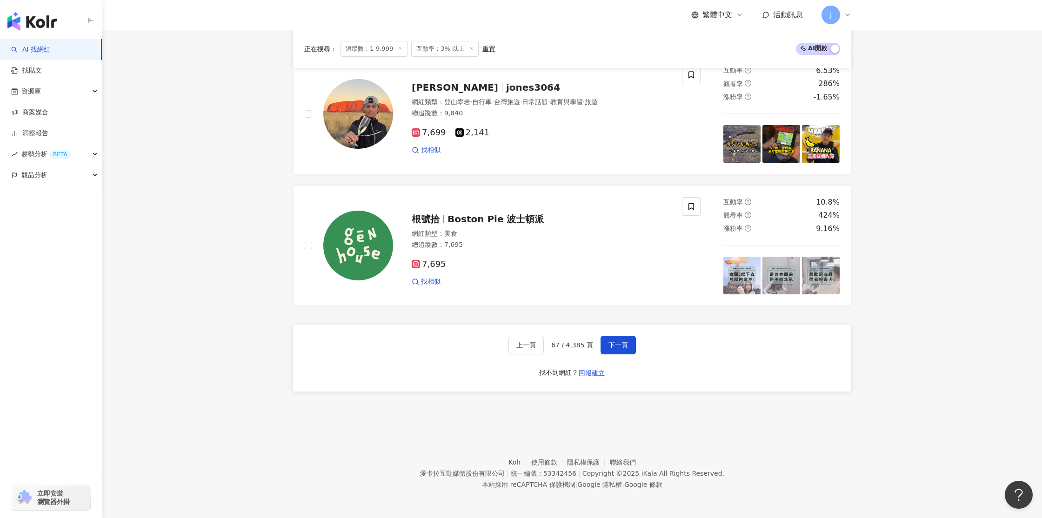
click at [610, 350] on button "下一頁" at bounding box center [618, 345] width 35 height 19
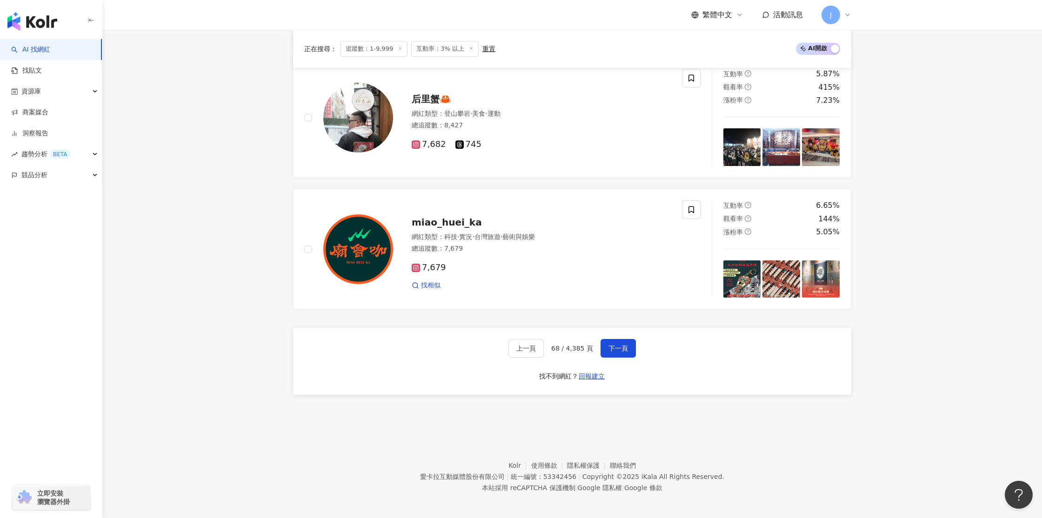
scroll to position [1466, 0]
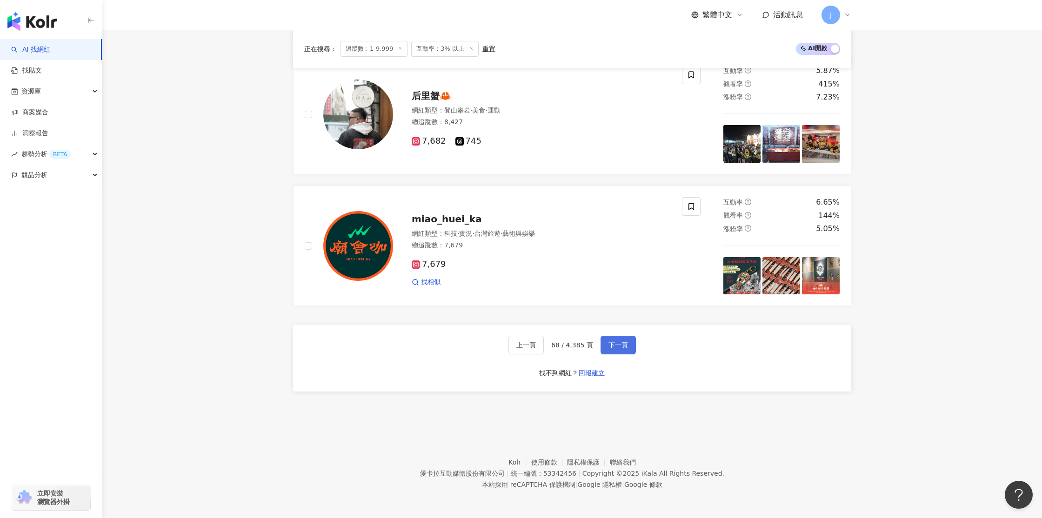
click at [613, 350] on button "下一頁" at bounding box center [618, 345] width 35 height 19
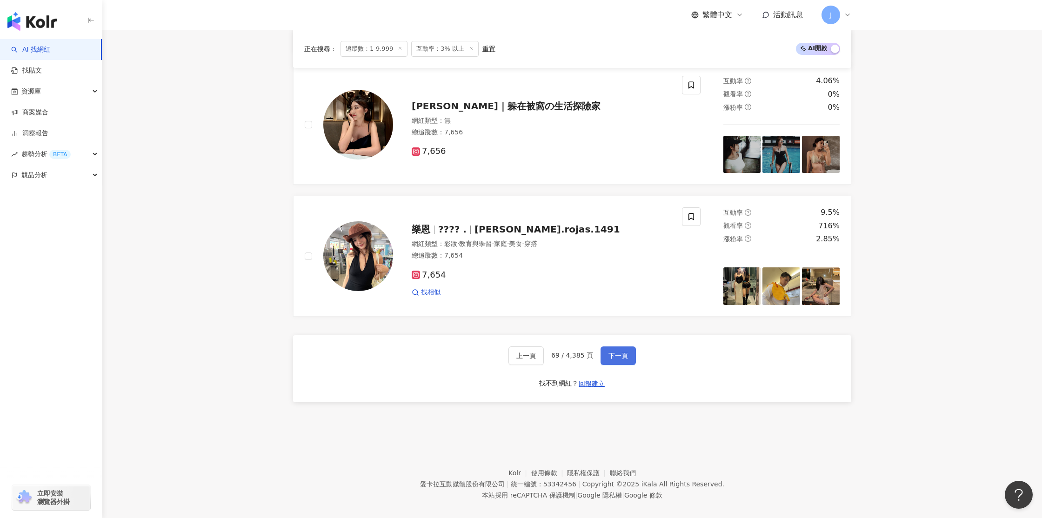
click at [616, 352] on span "下一頁" at bounding box center [619, 355] width 20 height 7
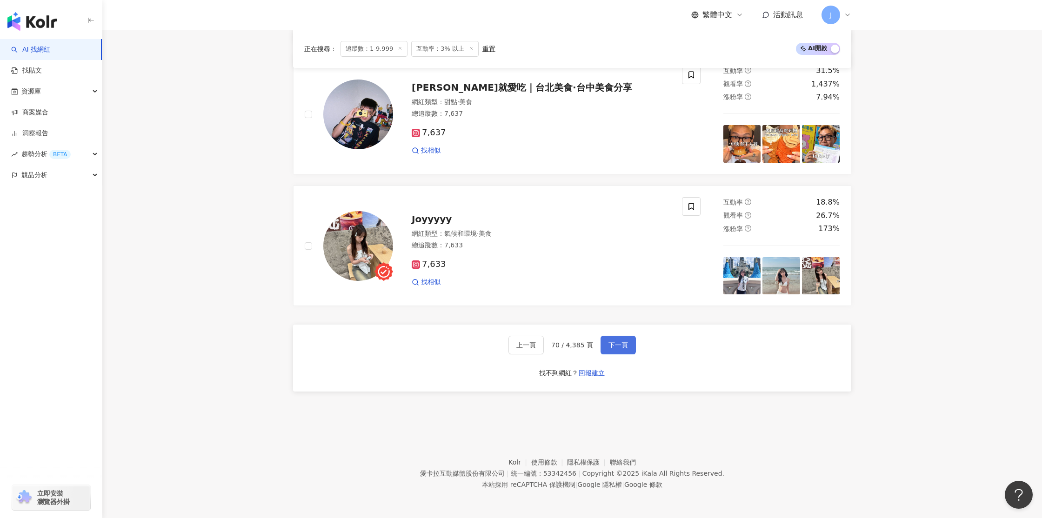
click at [622, 348] on span "下一頁" at bounding box center [619, 344] width 20 height 7
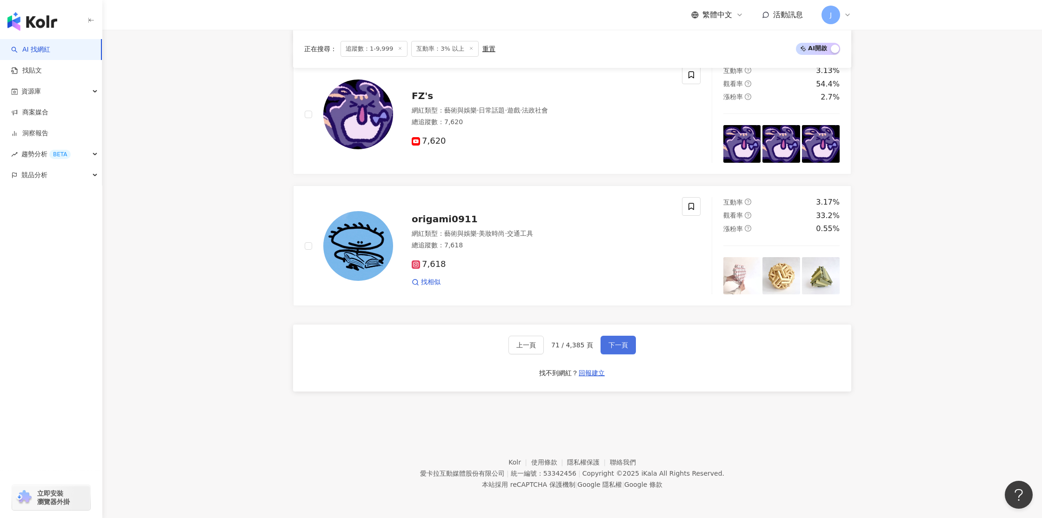
click at [609, 351] on button "下一頁" at bounding box center [618, 345] width 35 height 19
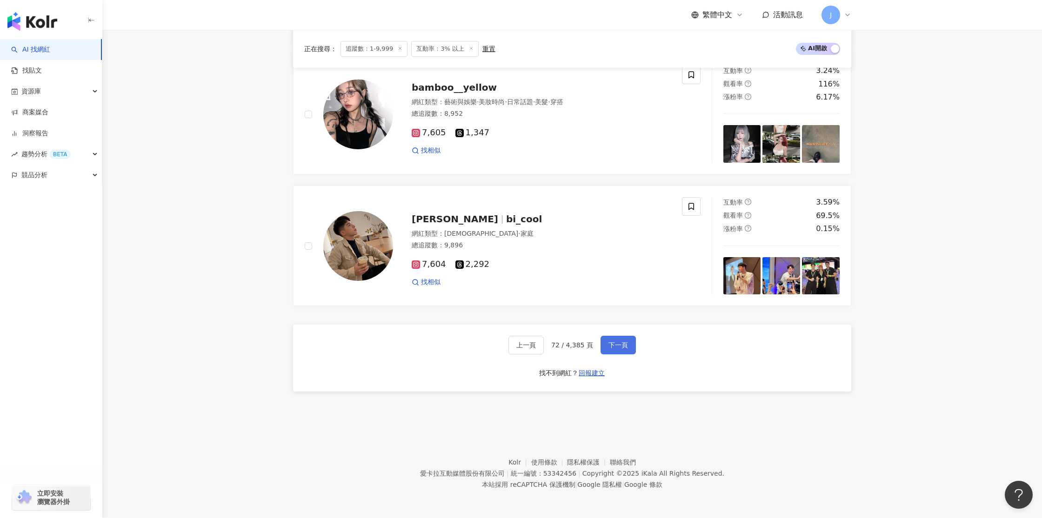
click at [624, 345] on span "下一頁" at bounding box center [619, 344] width 20 height 7
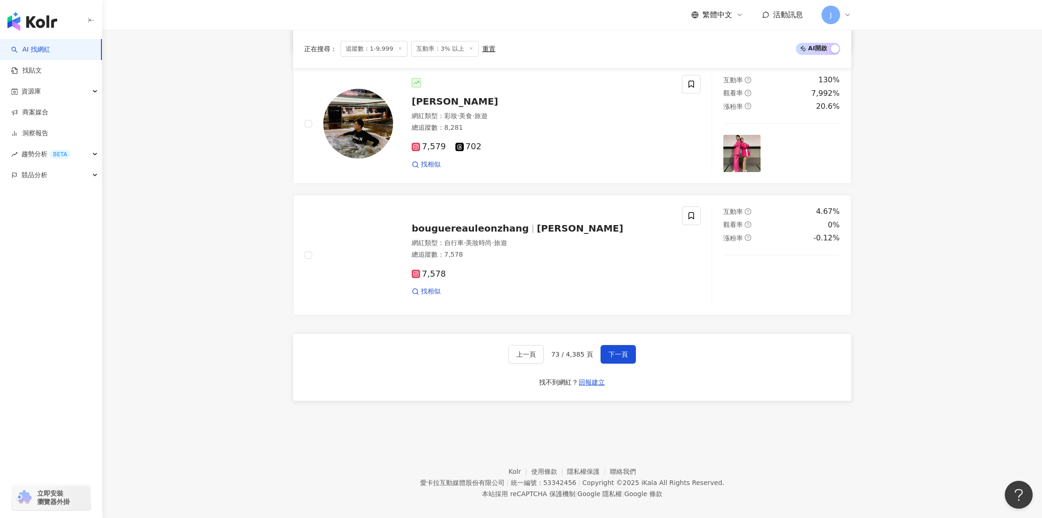
scroll to position [1565, 0]
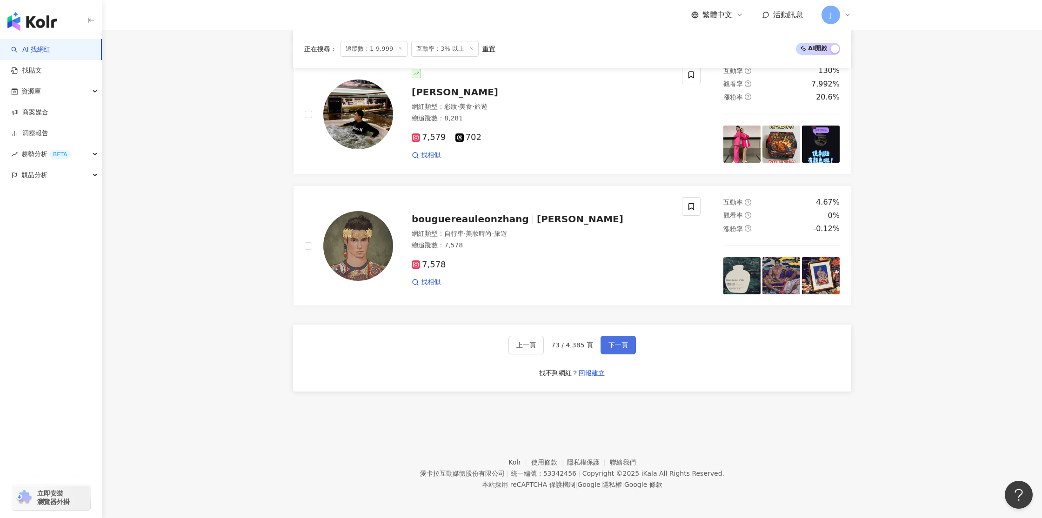
click at [616, 348] on span "下一頁" at bounding box center [619, 344] width 20 height 7
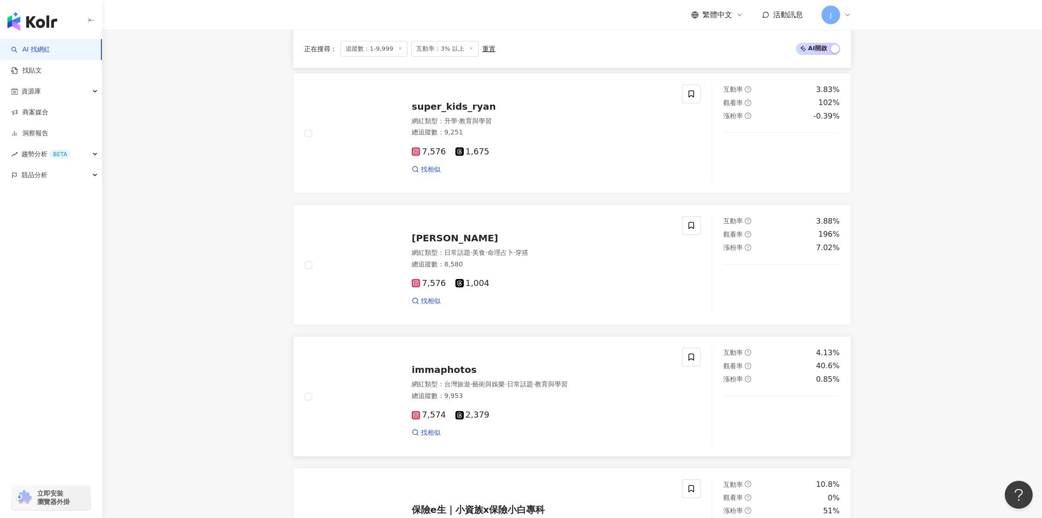
scroll to position [655, 0]
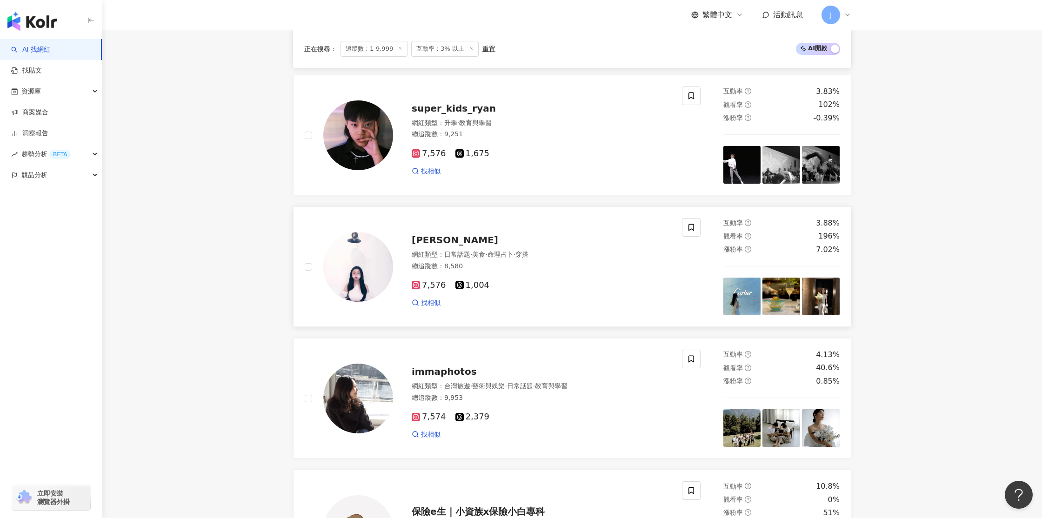
click at [378, 266] on img at bounding box center [358, 267] width 70 height 70
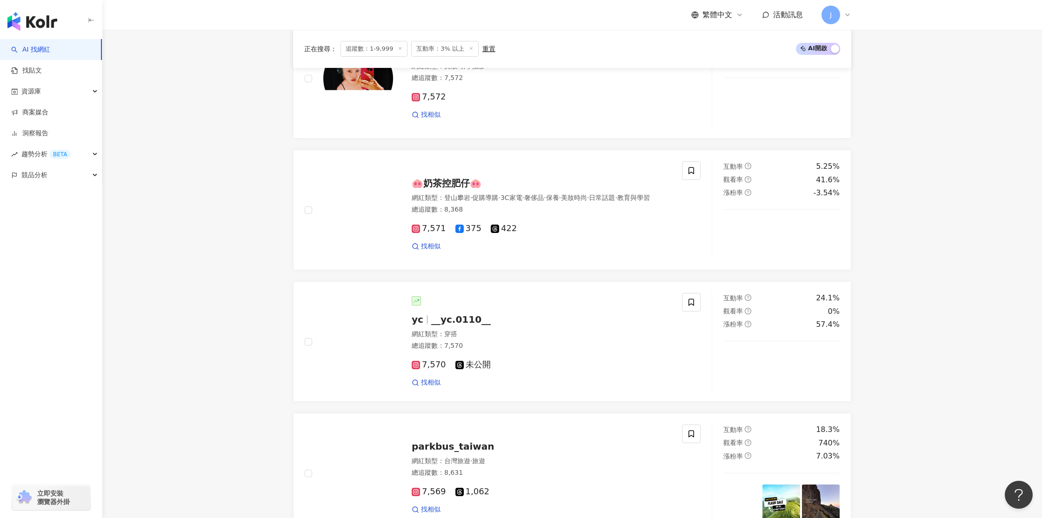
scroll to position [1466, 0]
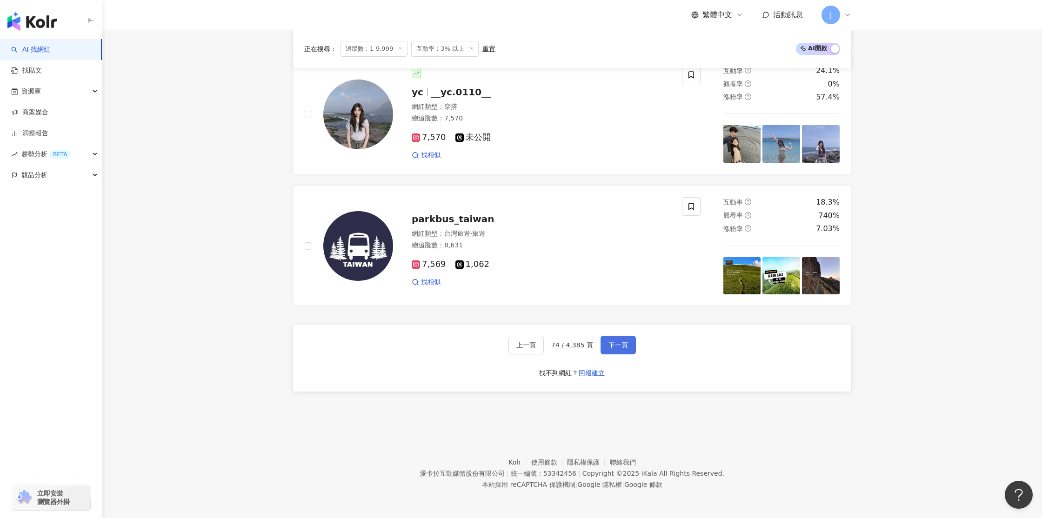
click at [609, 348] on span "下一頁" at bounding box center [619, 344] width 20 height 7
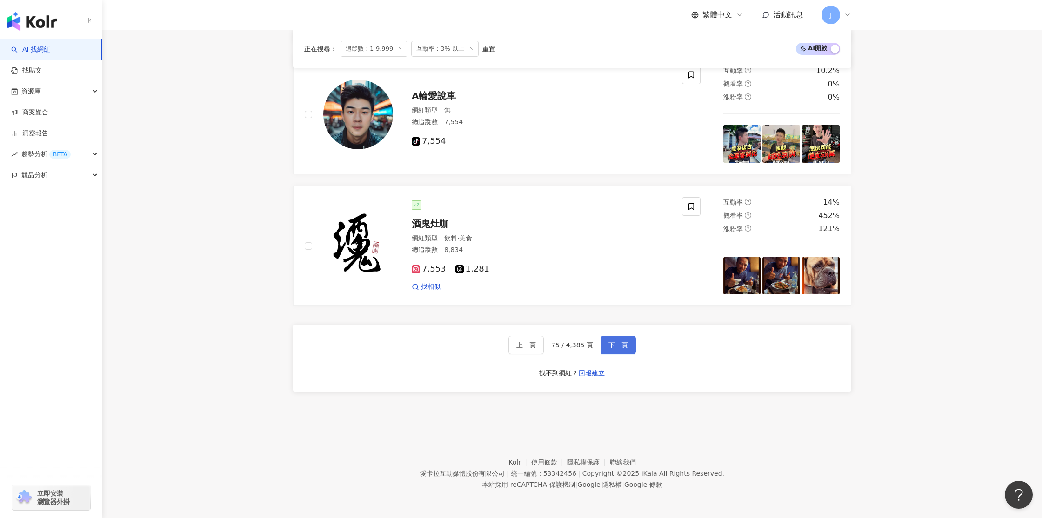
click at [613, 348] on span "下一頁" at bounding box center [619, 344] width 20 height 7
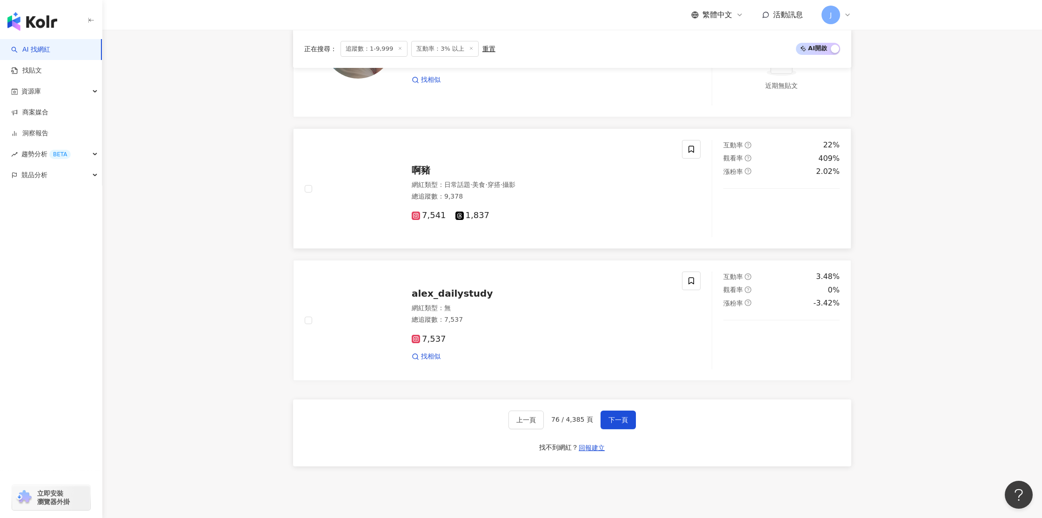
scroll to position [1493, 0]
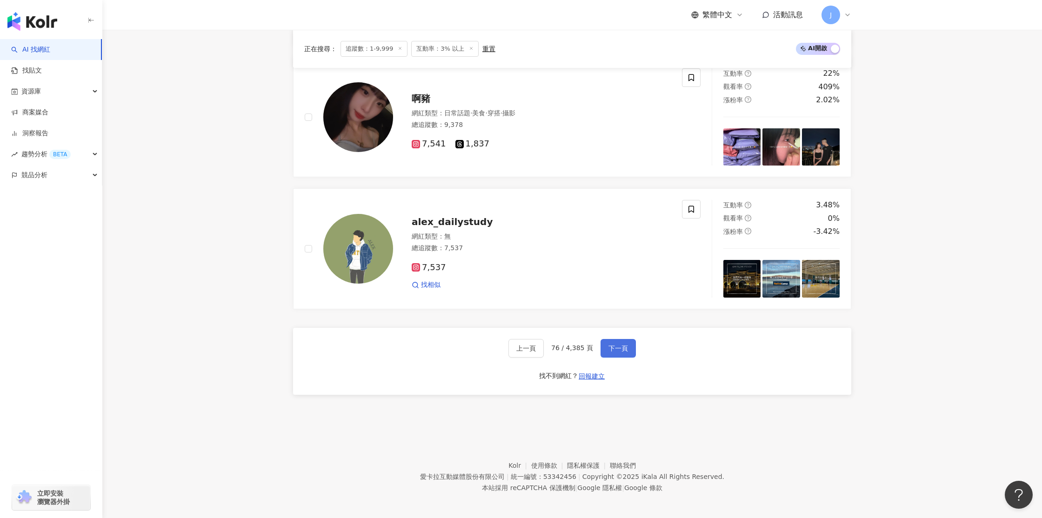
click at [613, 349] on span "下一頁" at bounding box center [619, 348] width 20 height 7
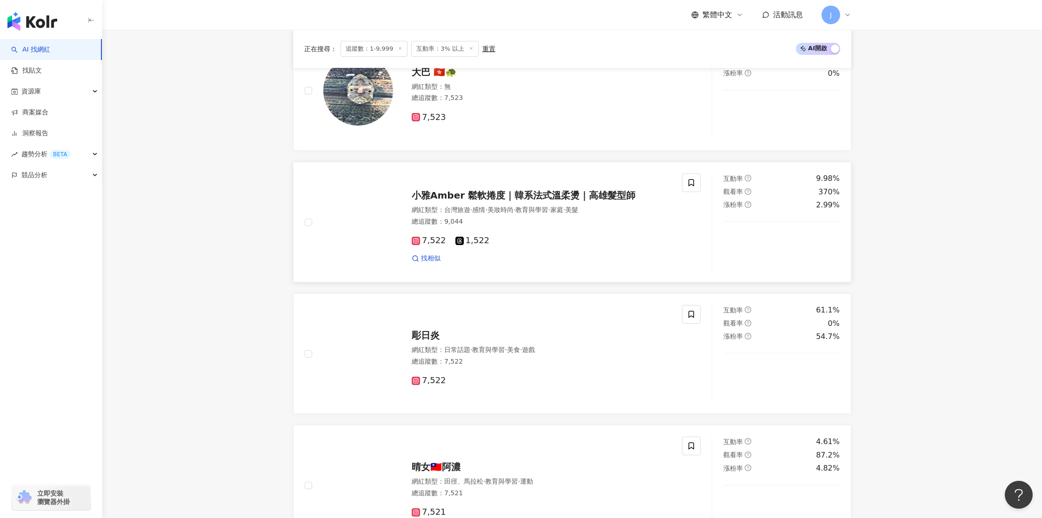
scroll to position [1466, 0]
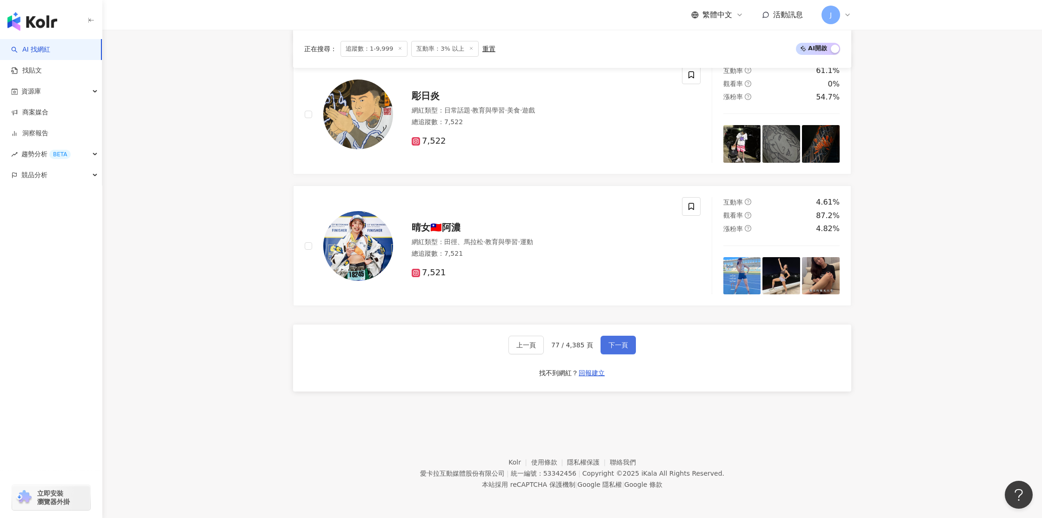
click at [617, 343] on span "下一頁" at bounding box center [619, 344] width 20 height 7
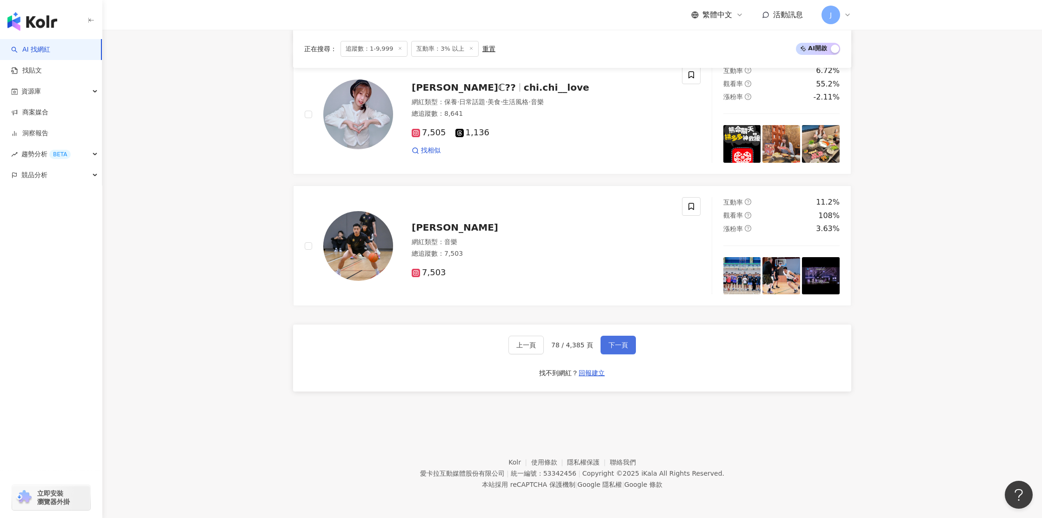
click at [620, 345] on span "下一頁" at bounding box center [619, 344] width 20 height 7
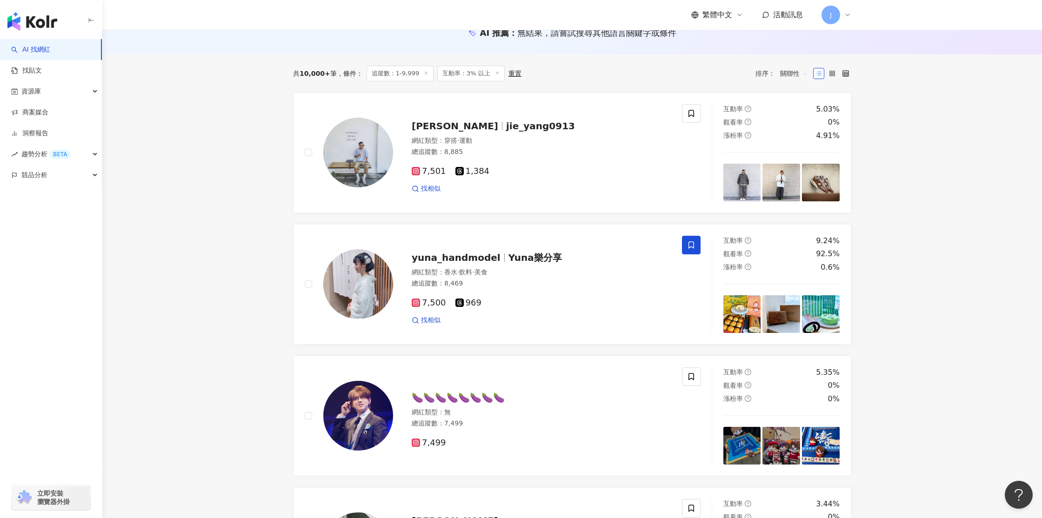
scroll to position [110, 0]
click at [368, 293] on img at bounding box center [358, 285] width 70 height 70
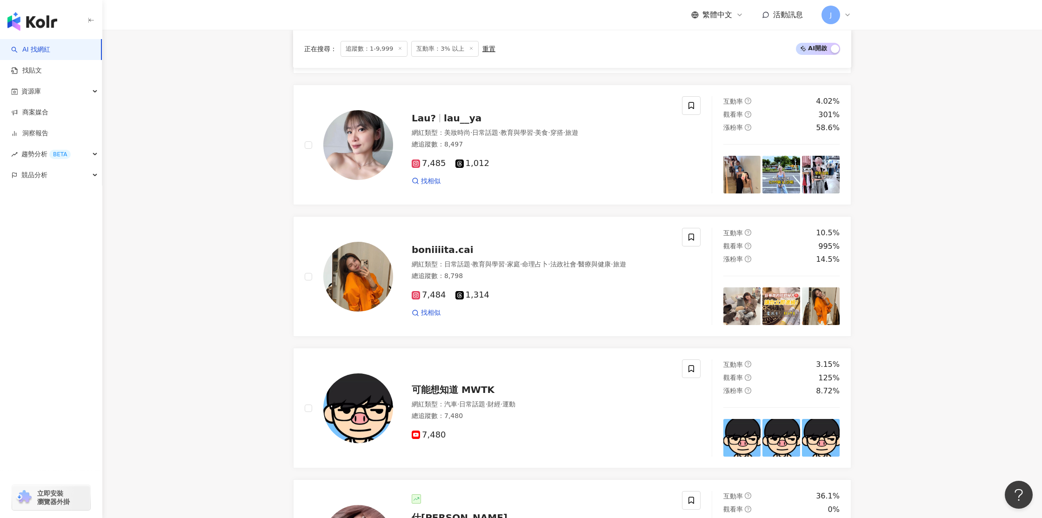
scroll to position [1466, 0]
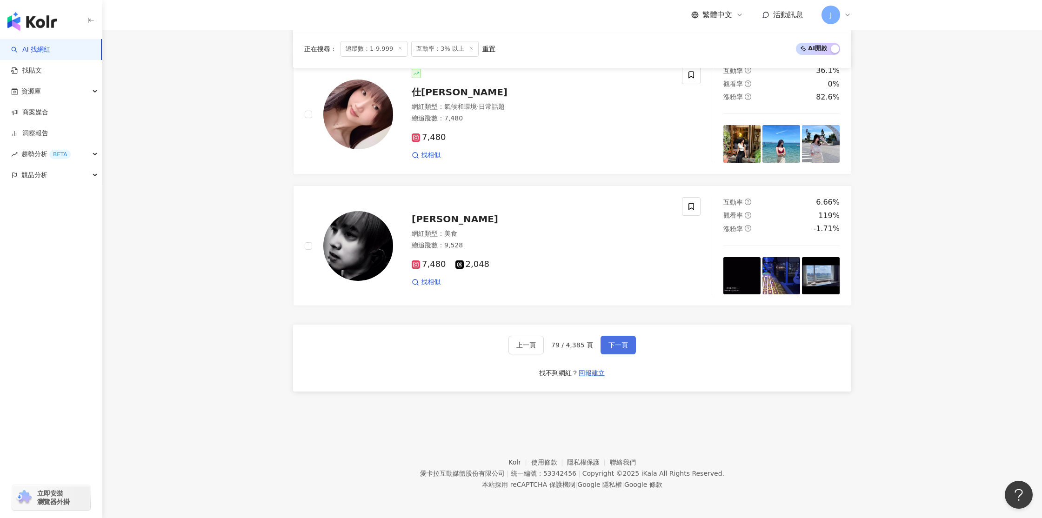
click at [619, 349] on span "下一頁" at bounding box center [619, 344] width 20 height 7
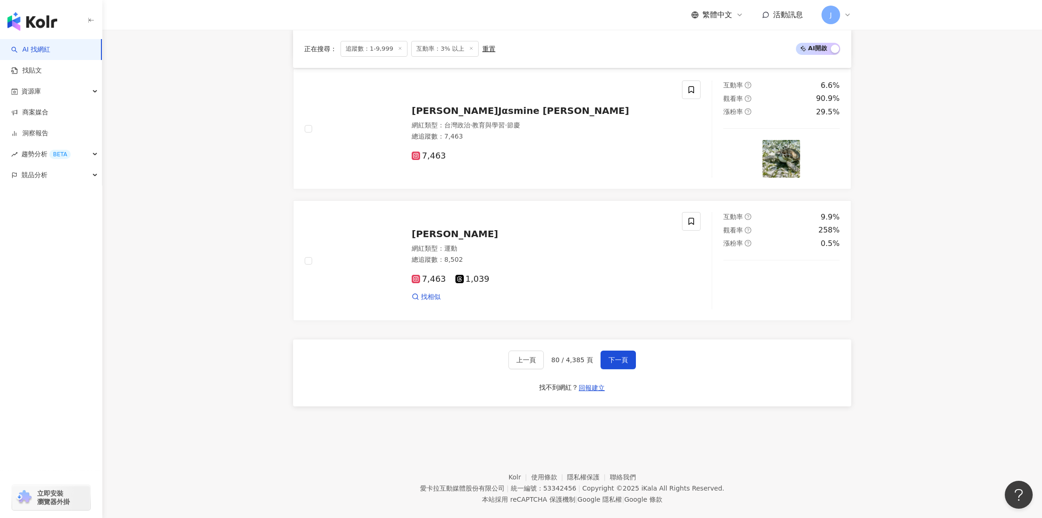
scroll to position [1545, 0]
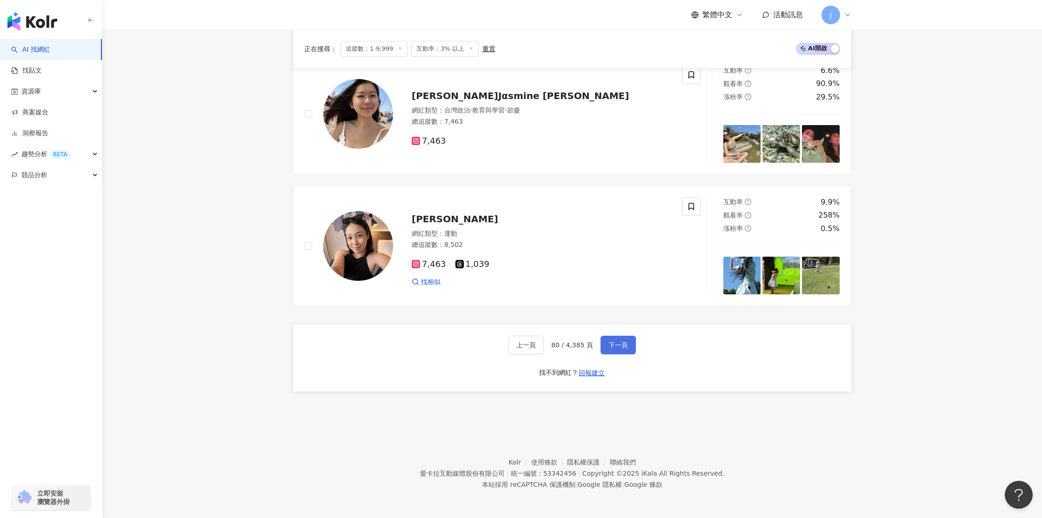
click at [609, 348] on span "下一頁" at bounding box center [619, 344] width 20 height 7
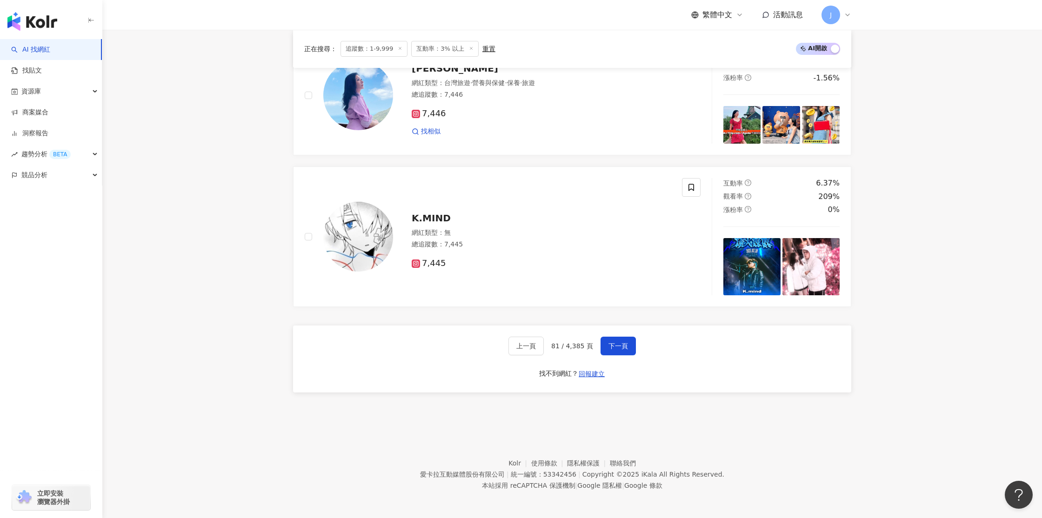
scroll to position [1415, 0]
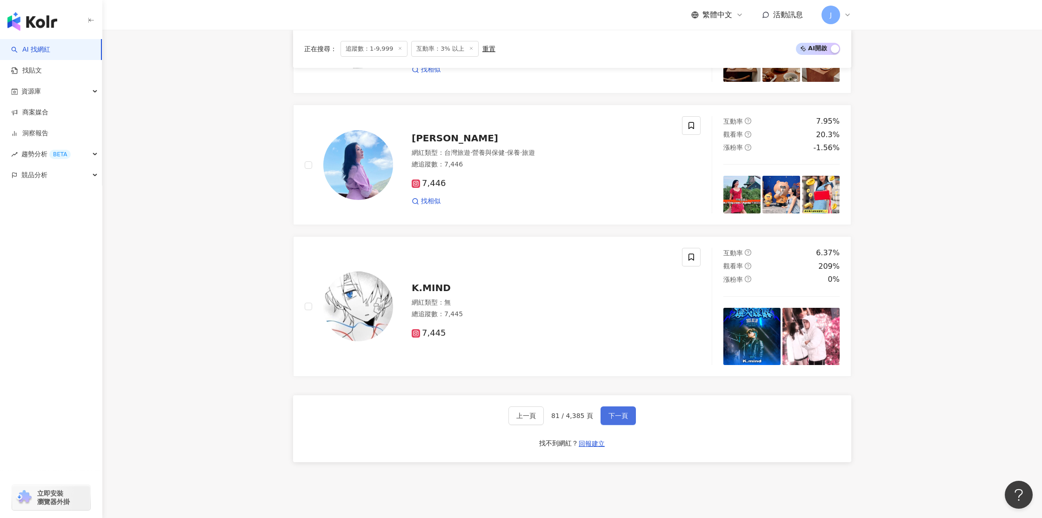
click at [609, 420] on button "下一頁" at bounding box center [618, 416] width 35 height 19
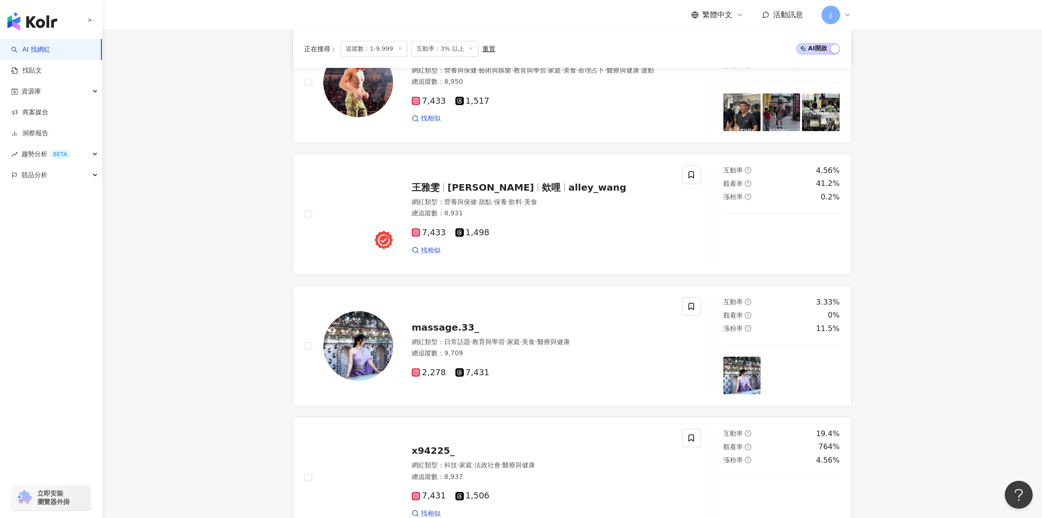
scroll to position [525, 0]
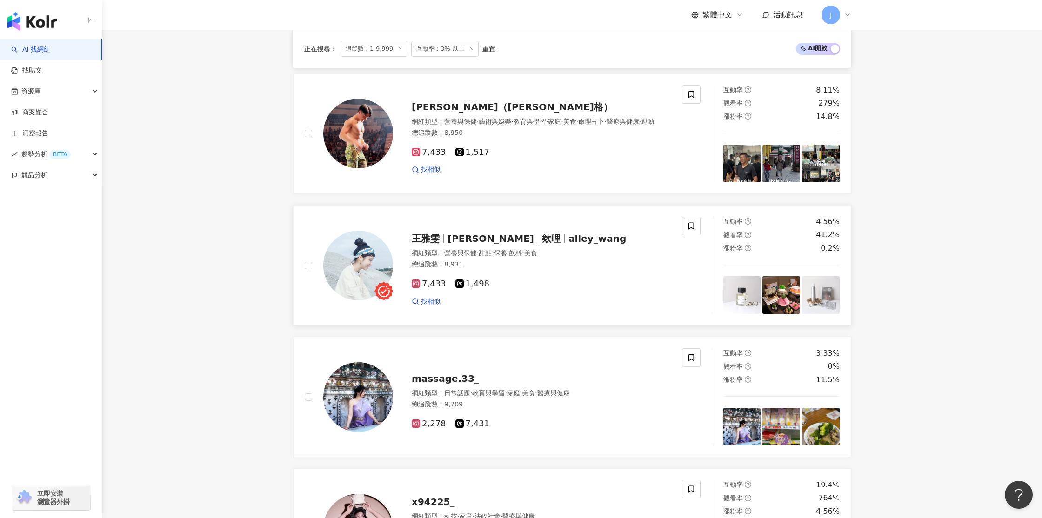
click at [379, 260] on img at bounding box center [358, 266] width 70 height 70
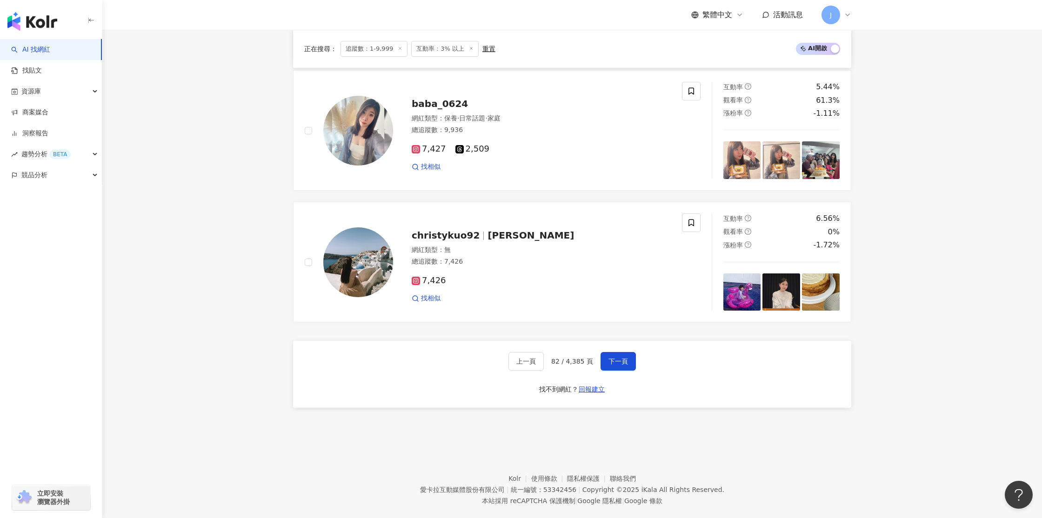
scroll to position [1466, 0]
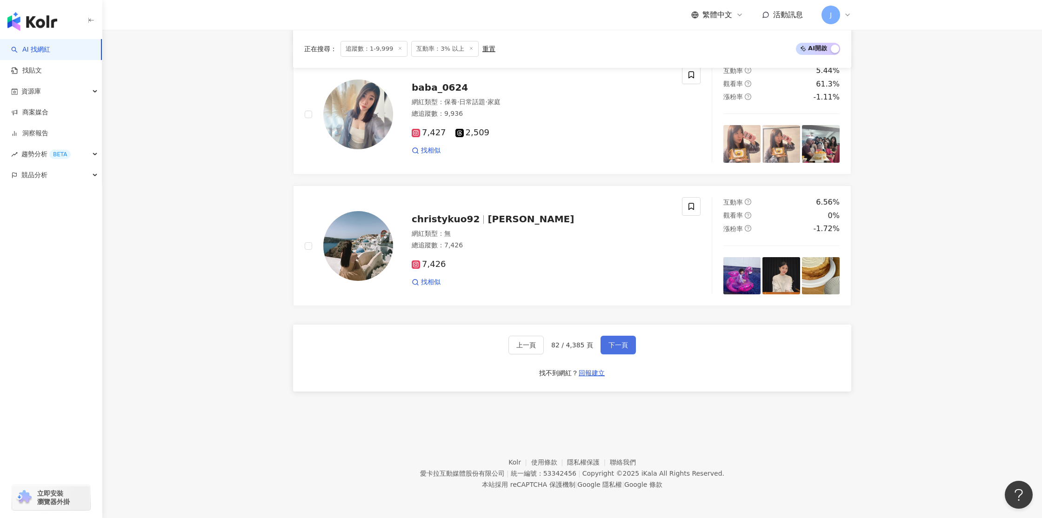
click at [619, 342] on span "下一頁" at bounding box center [619, 344] width 20 height 7
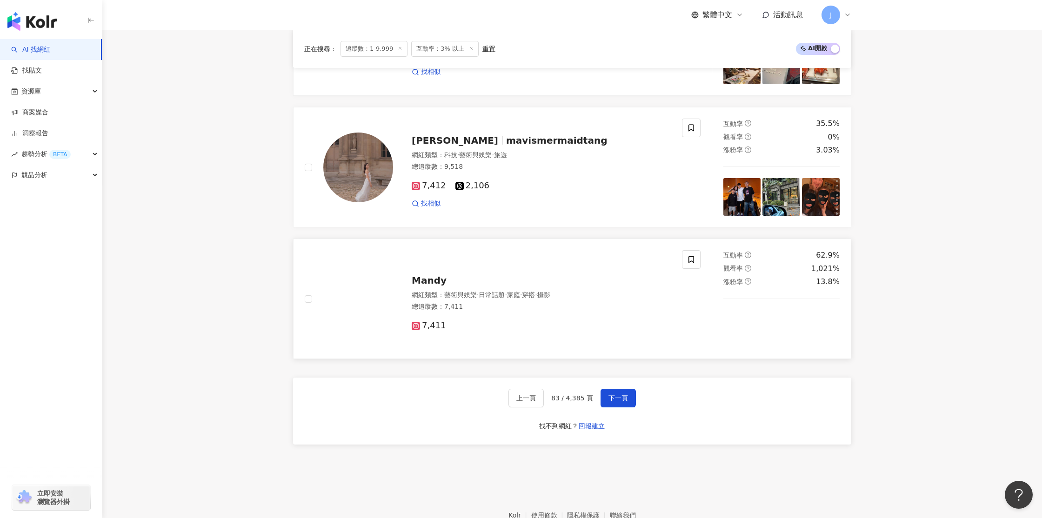
scroll to position [1354, 0]
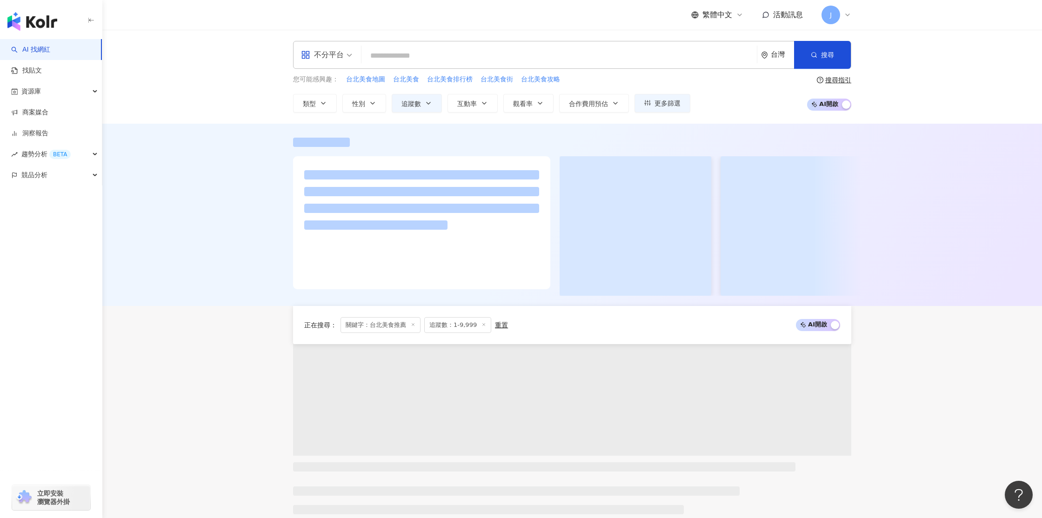
scroll to position [738, 0]
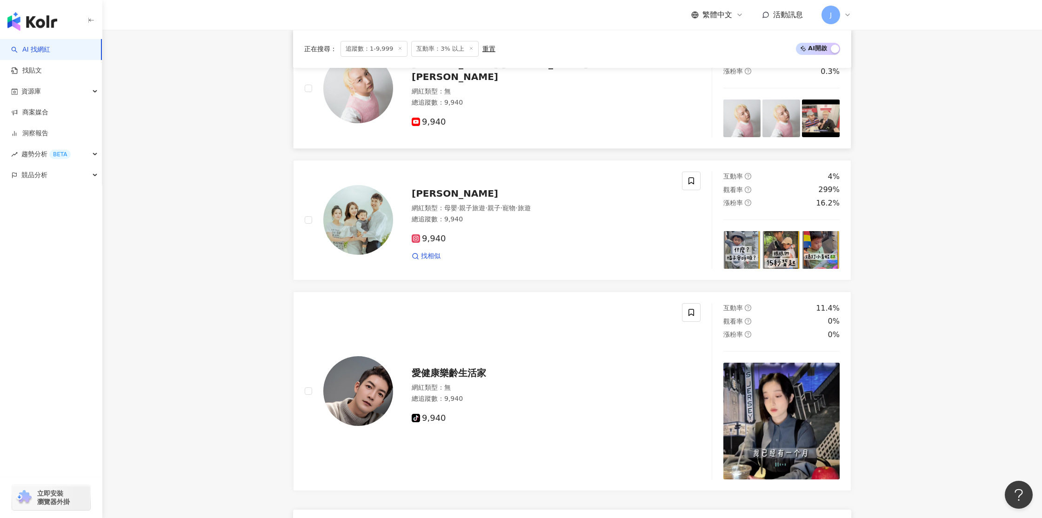
scroll to position [1624, 0]
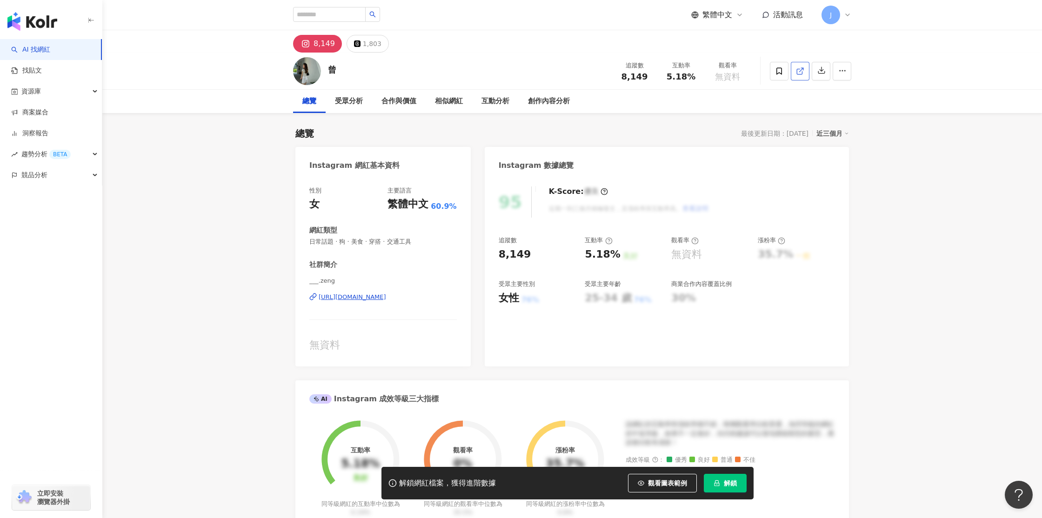
click at [804, 76] on span at bounding box center [800, 71] width 8 height 10
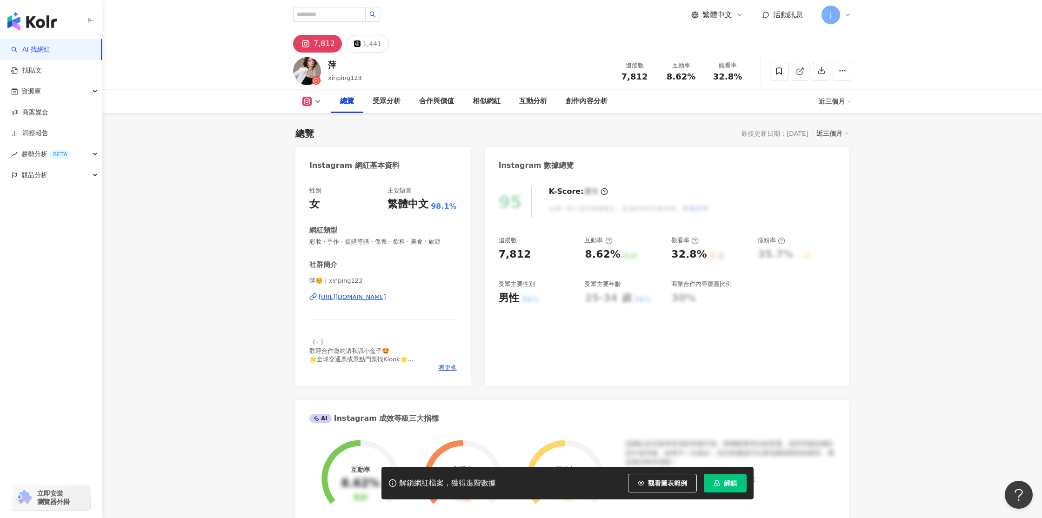
scroll to position [135, 0]
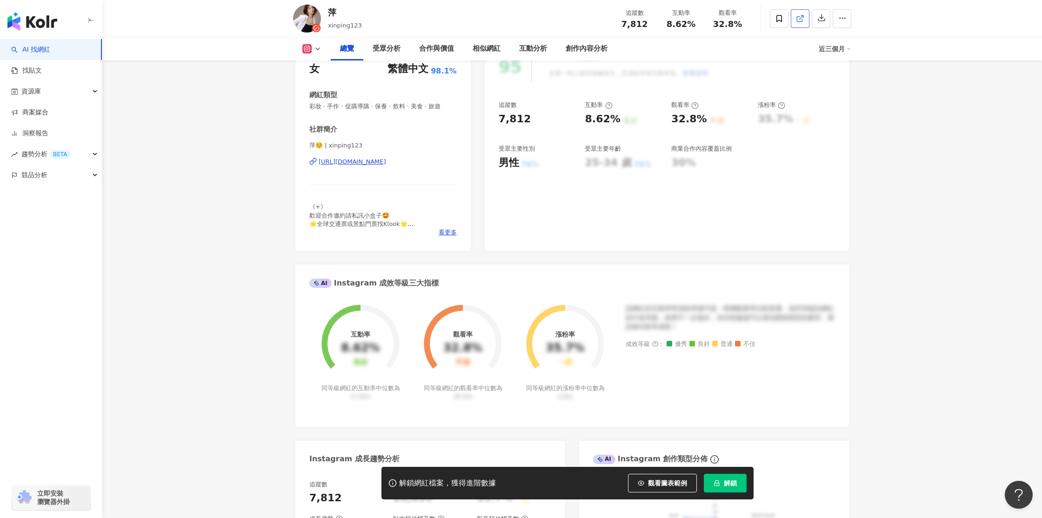
click at [800, 23] on icon at bounding box center [800, 18] width 8 height 8
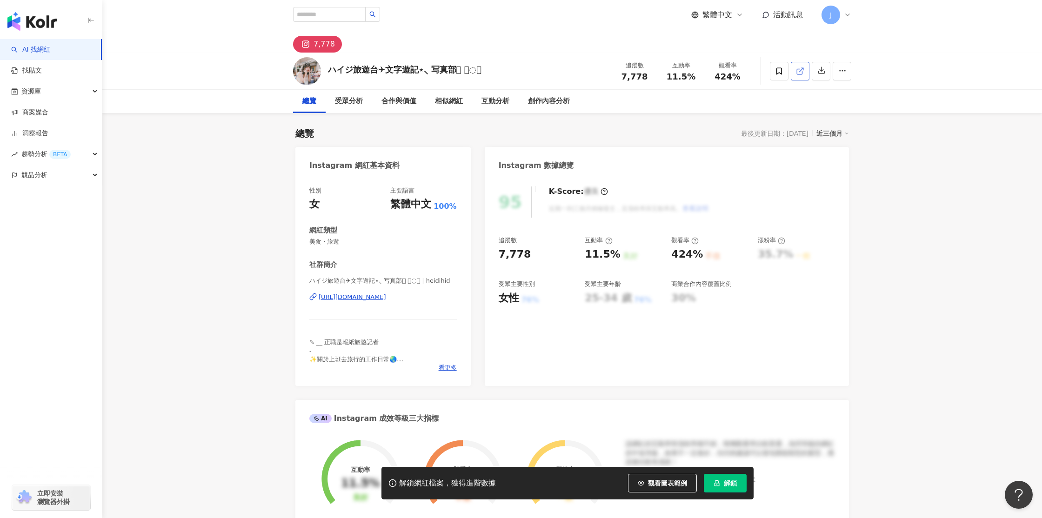
click at [803, 71] on icon at bounding box center [800, 71] width 8 height 8
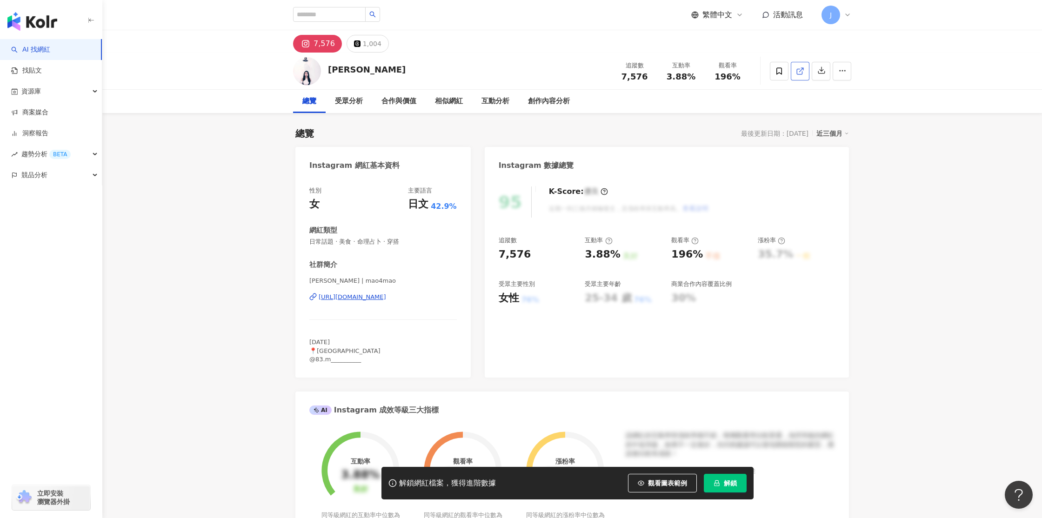
click at [800, 72] on icon at bounding box center [800, 71] width 8 height 8
